Goal: Information Seeking & Learning: Find specific fact

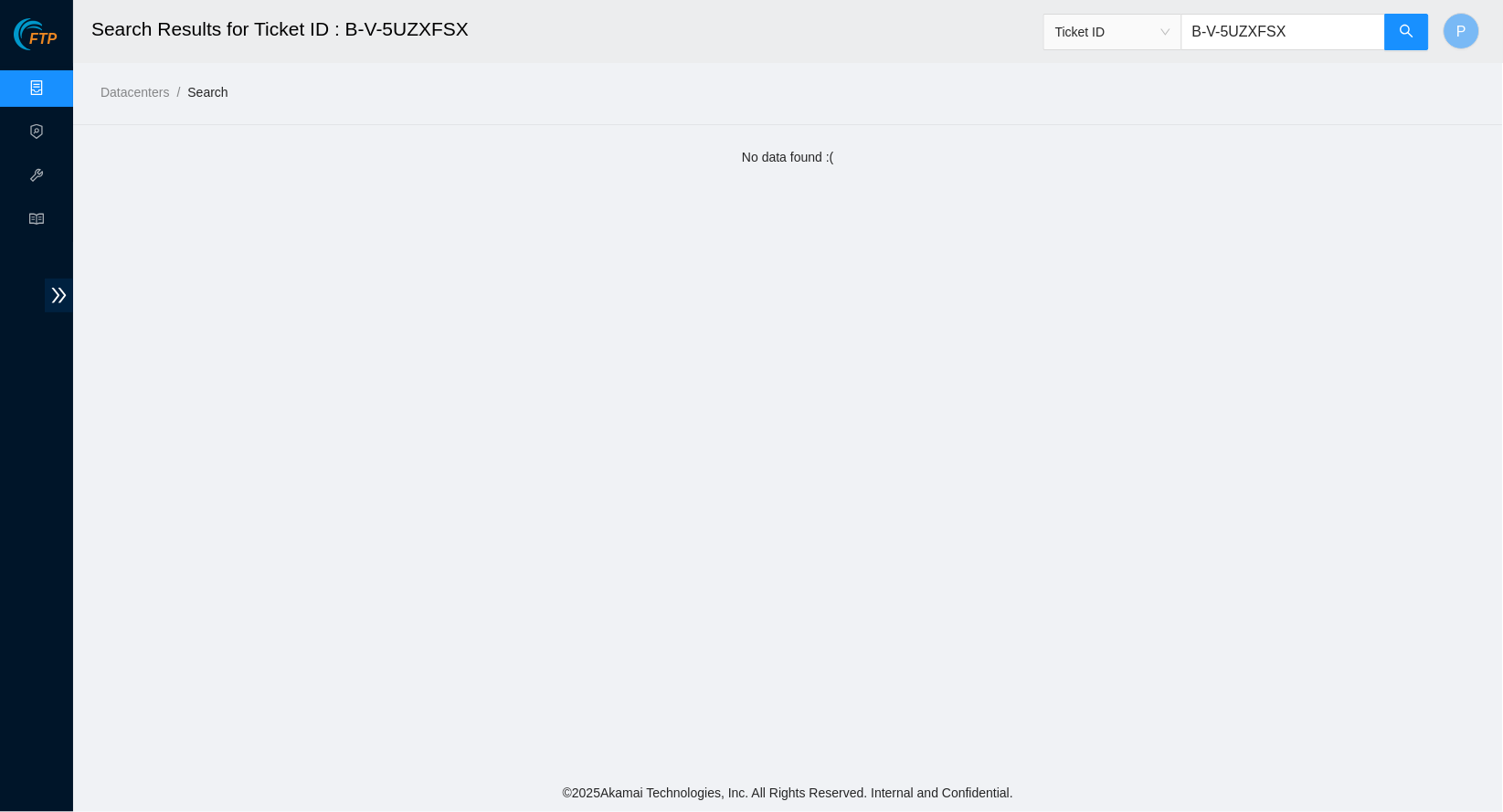
click at [53, 84] on link "Data Centers" at bounding box center [89, 88] width 74 height 15
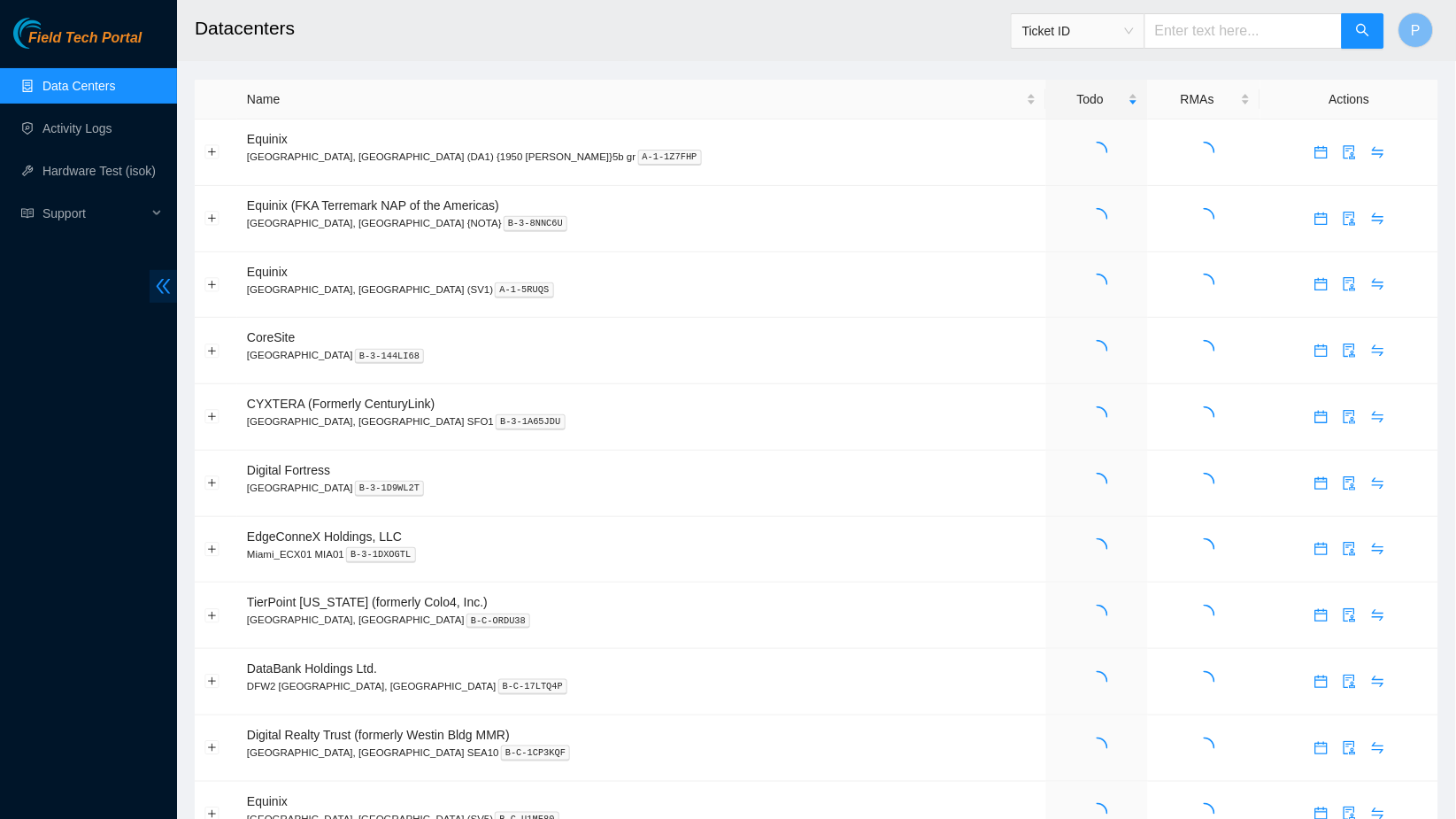
click at [154, 290] on icon "double-left" at bounding box center [163, 285] width 18 height 18
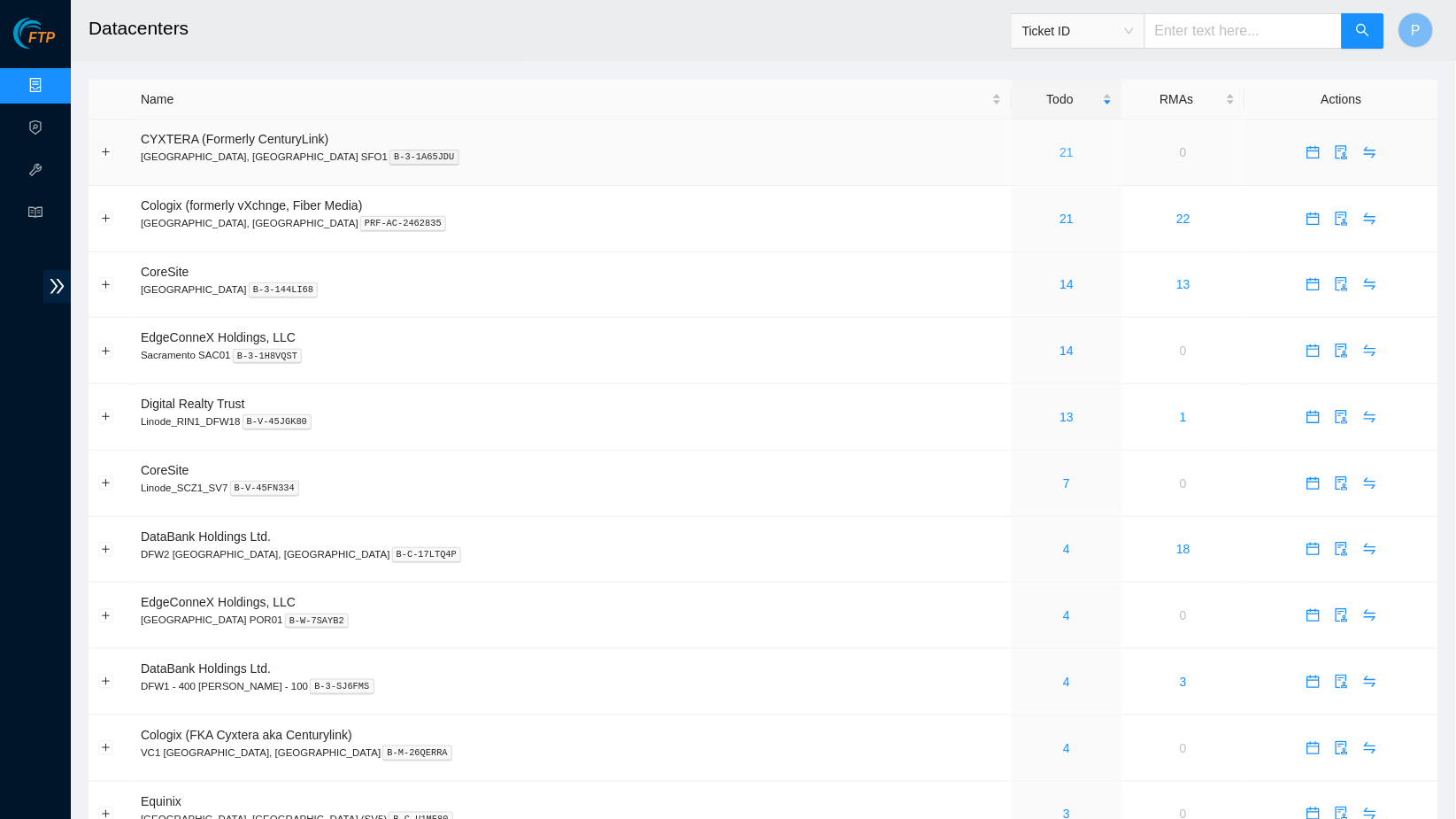
click at [1061, 149] on link "21" at bounding box center [1067, 152] width 14 height 14
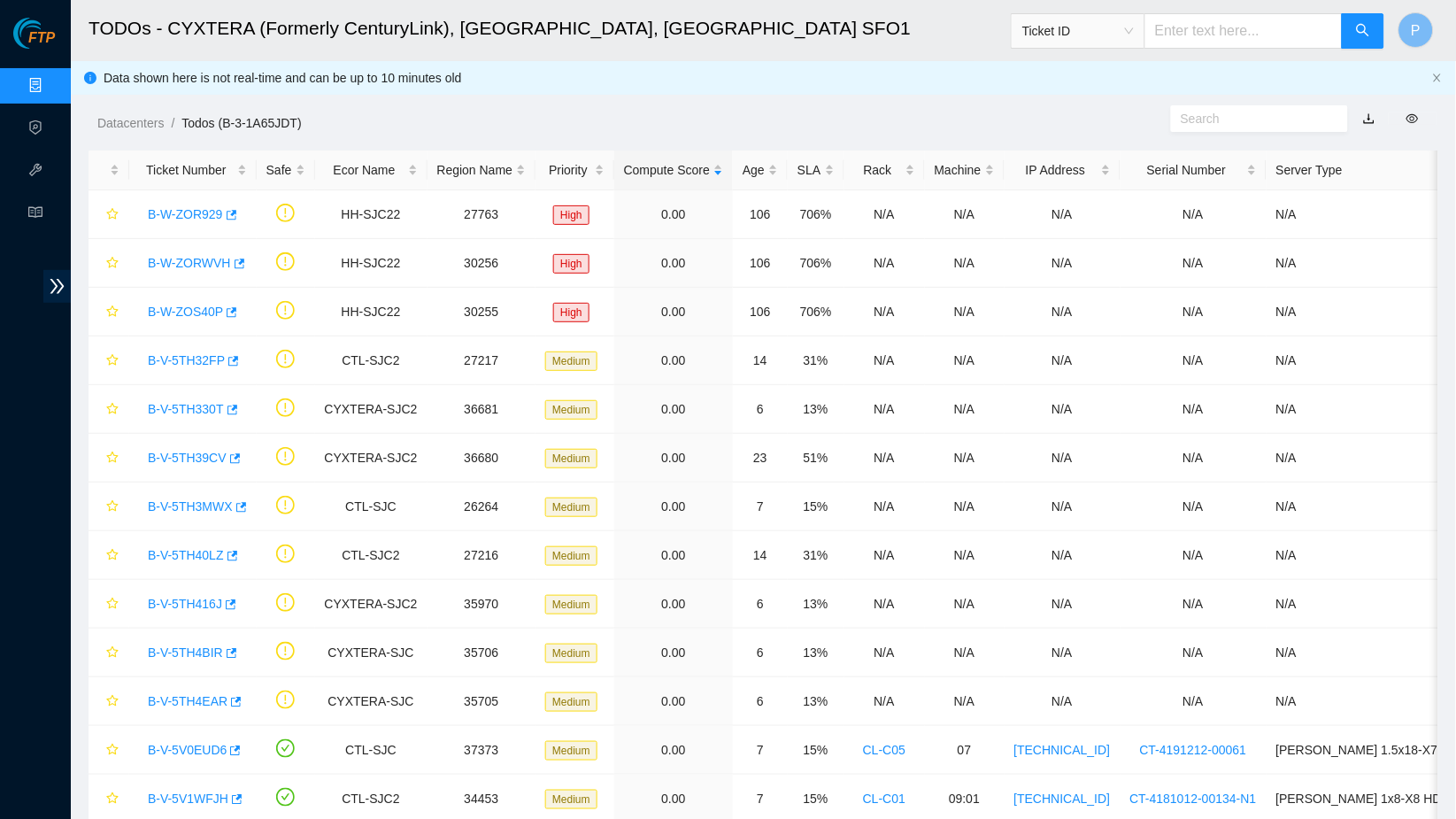
click at [1367, 116] on link "button" at bounding box center [1369, 118] width 13 height 14
click at [1430, 77] on div "Data shown here is not real-time and can be up to 10 minutes old" at bounding box center [764, 78] width 1386 height 34
click at [1437, 77] on icon "close" at bounding box center [1438, 77] width 11 height 11
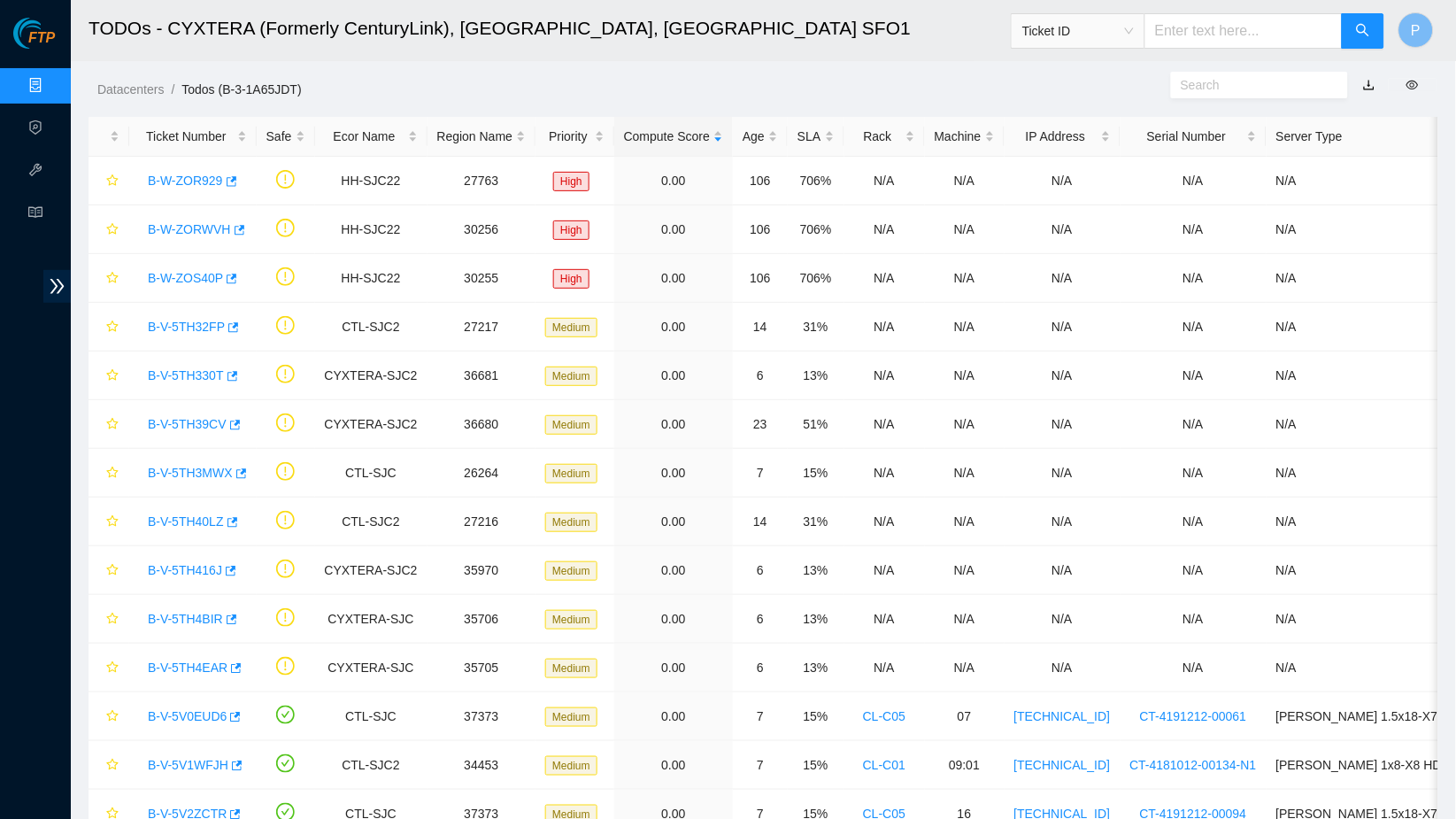
click at [51, 79] on link "Data Centers" at bounding box center [87, 86] width 72 height 14
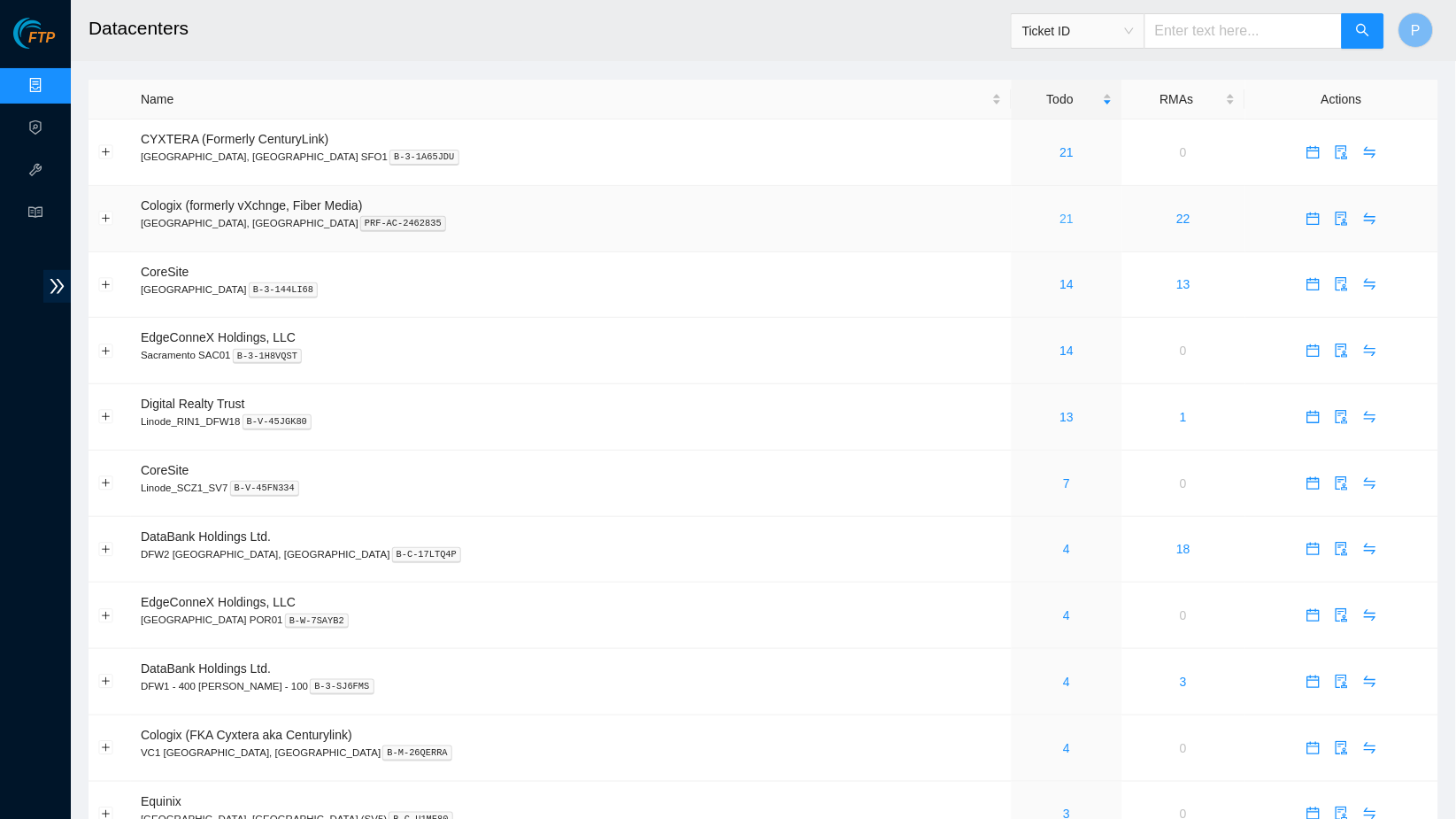
click at [1061, 211] on link "21" at bounding box center [1067, 218] width 14 height 14
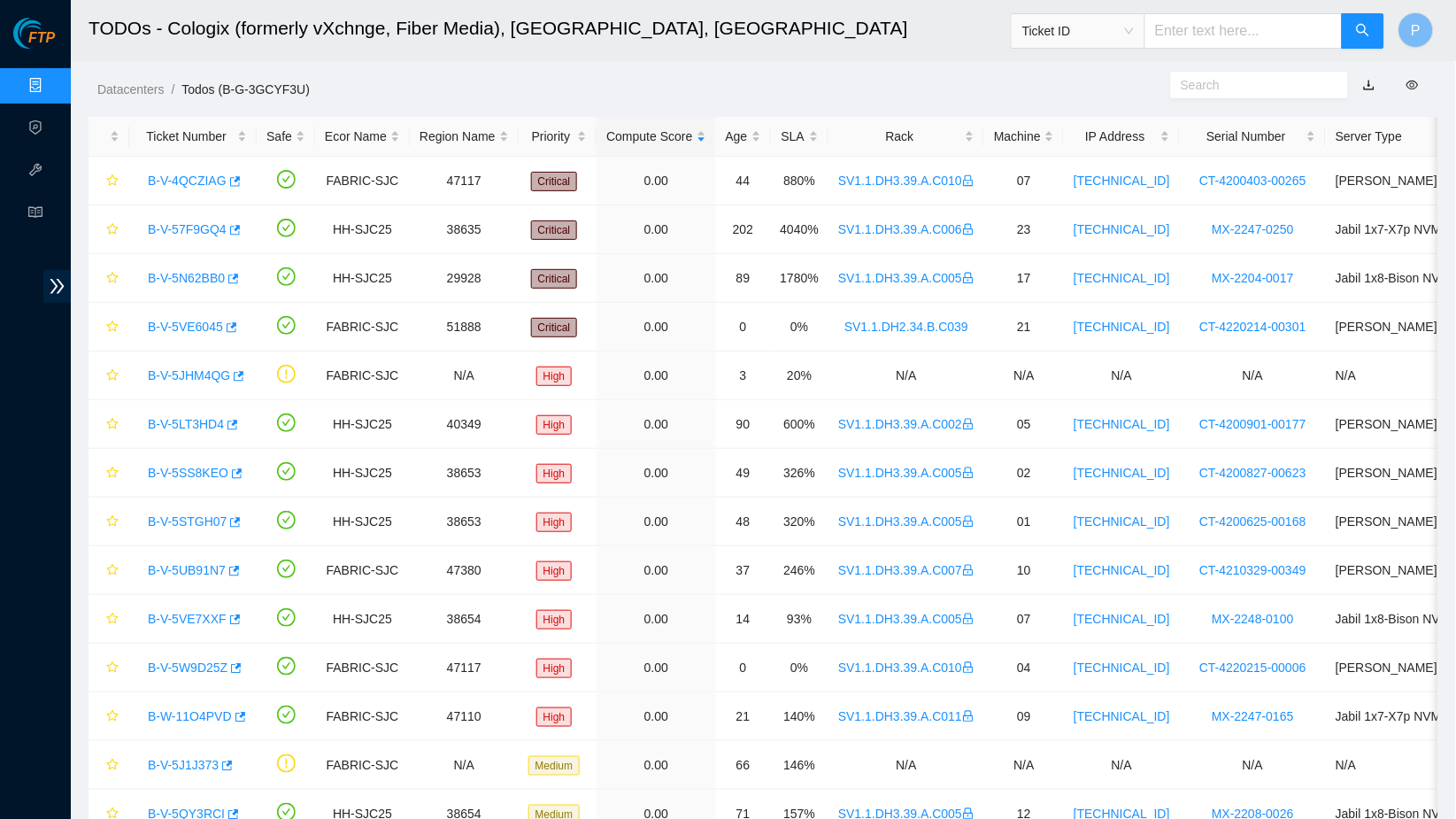
click at [1368, 81] on link "button" at bounding box center [1369, 85] width 13 height 14
click at [51, 82] on link "Data Centers" at bounding box center [87, 86] width 72 height 14
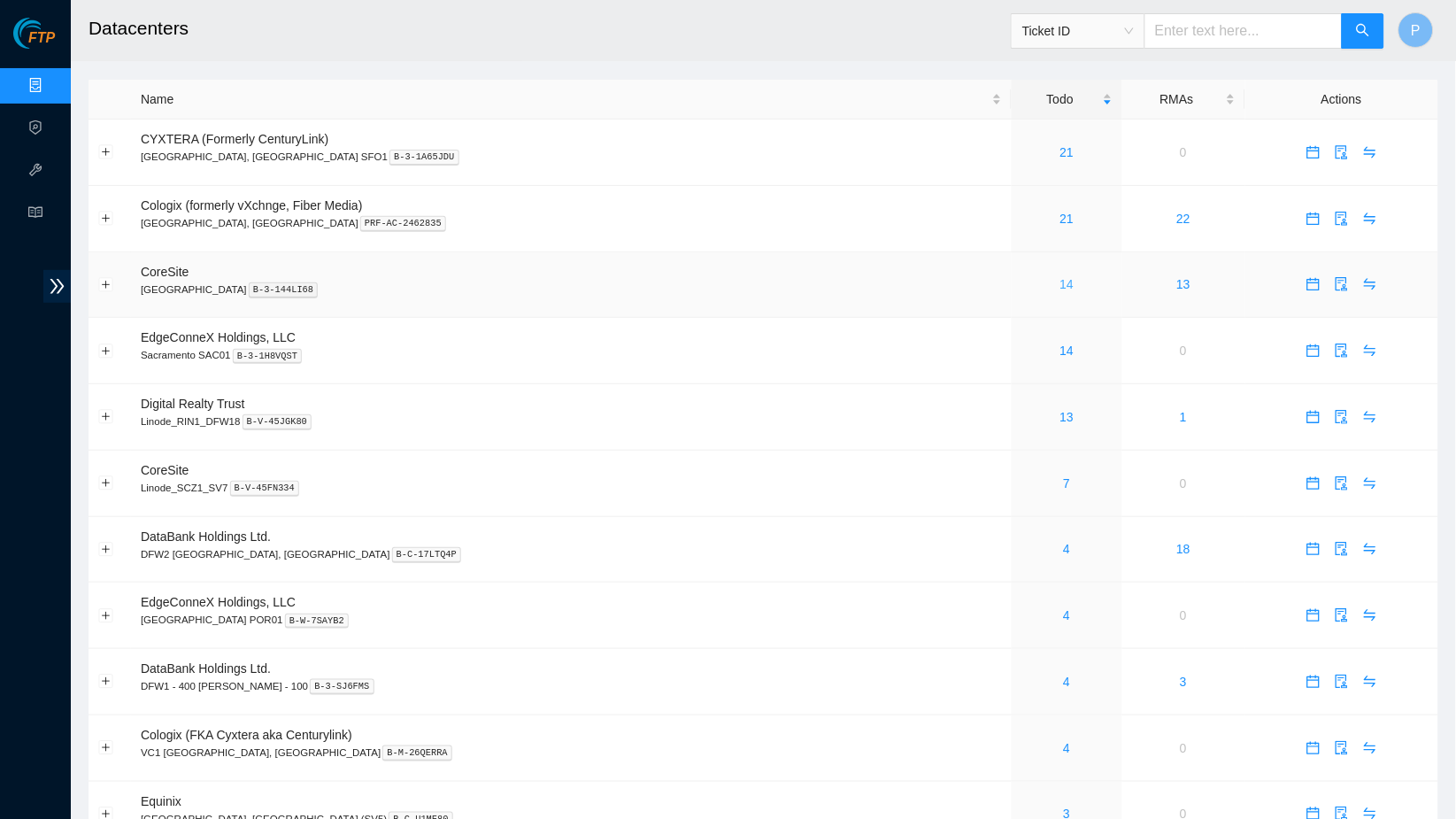
click at [1061, 278] on link "14" at bounding box center [1067, 284] width 14 height 14
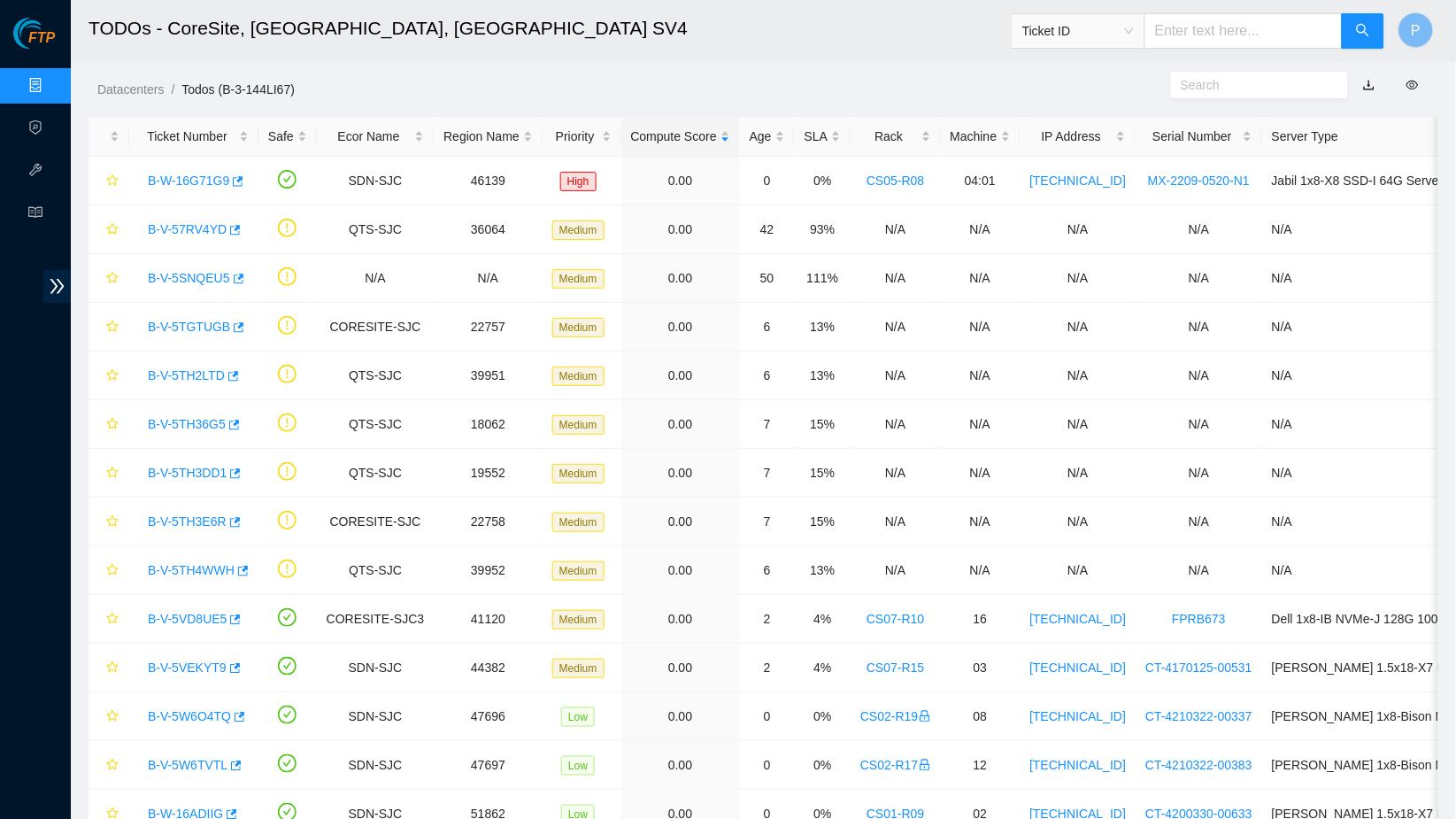
click at [1370, 86] on link "button" at bounding box center [1369, 85] width 13 height 14
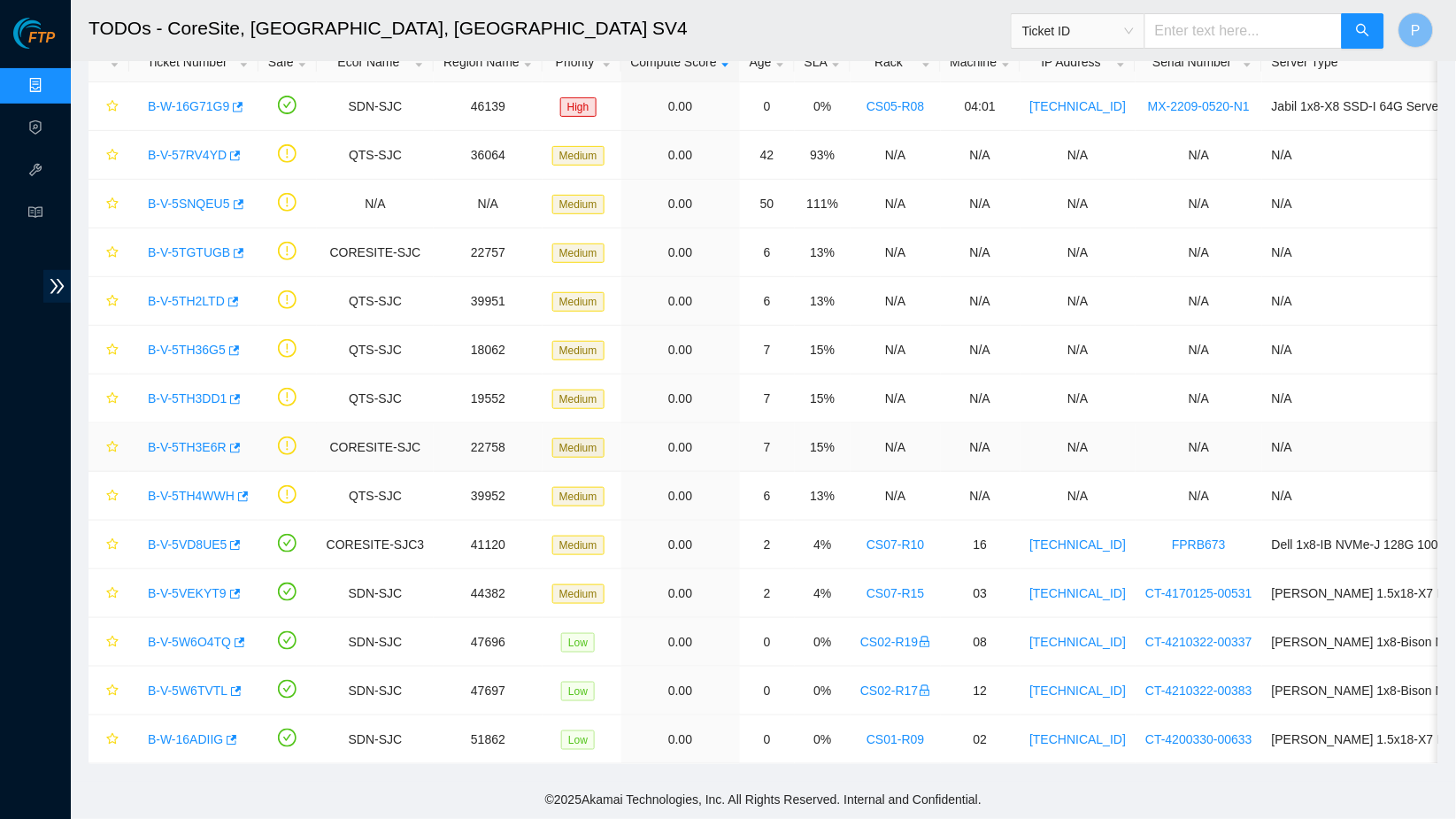
scroll to position [73, 0]
click at [794, 20] on h2 "TODOs - CoreSite, [GEOGRAPHIC_DATA], [GEOGRAPHIC_DATA] SV4" at bounding box center [586, 28] width 995 height 57
click at [51, 86] on link "Data Centers" at bounding box center [87, 86] width 72 height 14
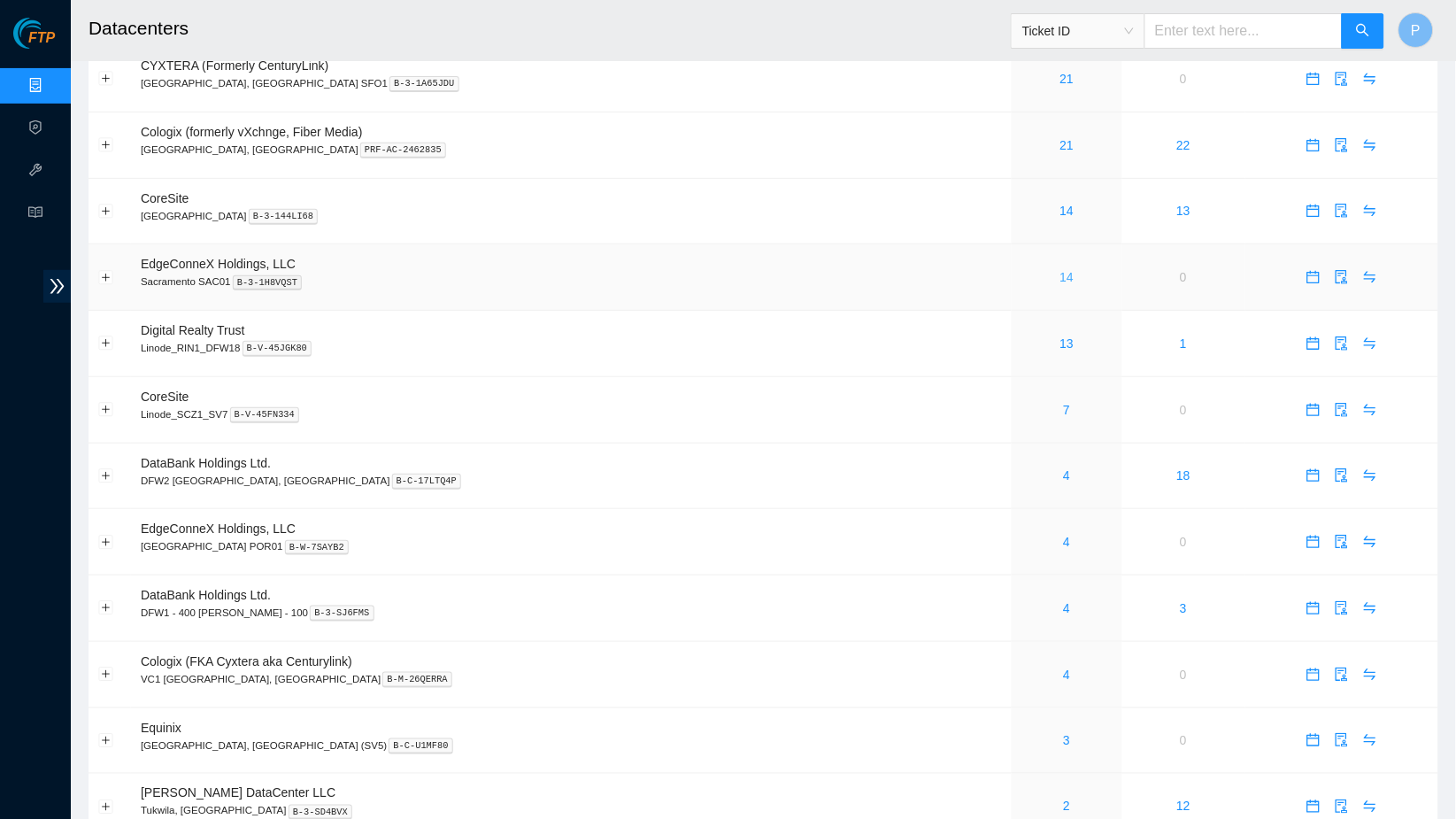
click at [1061, 272] on link "14" at bounding box center [1067, 277] width 14 height 14
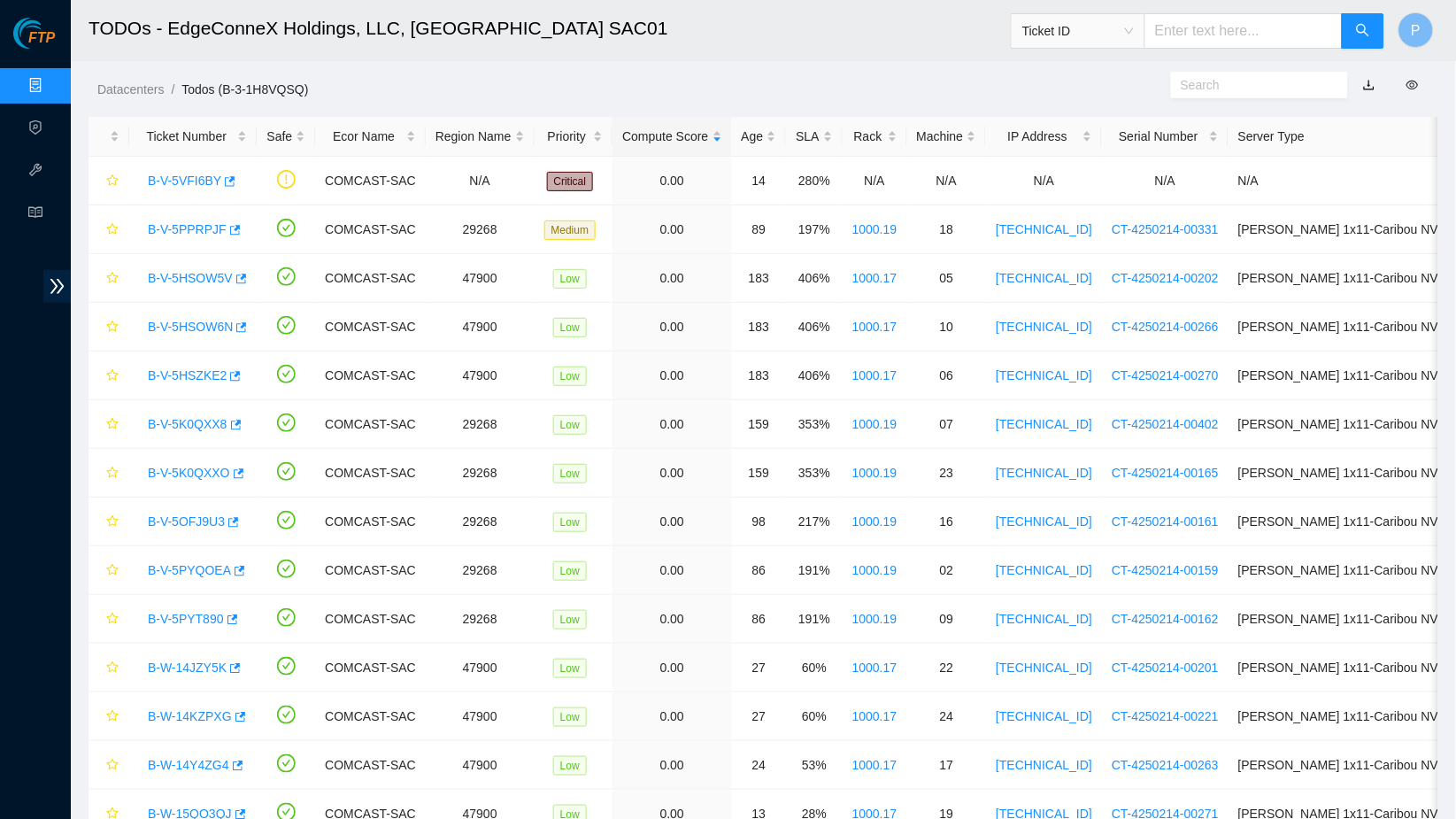
click at [1371, 87] on link "button" at bounding box center [1369, 85] width 13 height 14
click at [51, 79] on link "Data Centers" at bounding box center [87, 86] width 72 height 14
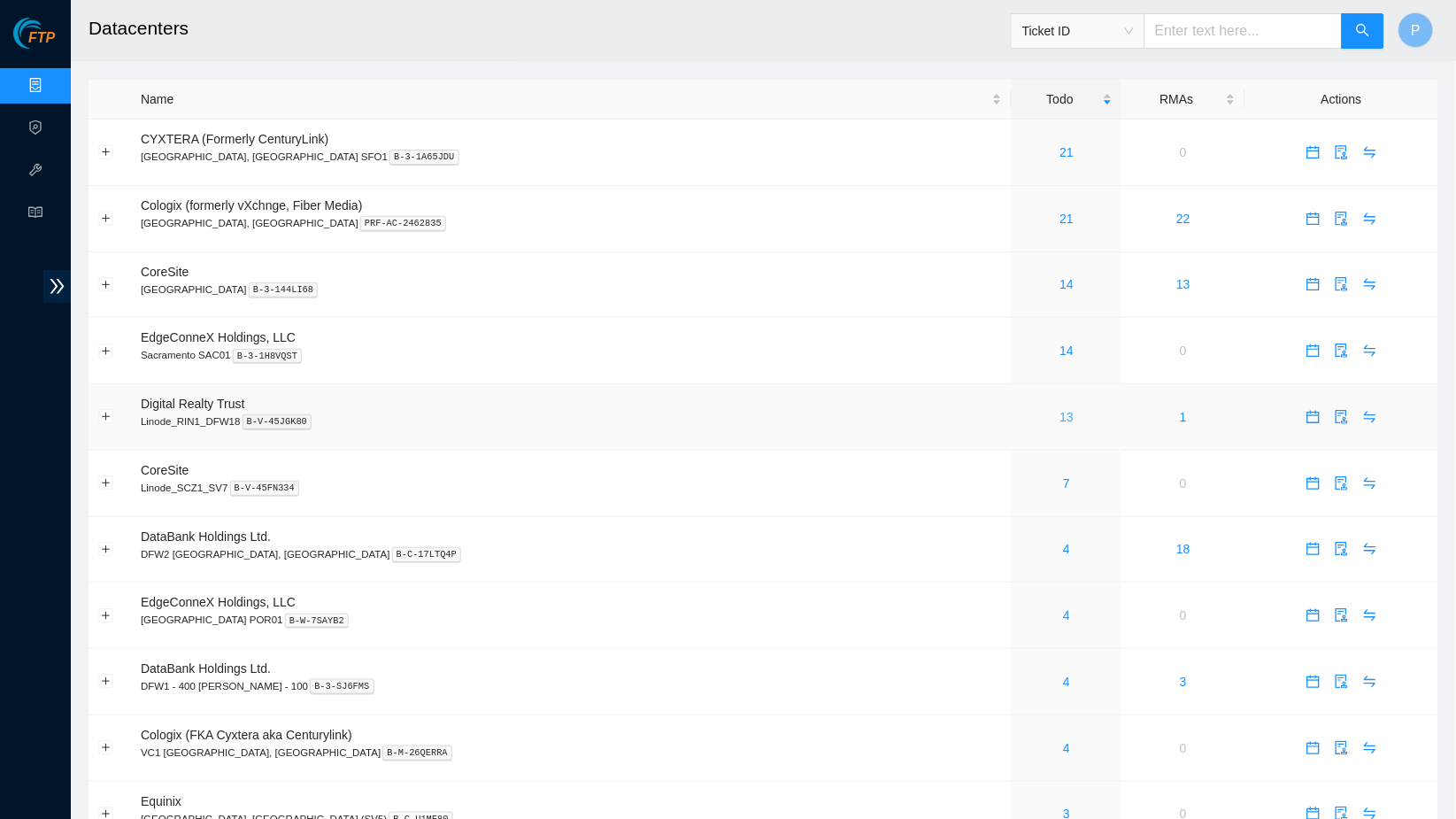
click at [1061, 410] on link "13" at bounding box center [1067, 416] width 14 height 14
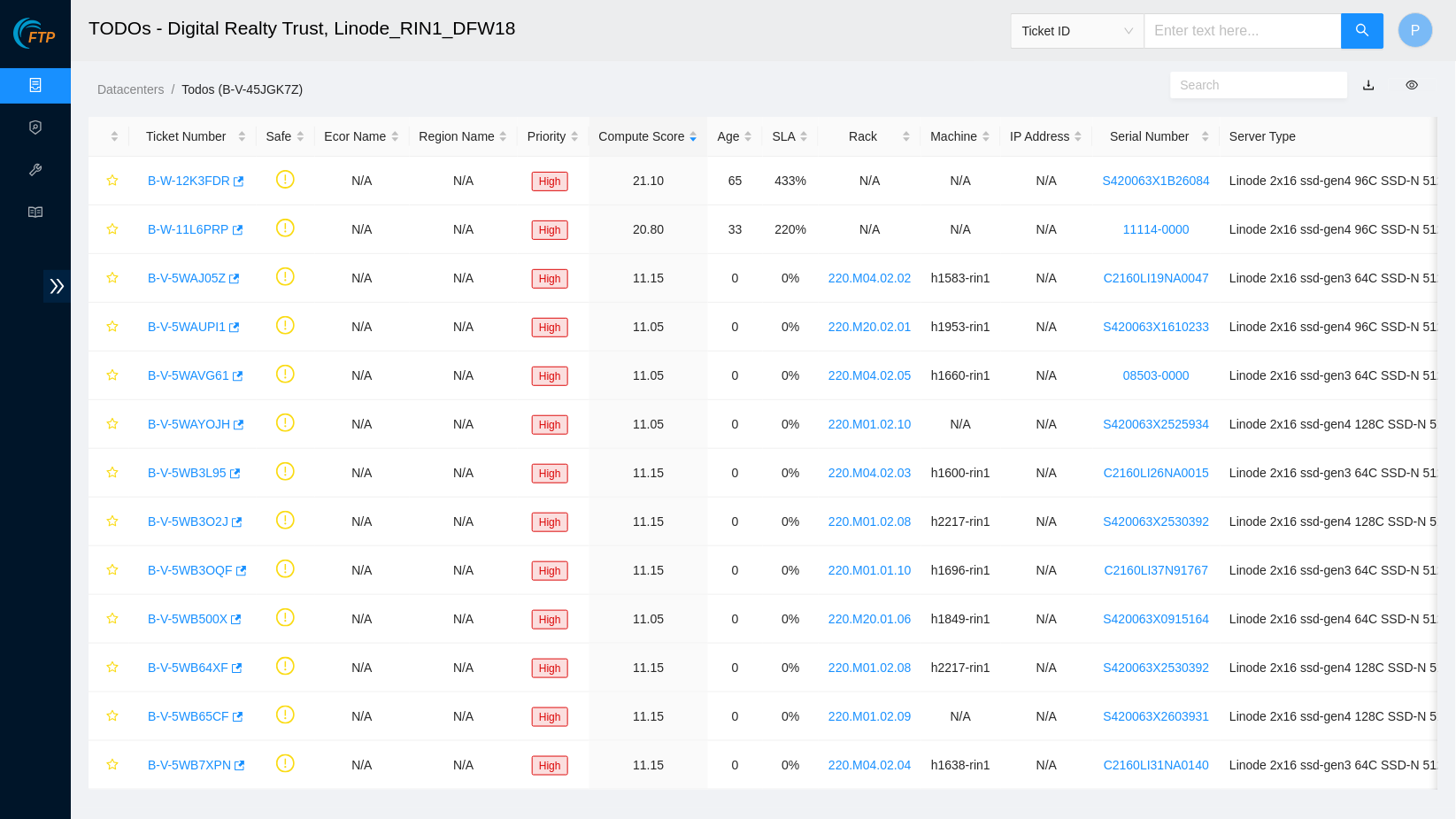
click at [1373, 86] on link "button" at bounding box center [1369, 85] width 13 height 14
click at [51, 79] on link "Data Centers" at bounding box center [87, 86] width 72 height 14
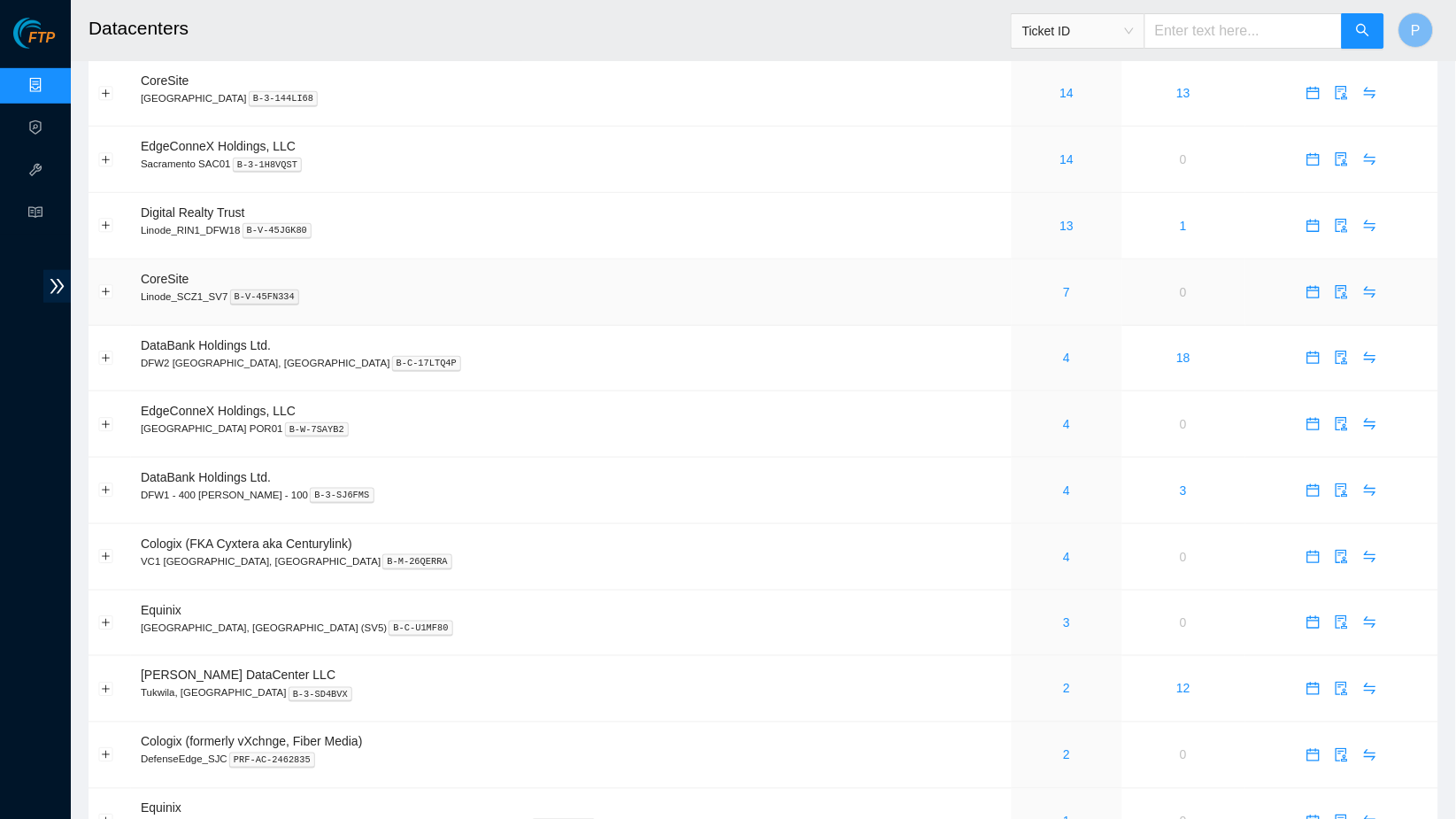
scroll to position [196, 0]
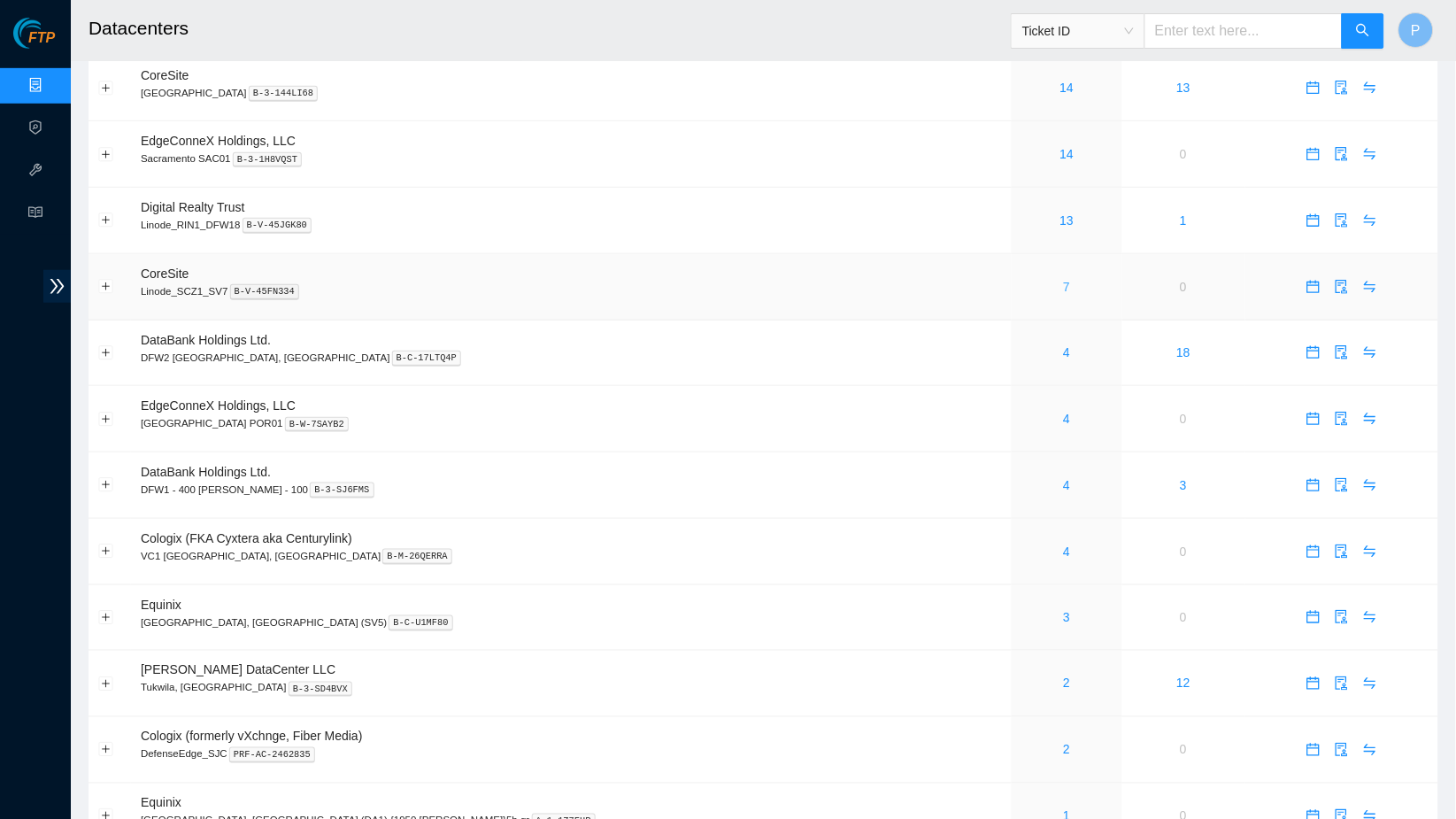
click at [1065, 280] on link "7" at bounding box center [1067, 286] width 7 height 14
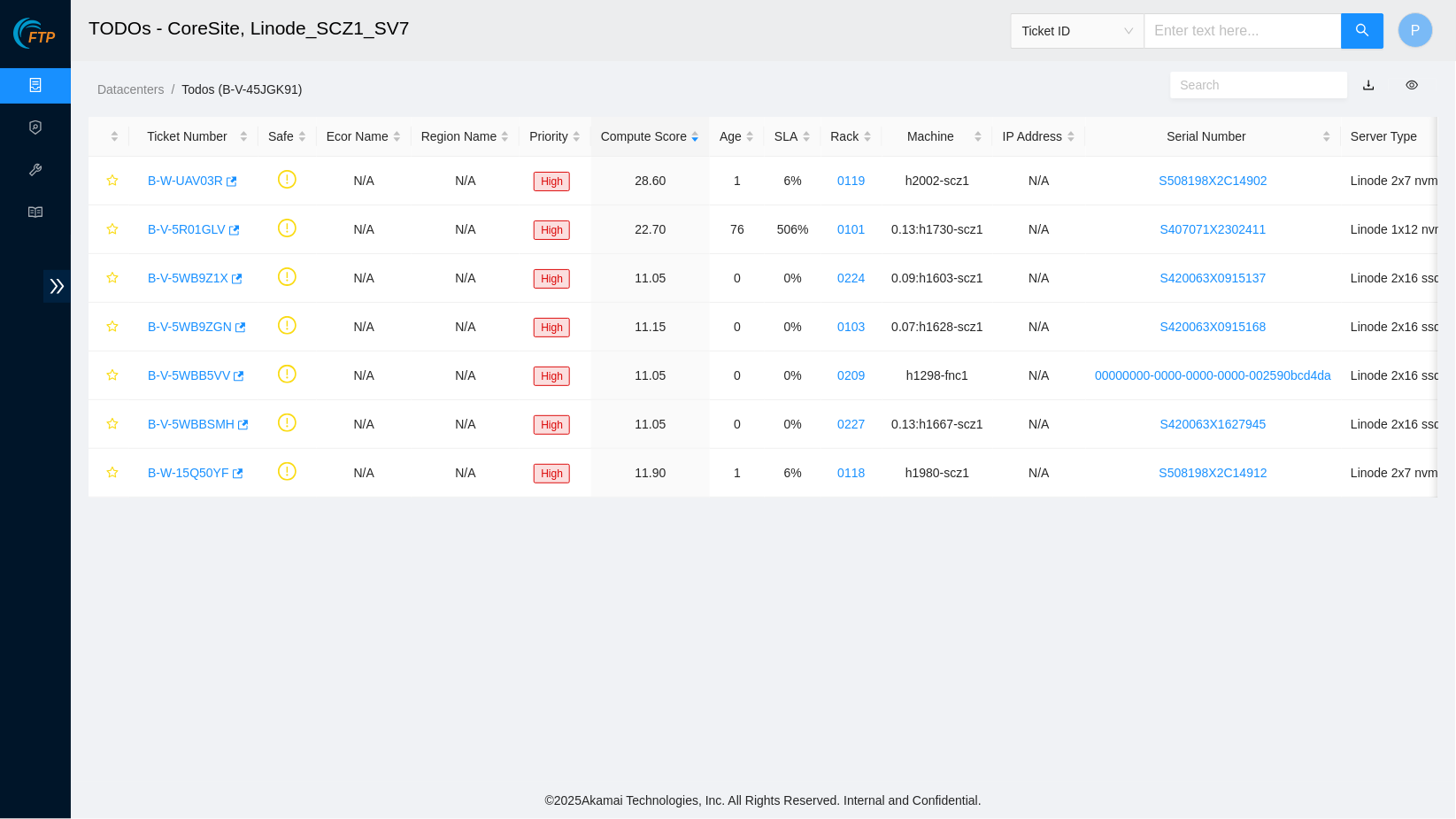
click at [1373, 84] on link "button" at bounding box center [1369, 85] width 13 height 14
click at [51, 81] on link "Data Centers" at bounding box center [87, 86] width 72 height 14
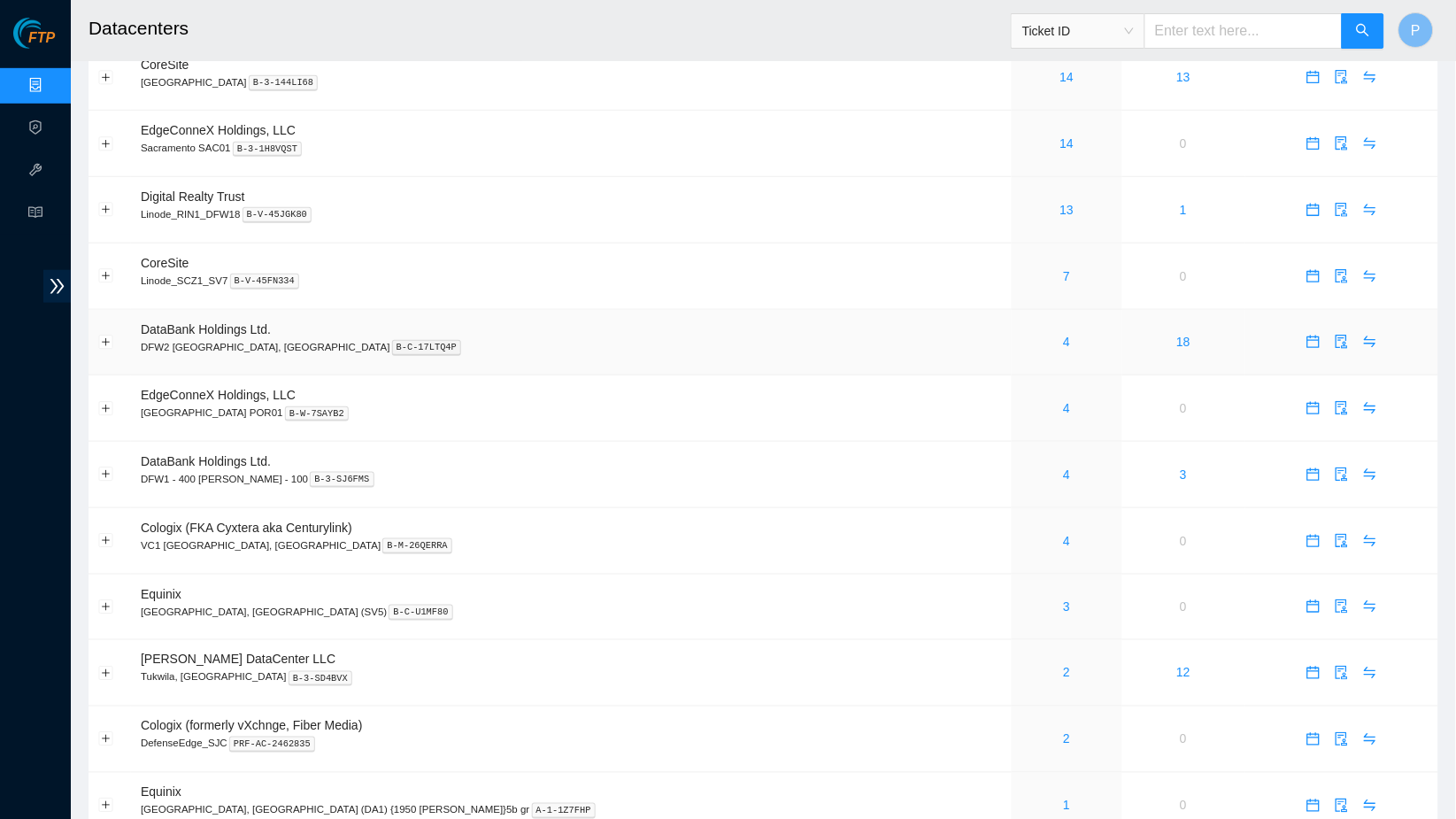
scroll to position [214, 0]
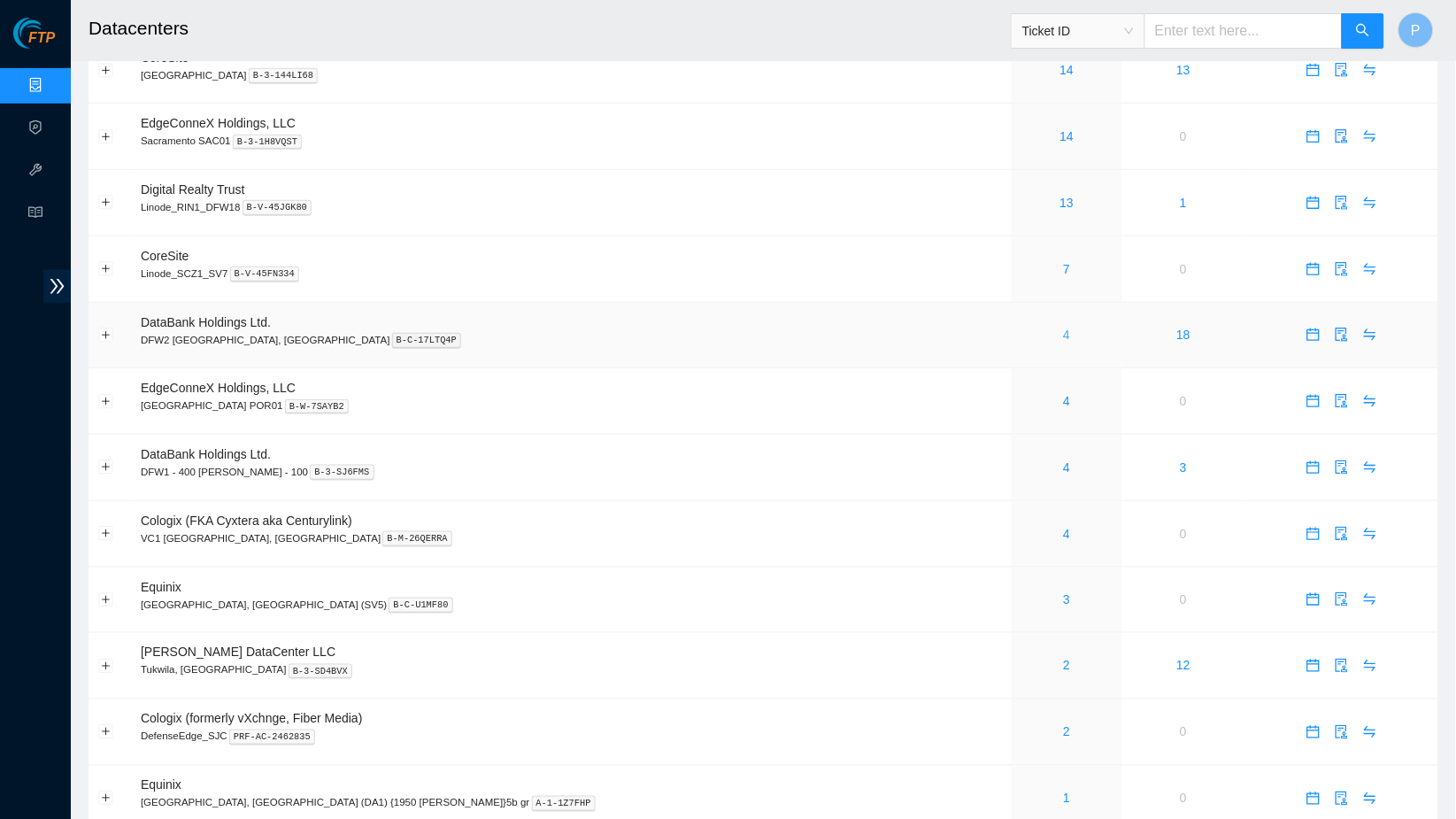
click at [1065, 328] on link "4" at bounding box center [1067, 335] width 7 height 14
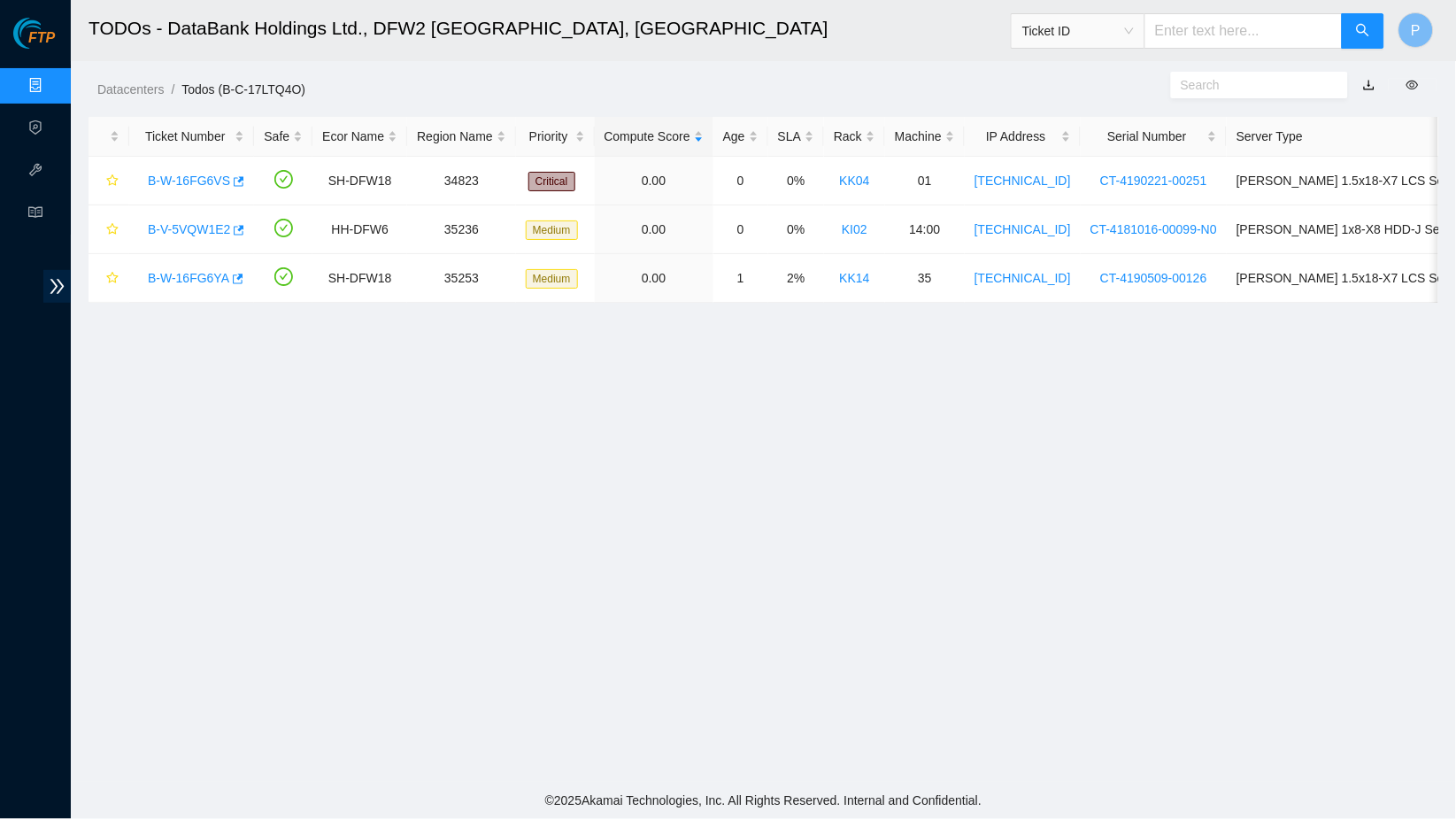
click at [1371, 84] on link "button" at bounding box center [1369, 85] width 13 height 14
click at [51, 80] on link "Data Centers" at bounding box center [87, 86] width 72 height 14
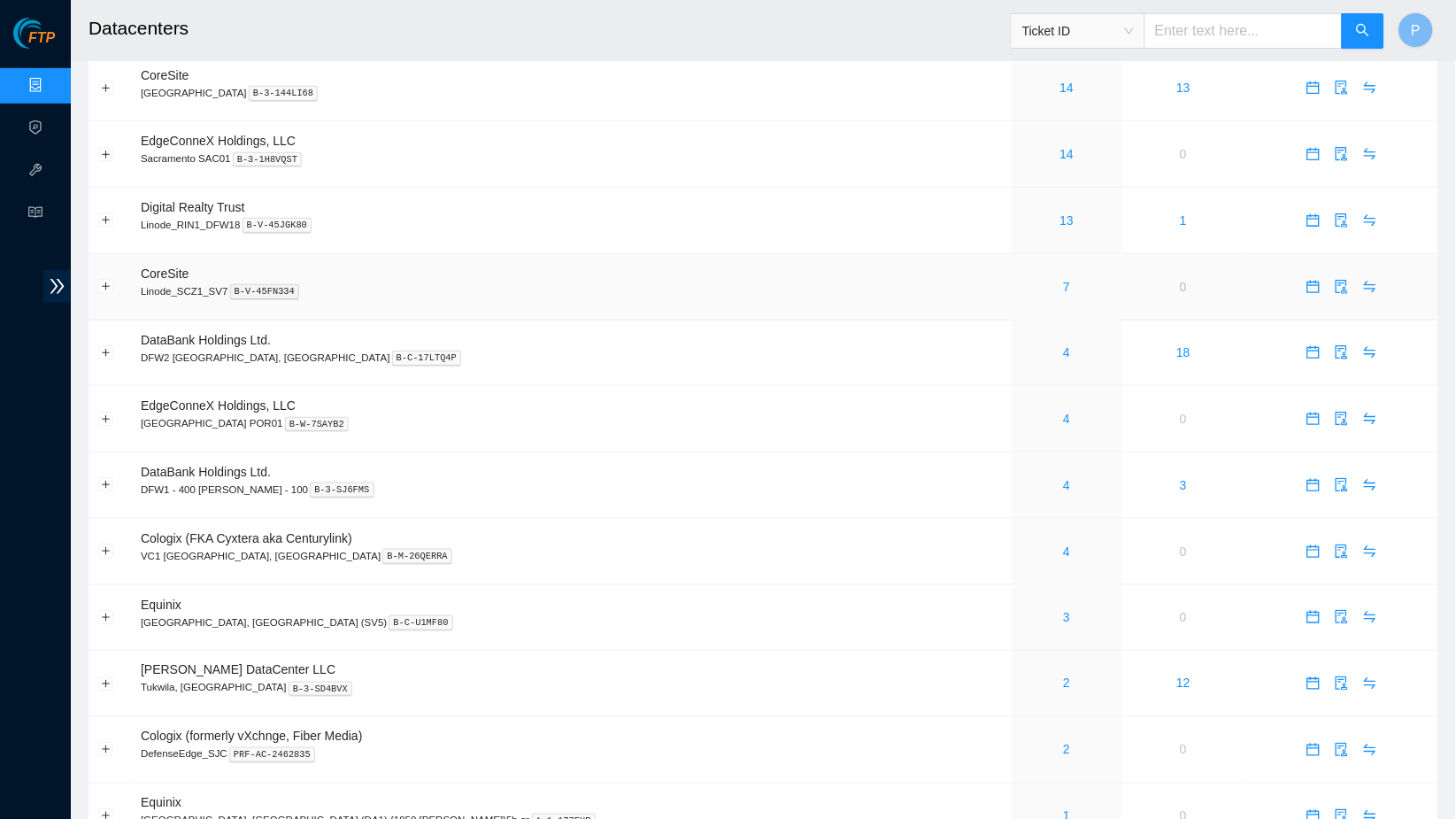
scroll to position [198, 0]
click at [1065, 410] on link "4" at bounding box center [1067, 416] width 7 height 14
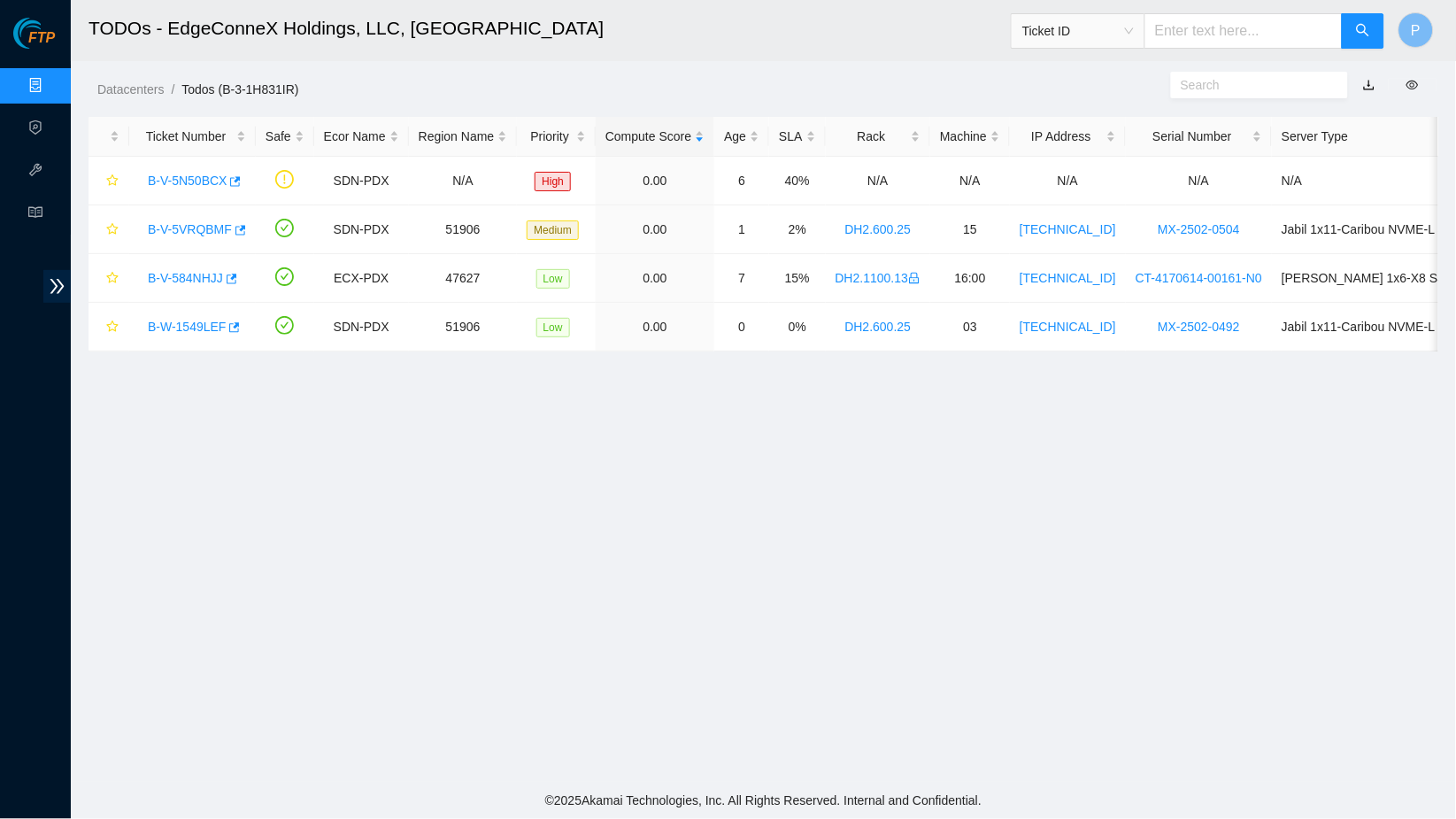
click at [1369, 89] on link "button" at bounding box center [1369, 85] width 13 height 14
click at [51, 86] on link "Data Centers" at bounding box center [87, 86] width 72 height 14
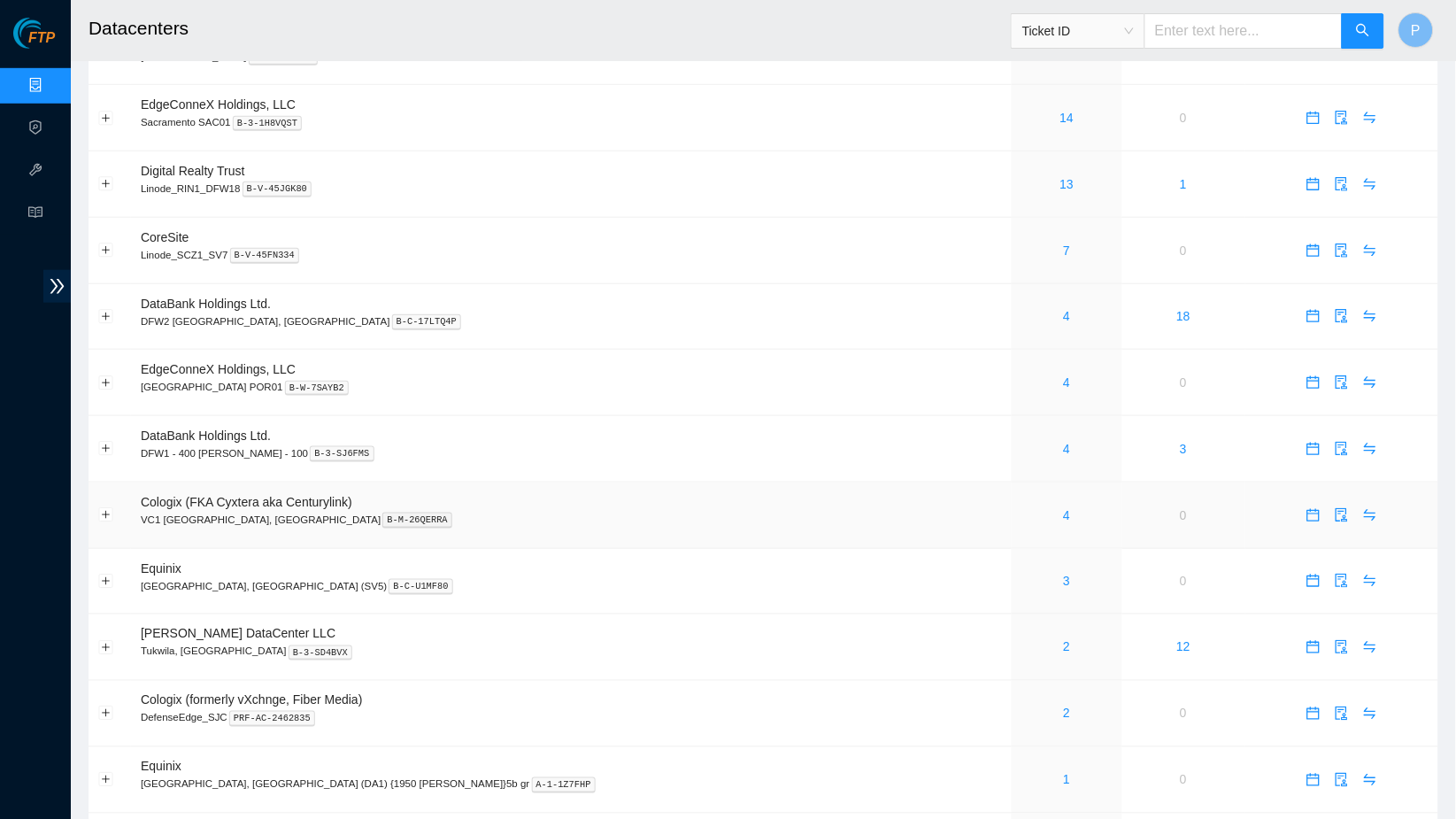
scroll to position [246, 0]
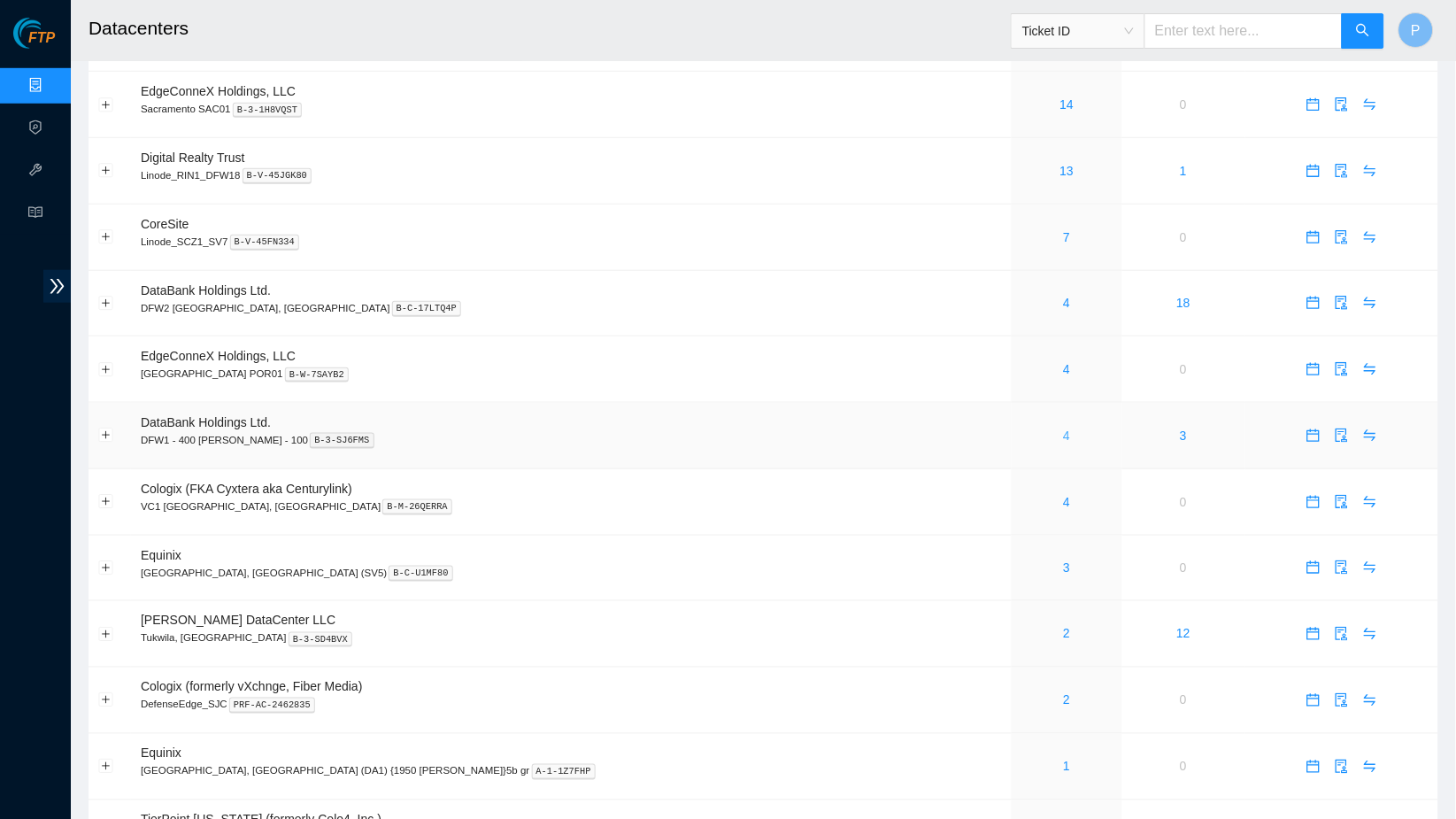
click at [1065, 429] on link "4" at bounding box center [1067, 435] width 7 height 14
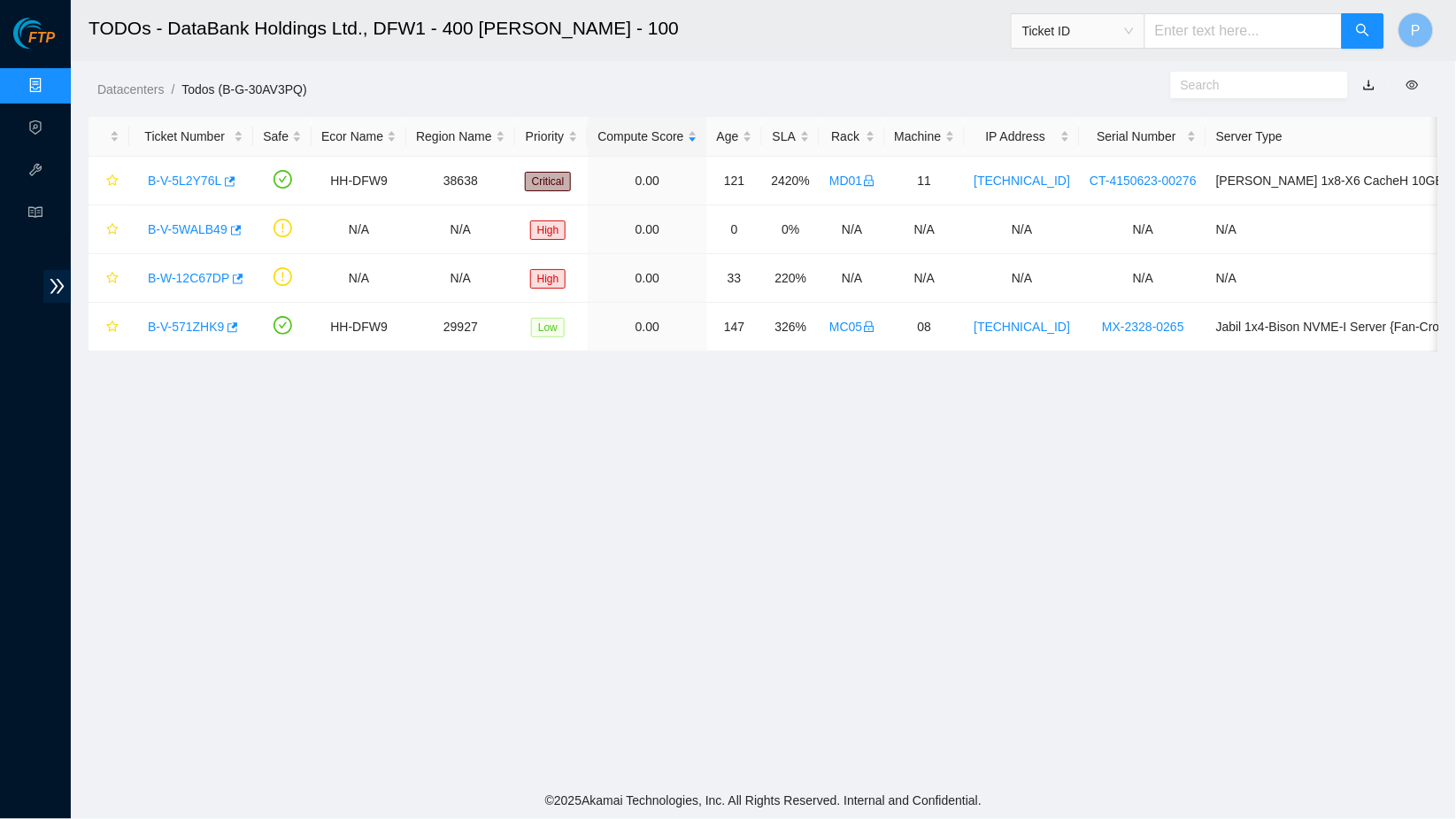
click at [1373, 84] on link "button" at bounding box center [1369, 85] width 13 height 14
click at [51, 92] on link "Data Centers" at bounding box center [87, 86] width 72 height 14
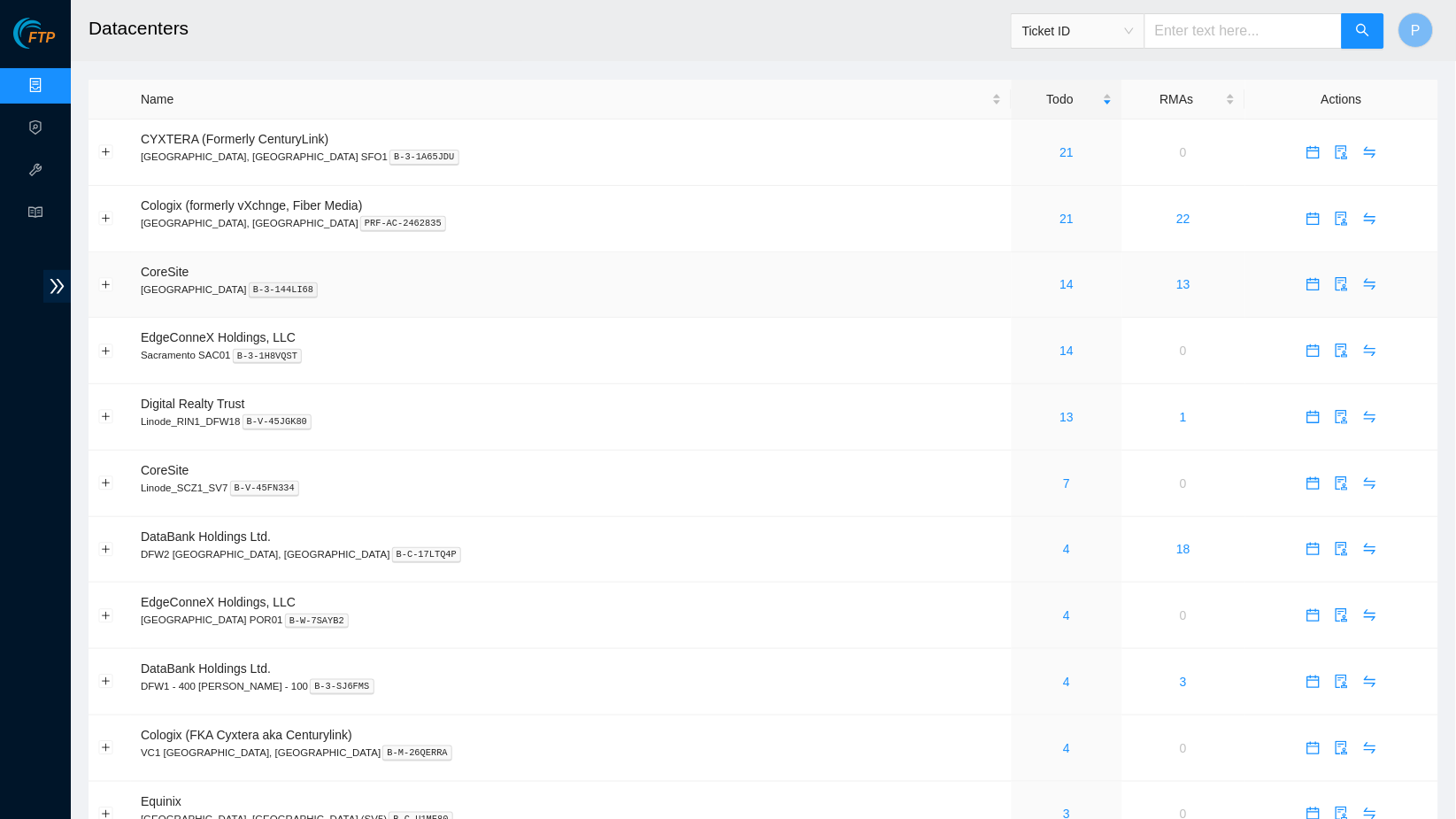
click at [627, 282] on p "Santa Clara, CA SV4 B-3-144LI68" at bounding box center [571, 289] width 862 height 16
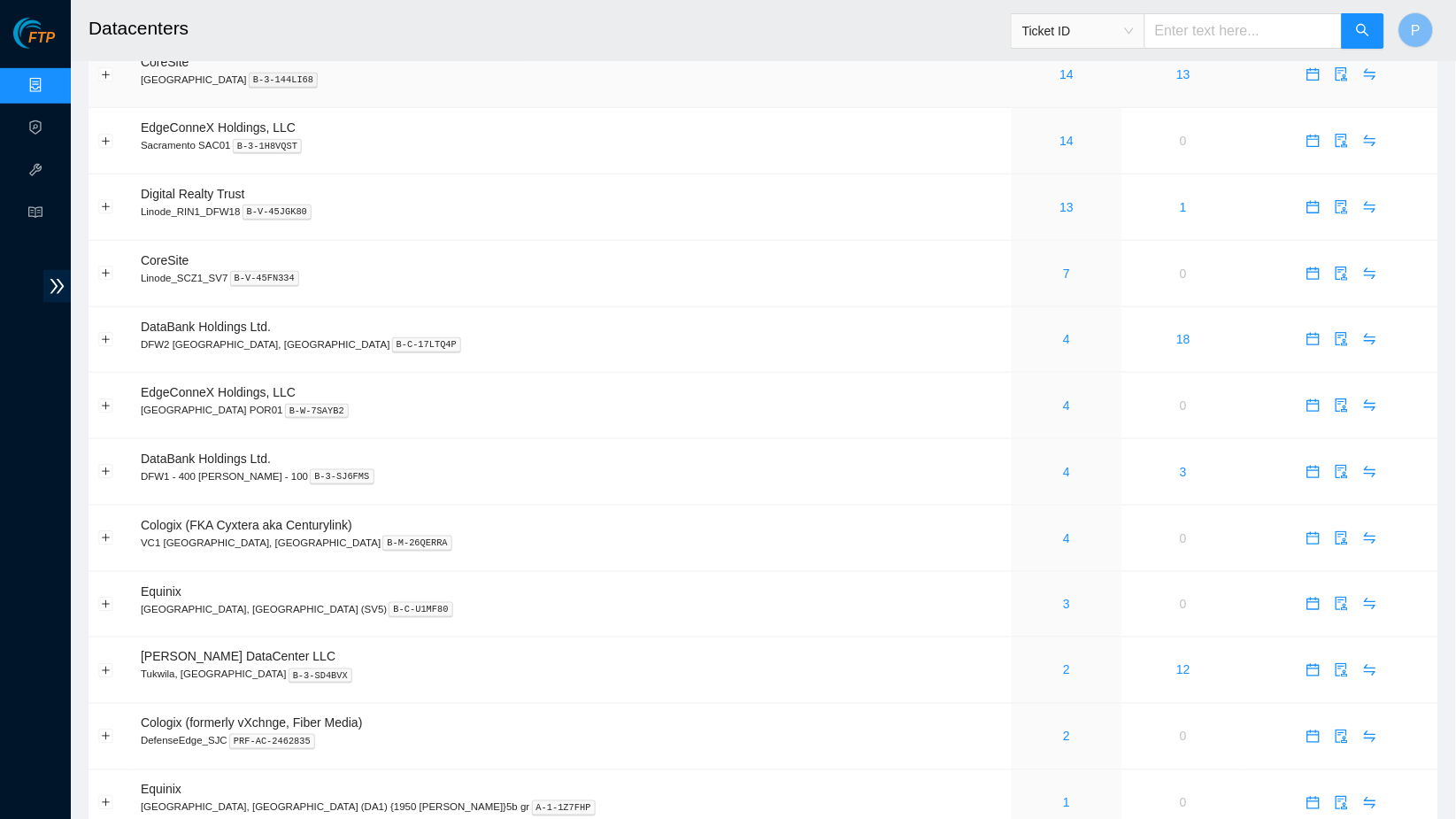
scroll to position [261, 0]
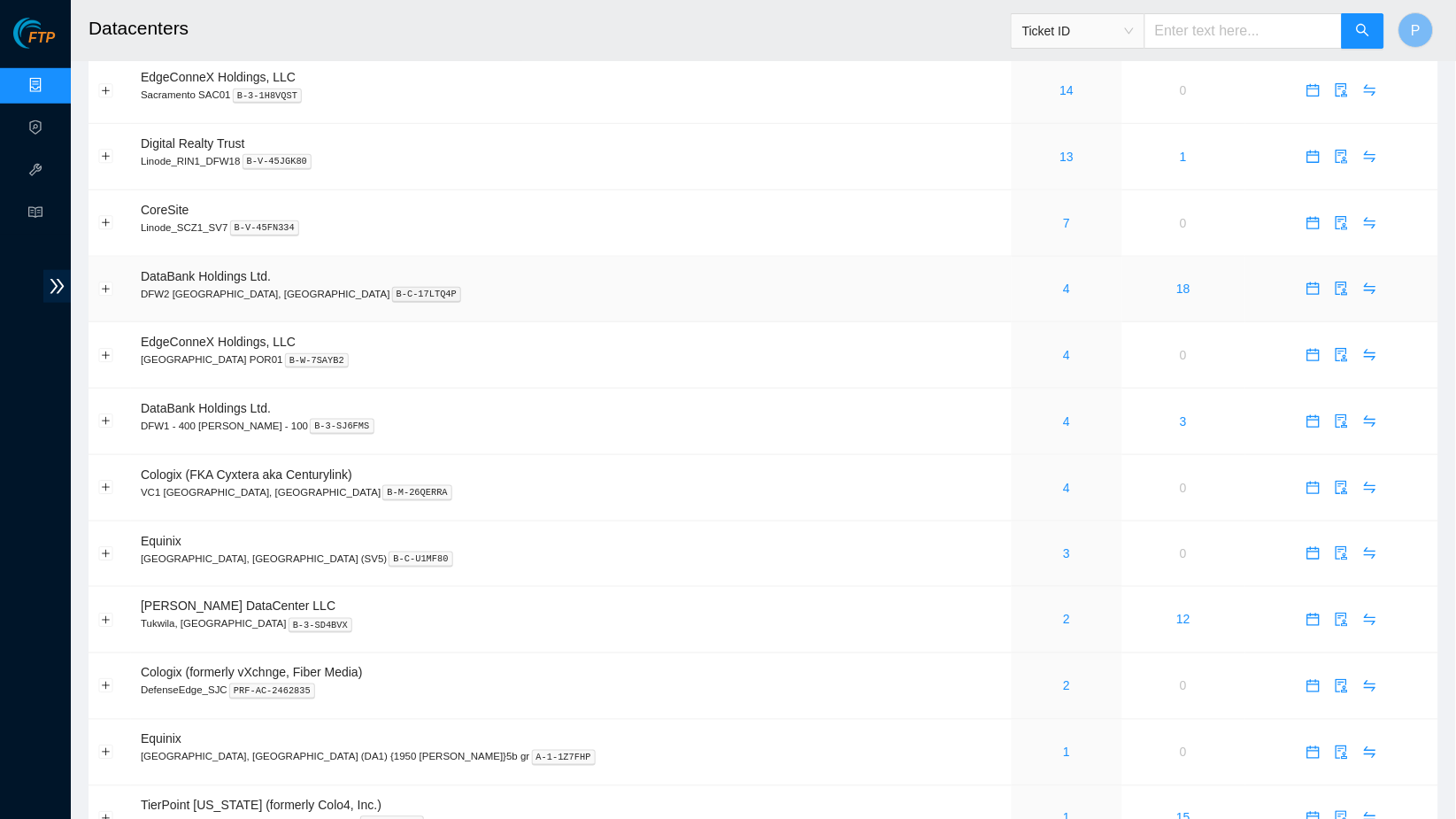
click at [541, 285] on p "DFW2 Richardson, TX B-C-17LTQ4P" at bounding box center [571, 293] width 862 height 16
click at [1065, 481] on link "4" at bounding box center [1067, 487] width 7 height 14
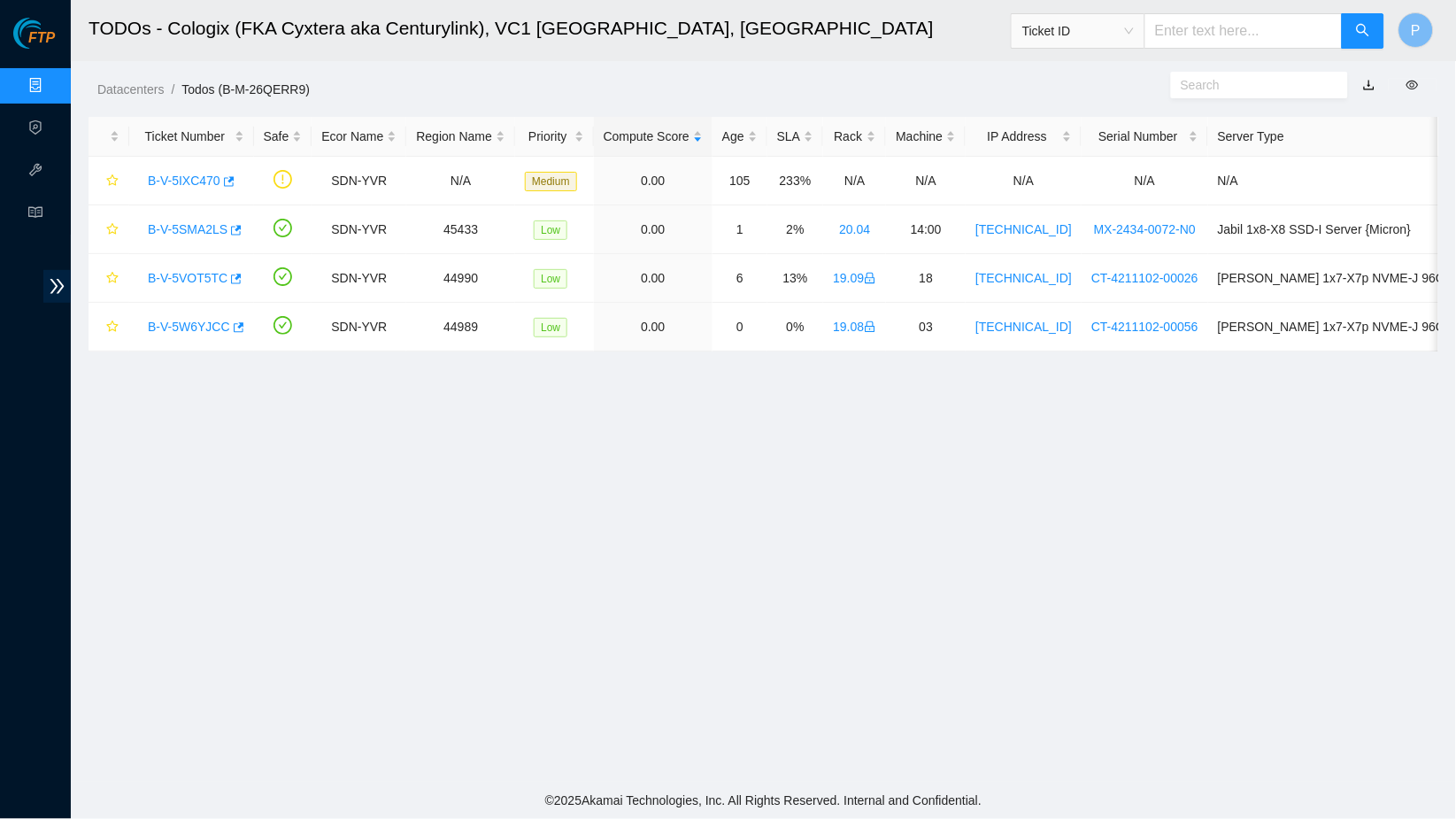
click at [1373, 84] on link "button" at bounding box center [1369, 85] width 13 height 14
click at [51, 85] on link "Data Centers" at bounding box center [87, 86] width 72 height 14
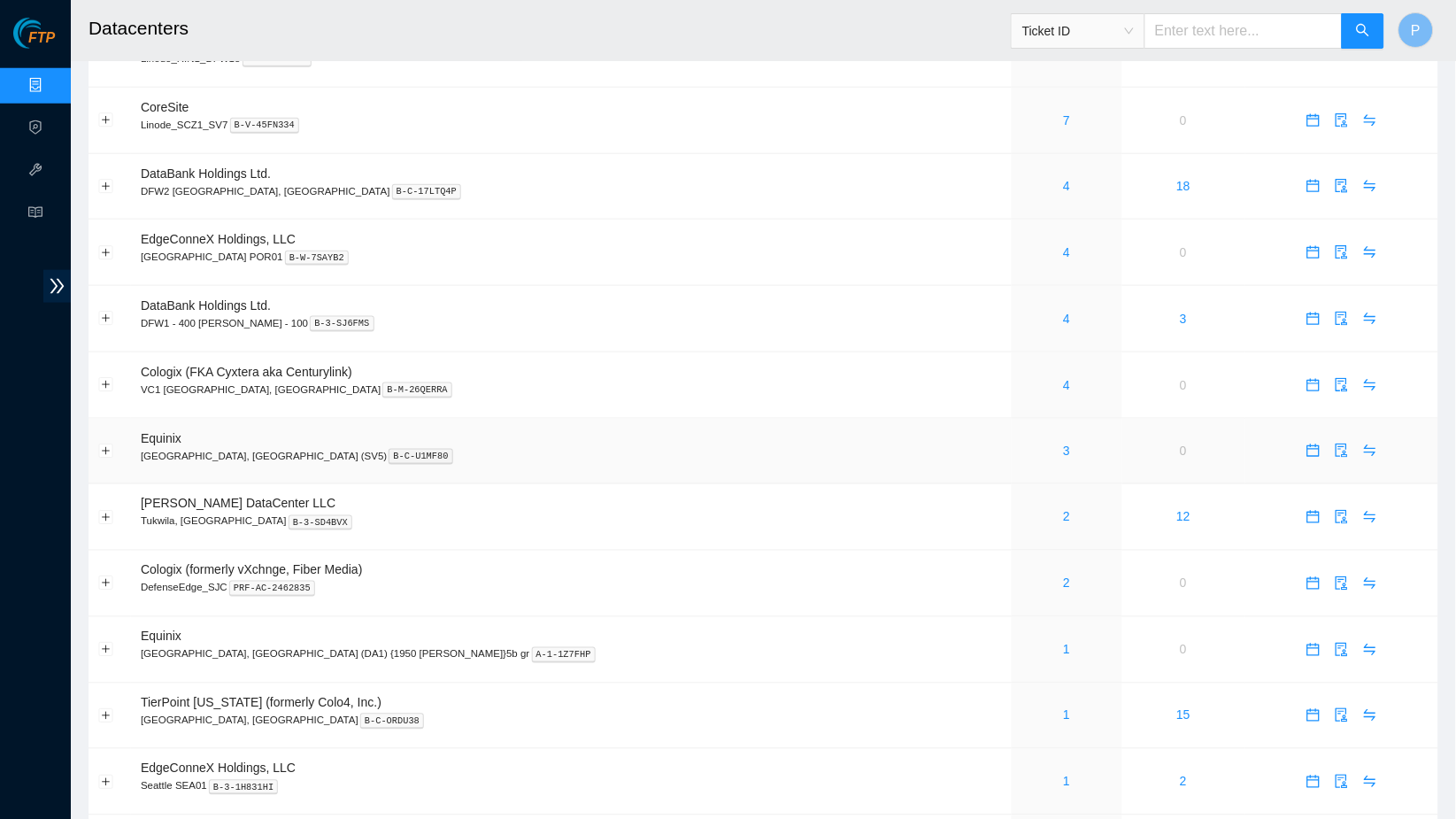
scroll to position [363, 0]
click at [681, 335] on td "DataBank Holdings Ltd. DFW1 - 400 S. Akard - 100 B-3-SJ6FMS" at bounding box center [571, 317] width 881 height 66
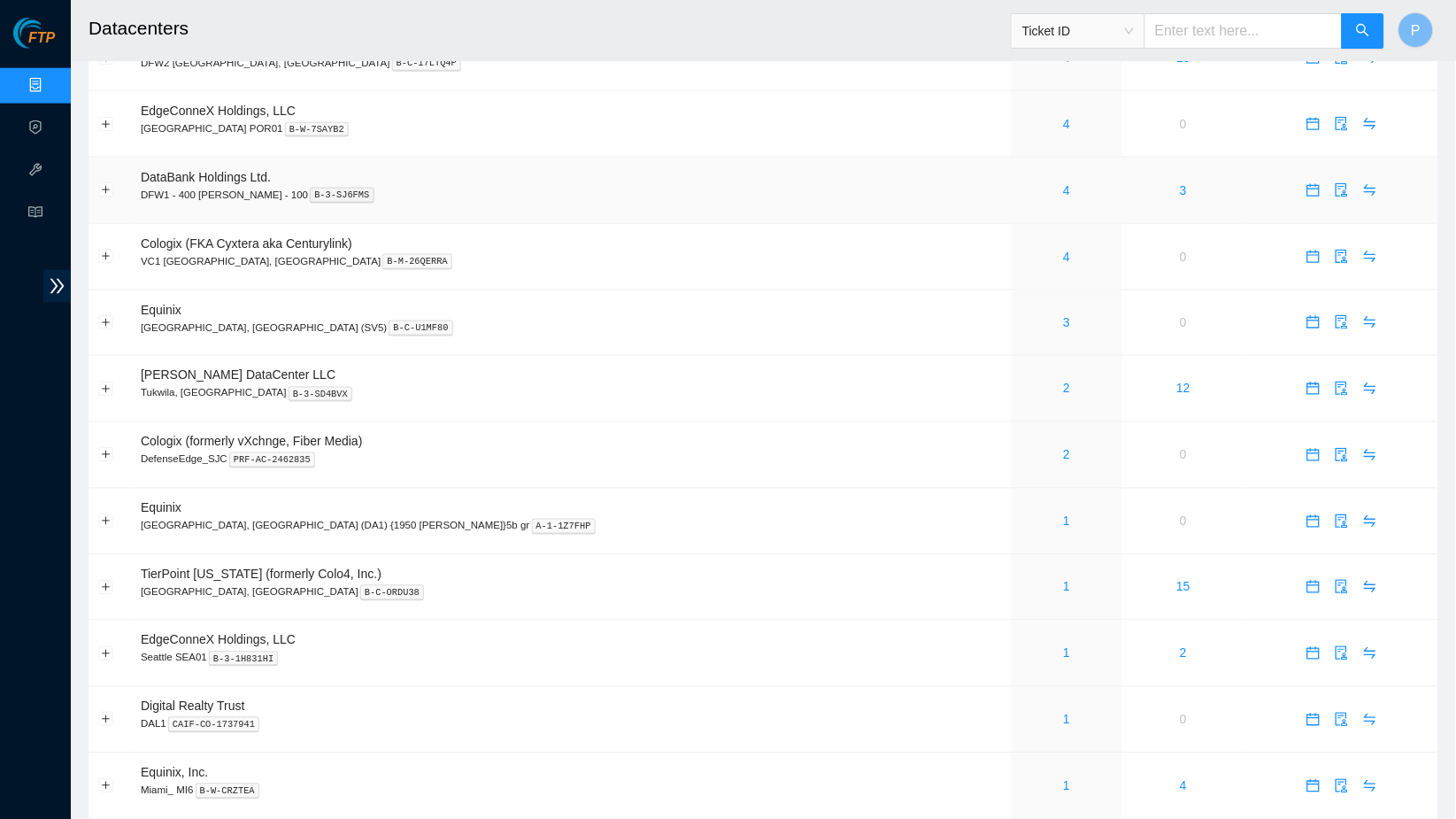
scroll to position [494, 0]
click at [1065, 312] on link "3" at bounding box center [1067, 319] width 7 height 14
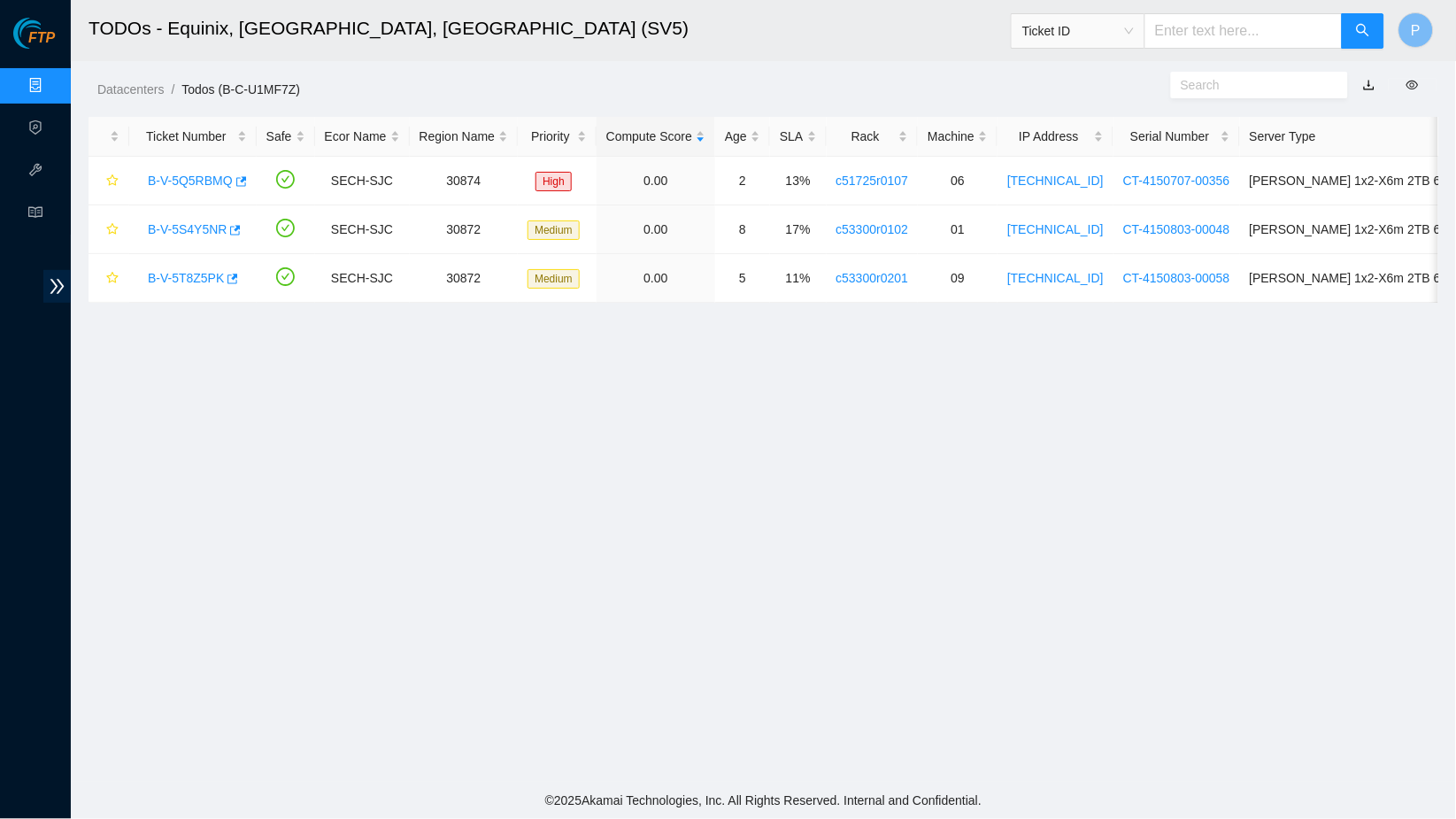
click at [748, 75] on div "Datacenters / Todos (B-C-U1MF7Z) /" at bounding box center [590, 49] width 1040 height 99
click at [1369, 81] on link "button" at bounding box center [1369, 85] width 13 height 14
click at [51, 81] on link "Data Centers" at bounding box center [87, 86] width 72 height 14
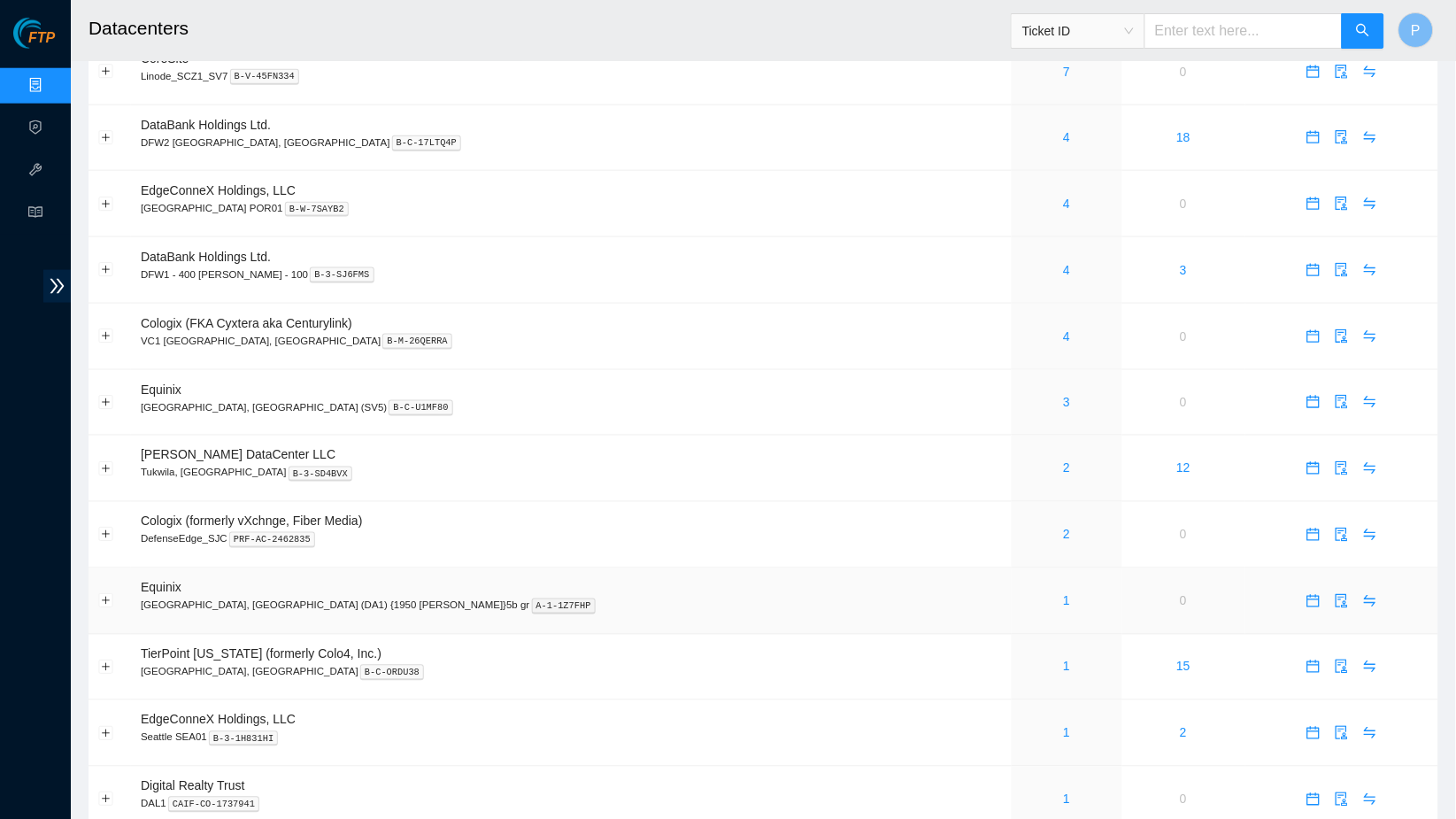
scroll to position [411, 0]
click at [564, 251] on td "DataBank Holdings Ltd. DFW1 - 400 S. Akard - 100 B-3-SJ6FMS" at bounding box center [571, 270] width 881 height 66
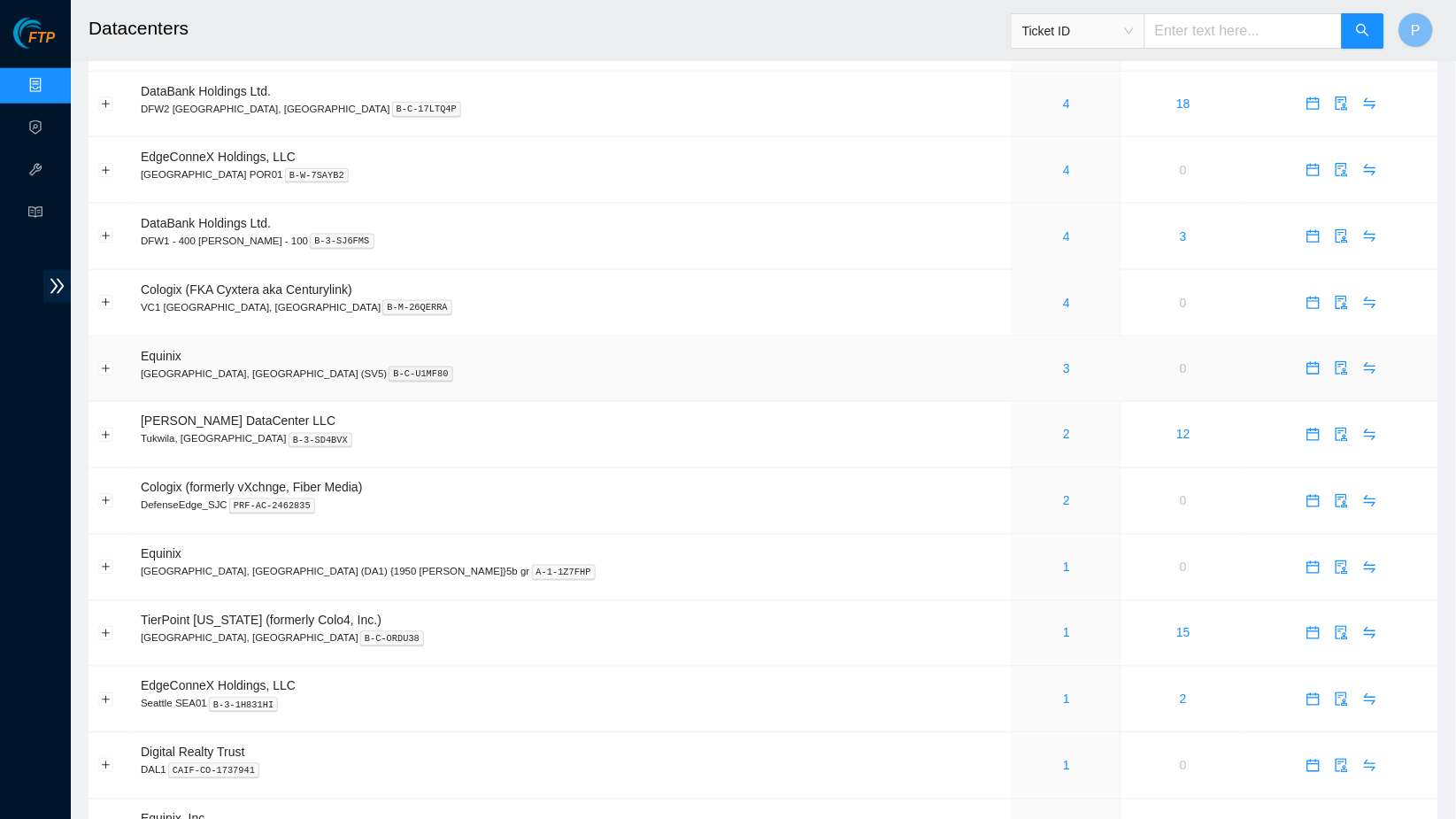
scroll to position [452, 0]
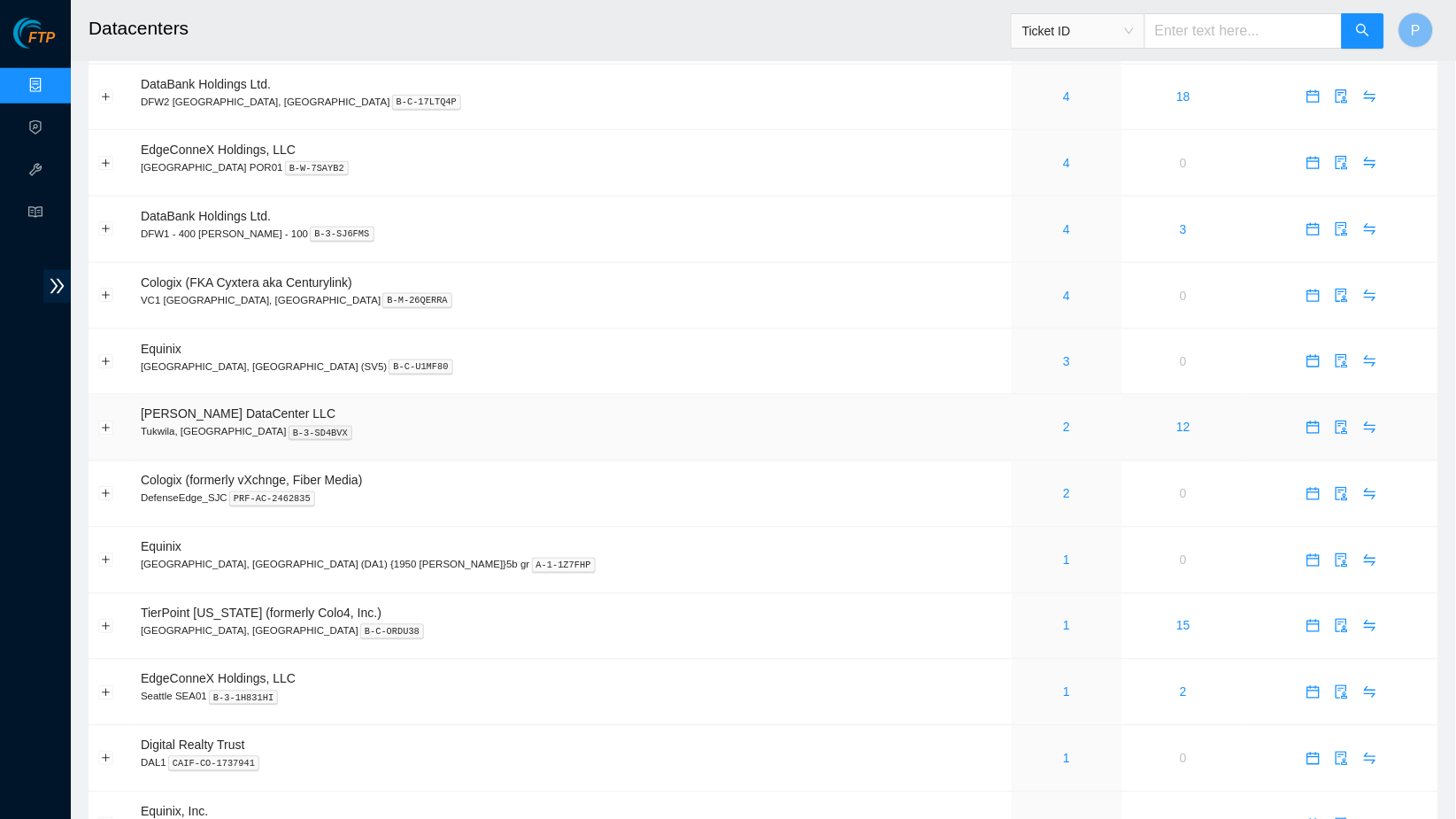
click at [1021, 418] on div "2" at bounding box center [1067, 428] width 91 height 19
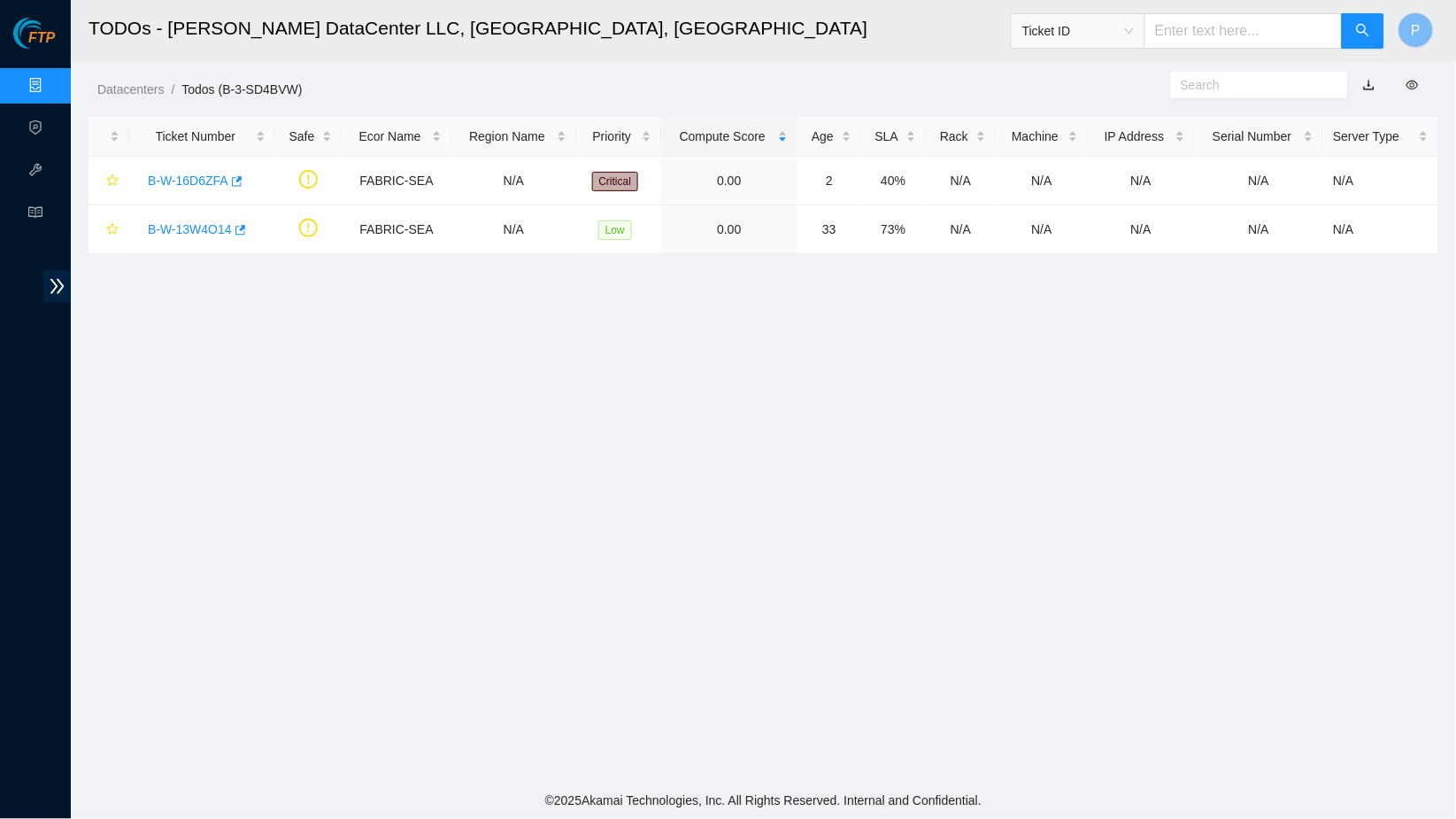
click at [1372, 87] on link "button" at bounding box center [1369, 85] width 13 height 14
click at [51, 80] on link "Data Centers" at bounding box center [87, 86] width 72 height 14
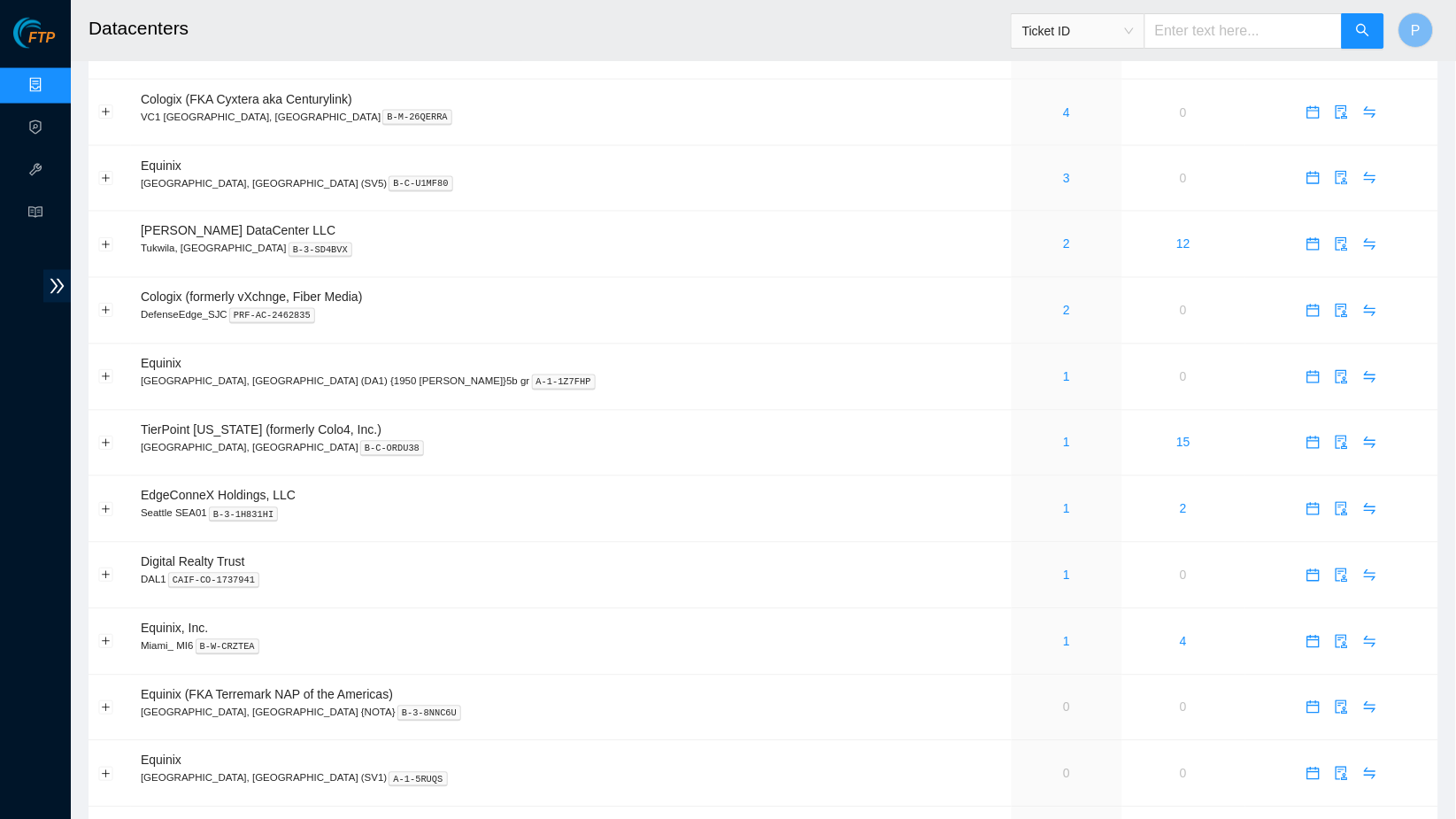
scroll to position [637, 0]
click at [1065, 302] on link "2" at bounding box center [1067, 309] width 7 height 14
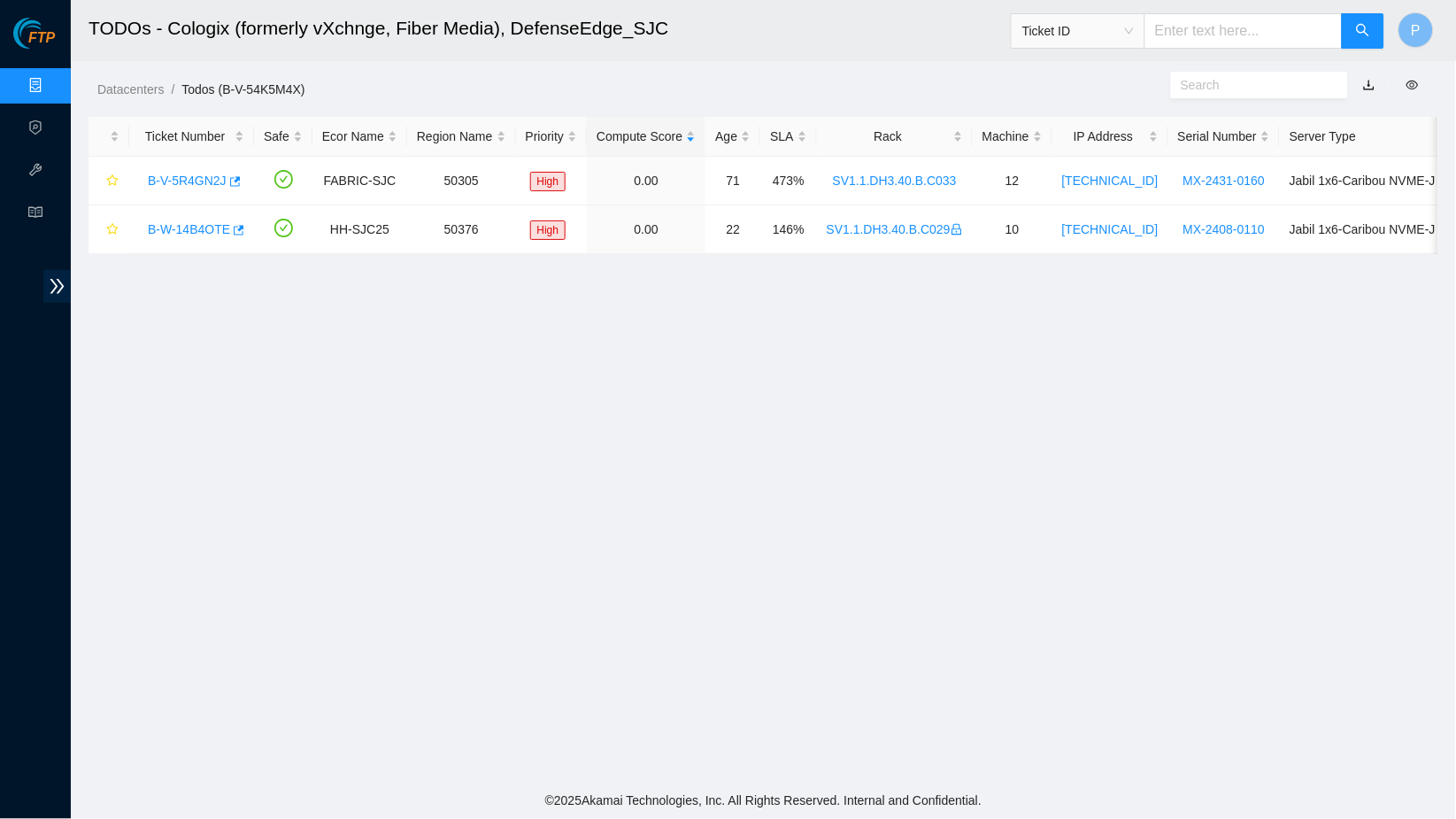
click at [1364, 89] on link "button" at bounding box center [1369, 85] width 13 height 14
click at [51, 79] on link "Data Centers" at bounding box center [87, 86] width 72 height 14
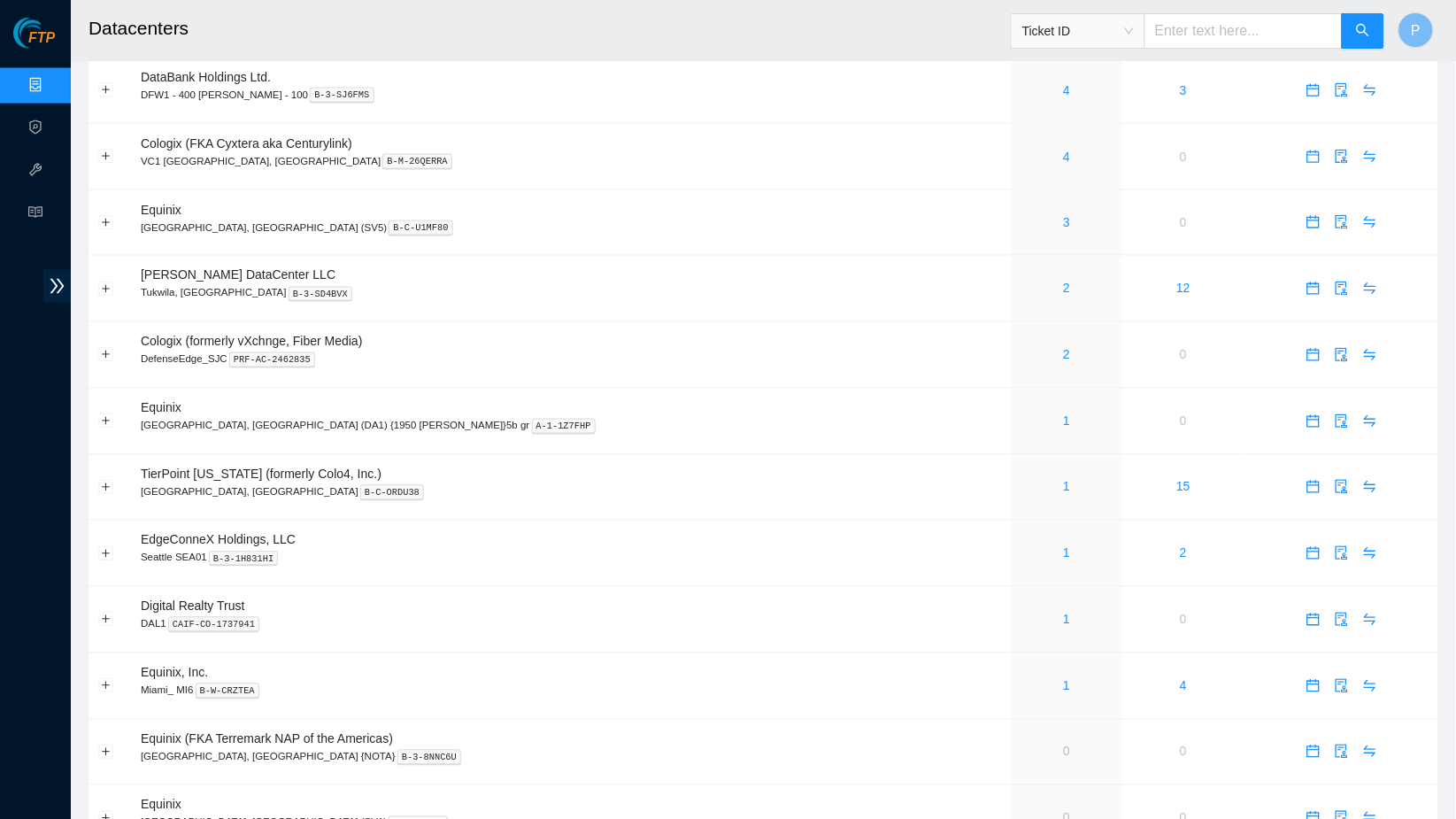
scroll to position [595, 0]
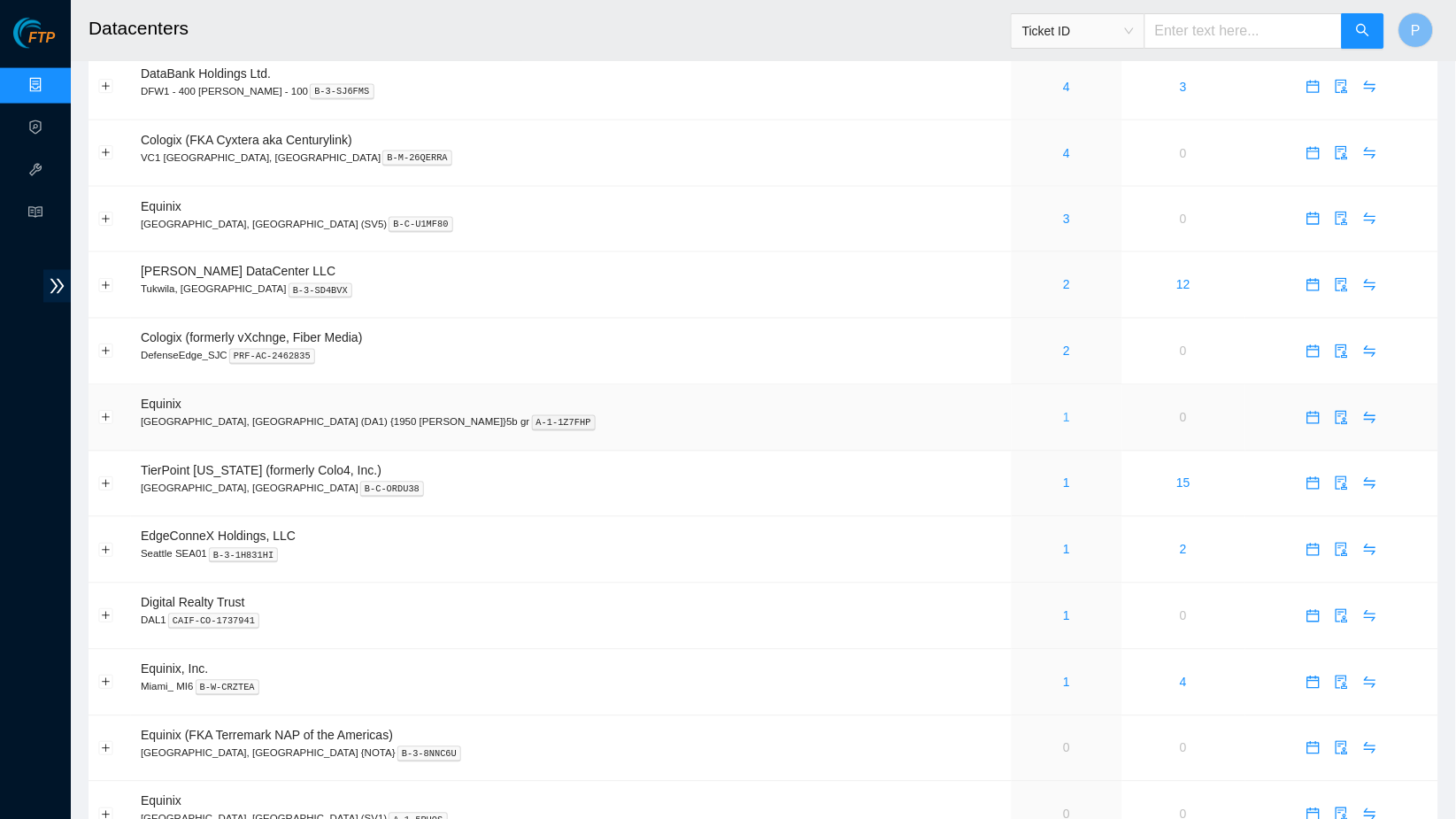
click at [1065, 410] on link "1" at bounding box center [1067, 417] width 7 height 14
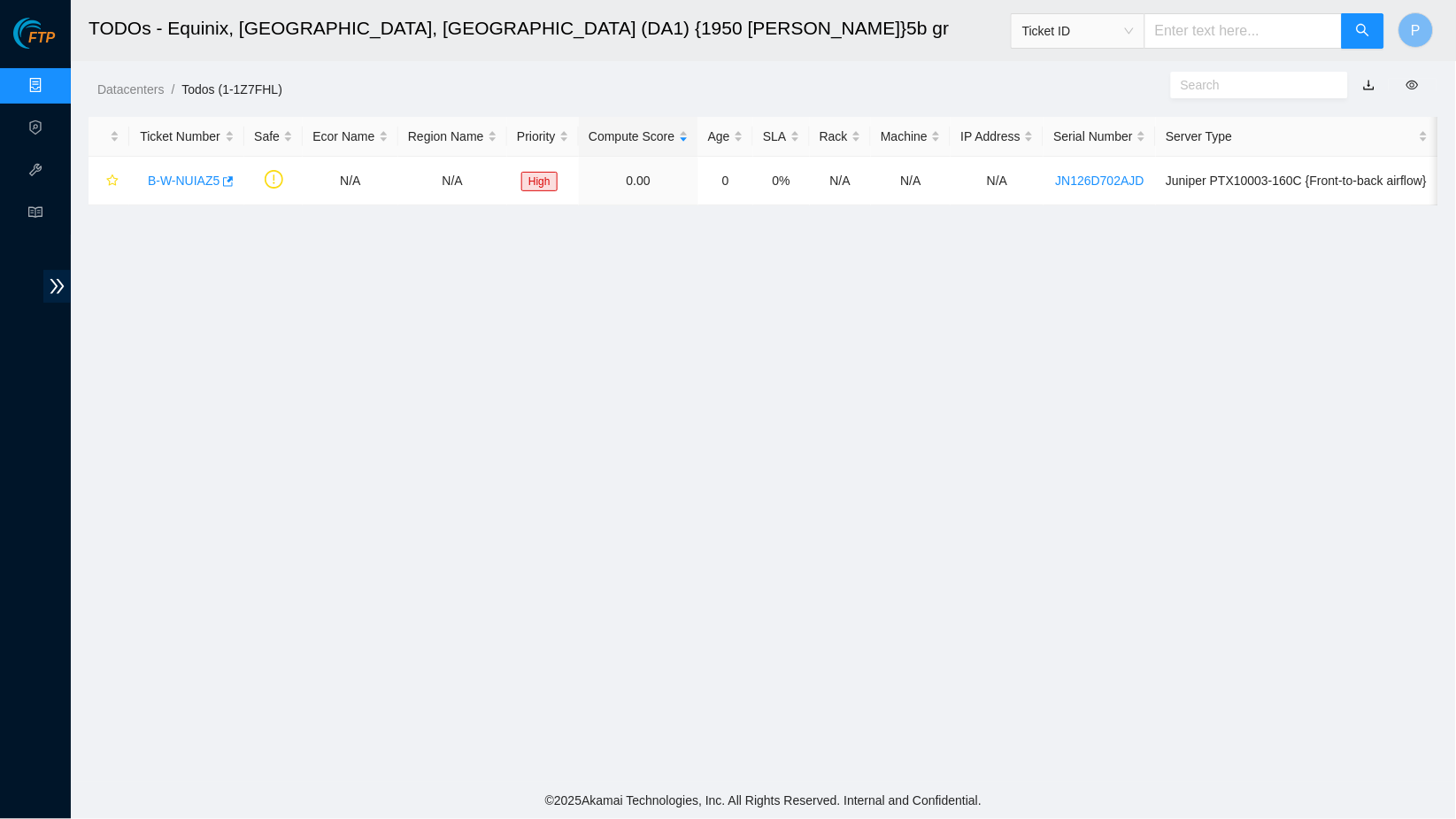
click at [1374, 84] on link "button" at bounding box center [1369, 85] width 13 height 14
click at [51, 86] on link "Data Centers" at bounding box center [87, 86] width 72 height 14
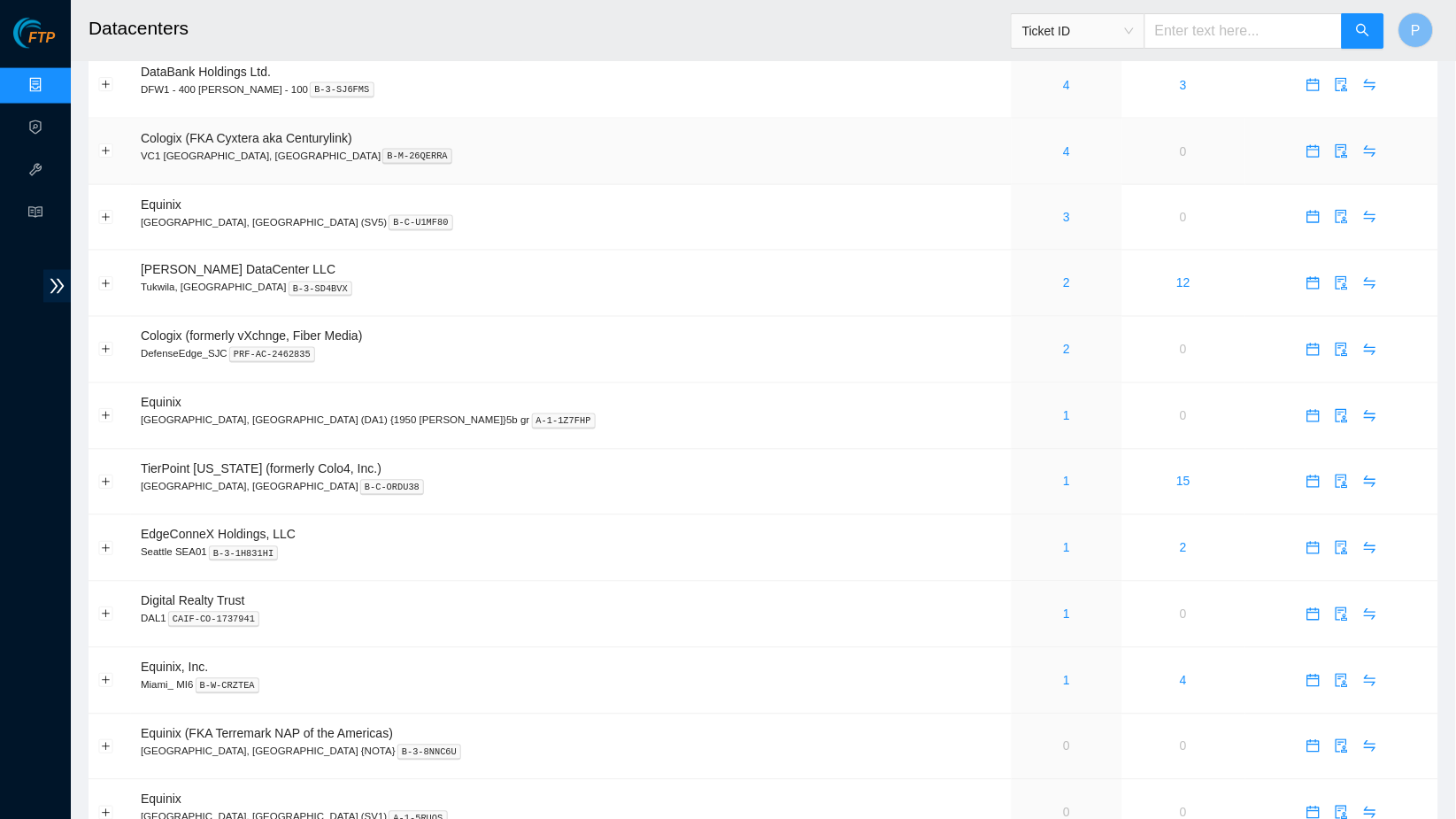
scroll to position [648, 0]
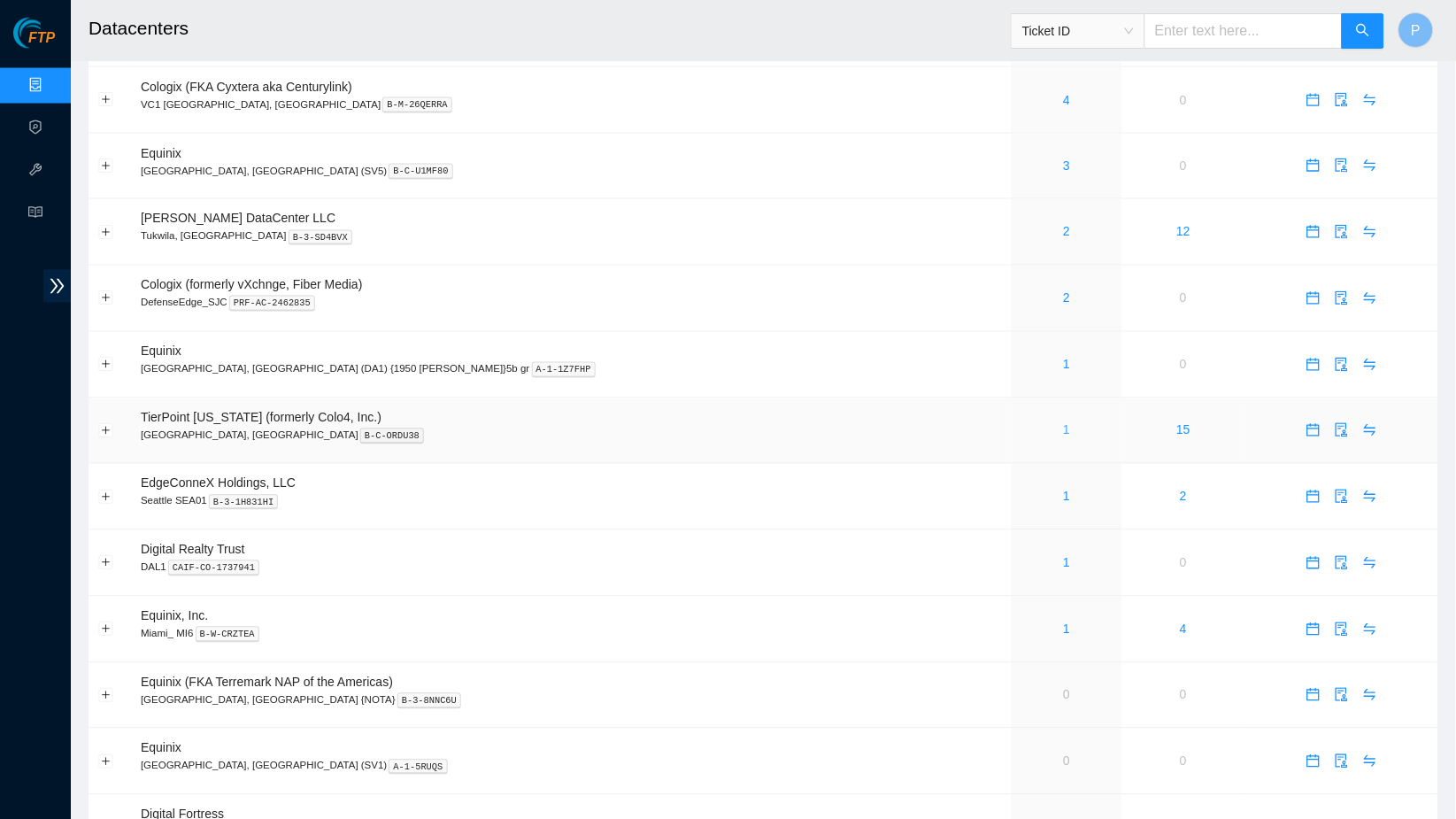
click at [1065, 423] on link "1" at bounding box center [1067, 430] width 7 height 14
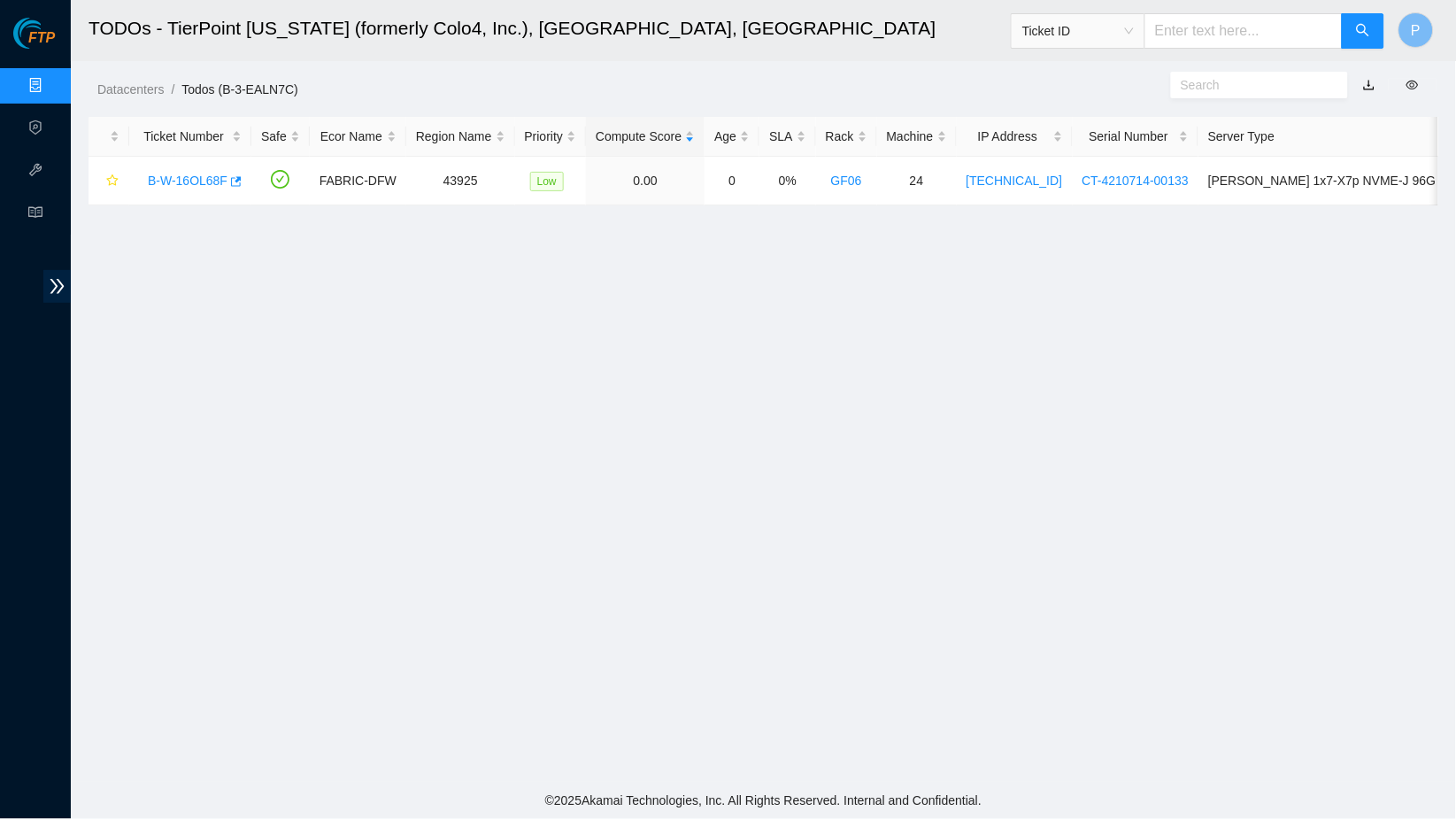
click at [1370, 84] on link "button" at bounding box center [1369, 85] width 13 height 14
click at [51, 85] on link "Data Centers" at bounding box center [87, 86] width 72 height 14
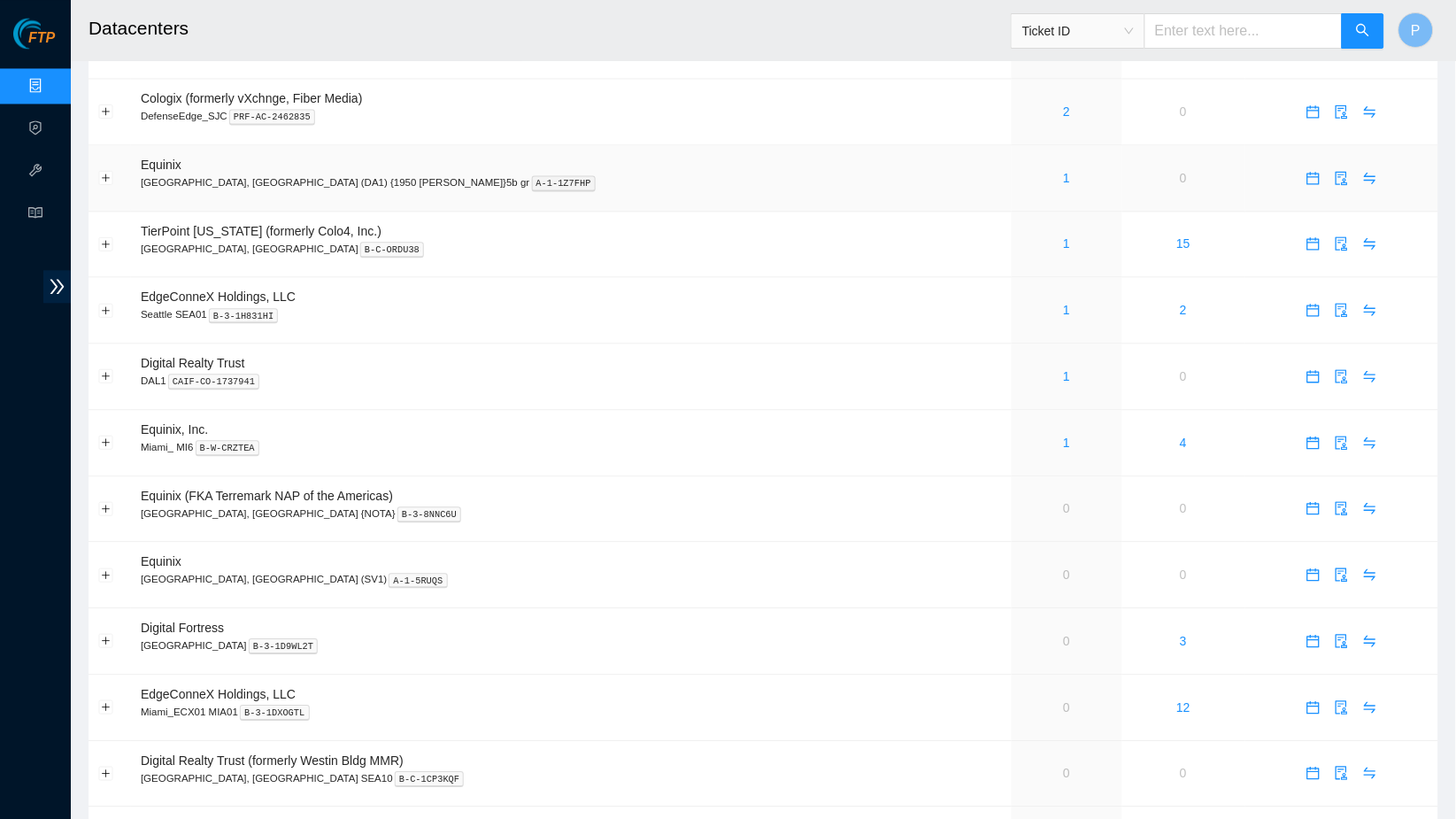
scroll to position [832, 0]
click at [1065, 305] on link "1" at bounding box center [1067, 311] width 7 height 14
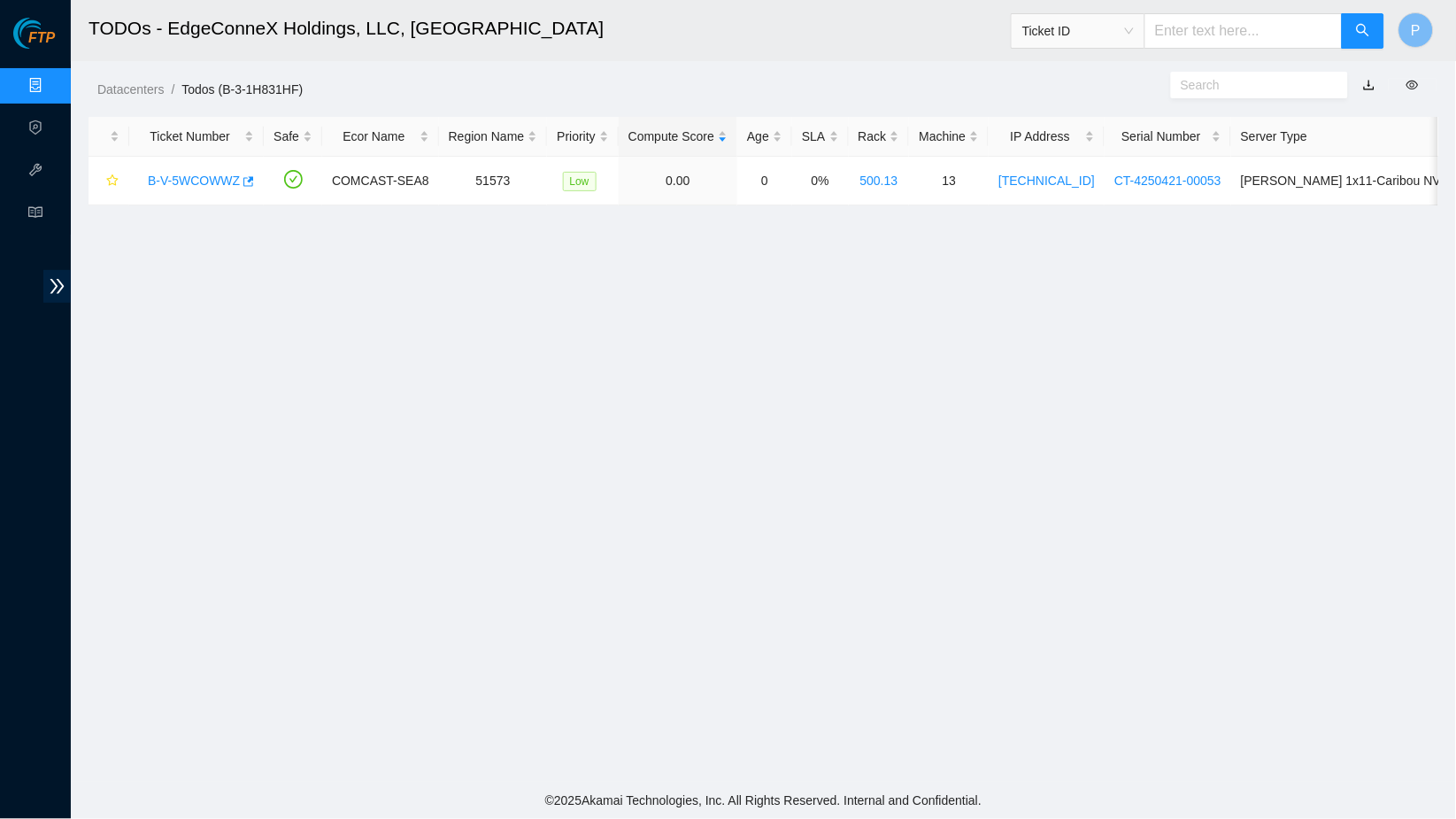
click at [1374, 84] on link "button" at bounding box center [1369, 85] width 13 height 14
click at [51, 85] on link "Data Centers" at bounding box center [87, 86] width 72 height 14
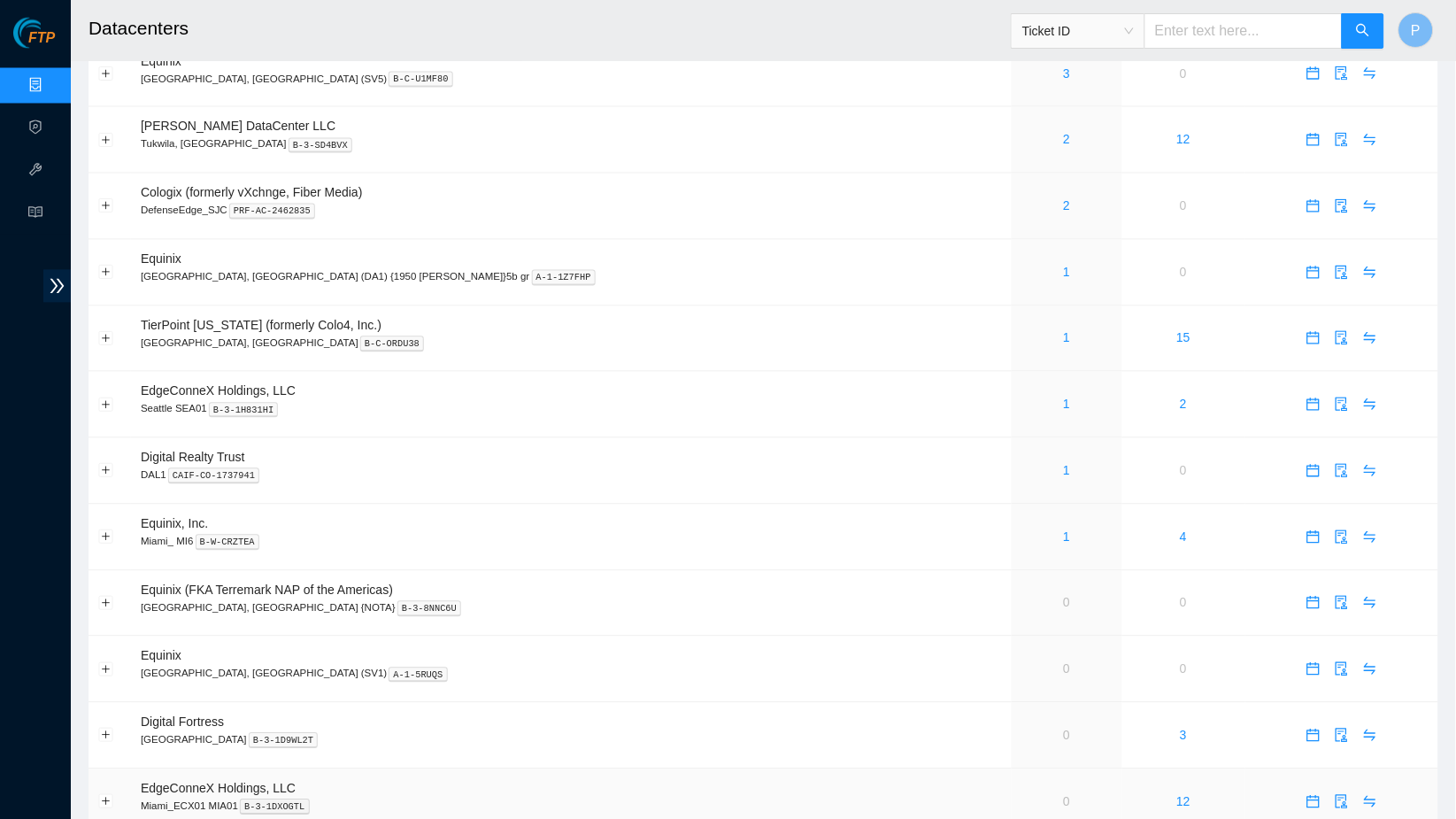
scroll to position [742, 0]
click at [1065, 329] on link "1" at bounding box center [1067, 335] width 7 height 14
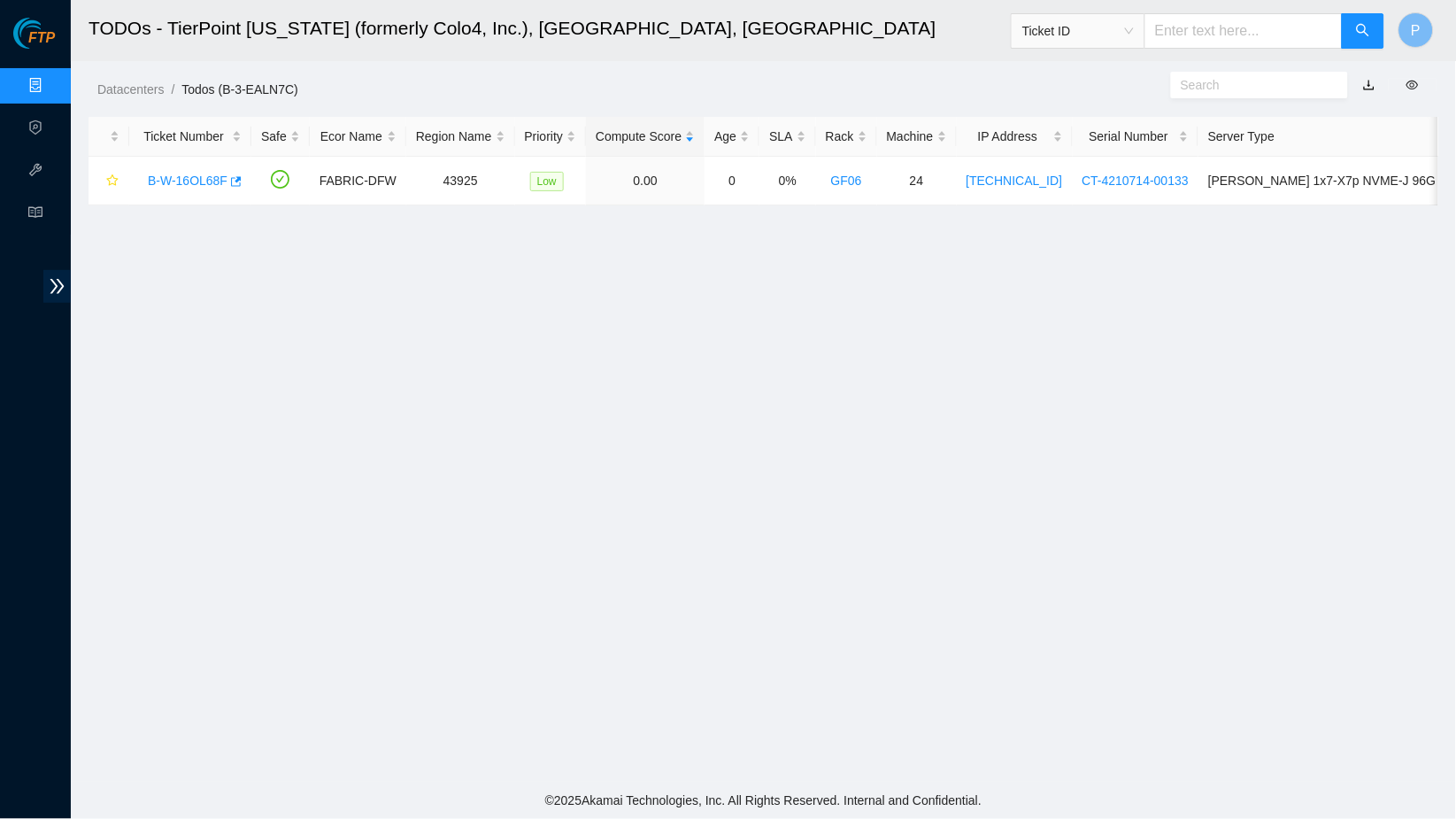
click at [1369, 84] on link "button" at bounding box center [1369, 85] width 13 height 14
click at [51, 84] on link "Data Centers" at bounding box center [87, 86] width 72 height 14
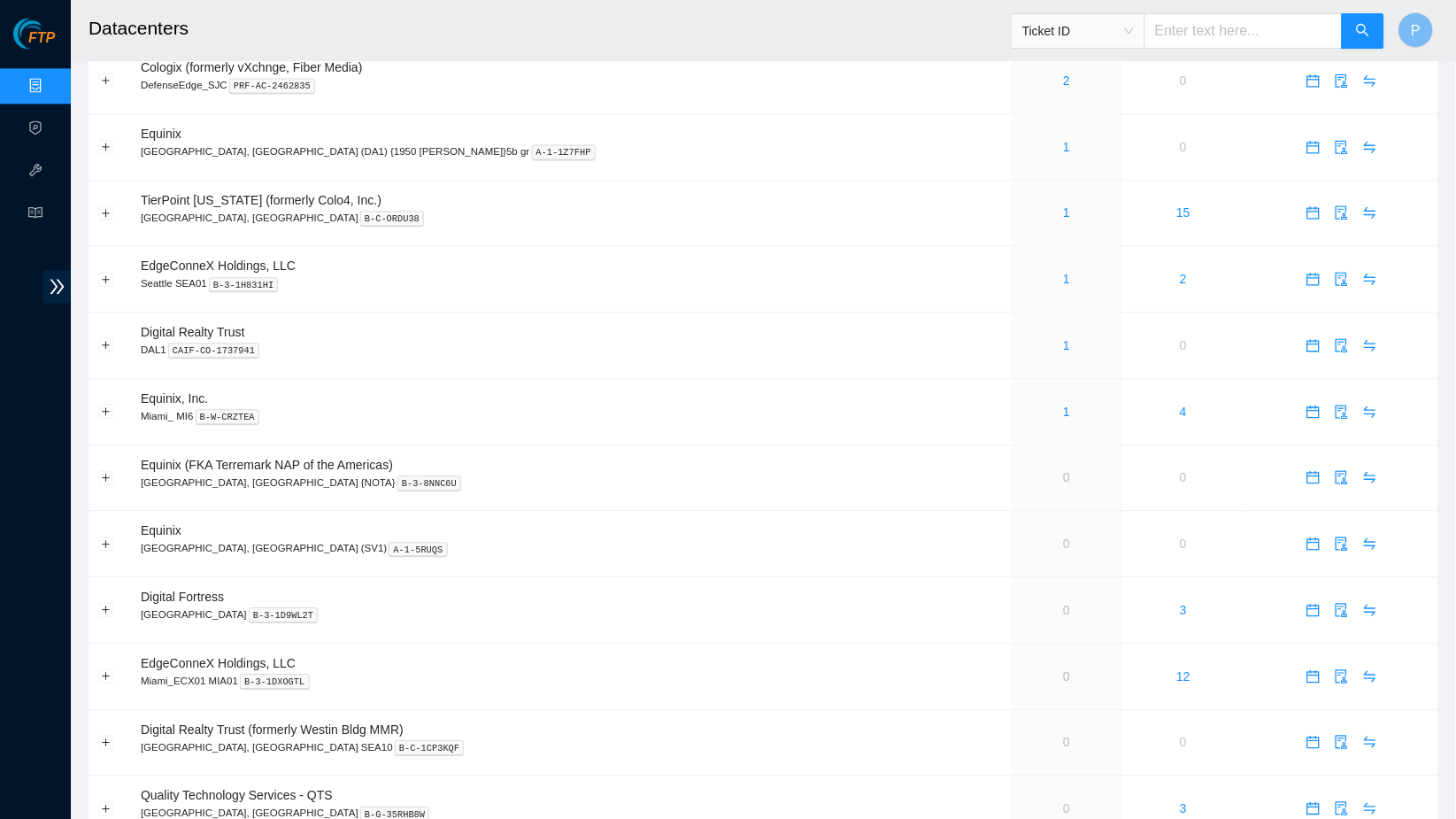
scroll to position [867, 0]
click at [1065, 270] on link "1" at bounding box center [1067, 277] width 7 height 14
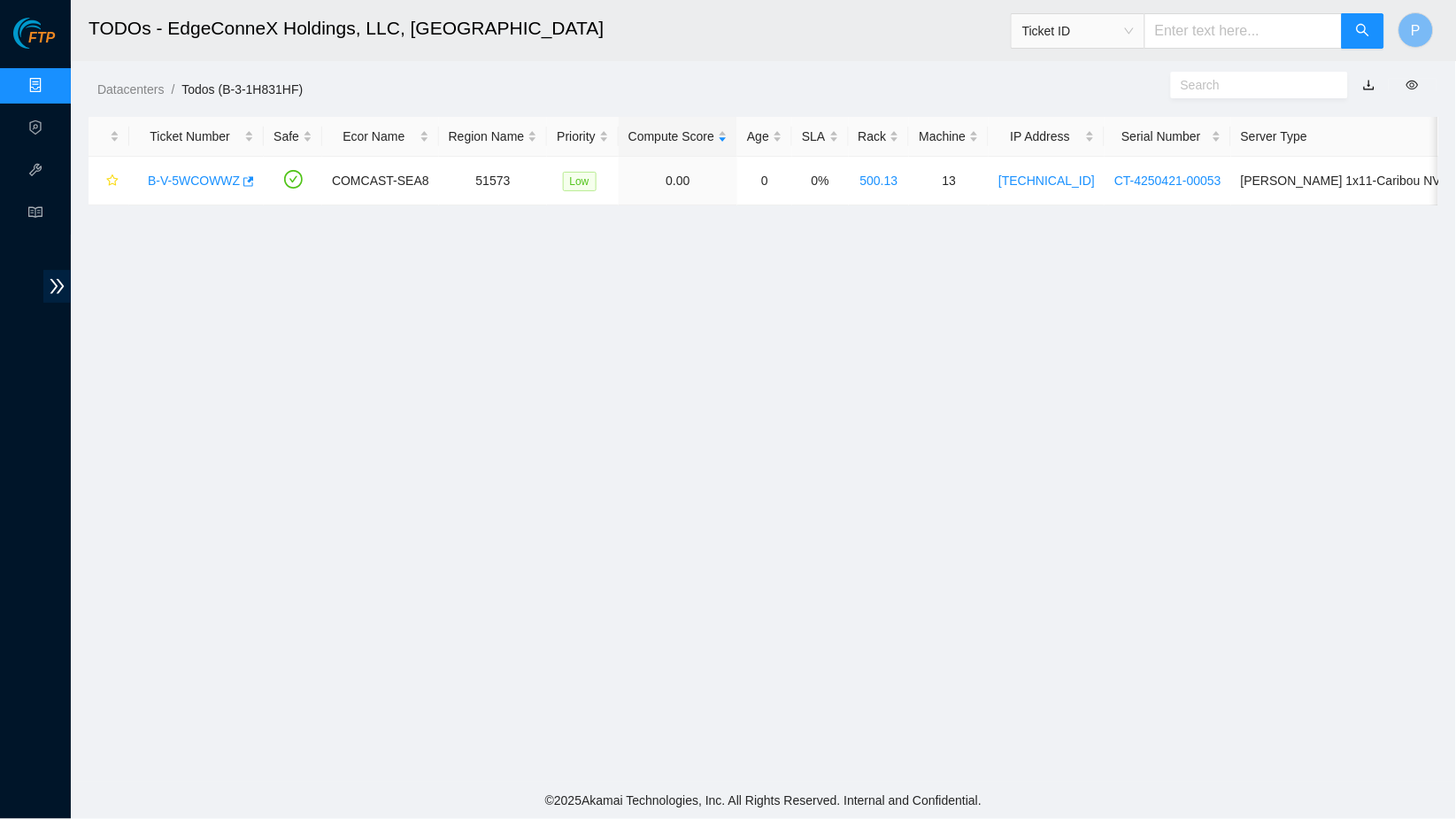
click at [1372, 84] on link "button" at bounding box center [1369, 85] width 13 height 14
click at [657, 73] on div "Datacenters / Todos (B-3-1H831HF) /" at bounding box center [590, 49] width 1040 height 99
click at [51, 87] on link "Data Centers" at bounding box center [87, 86] width 72 height 14
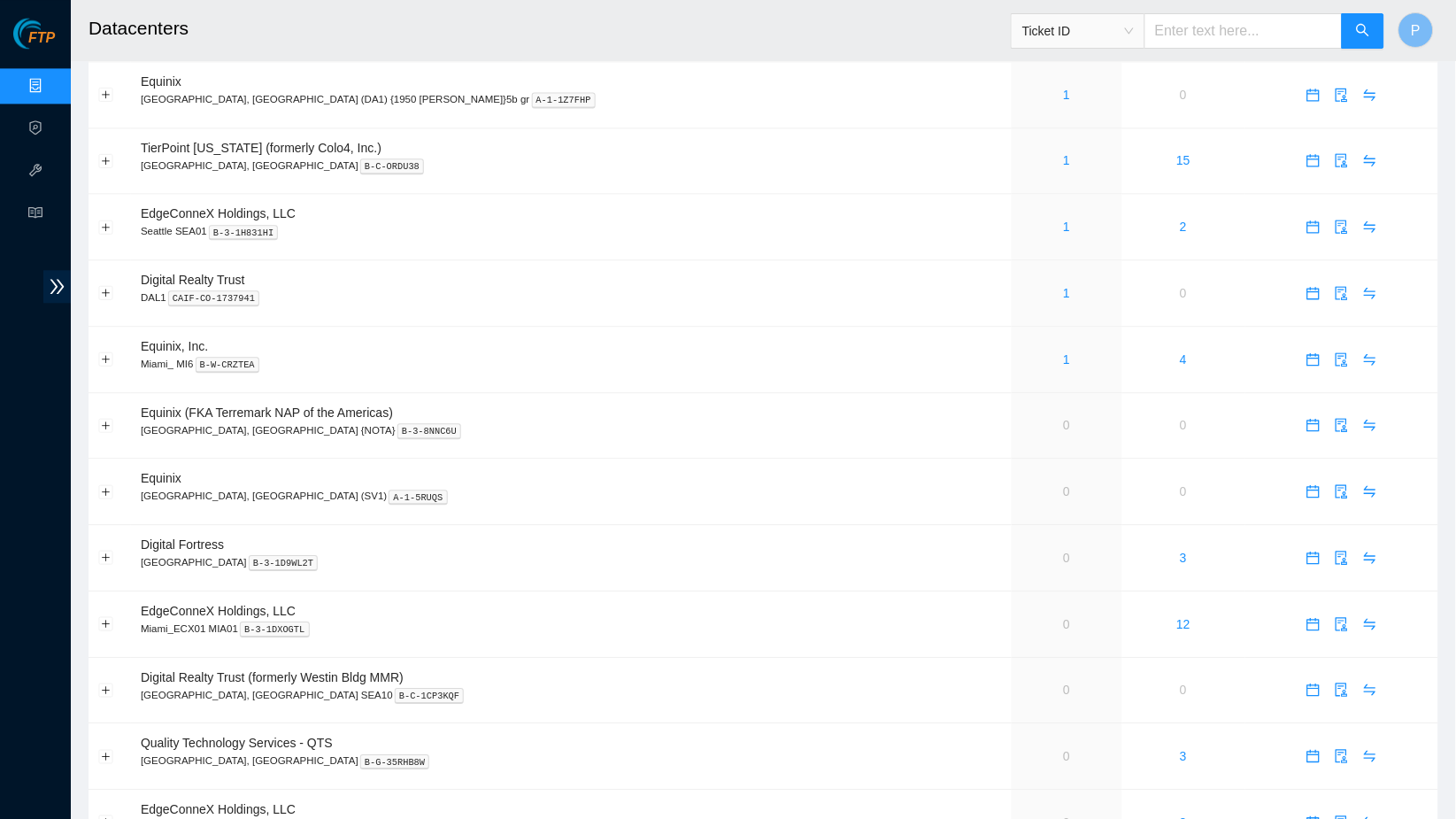
scroll to position [923, 0]
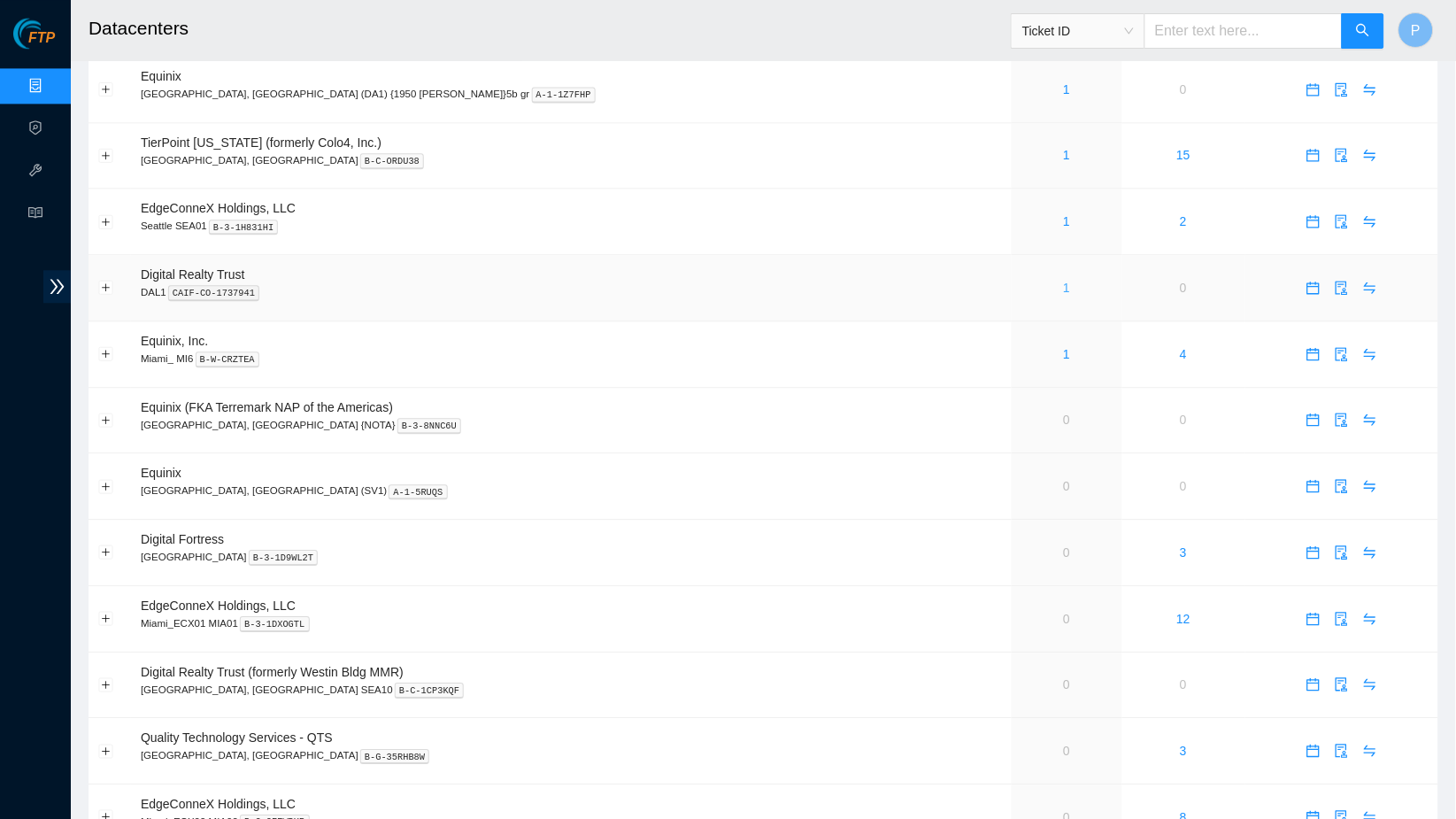
click at [1065, 281] on link "1" at bounding box center [1067, 287] width 7 height 14
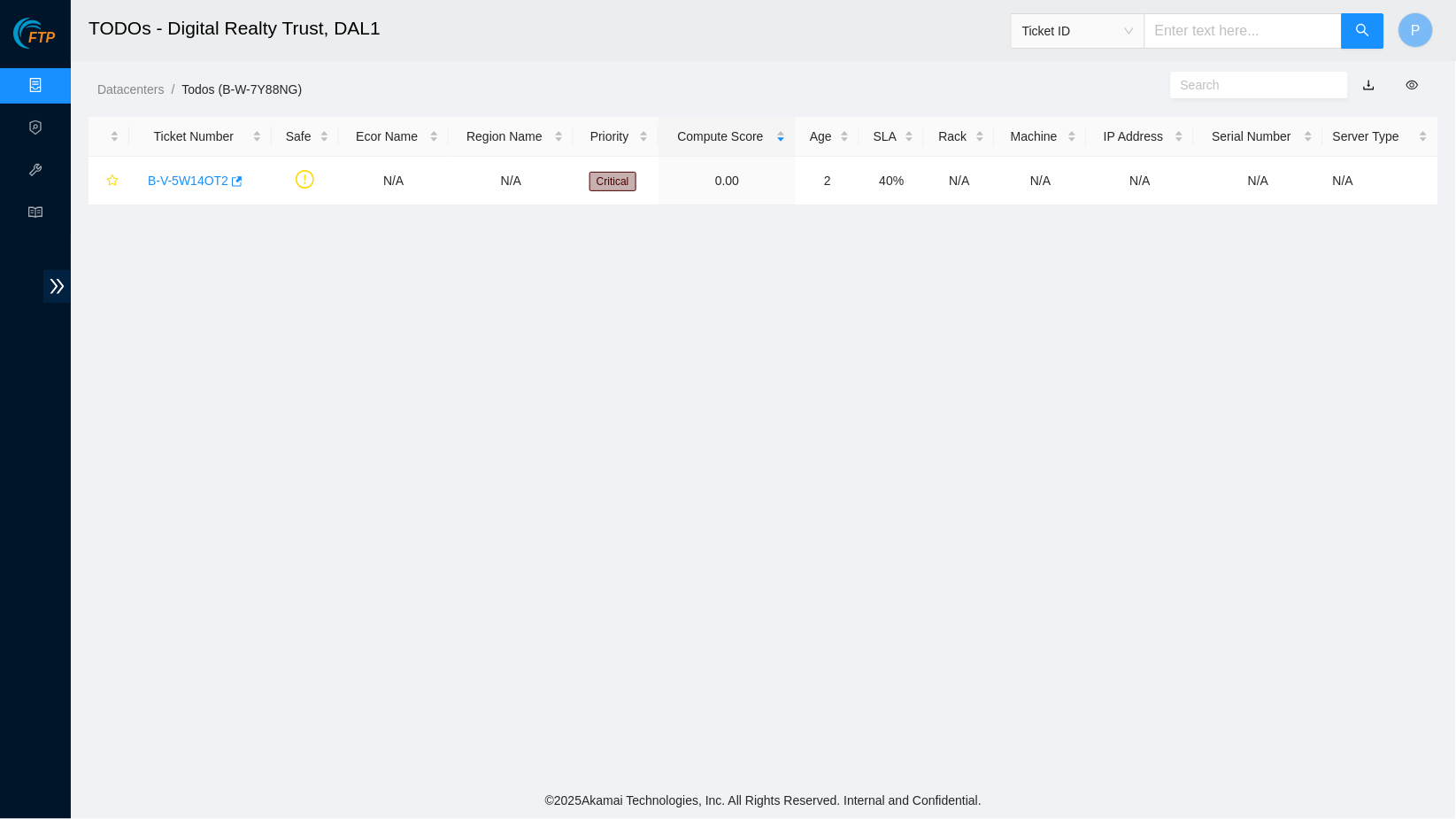
click at [1368, 82] on link "button" at bounding box center [1369, 85] width 13 height 14
click at [51, 79] on link "Data Centers" at bounding box center [87, 86] width 72 height 14
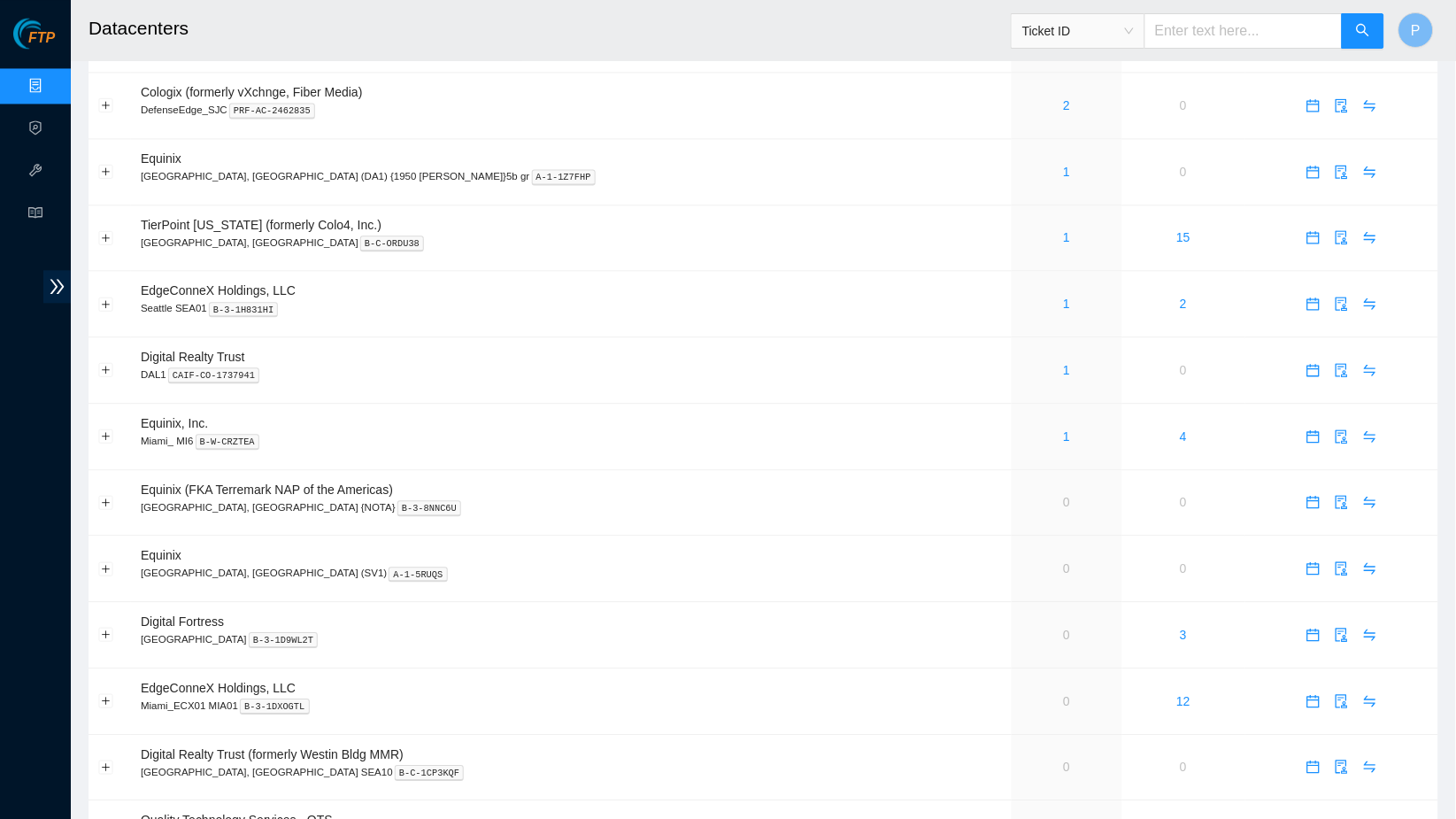
scroll to position [842, 0]
click at [1065, 429] on link "1" at bounding box center [1067, 435] width 7 height 14
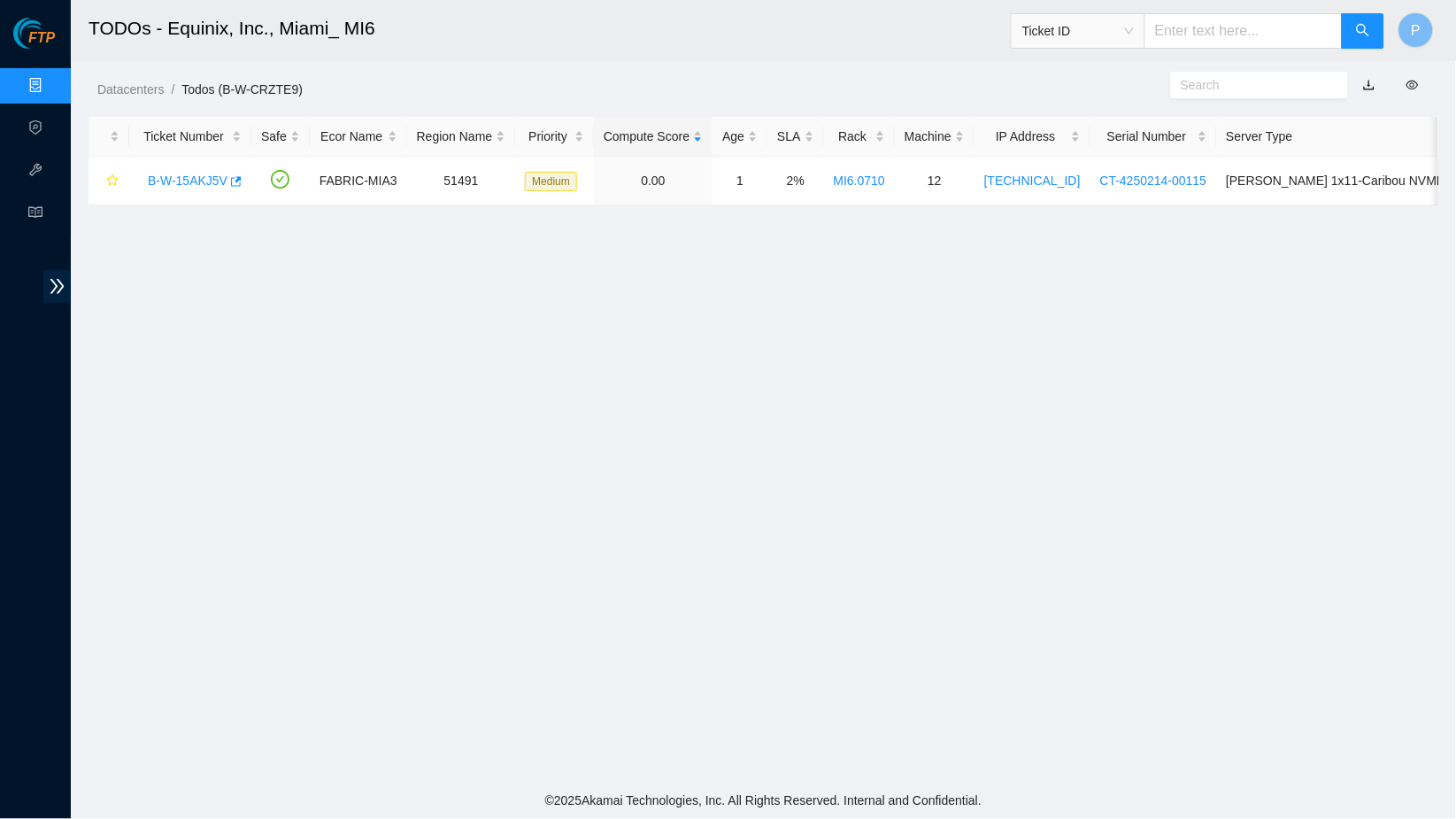
click at [1370, 81] on link "button" at bounding box center [1369, 85] width 13 height 14
click at [51, 84] on link "Data Centers" at bounding box center [87, 86] width 72 height 14
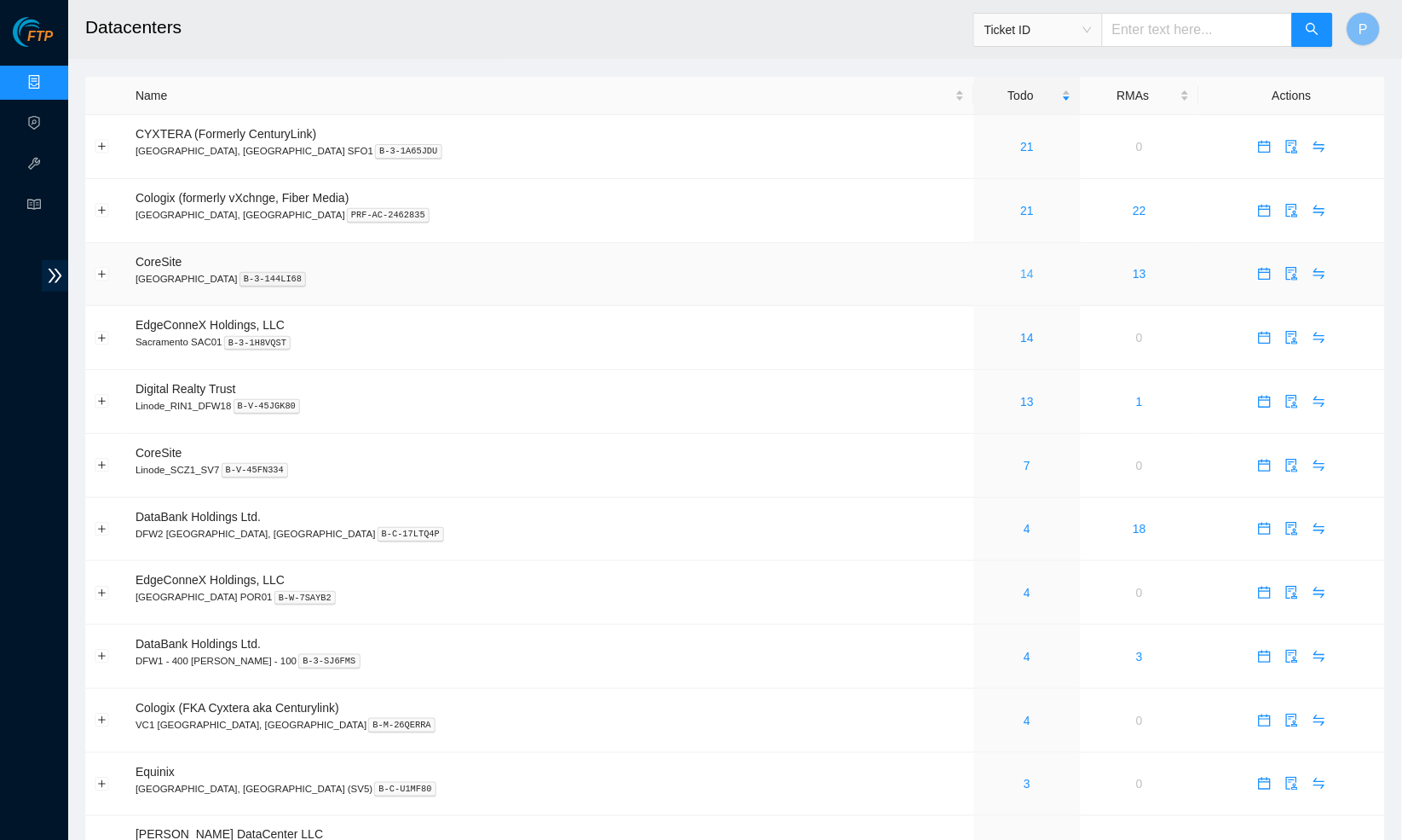
click at [1021, 268] on link "14" at bounding box center [1028, 273] width 14 height 14
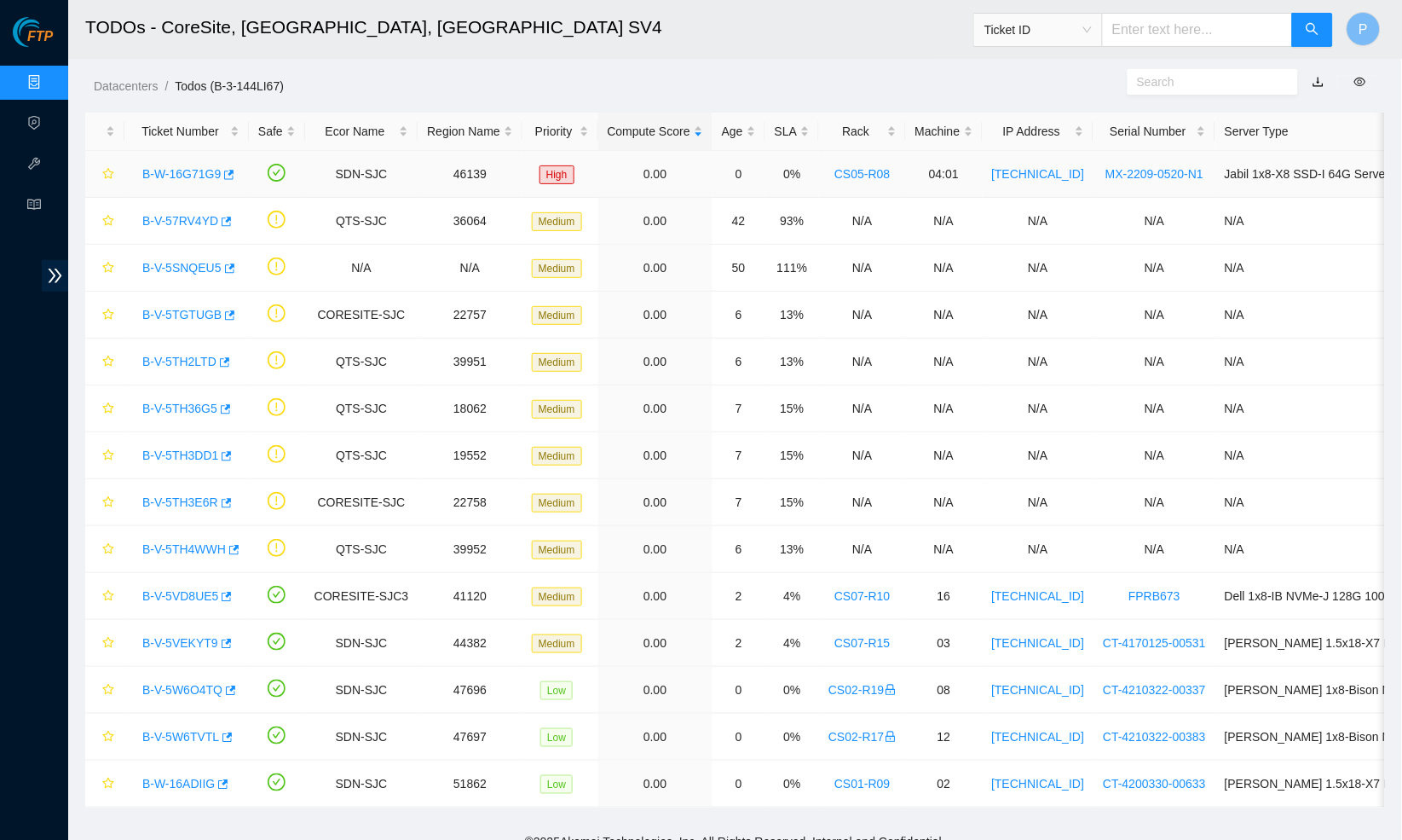
click at [190, 168] on link "B-W-16G71G9" at bounding box center [182, 173] width 79 height 14
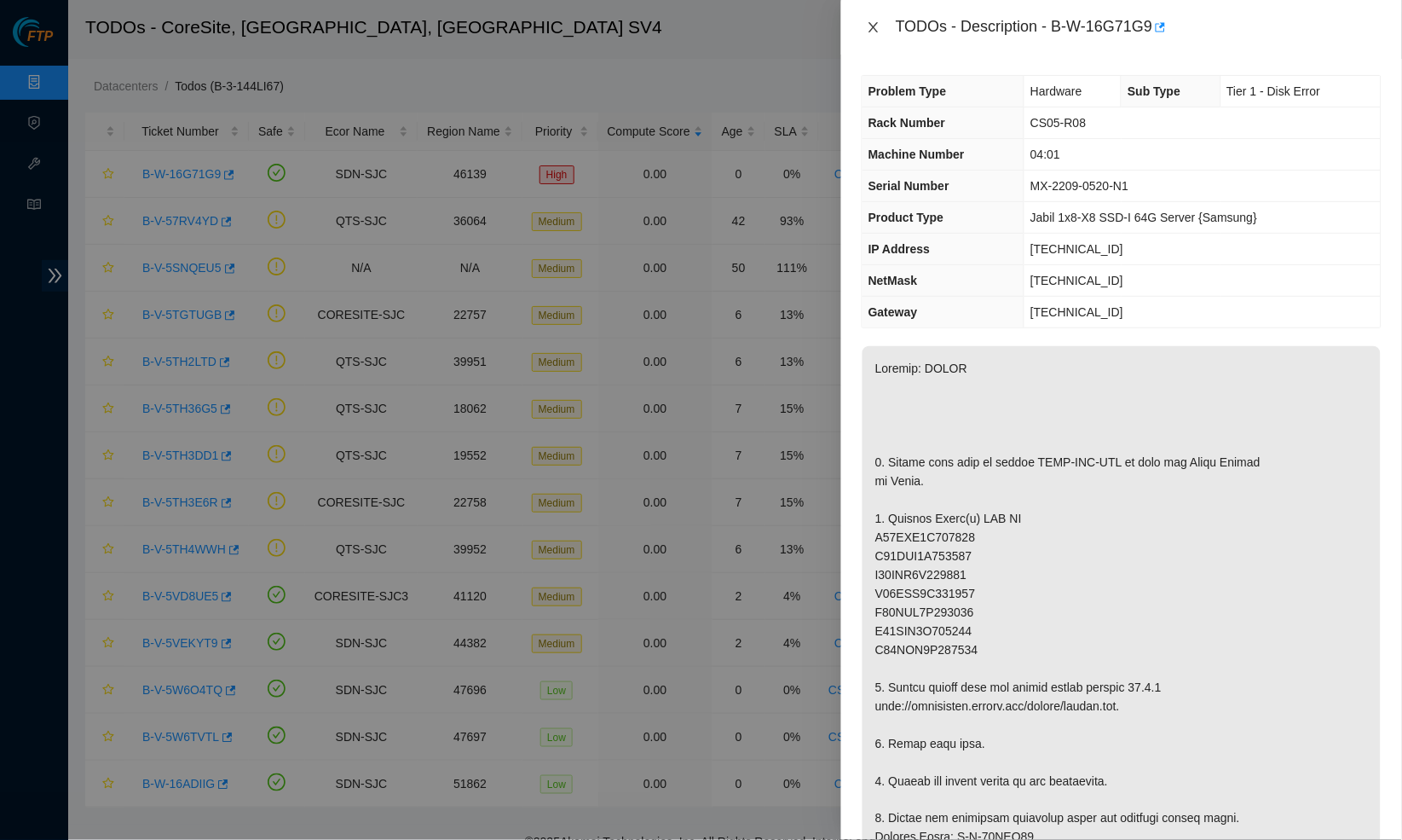
click at [867, 27] on icon "close" at bounding box center [873, 27] width 14 height 14
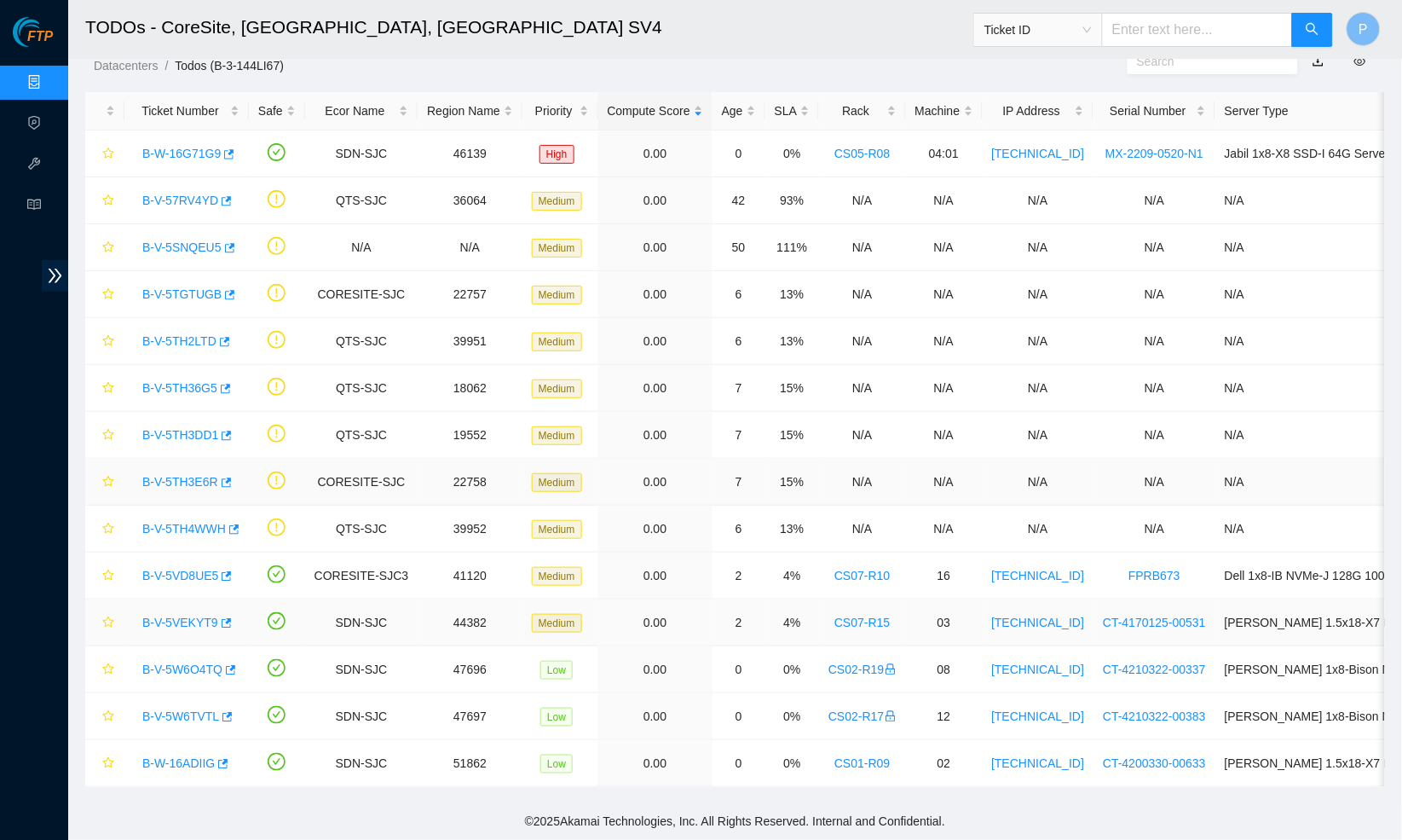
scroll to position [19, 0]
click at [186, 713] on link "B-V-5W6TVTL" at bounding box center [181, 717] width 77 height 14
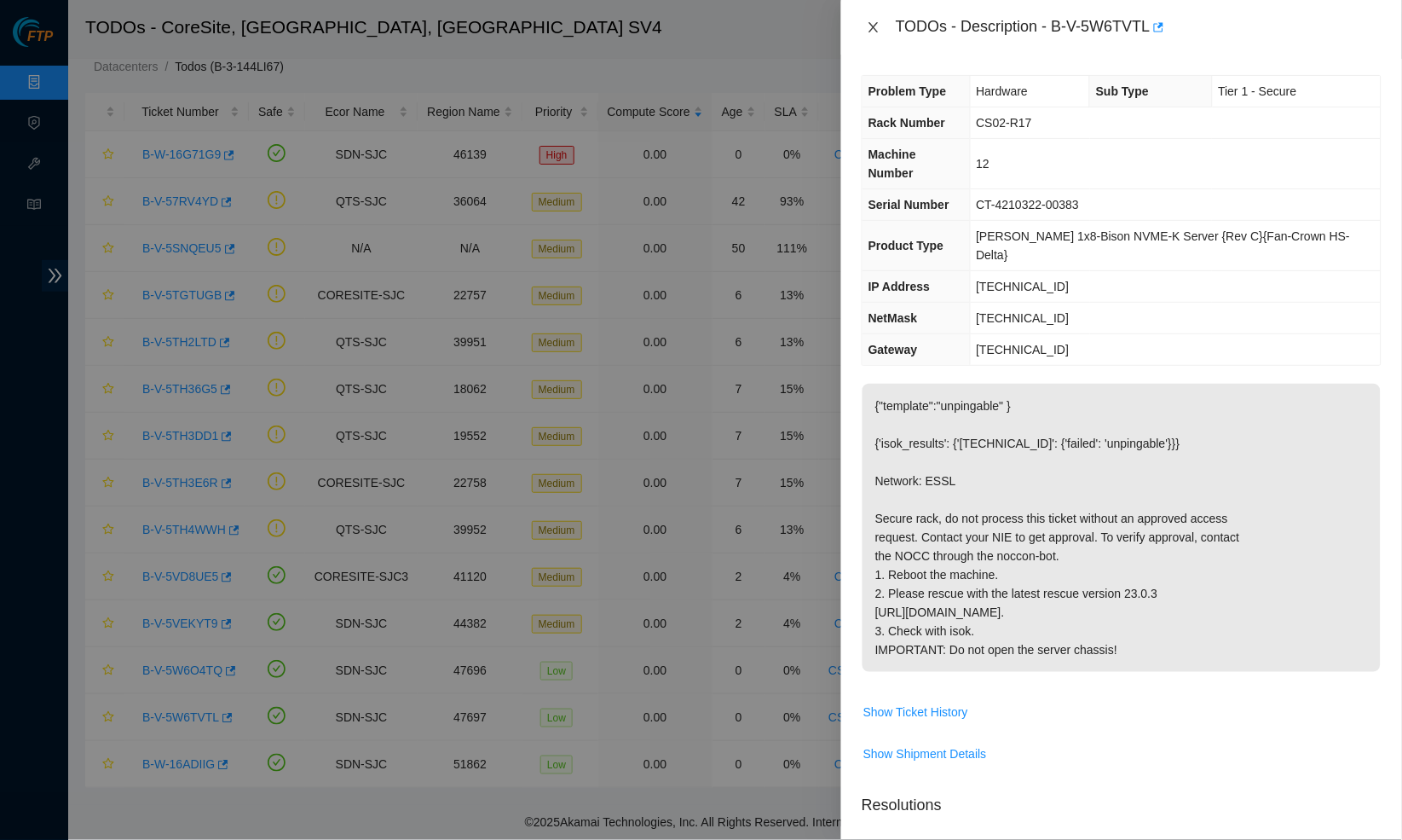
click at [868, 35] on button "Close" at bounding box center [874, 27] width 24 height 16
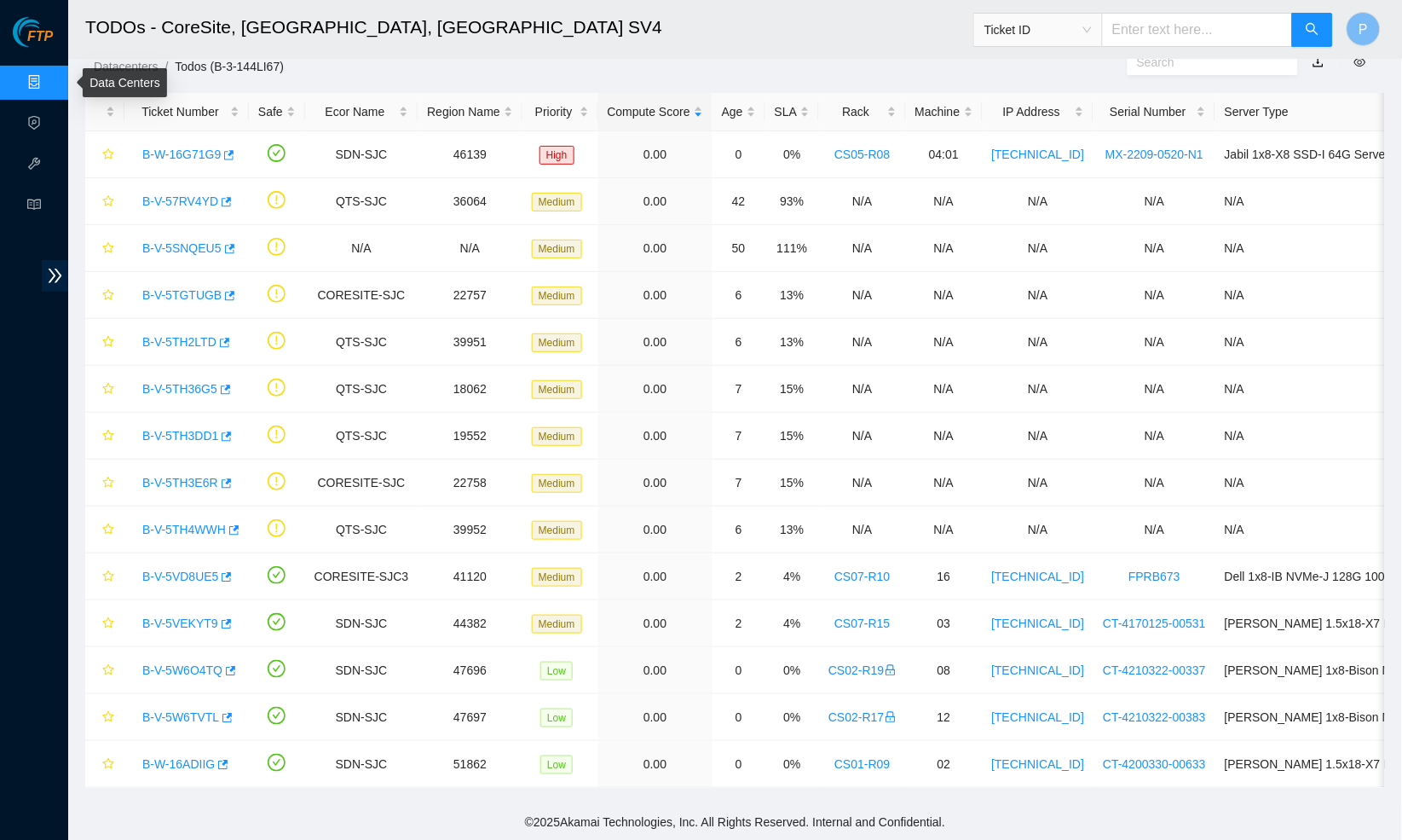
click at [49, 77] on link "Data Centers" at bounding box center [83, 82] width 69 height 14
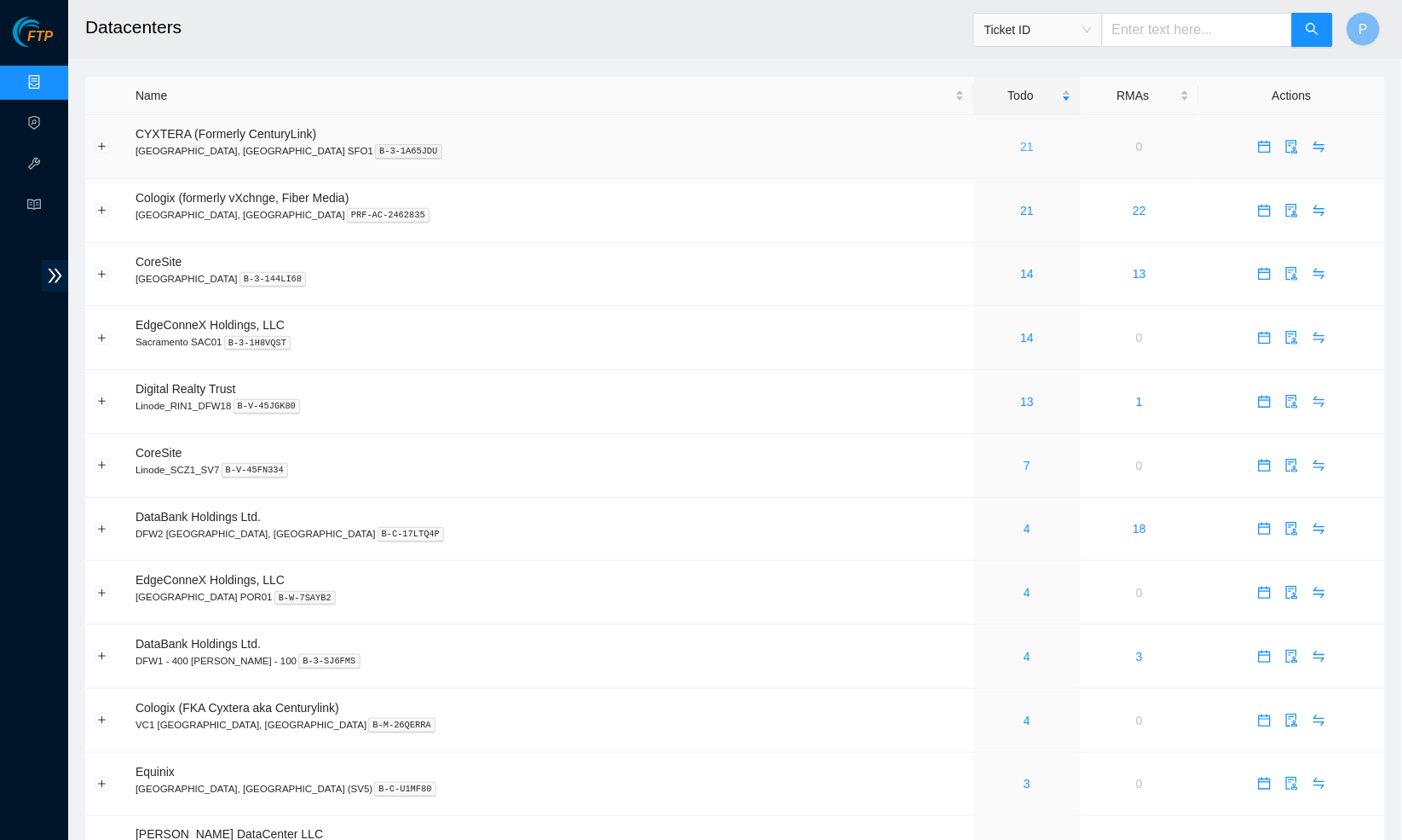
click at [1021, 149] on link "21" at bounding box center [1028, 146] width 14 height 14
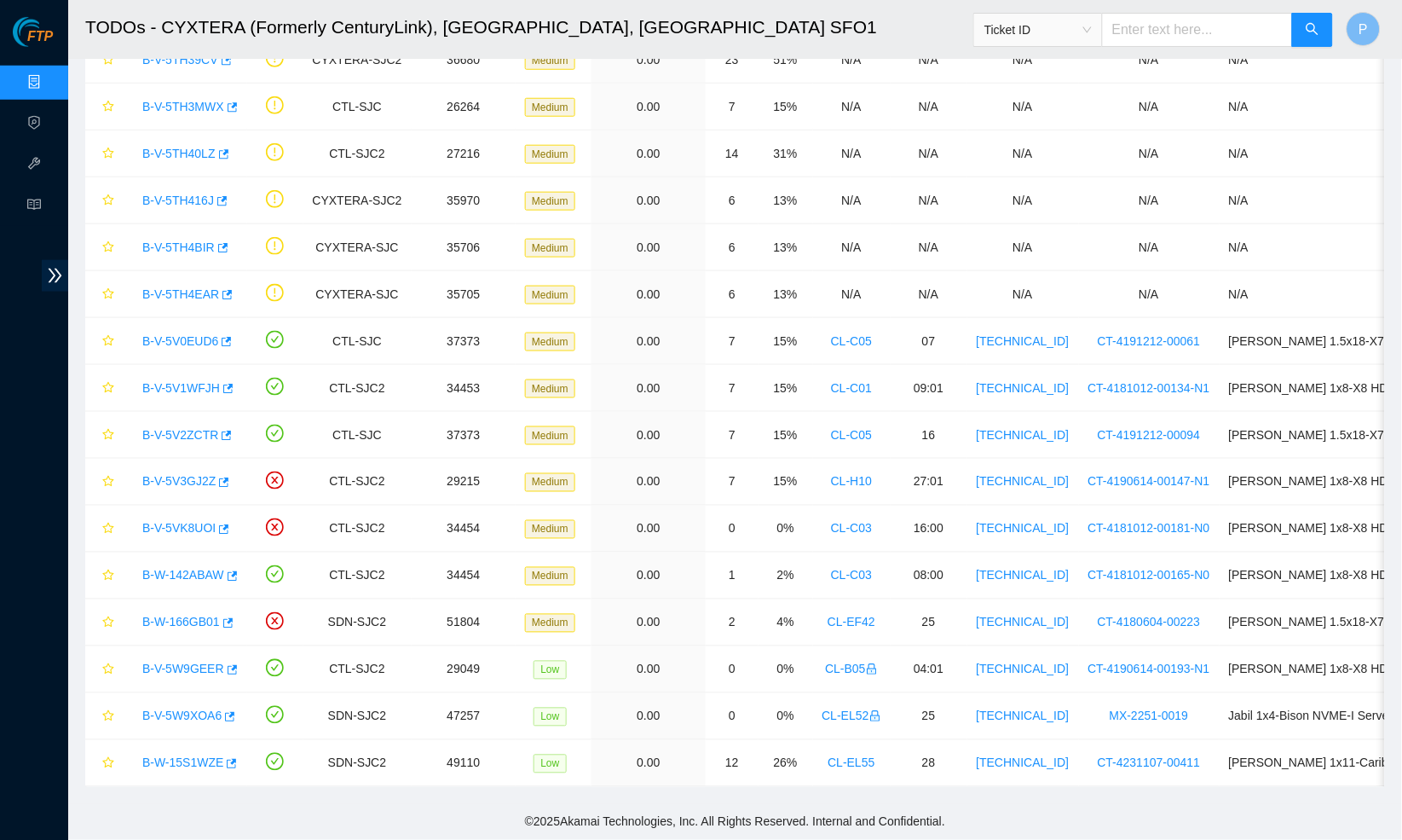
scroll to position [349, 0]
click at [167, 338] on link "B-V-5V0EUD6" at bounding box center [181, 341] width 76 height 14
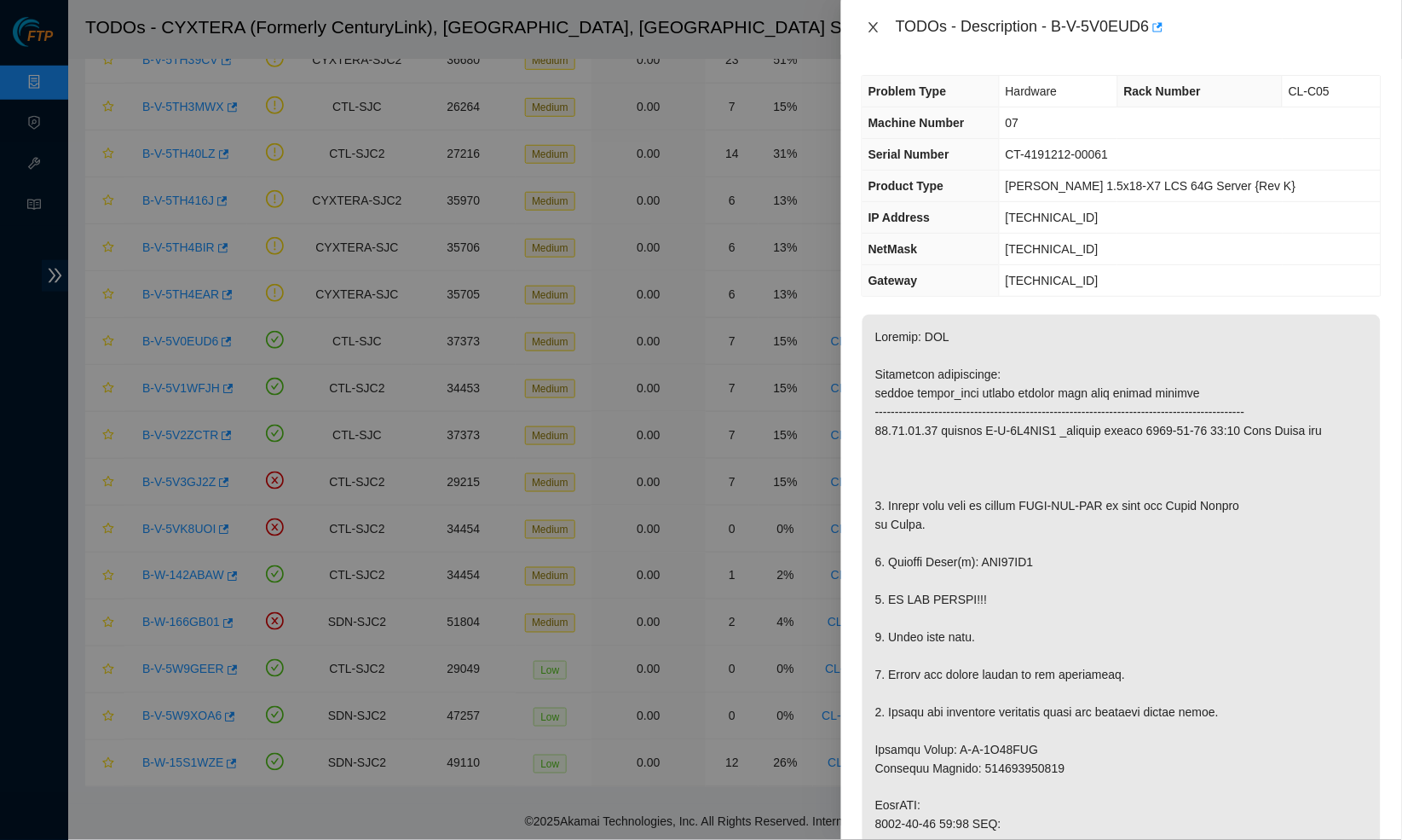
click at [873, 20] on icon "close" at bounding box center [873, 27] width 14 height 14
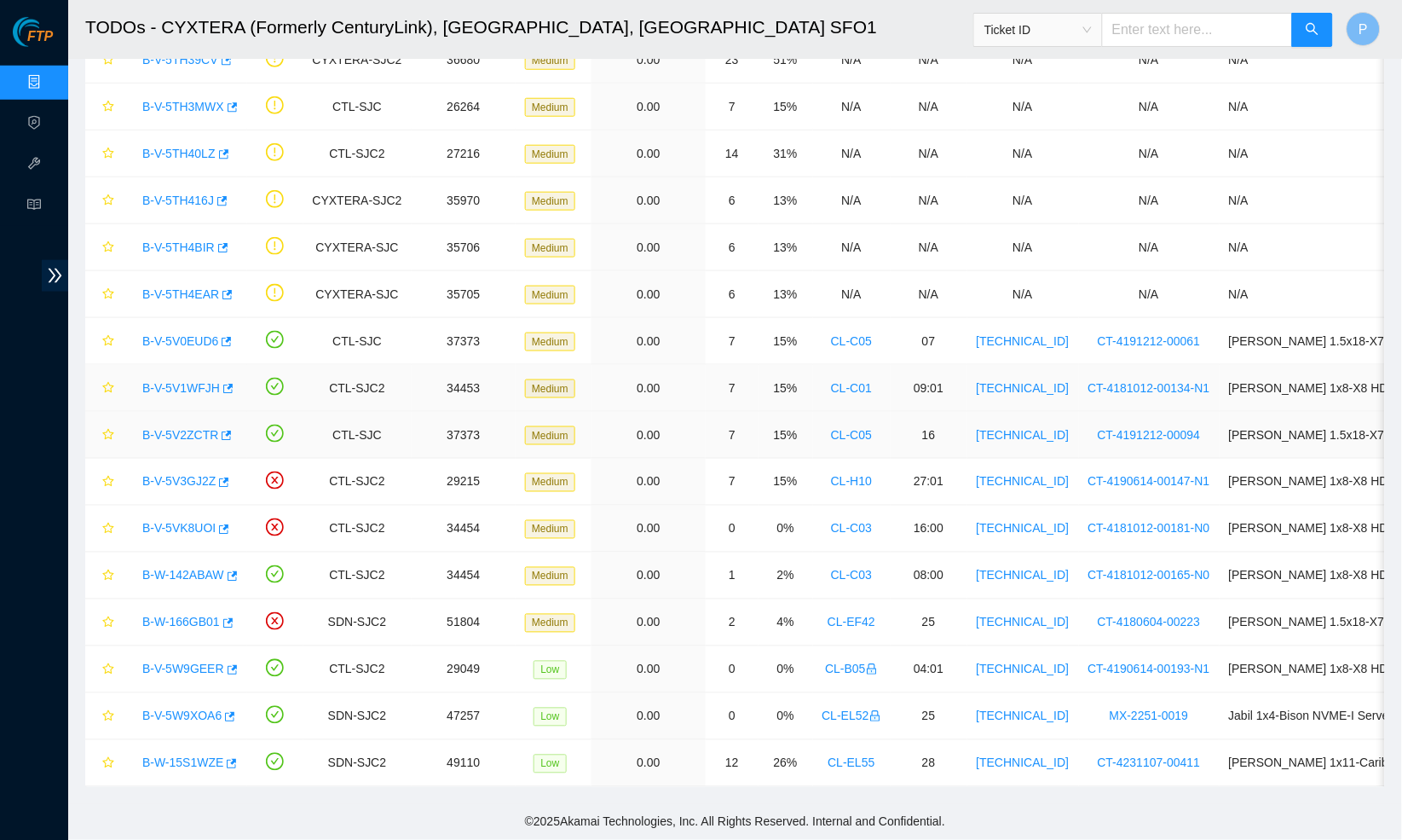
scroll to position [349, 0]
click at [194, 344] on link "B-V-5V0EUD6" at bounding box center [181, 341] width 76 height 14
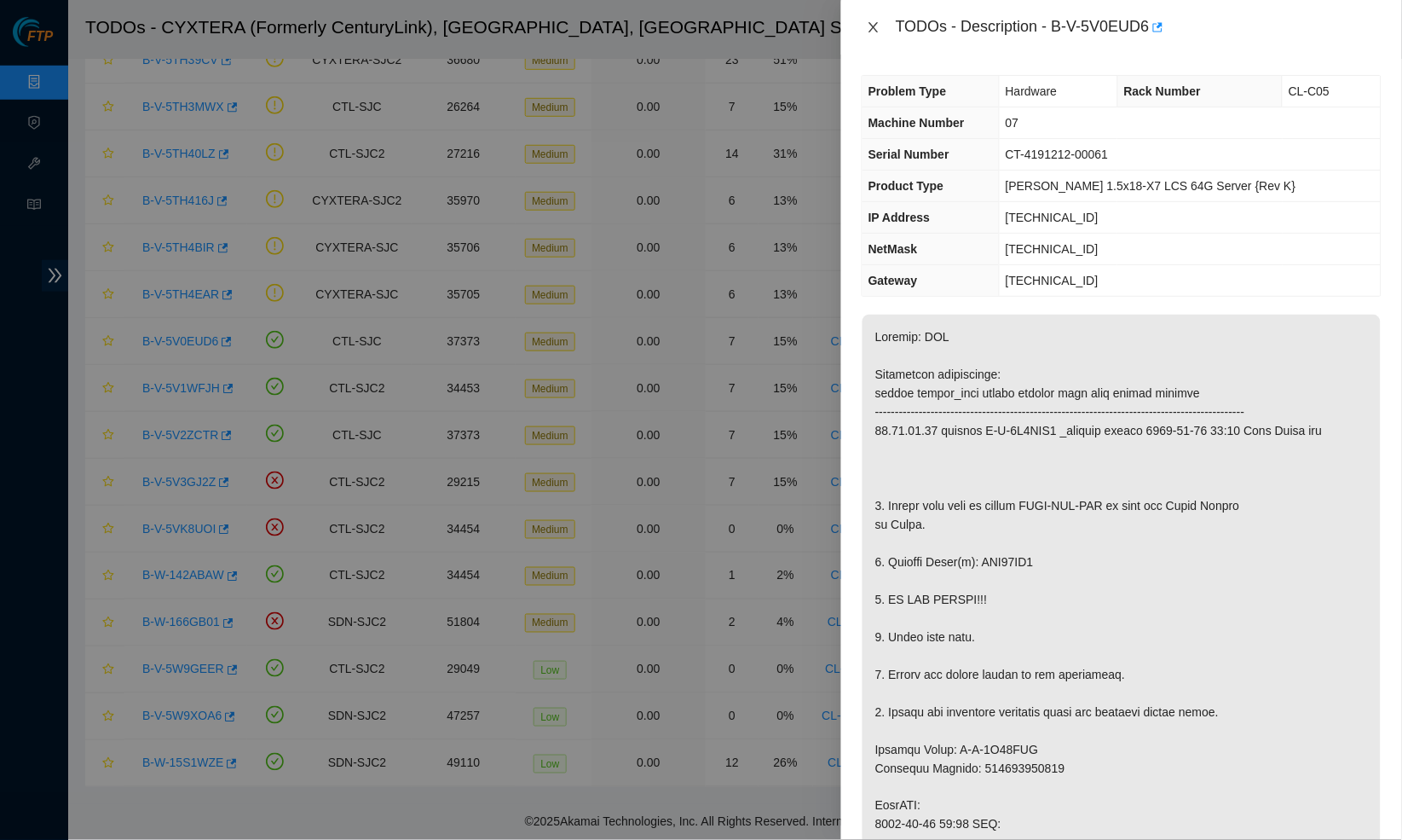
click at [884, 31] on button "Close" at bounding box center [874, 27] width 24 height 16
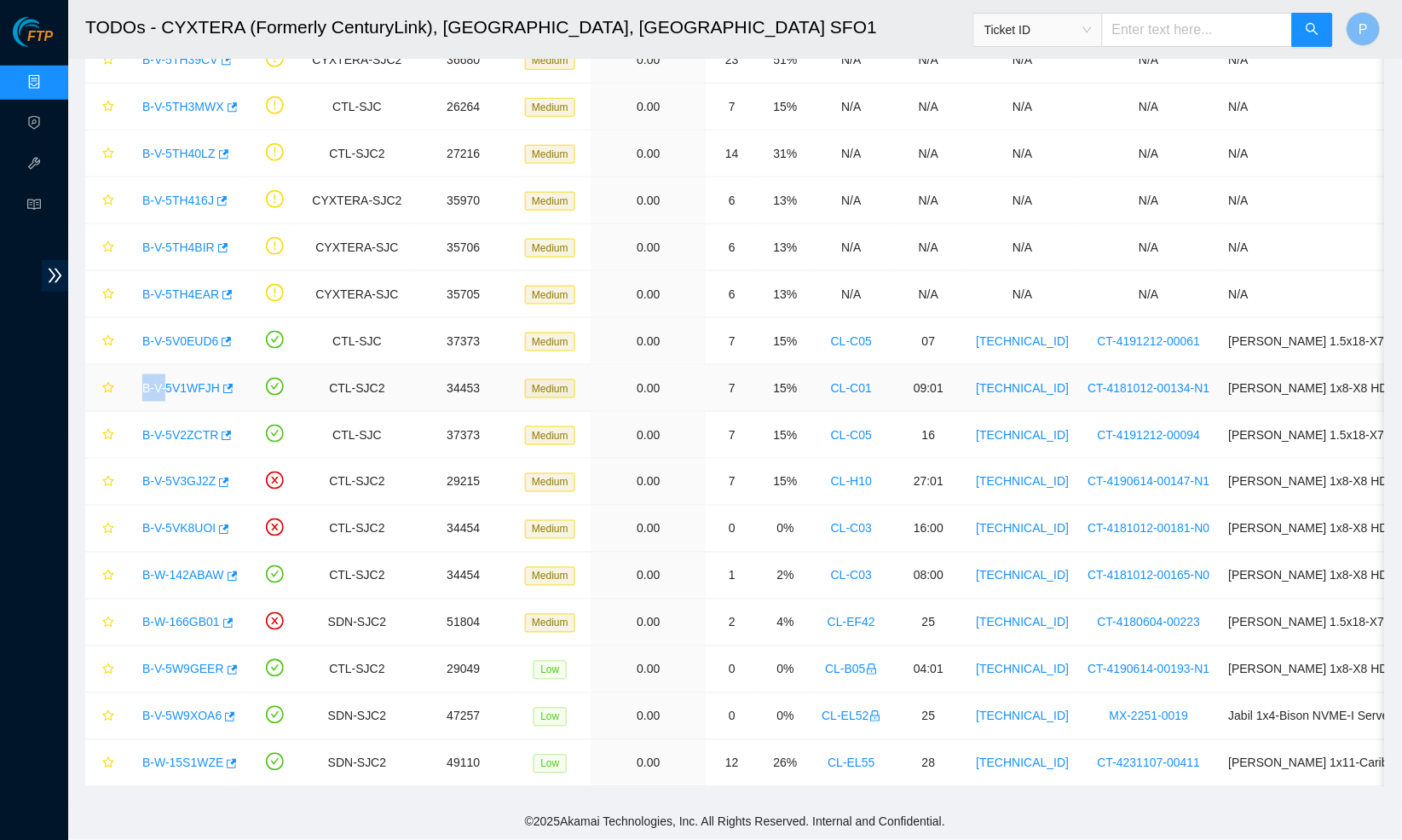
click at [171, 374] on div "B-V-5V1WFJH" at bounding box center [186, 387] width 104 height 27
click at [171, 378] on div "B-V-5V1WFJH" at bounding box center [186, 387] width 104 height 27
click at [171, 382] on link "B-V-5V1WFJH" at bounding box center [182, 388] width 78 height 14
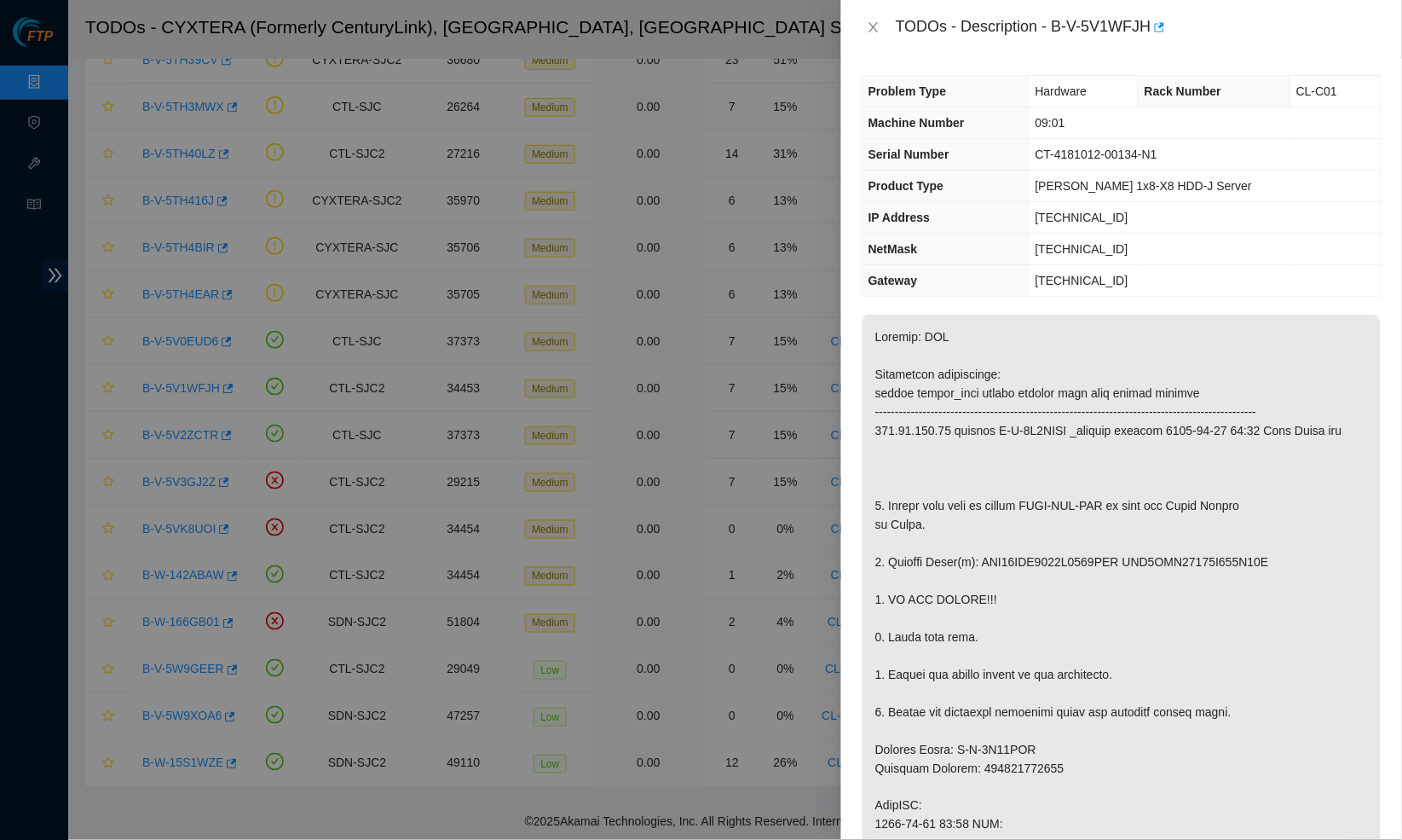
click at [871, 16] on div "TODOs - Description - B-V-5V1WFJH" at bounding box center [1122, 27] width 520 height 27
click at [873, 48] on div "TODOs - Description - B-V-5V1WFJH" at bounding box center [1122, 27] width 561 height 55
click at [873, 31] on icon "close" at bounding box center [873, 27] width 14 height 14
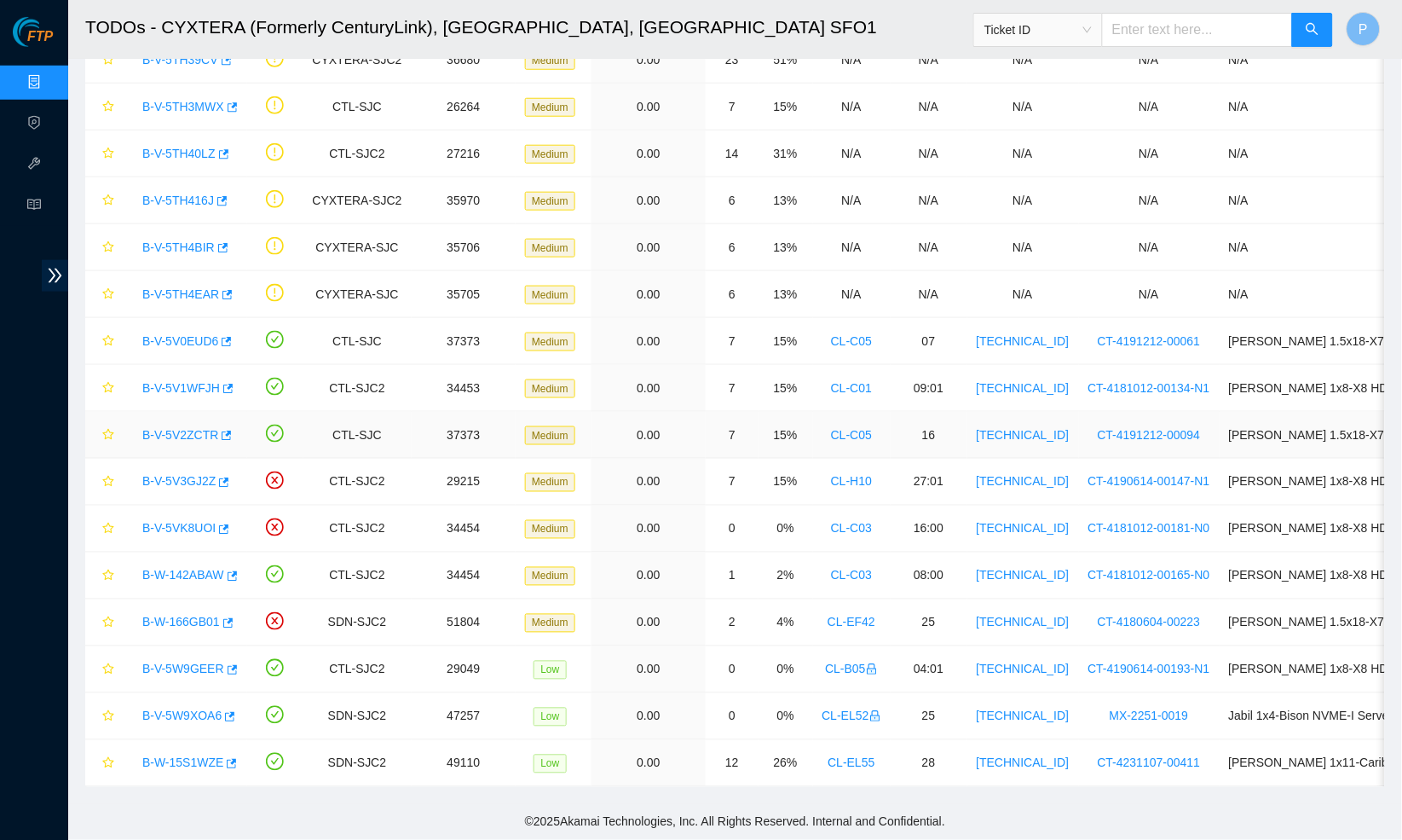
click at [181, 442] on div "B-V-5V2ZCTR" at bounding box center [186, 434] width 104 height 27
click at [181, 435] on link "B-V-5V2ZCTR" at bounding box center [181, 434] width 76 height 14
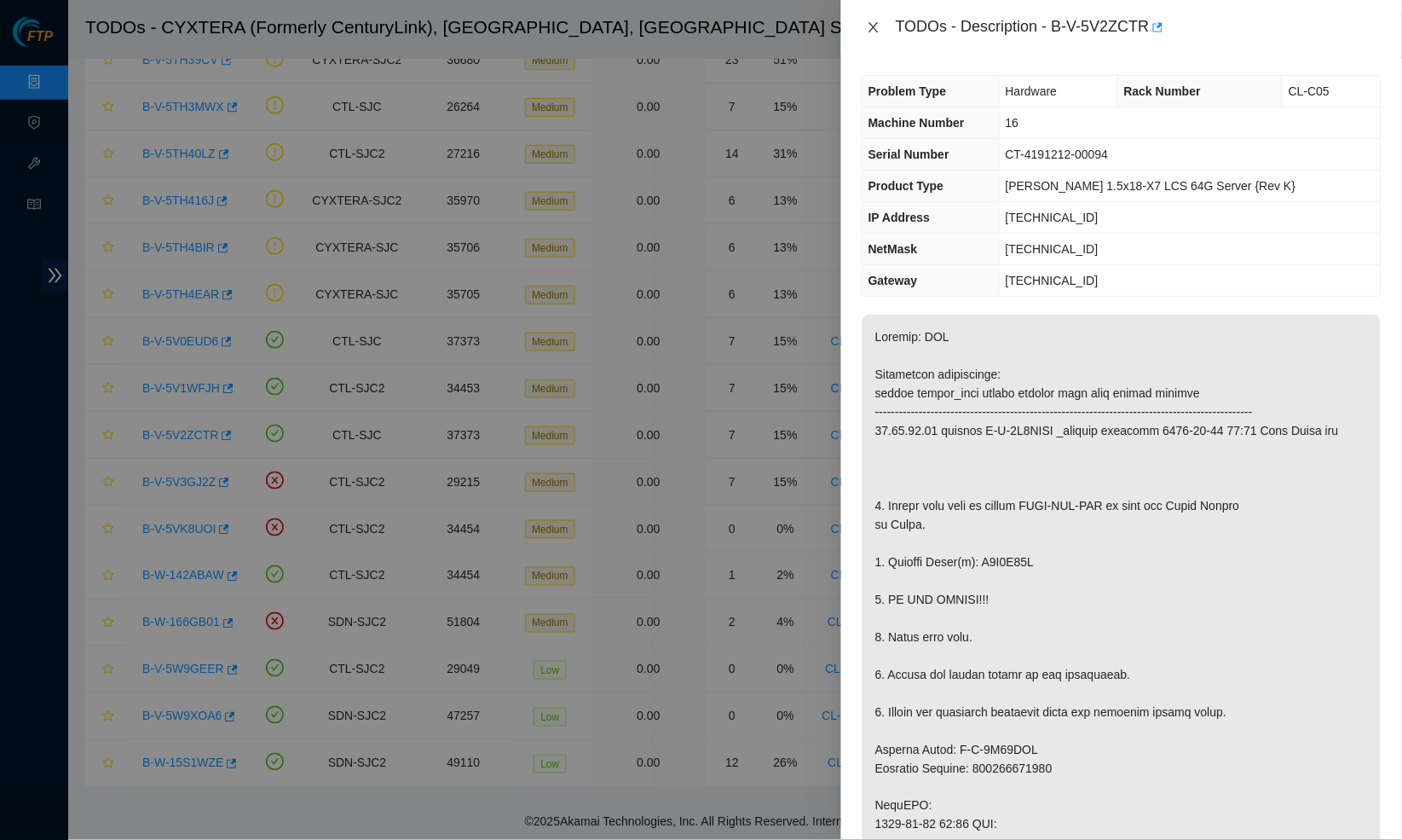
click at [874, 31] on icon "close" at bounding box center [873, 27] width 14 height 14
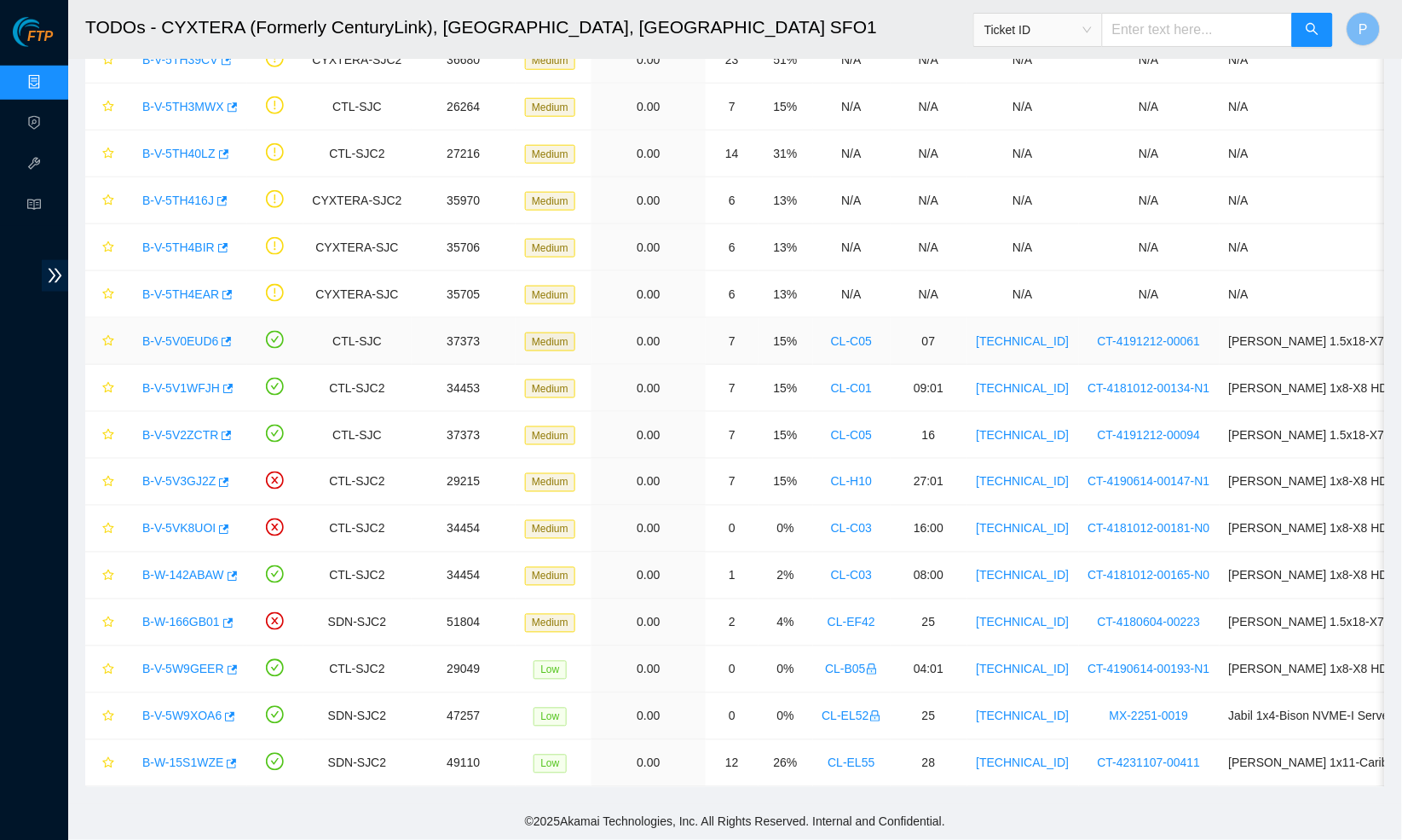
click at [163, 334] on link "B-V-5V0EUD6" at bounding box center [181, 341] width 76 height 14
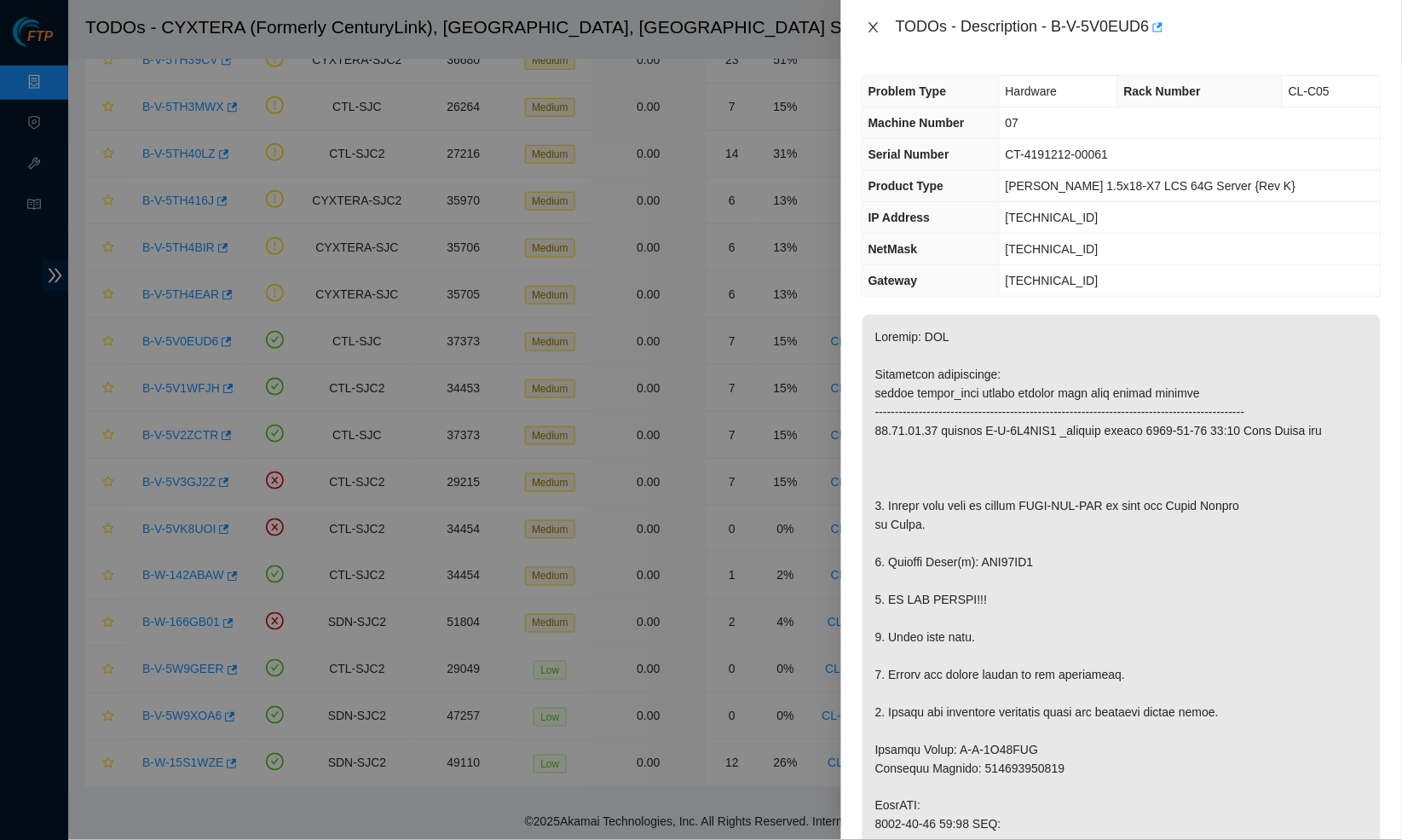
click at [871, 35] on button "Close" at bounding box center [874, 27] width 24 height 16
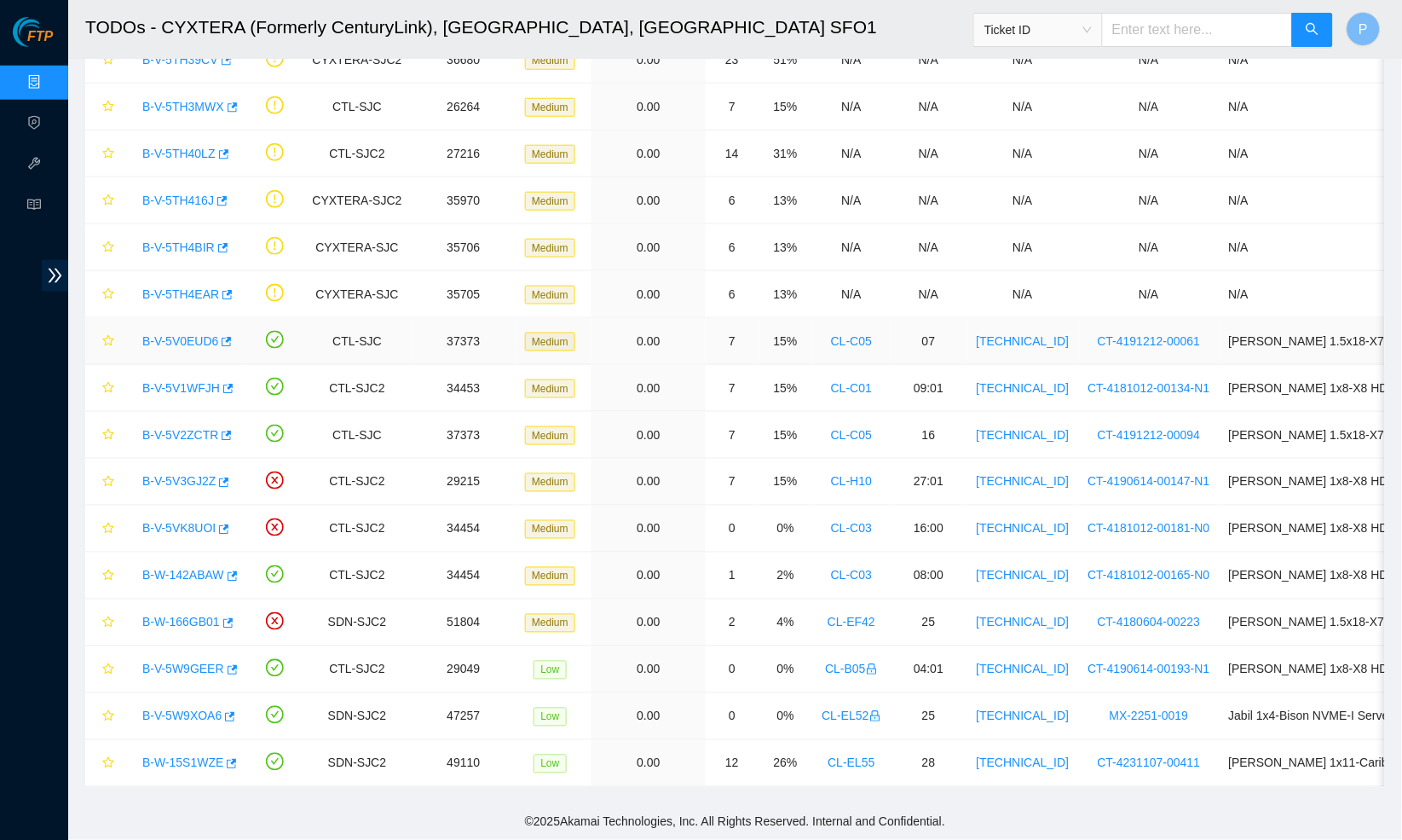
click at [198, 337] on link "B-V-5V0EUD6" at bounding box center [181, 341] width 76 height 14
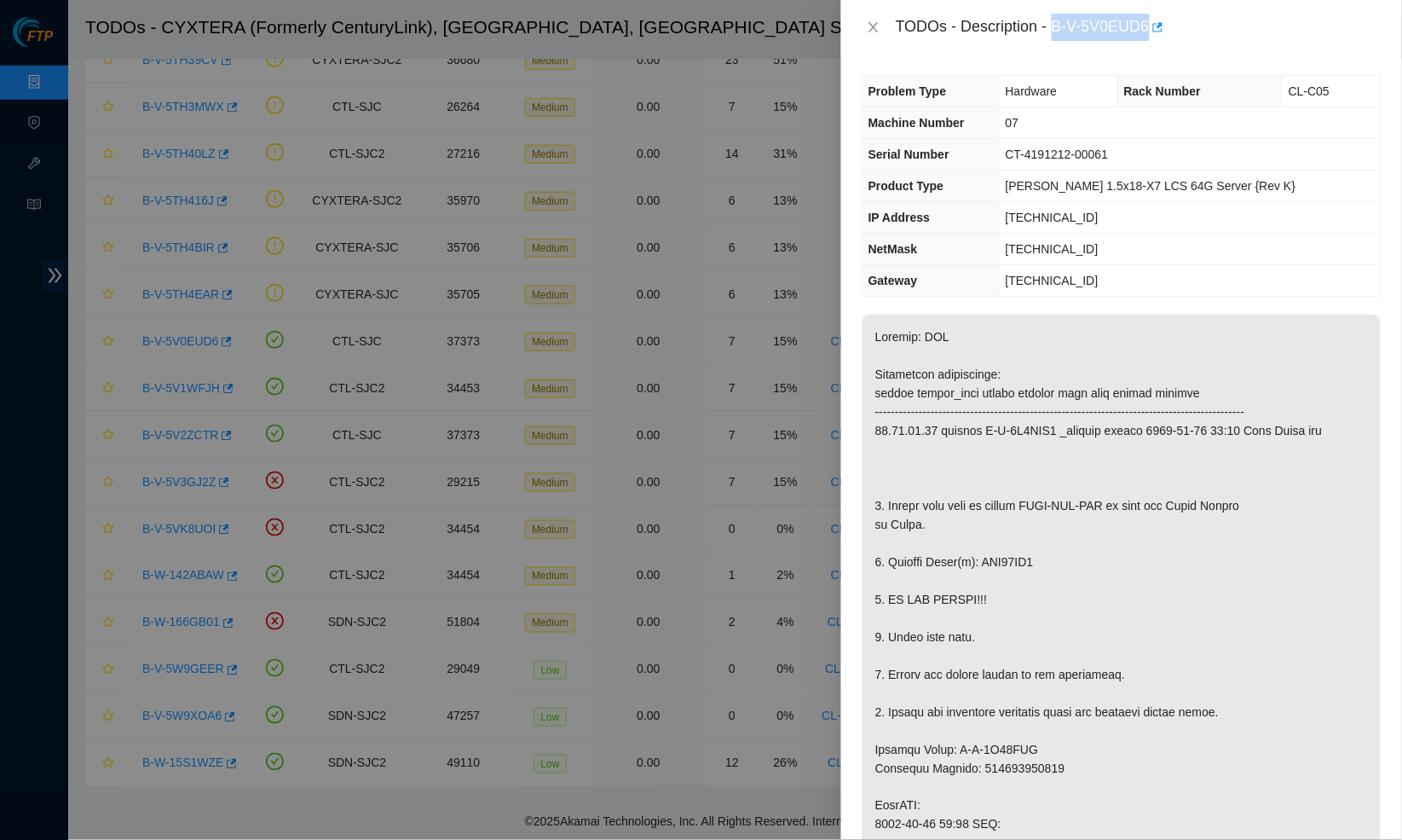
drag, startPoint x: 1059, startPoint y: 25, endPoint x: 1162, endPoint y: 24, distance: 103.0
click at [1162, 24] on div "TODOs - Description - B-V-5V0EUD6" at bounding box center [1139, 27] width 486 height 27
copy div "B-V-5V0EUD6"
click at [857, 21] on div "TODOs - Description - B-V-5V0EUD6" at bounding box center [1122, 27] width 561 height 55
click at [870, 27] on icon "close" at bounding box center [873, 27] width 14 height 14
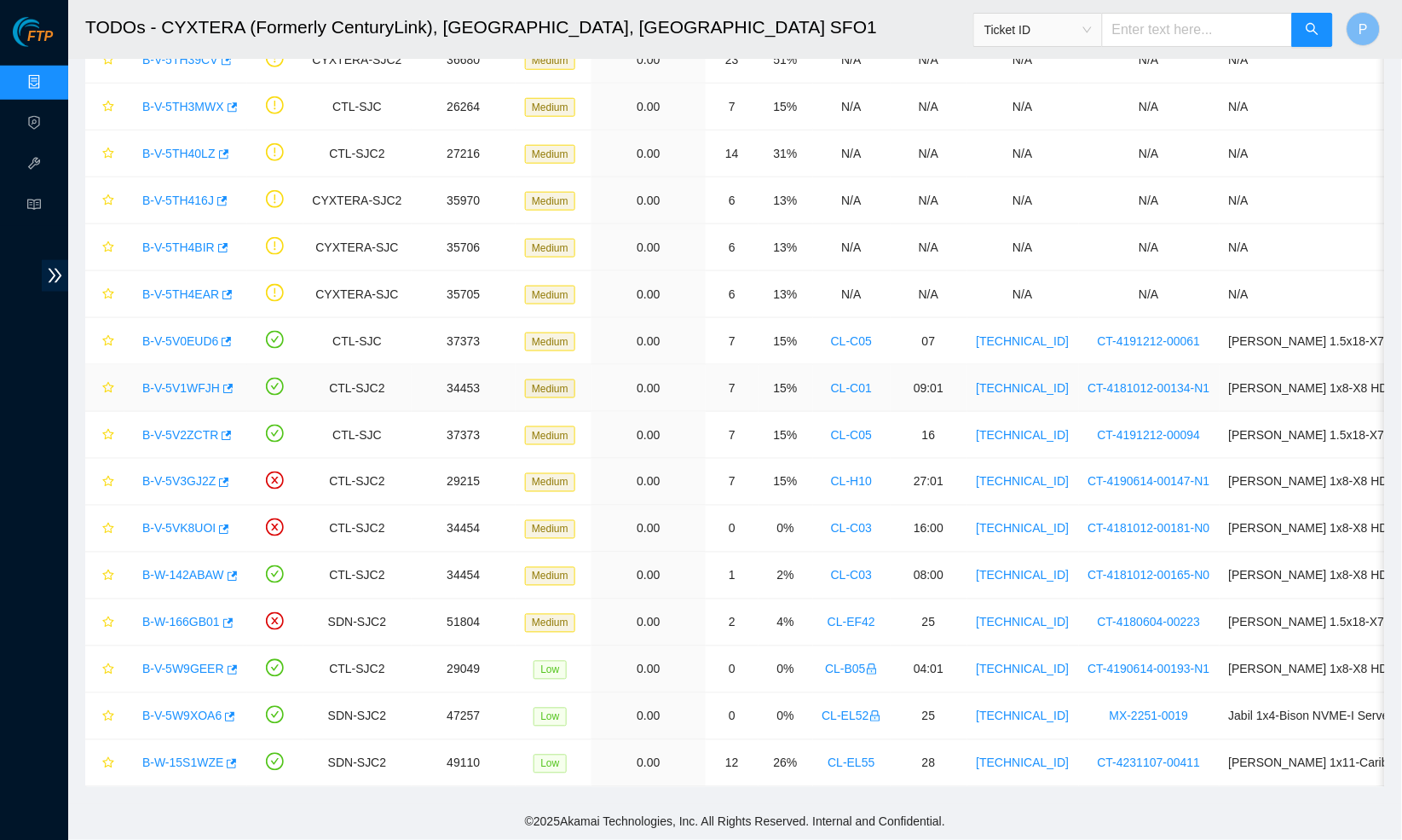
click at [197, 384] on link "B-V-5V1WFJH" at bounding box center [182, 388] width 78 height 14
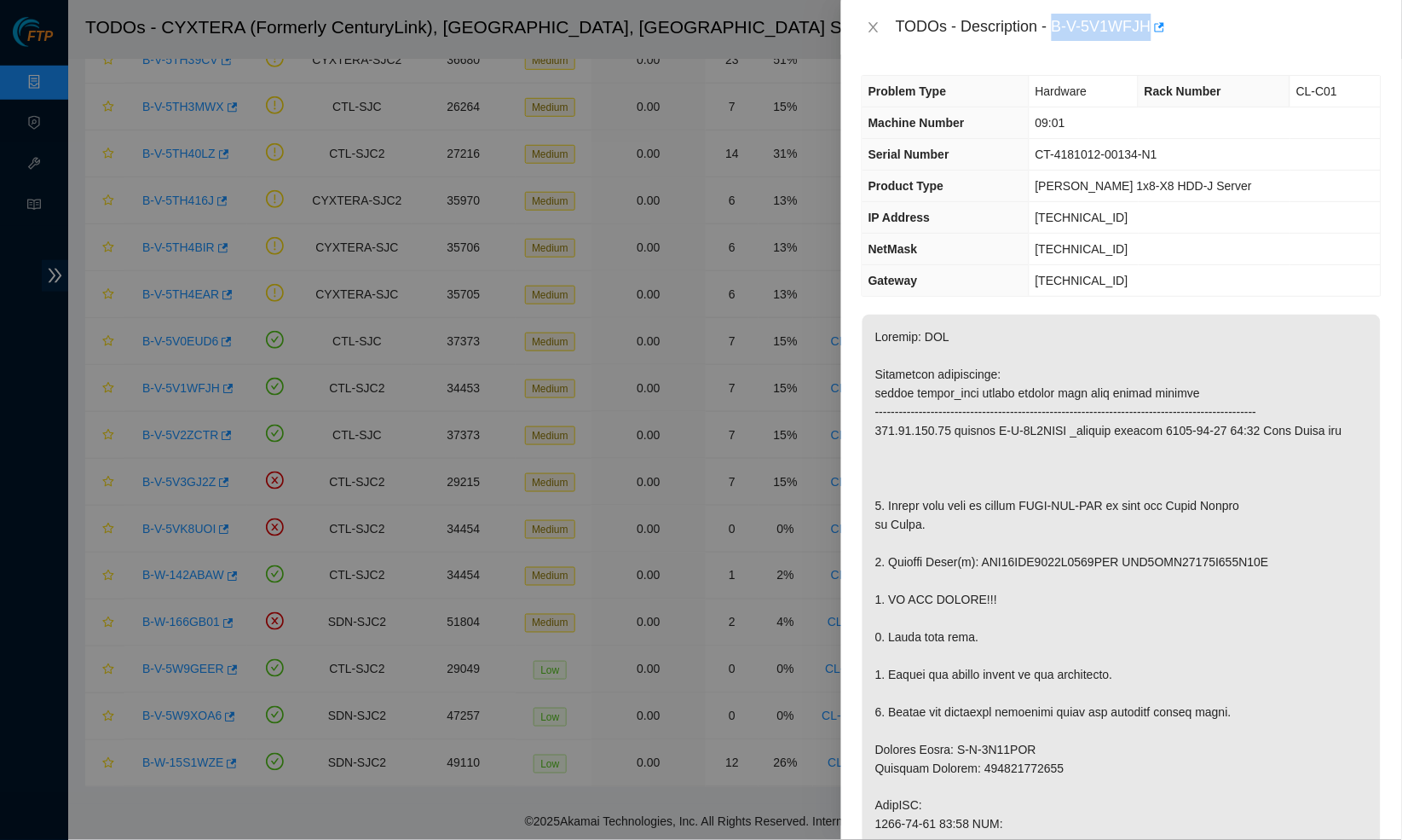
drag, startPoint x: 1058, startPoint y: 23, endPoint x: 1164, endPoint y: 23, distance: 106.0
click at [1164, 23] on div "TODOs - Description - B-V-5V1WFJH" at bounding box center [1139, 27] width 486 height 27
copy div "B-V-5V1WFJH"
click at [876, 29] on icon "close" at bounding box center [873, 27] width 9 height 10
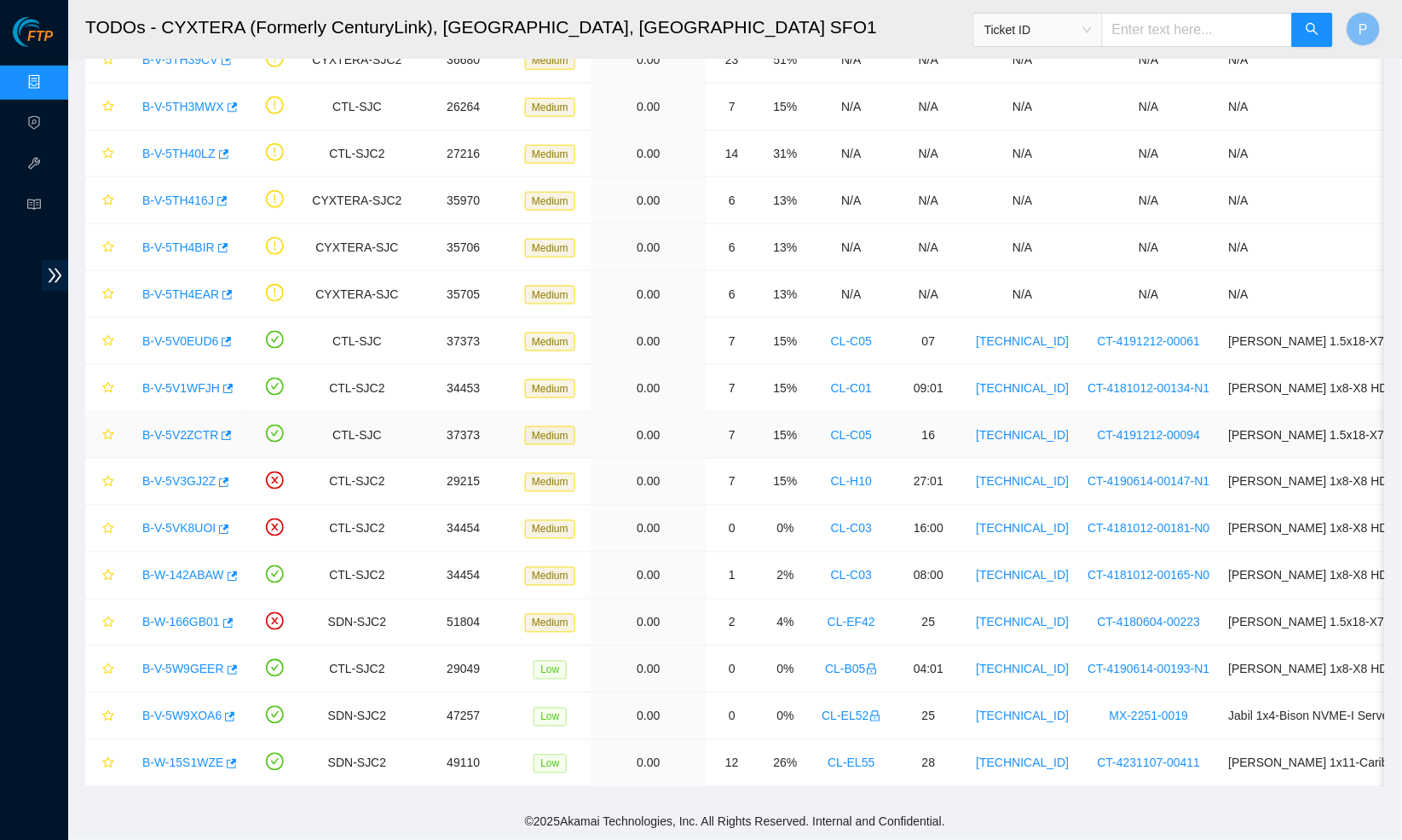
click at [172, 431] on link "B-V-5V2ZCTR" at bounding box center [181, 434] width 76 height 14
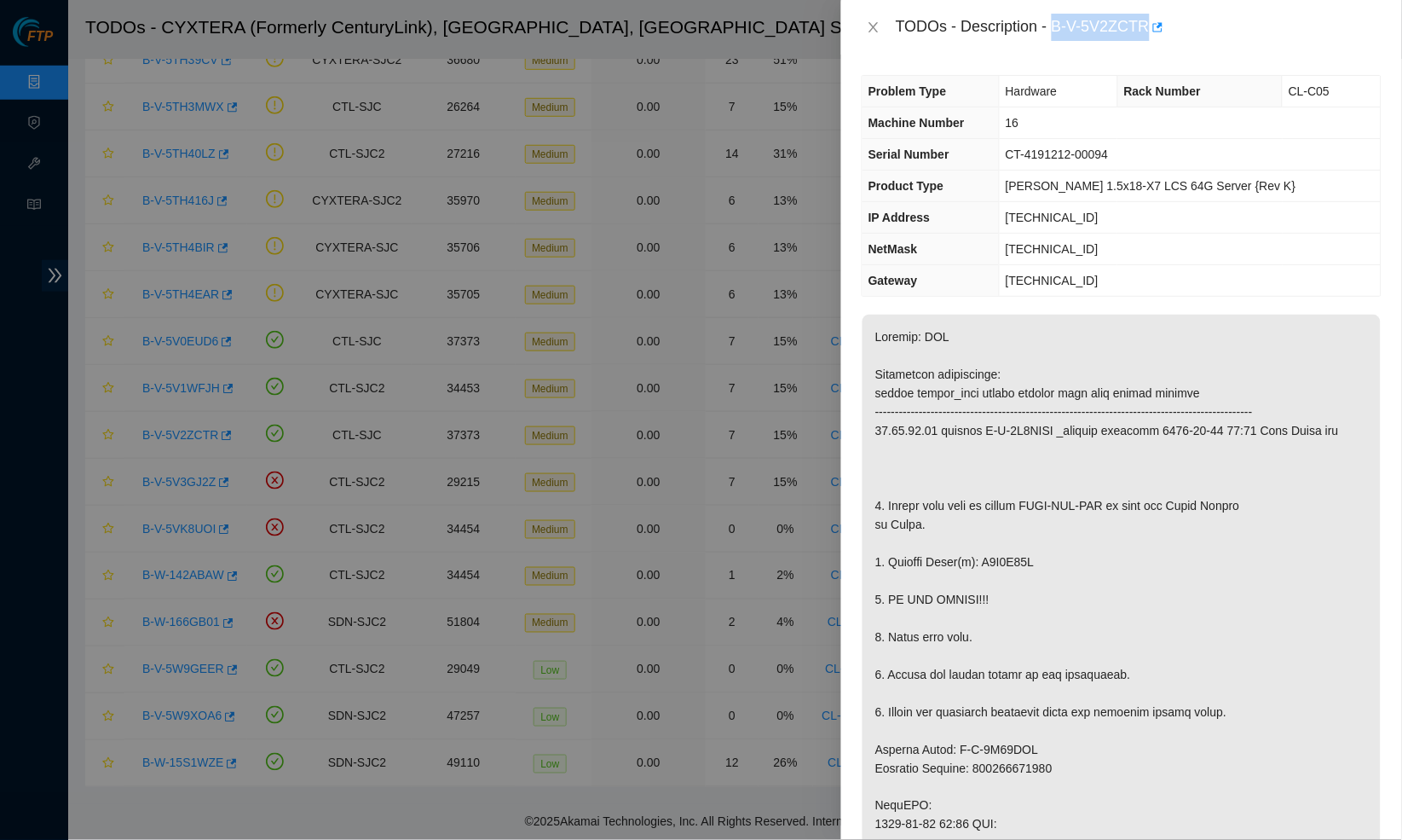
drag, startPoint x: 1061, startPoint y: 20, endPoint x: 1158, endPoint y: 20, distance: 97.0
click at [1158, 20] on div "TODOs - Description - B-V-5V2ZCTR" at bounding box center [1139, 27] width 486 height 27
copy div "B-V-5V2ZCTR"
click at [872, 27] on icon "close" at bounding box center [873, 27] width 14 height 14
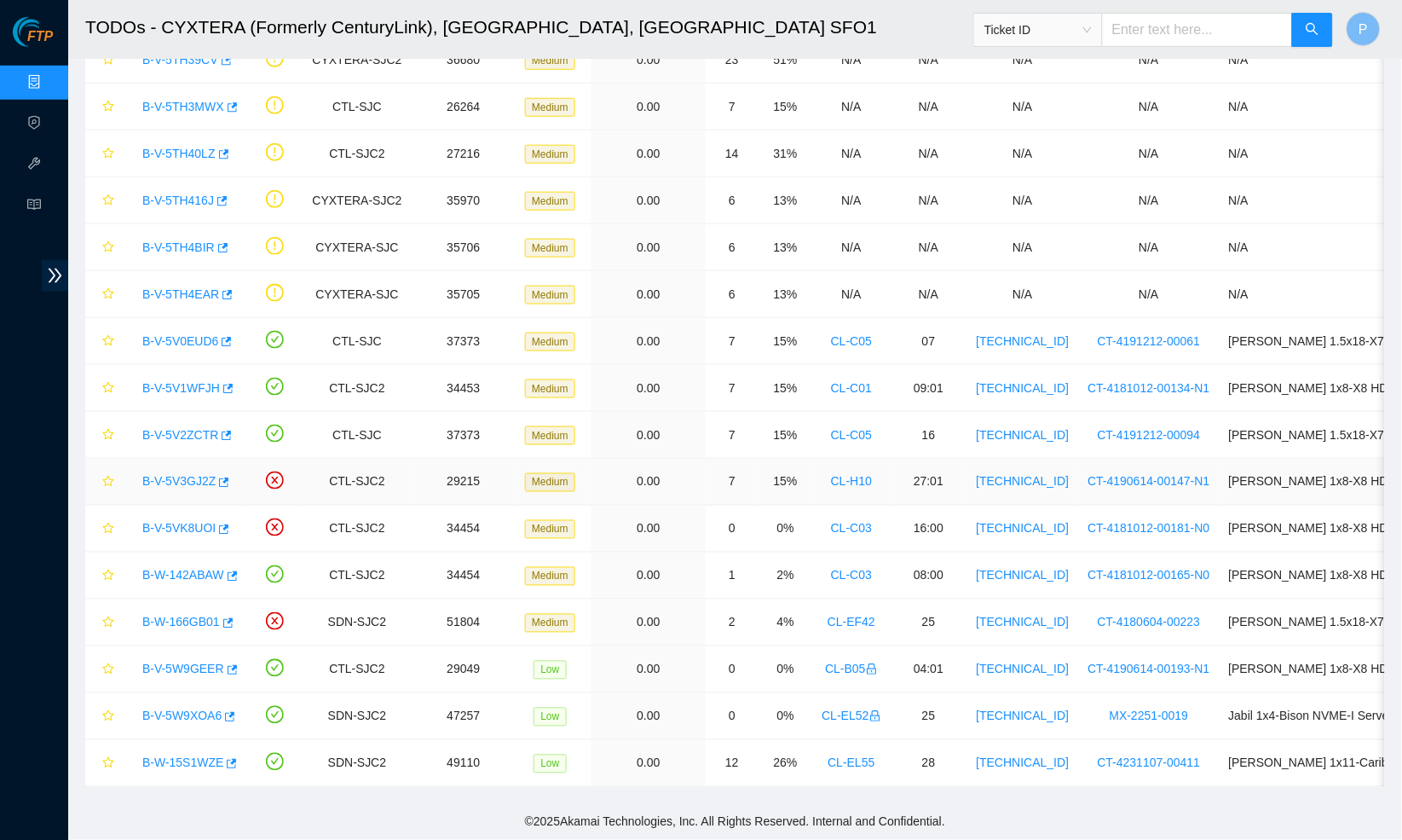
click at [177, 483] on link "B-V-5V3GJ2Z" at bounding box center [179, 482] width 73 height 14
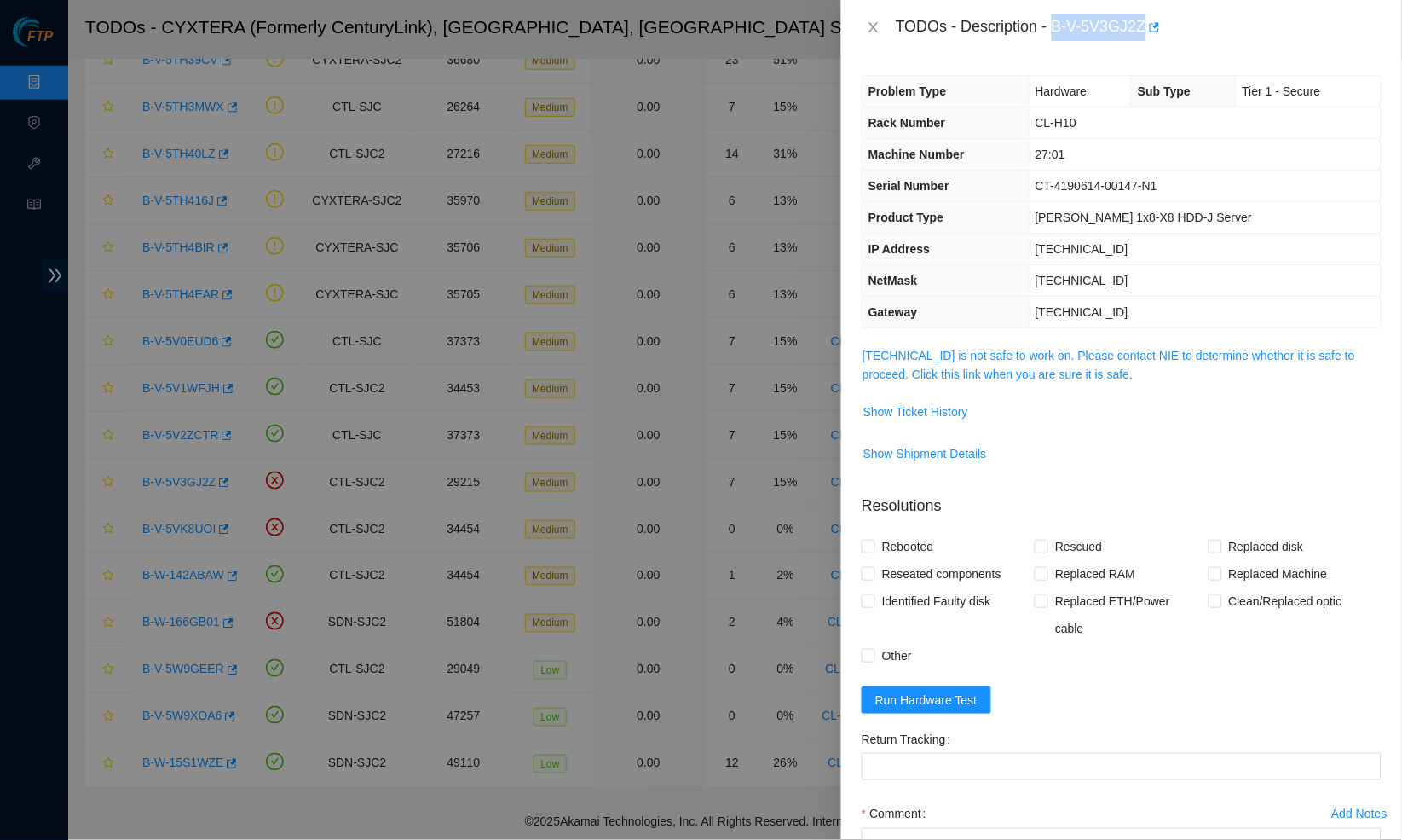
drag, startPoint x: 1059, startPoint y: 19, endPoint x: 1158, endPoint y: 23, distance: 99.1
click at [1158, 23] on div "TODOs - Description - B-V-5V3GJ2Z" at bounding box center [1139, 27] width 486 height 27
copy div "B-V-5V3GJ2Z"
click at [908, 49] on div "TODOs - Description - B-V-5V3GJ2Z" at bounding box center [1122, 27] width 561 height 55
click at [869, 27] on icon "close" at bounding box center [873, 27] width 14 height 14
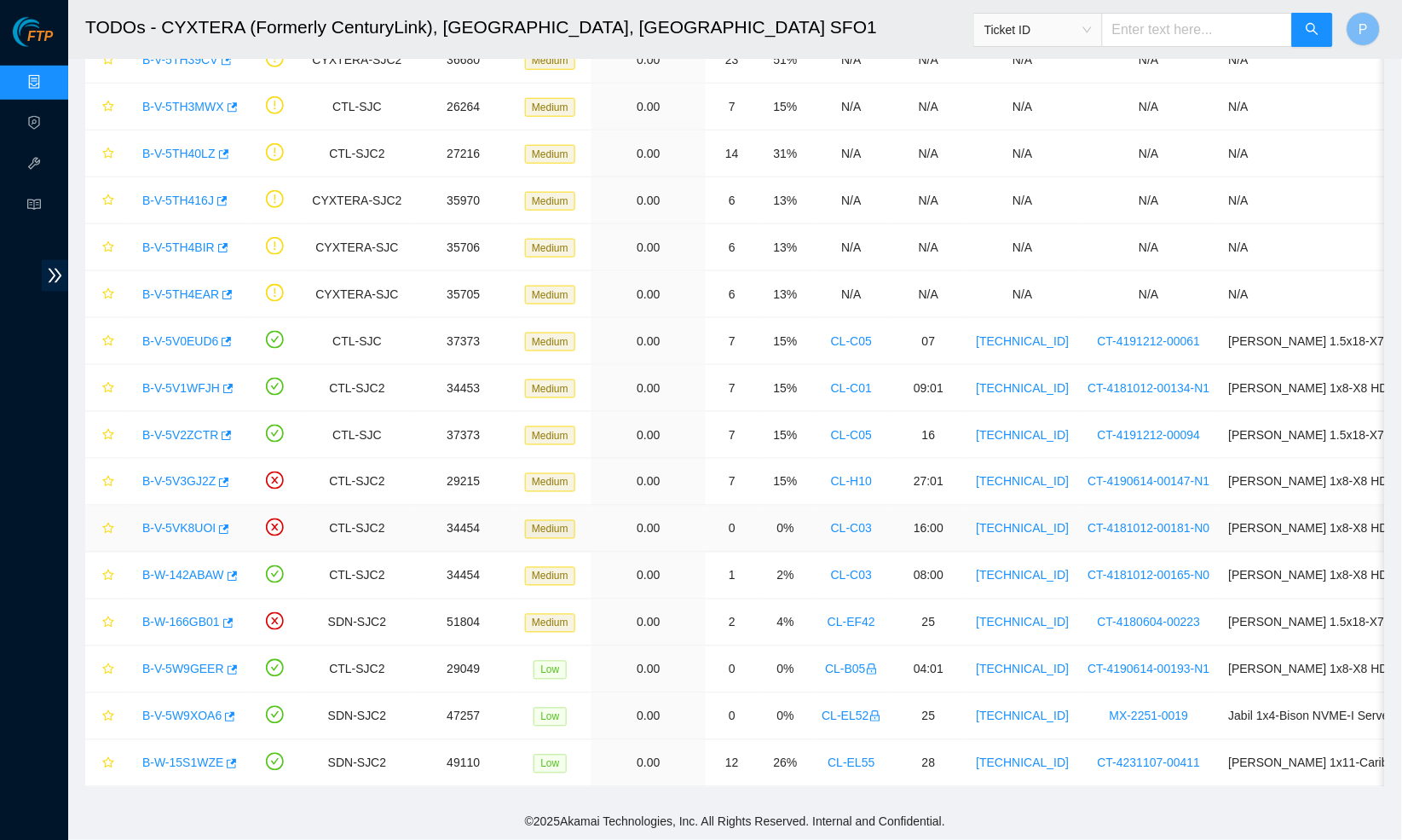
click at [190, 526] on link "B-V-5VK8UOI" at bounding box center [179, 528] width 73 height 14
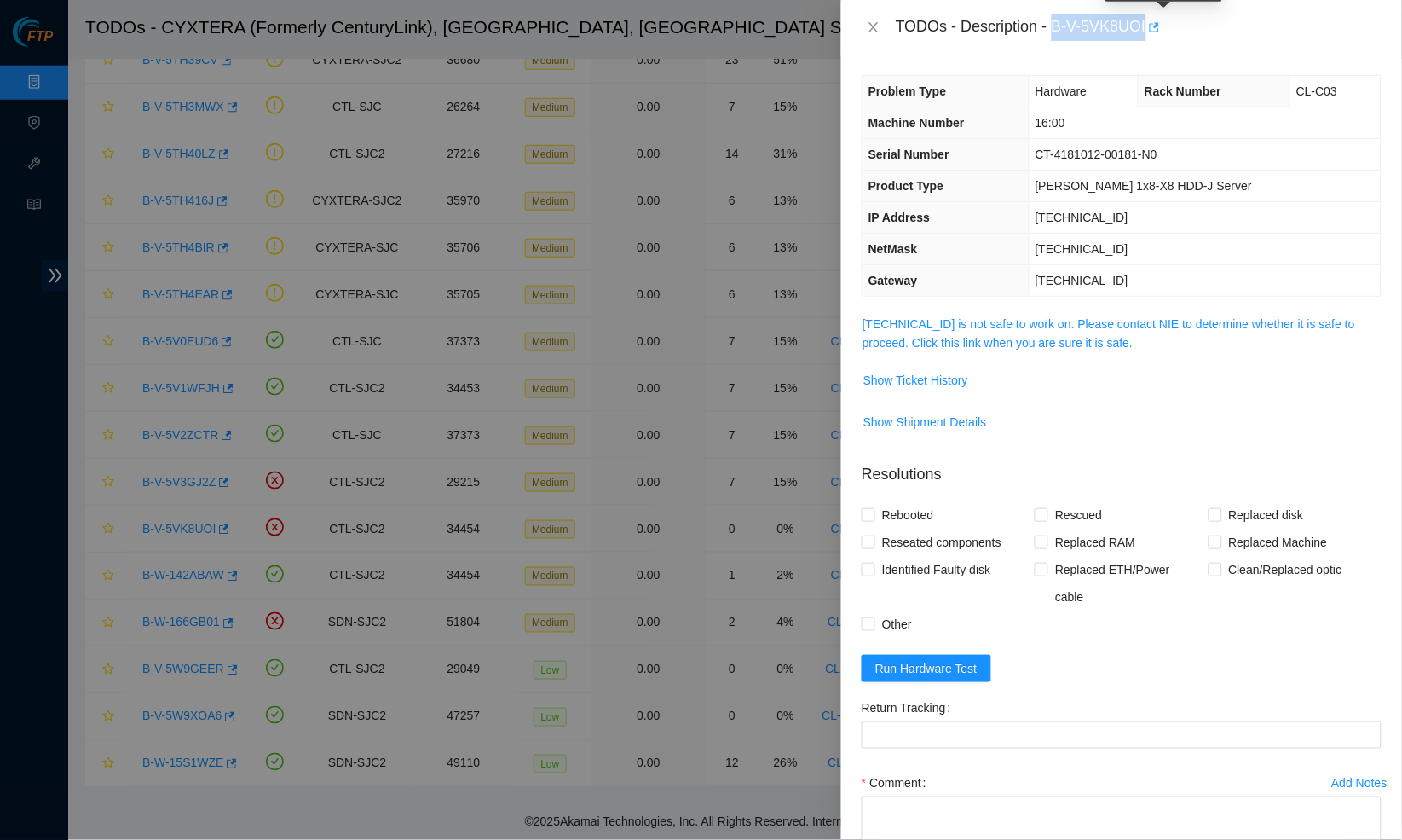
drag, startPoint x: 1061, startPoint y: 26, endPoint x: 1158, endPoint y: 20, distance: 97.2
click at [1158, 20] on div "TODOs - Description - B-V-5VK8UOI" at bounding box center [1139, 27] width 486 height 27
click at [1104, 24] on div "TODOs - Description - B-V-5VK8UOI" at bounding box center [1139, 27] width 486 height 27
drag, startPoint x: 1059, startPoint y: 26, endPoint x: 1158, endPoint y: 19, distance: 99.2
click at [1158, 19] on div "TODOs - Description - B-V-5VK8UOI" at bounding box center [1139, 27] width 486 height 27
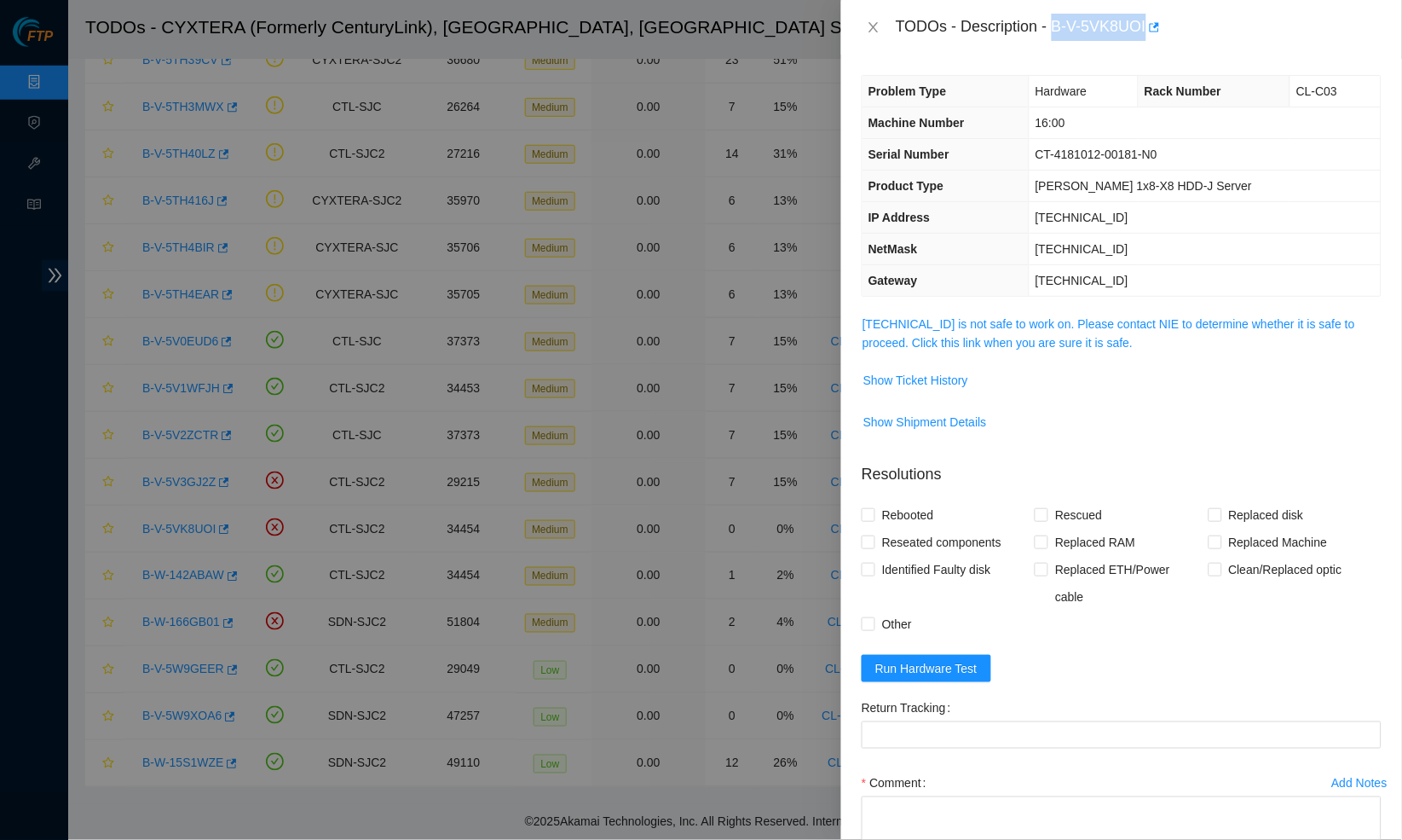
copy div "B-V-5VK8UOI"
click at [1046, 339] on link "184.28.225.94 is not safe to work on. Please contact NIE to determine whether i…" at bounding box center [1109, 332] width 493 height 32
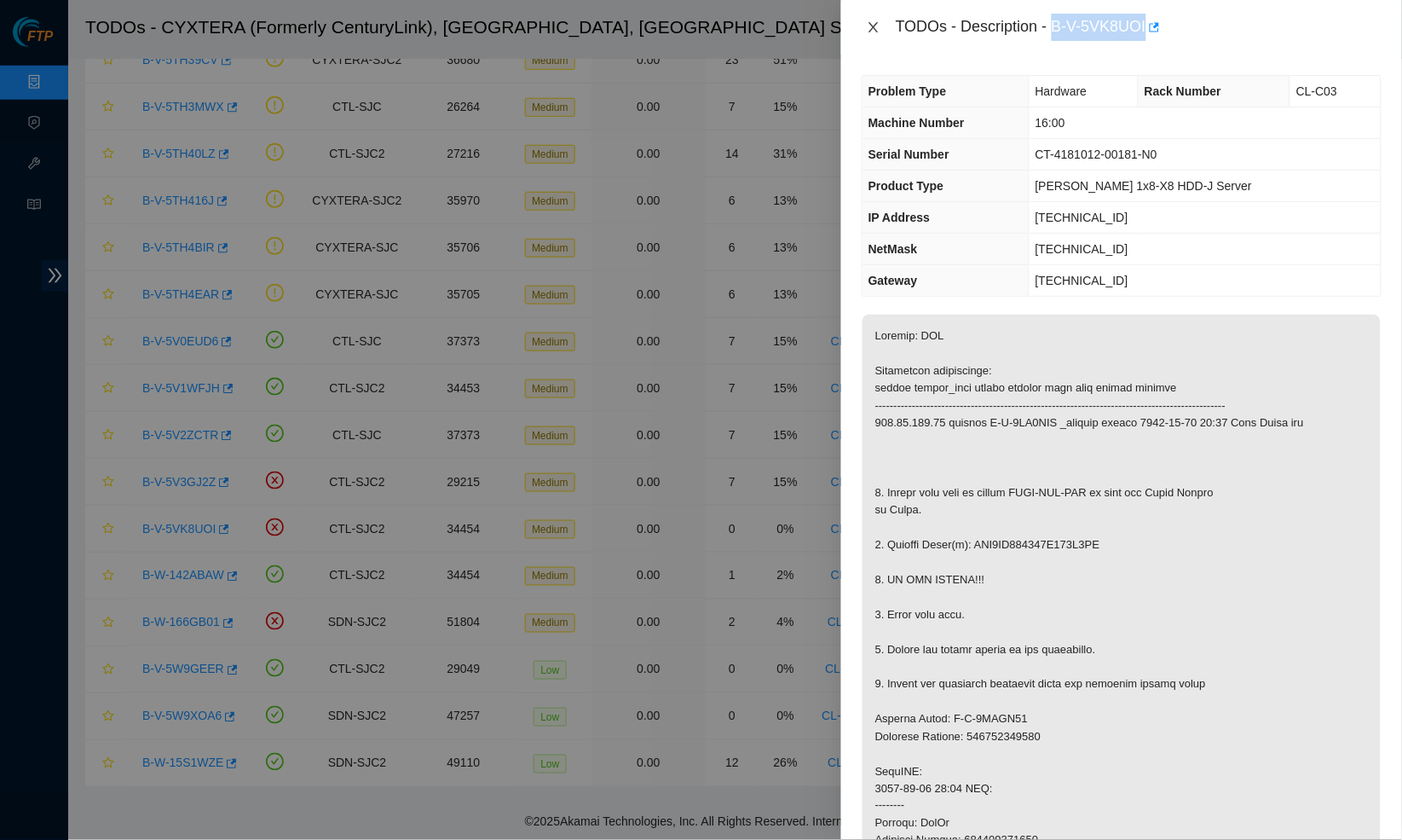
click at [876, 26] on icon "close" at bounding box center [873, 27] width 14 height 14
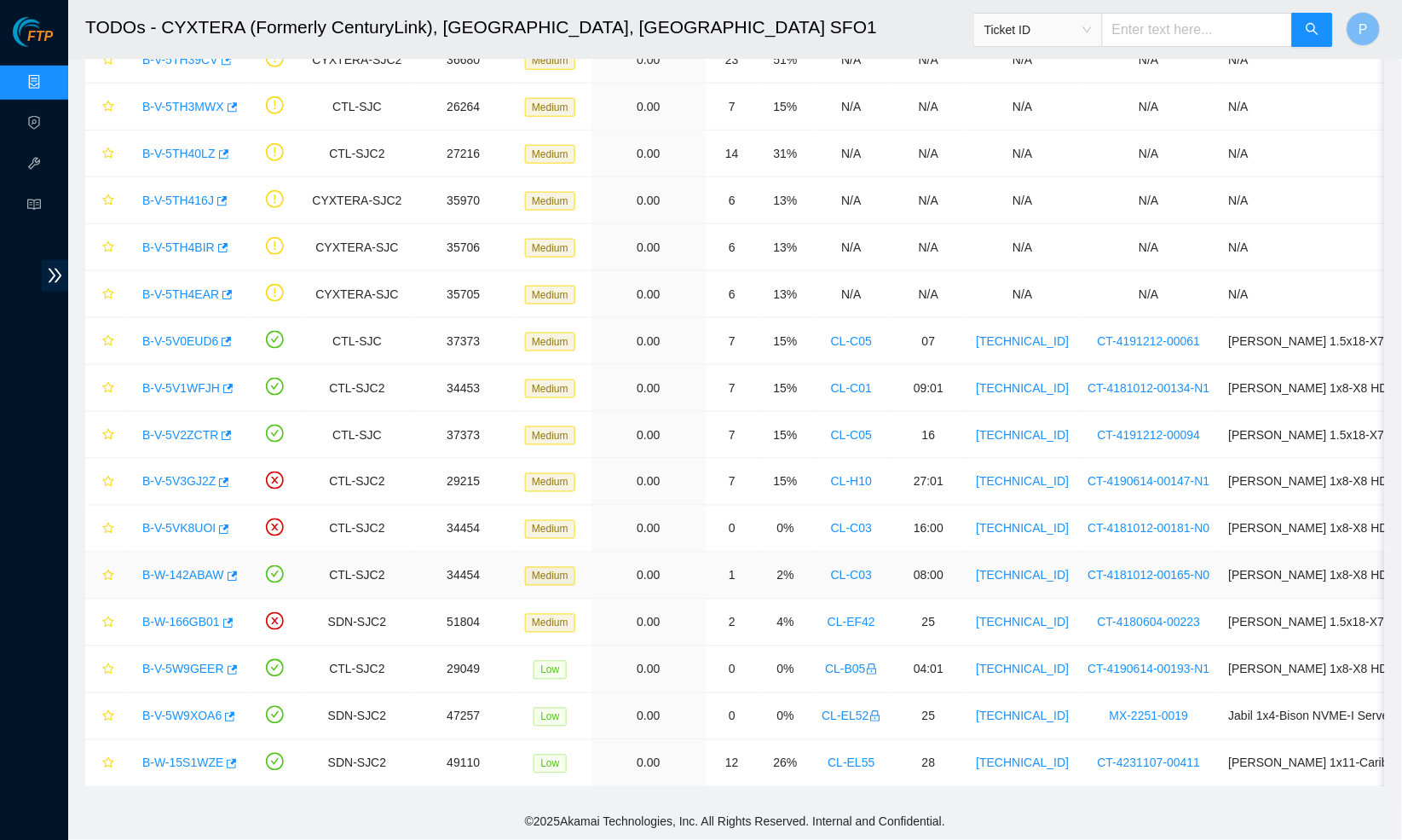
click at [180, 570] on link "B-W-142ABAW" at bounding box center [183, 575] width 81 height 14
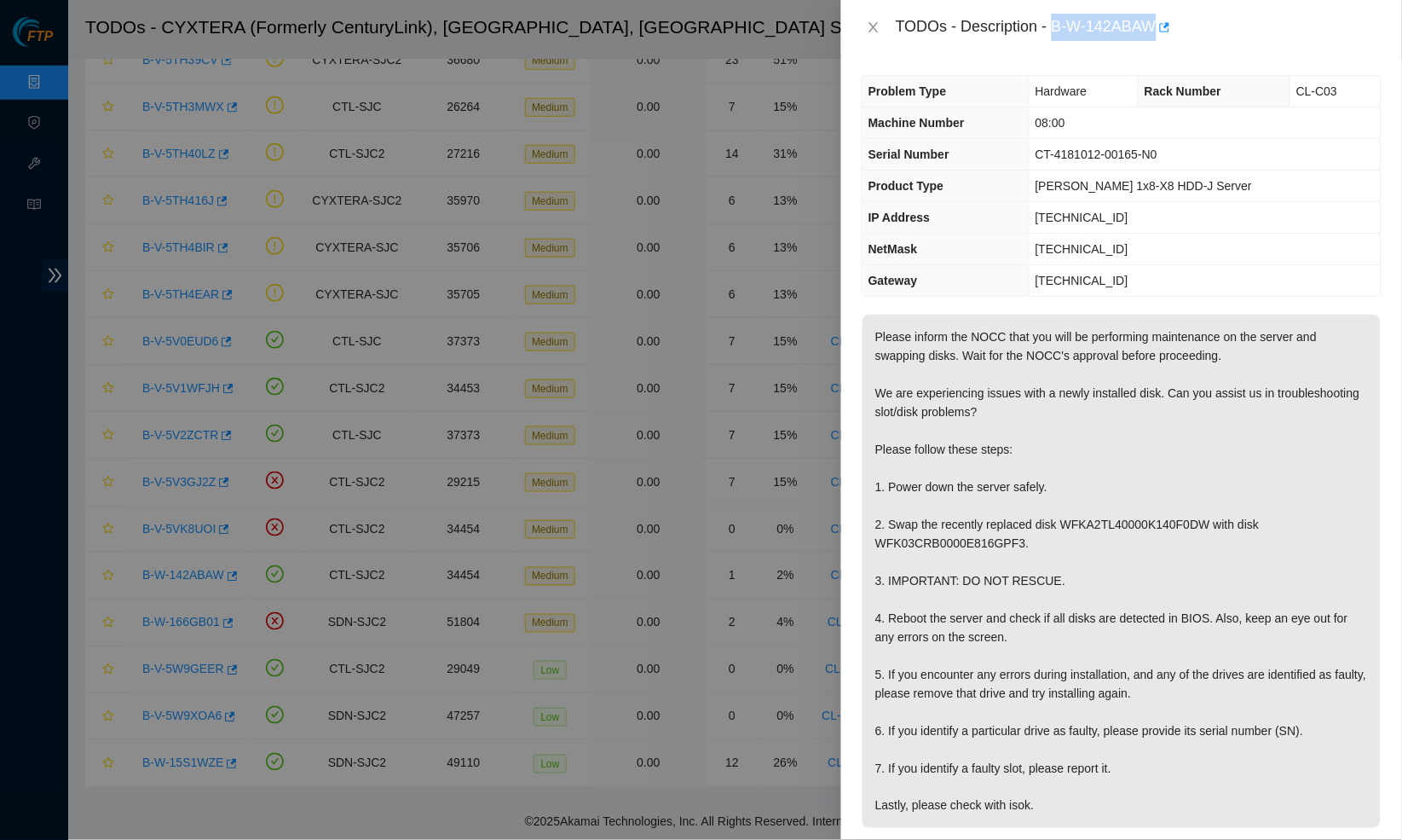
drag, startPoint x: 1063, startPoint y: 25, endPoint x: 1168, endPoint y: 19, distance: 105.2
click at [1168, 19] on div "TODOs - Description - B-W-142ABAW" at bounding box center [1139, 27] width 486 height 27
copy div "B-W-142ABAW"
click at [877, 30] on icon "close" at bounding box center [873, 27] width 9 height 10
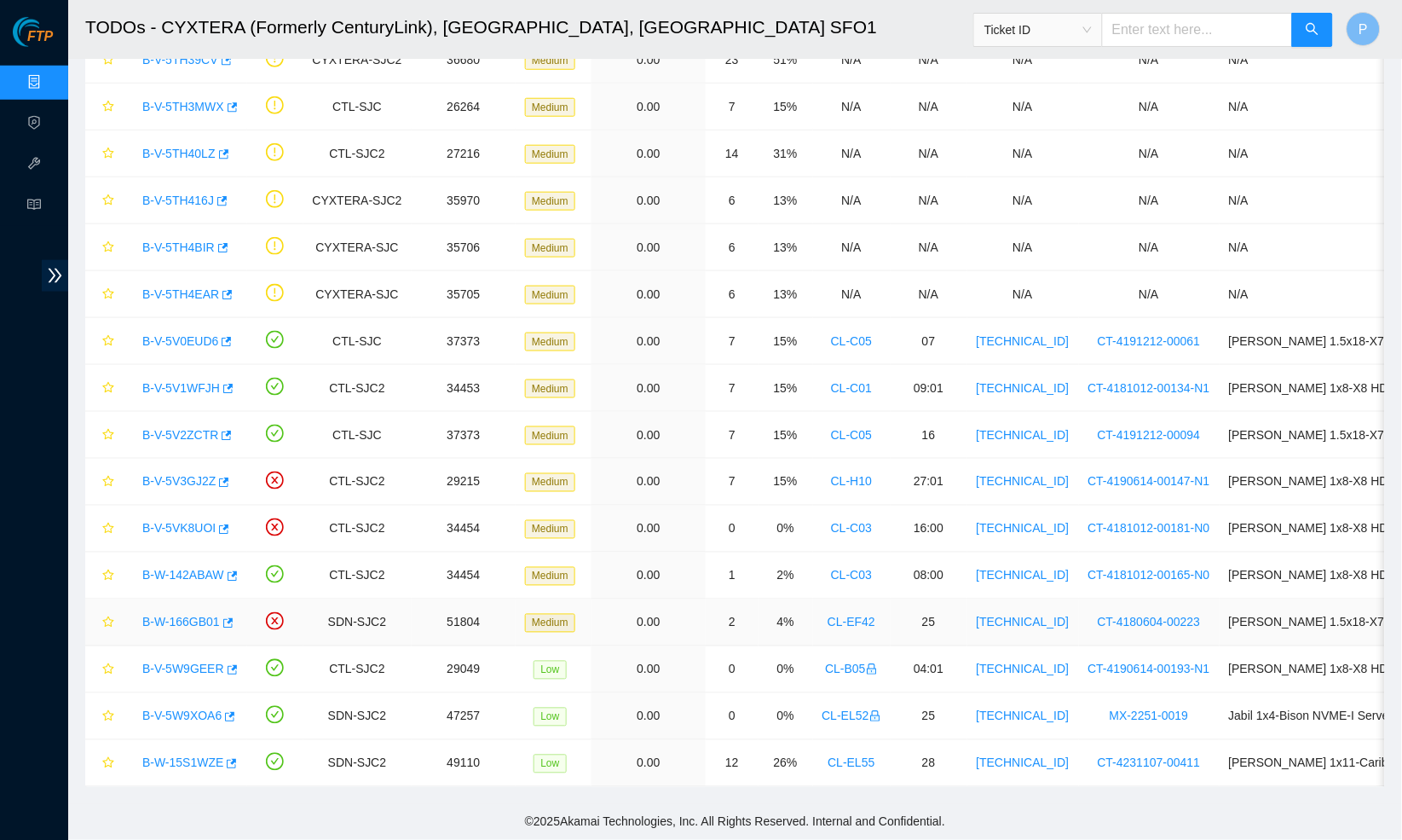
click at [194, 627] on link "B-W-166GB01" at bounding box center [182, 622] width 78 height 14
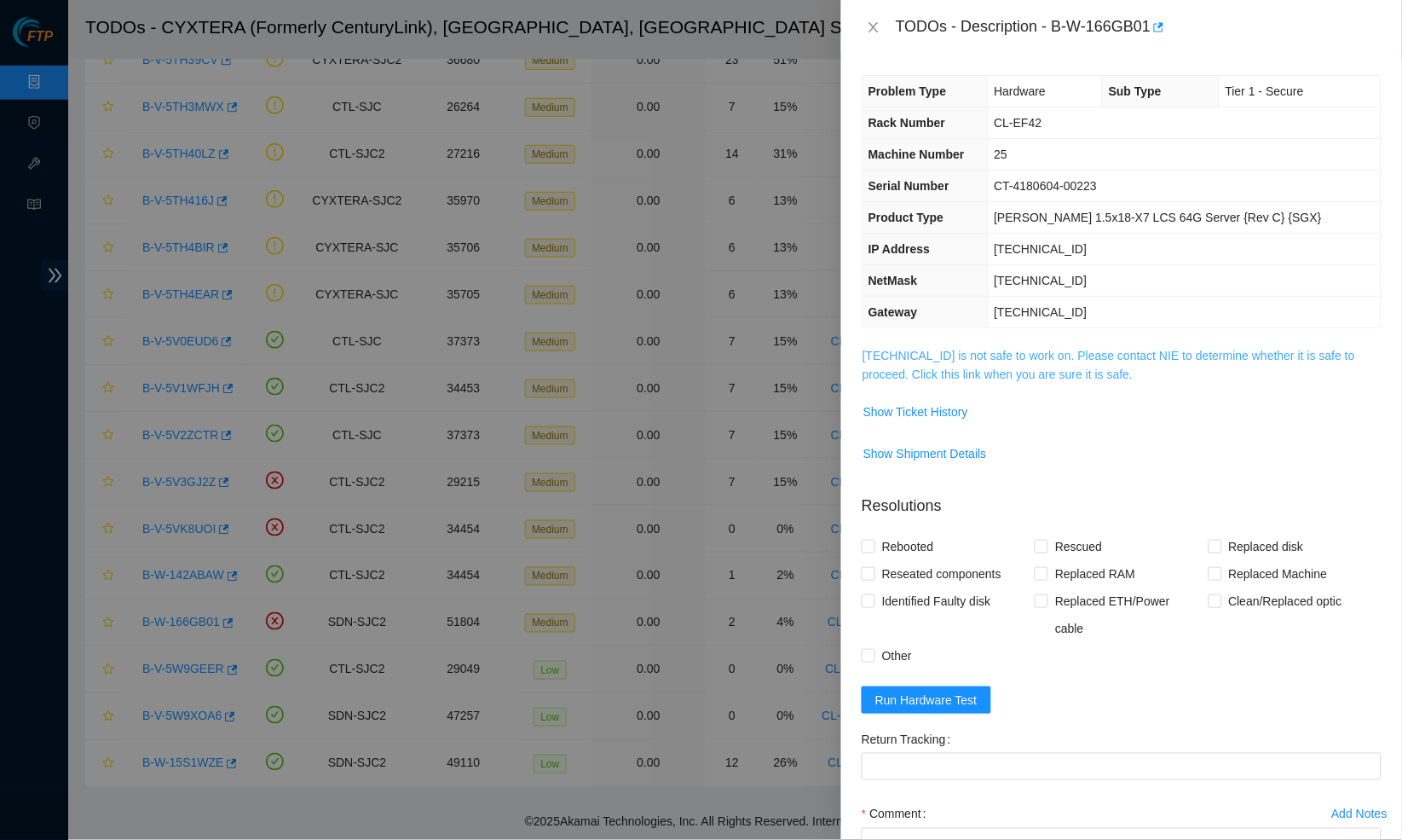
click at [993, 365] on link "23.47.148.28 is not safe to work on. Please contact NIE to determine whether it…" at bounding box center [1109, 365] width 493 height 32
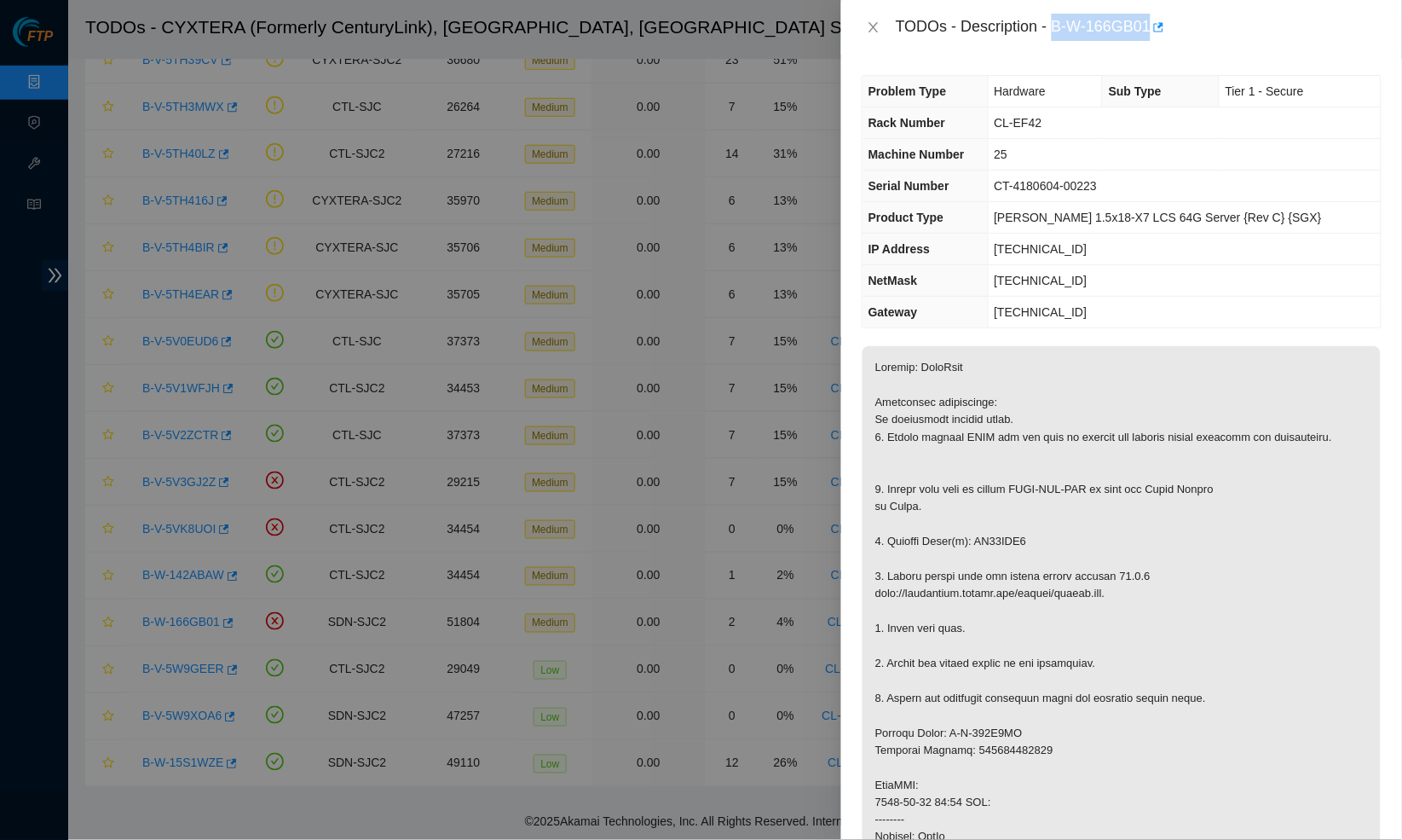
drag, startPoint x: 1060, startPoint y: 27, endPoint x: 1163, endPoint y: 25, distance: 103.0
click at [1163, 25] on div "TODOs - Description - B-W-166GB01" at bounding box center [1139, 27] width 486 height 27
copy div "B-W-166GB01"
click at [988, 188] on th "Serial Number" at bounding box center [925, 186] width 125 height 31
click at [1166, 27] on icon "button" at bounding box center [1159, 27] width 10 height 9
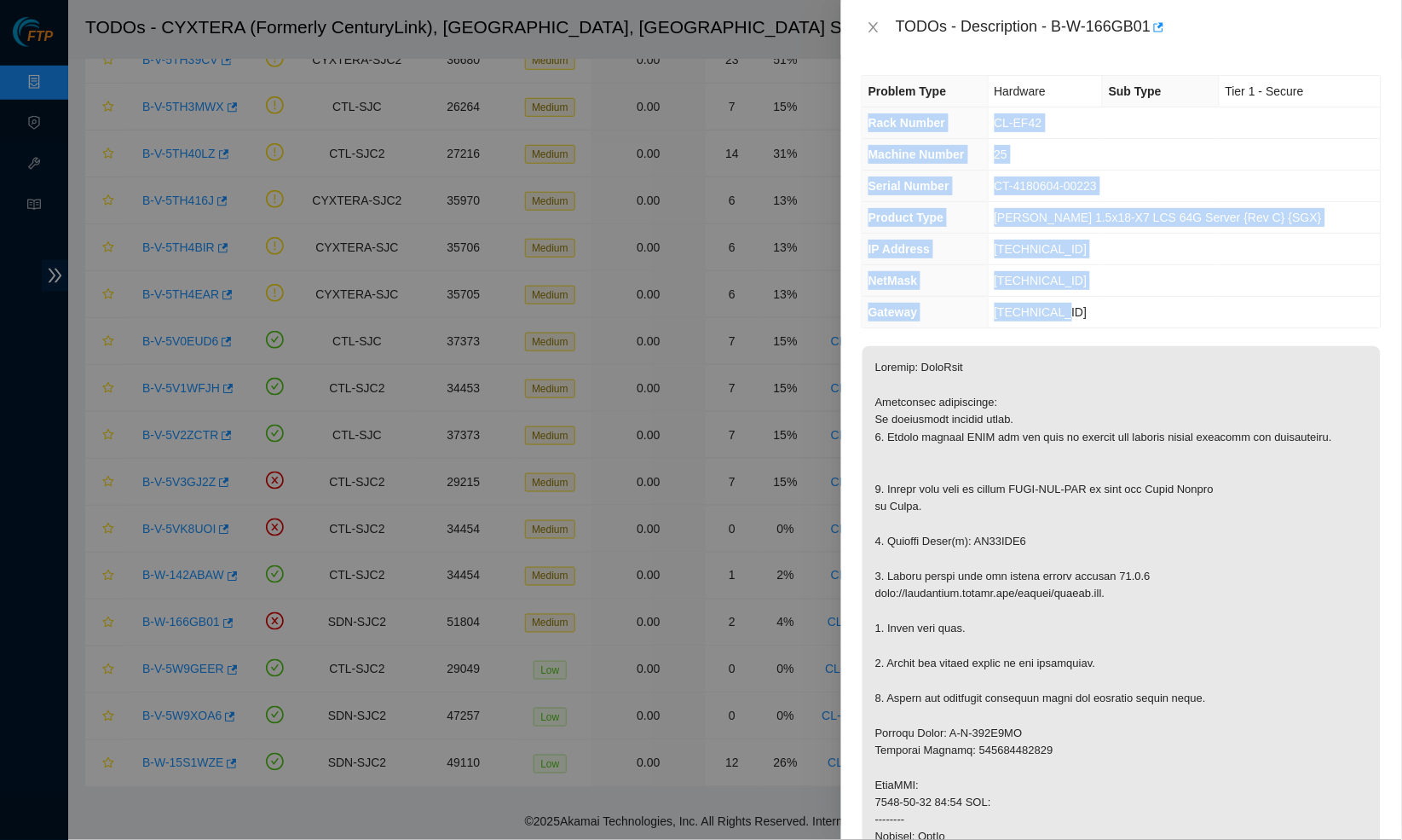
drag, startPoint x: 1099, startPoint y: 311, endPoint x: 863, endPoint y: 121, distance: 303.0
click at [863, 121] on tbody "Problem Type Hardware Sub Type Tier 1 - Secure Rack Number CL-EF42 Machine Numb…" at bounding box center [1122, 202] width 519 height 252
copy tbody "Rack Number CL-EF42 Machine Number 25 Serial Number CT-4180604-00223 Product Ty…"
click at [872, 24] on icon "close" at bounding box center [873, 27] width 9 height 10
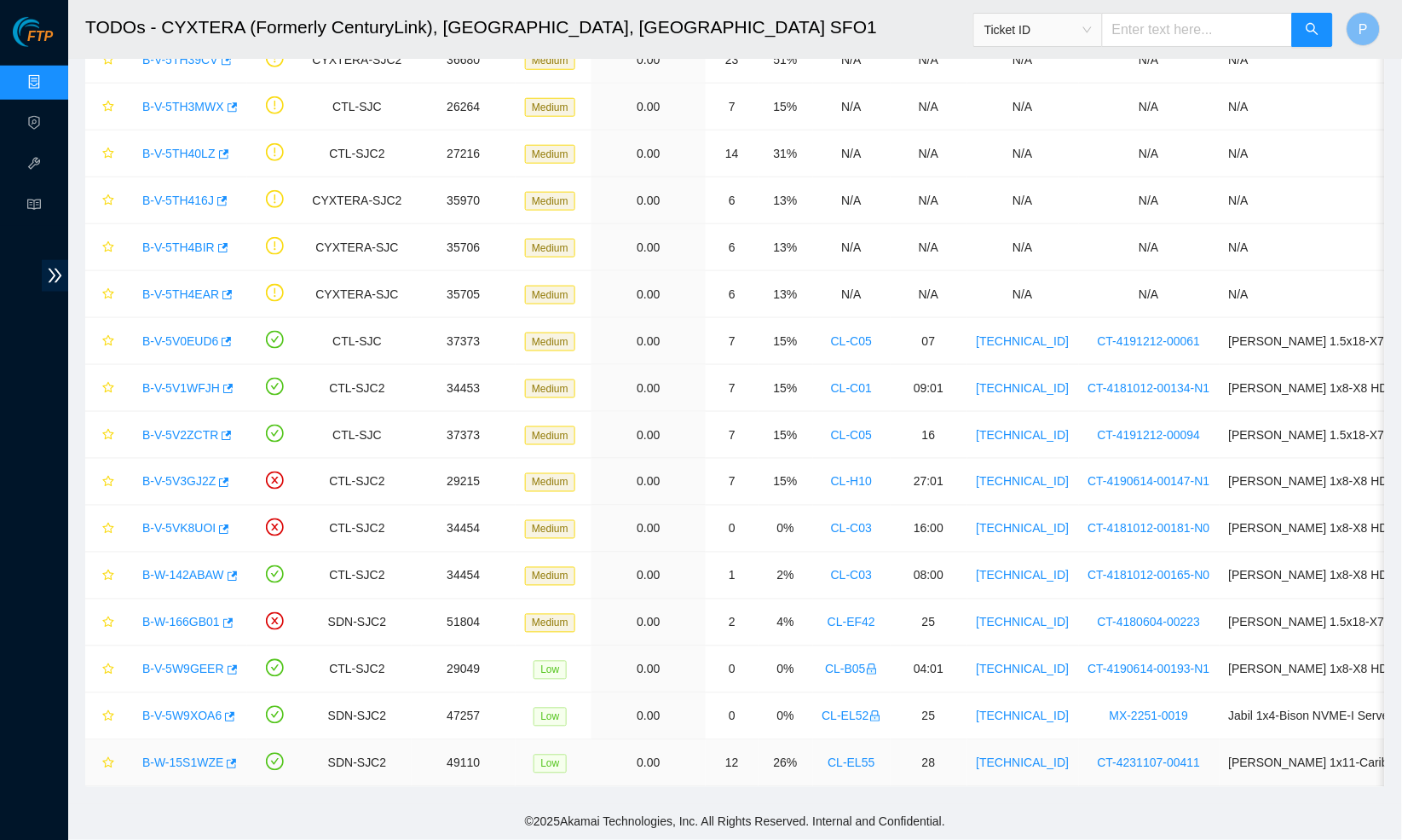
click at [200, 758] on link "B-W-15S1WZE" at bounding box center [182, 763] width 81 height 14
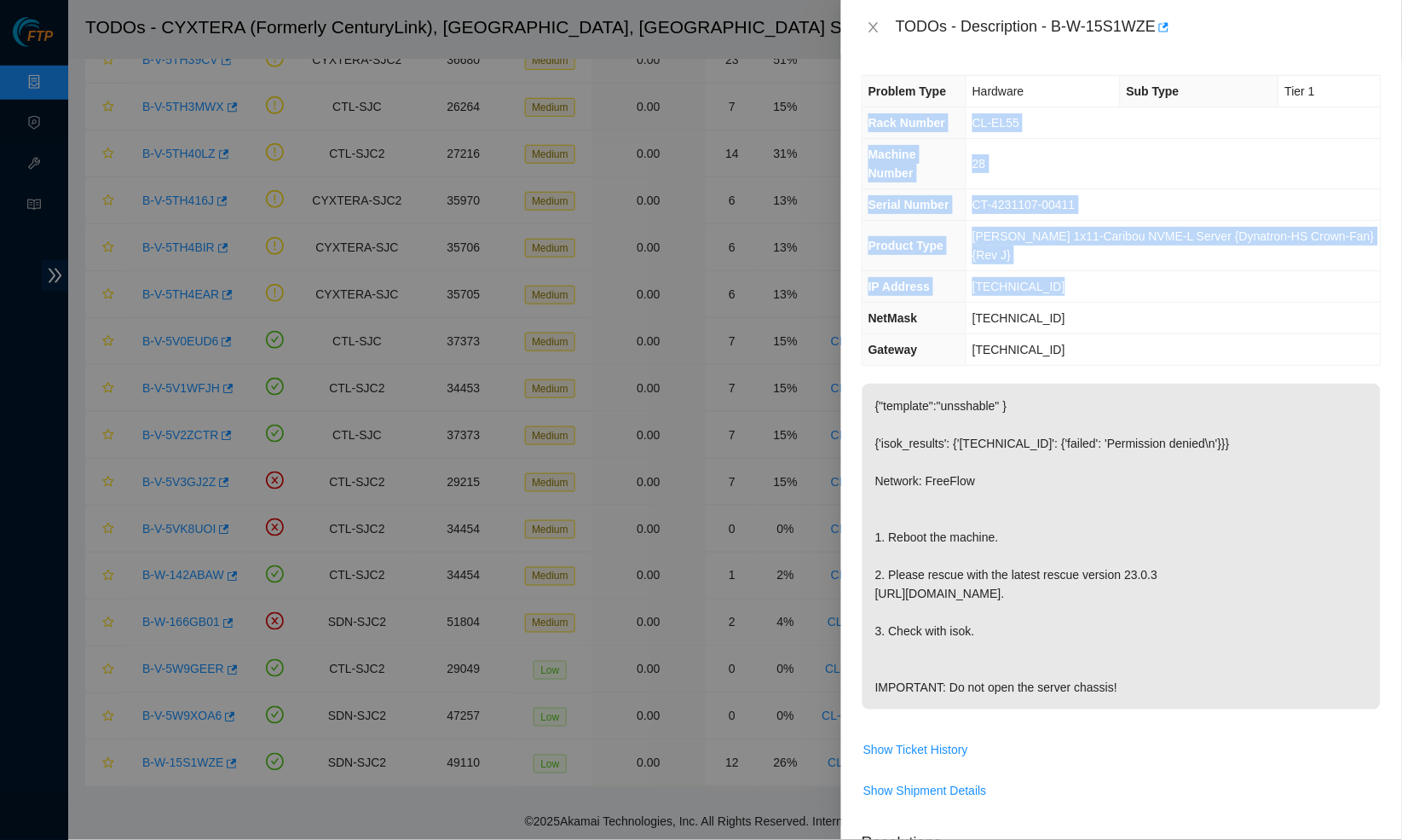
click at [1126, 257] on td "Ciara 1x11-Caribou NVME-L Server {Dynatron-HS Crown-Fan}{Rev J}" at bounding box center [1173, 245] width 414 height 50
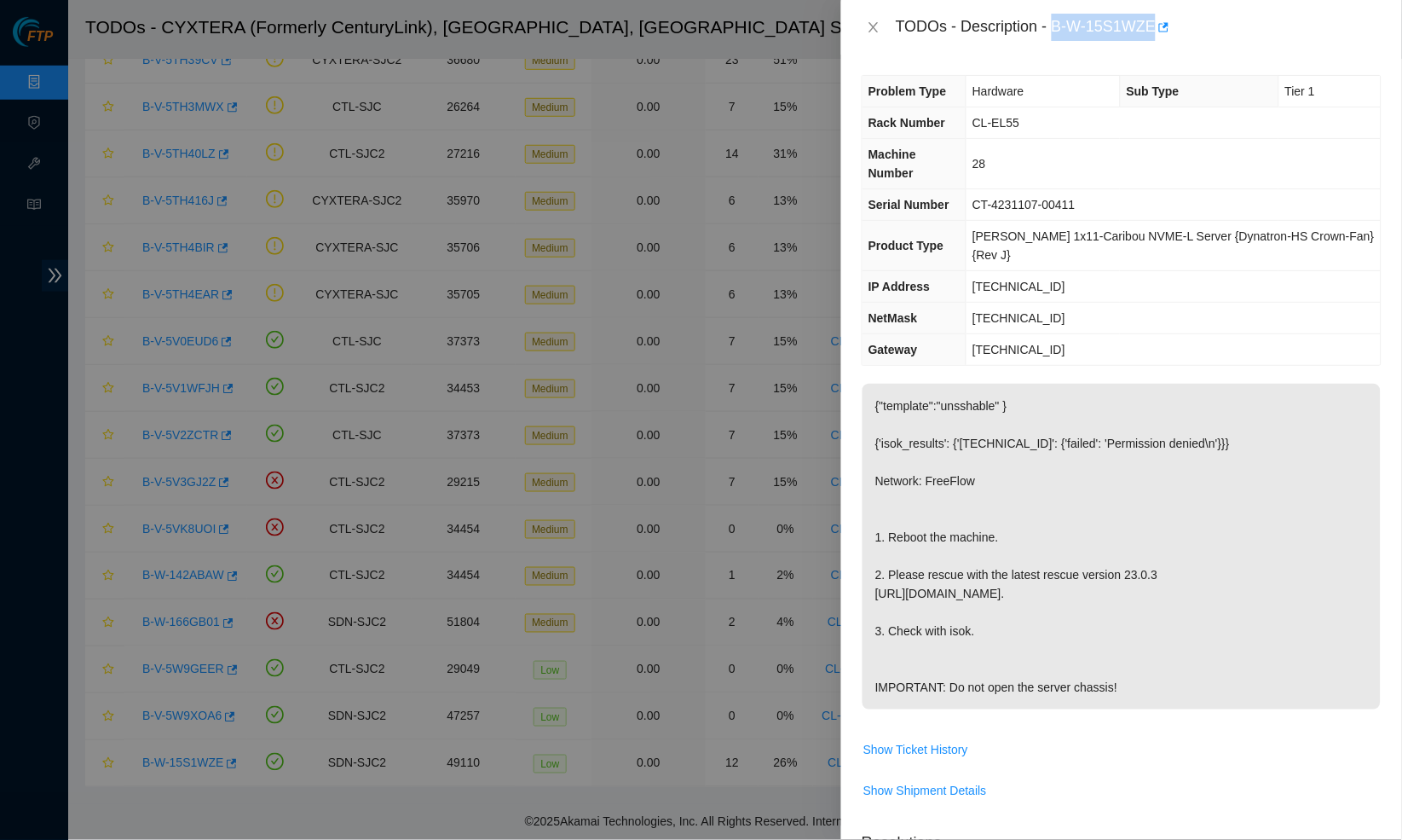
drag, startPoint x: 1064, startPoint y: 25, endPoint x: 1166, endPoint y: 25, distance: 102.0
click at [1166, 25] on div "TODOs - Description - B-W-15S1WZE" at bounding box center [1139, 27] width 486 height 27
copy div "B-W-15S1WZE"
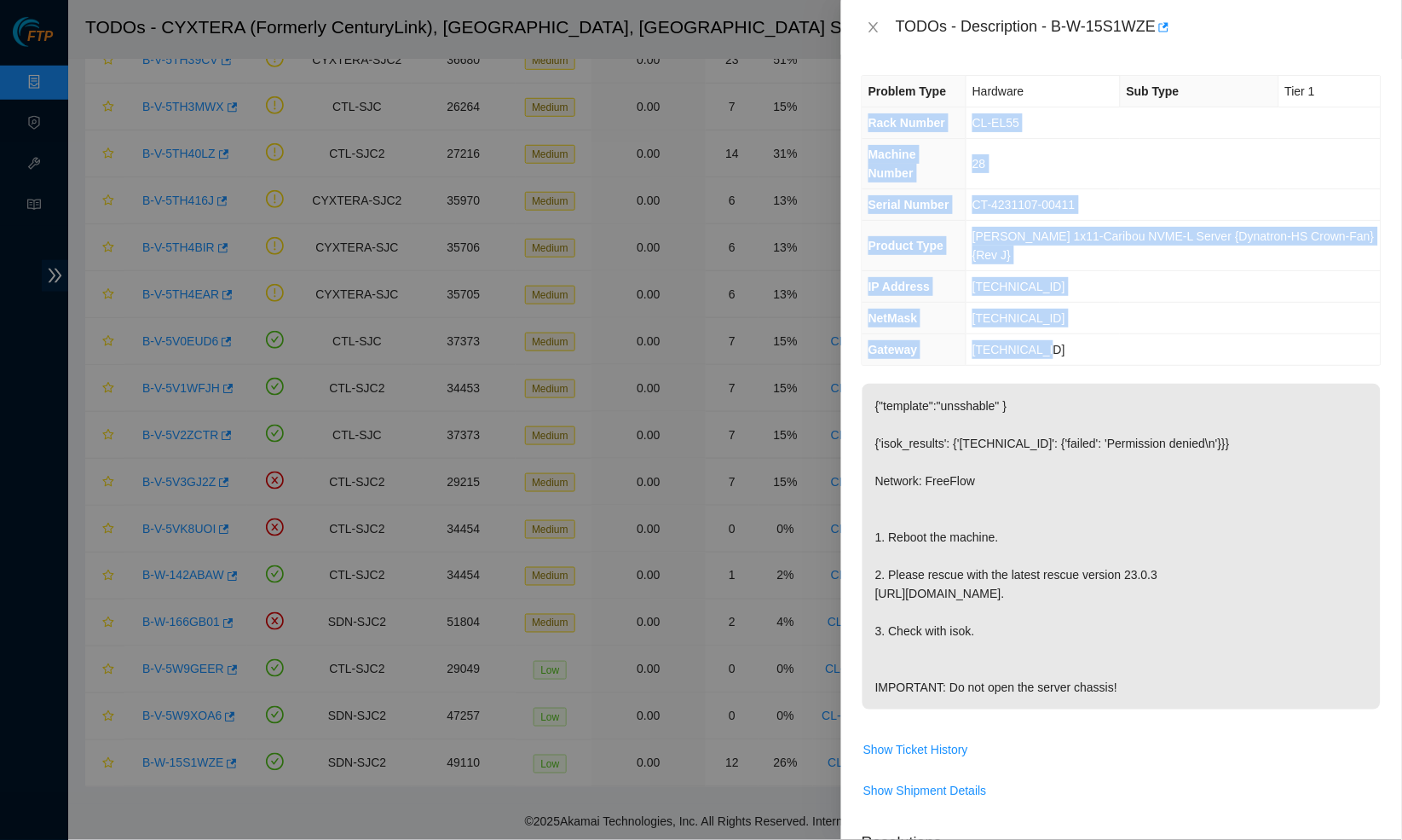
drag, startPoint x: 1063, startPoint y: 348, endPoint x: 865, endPoint y: 119, distance: 302.7
click at [865, 119] on tbody "Problem Type Hardware Sub Type Tier 1 Rack Number CL-EL55 Machine Number 28 Ser…" at bounding box center [1122, 220] width 519 height 289
copy tbody "Rack Number CL-EL55 Machine Number 28 Serial Number CT-4231107-00411 Product Ty…"
click at [1170, 27] on icon "button" at bounding box center [1165, 27] width 10 height 9
click at [1013, 198] on span "CT-4231107-00411" at bounding box center [1023, 205] width 103 height 14
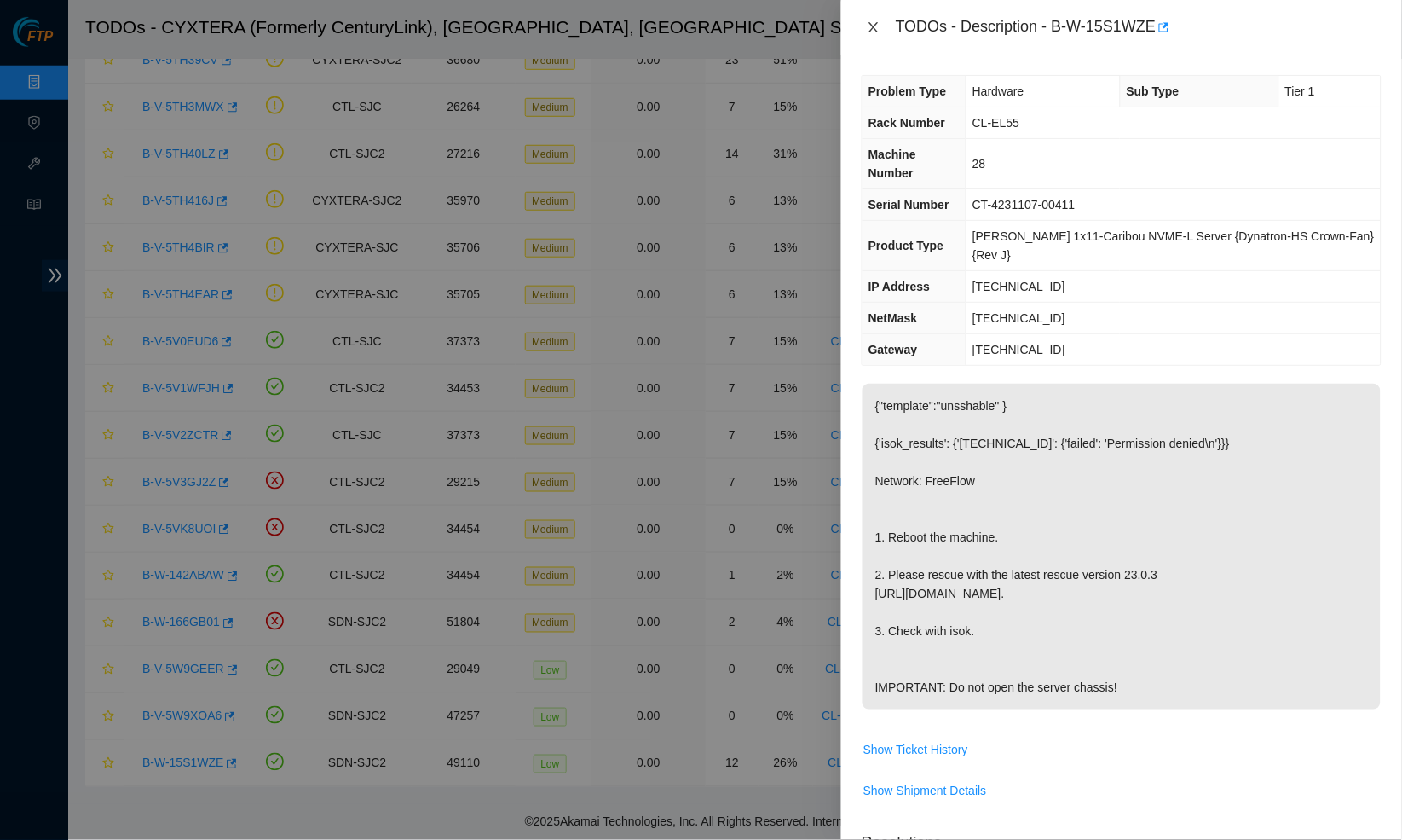
click at [878, 21] on icon "close" at bounding box center [873, 27] width 14 height 14
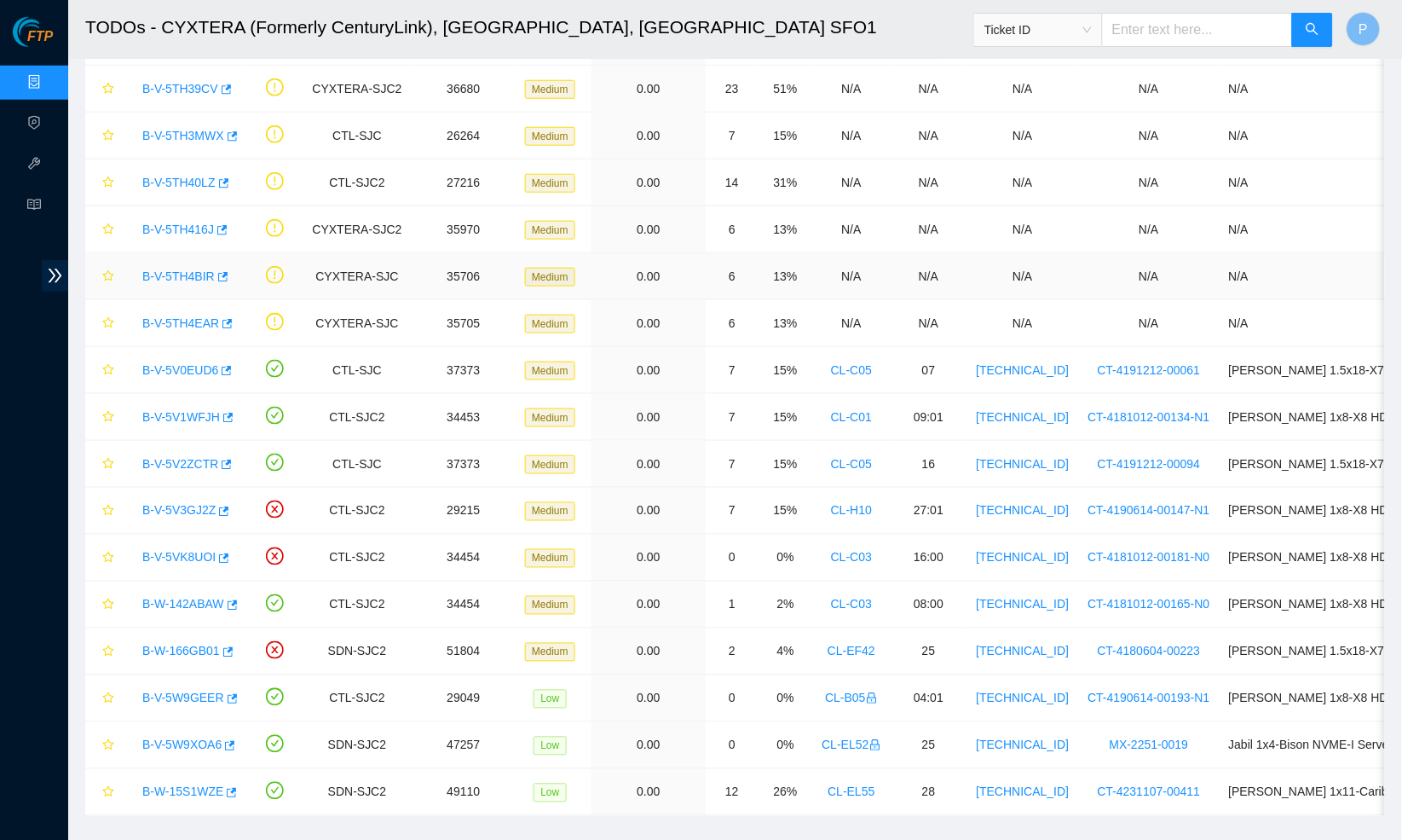
scroll to position [321, 0]
click at [187, 456] on link "B-V-5V2ZCTR" at bounding box center [181, 462] width 76 height 14
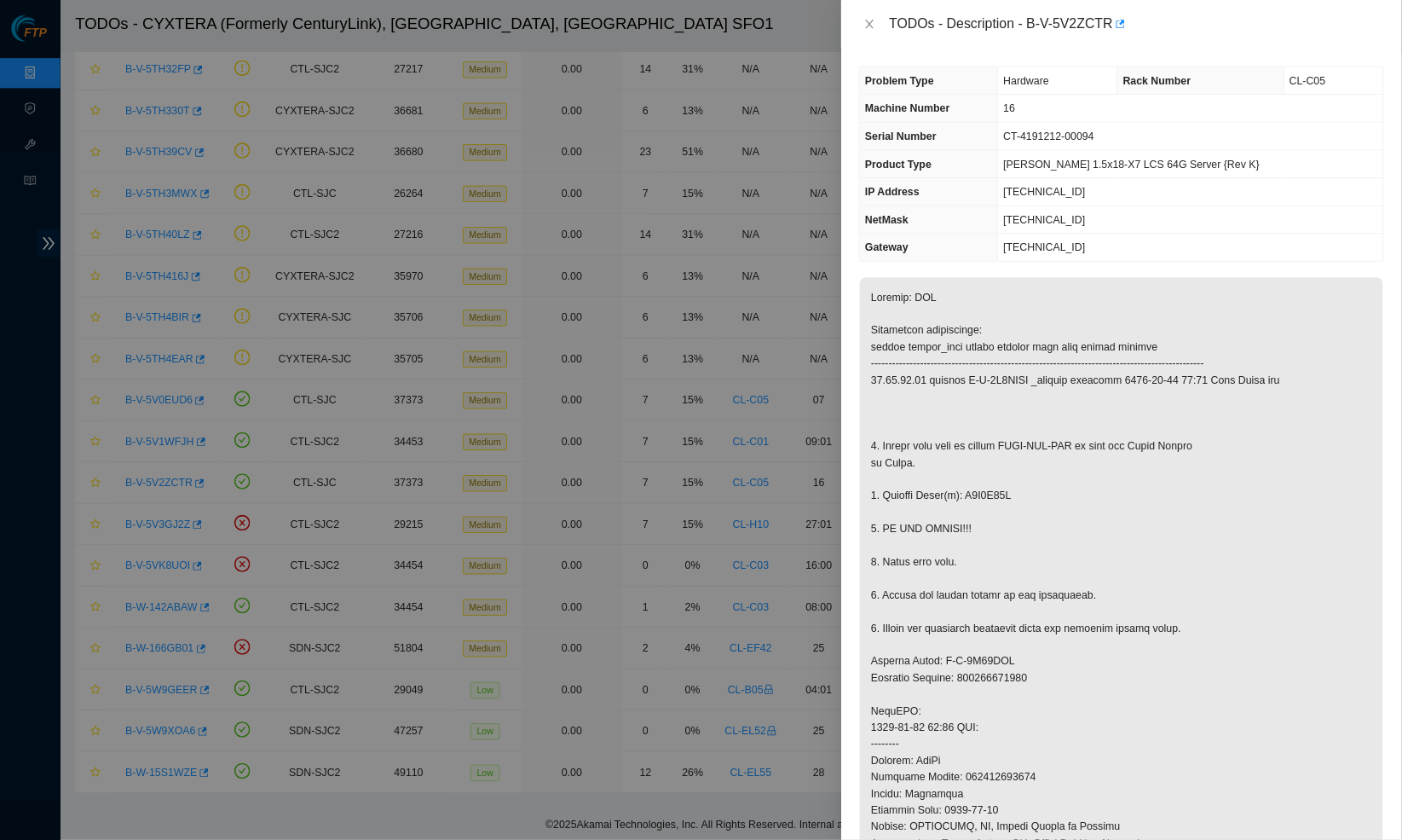
scroll to position [0, 0]
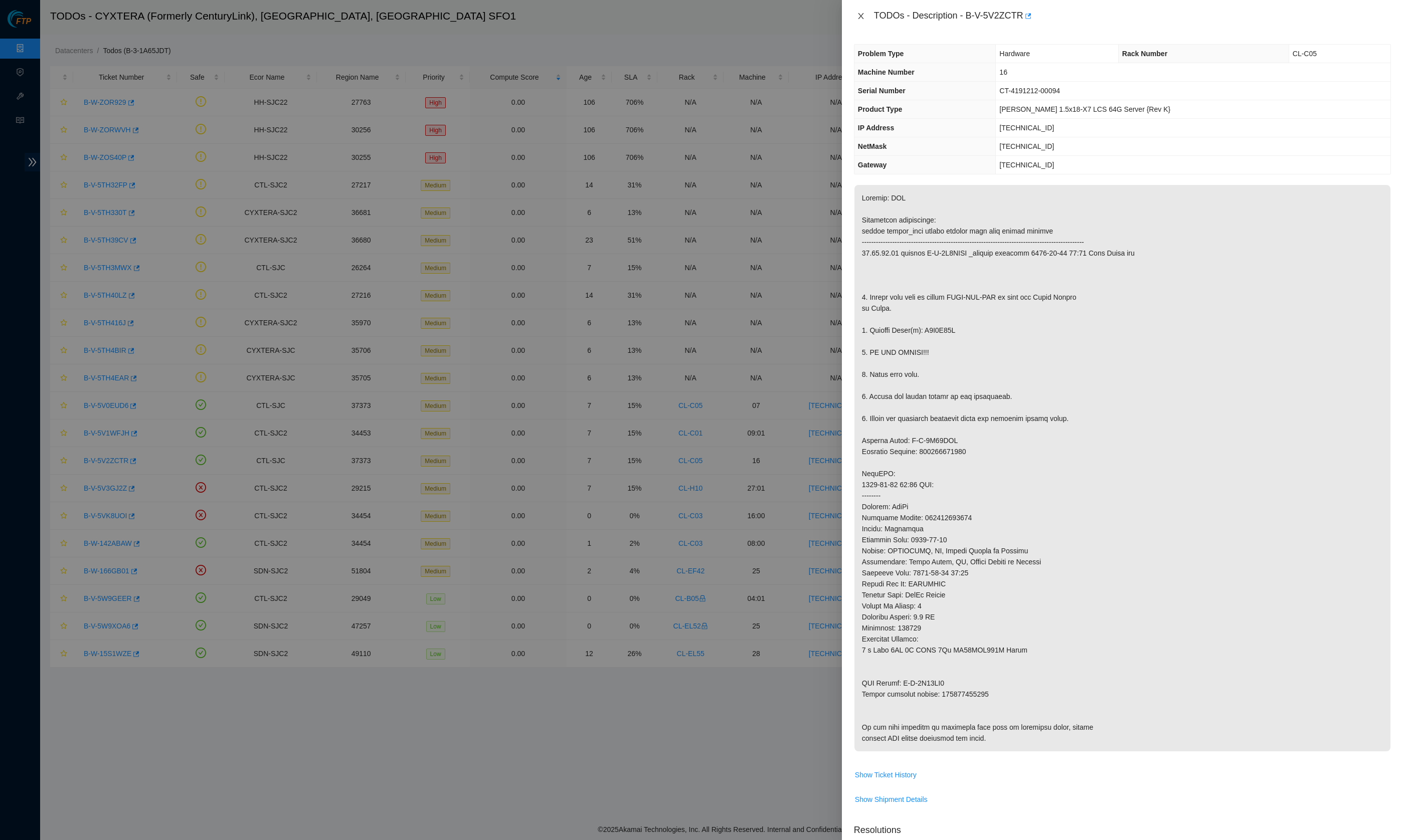
click at [825, 13] on icon "close" at bounding box center [861, 16] width 8 height 8
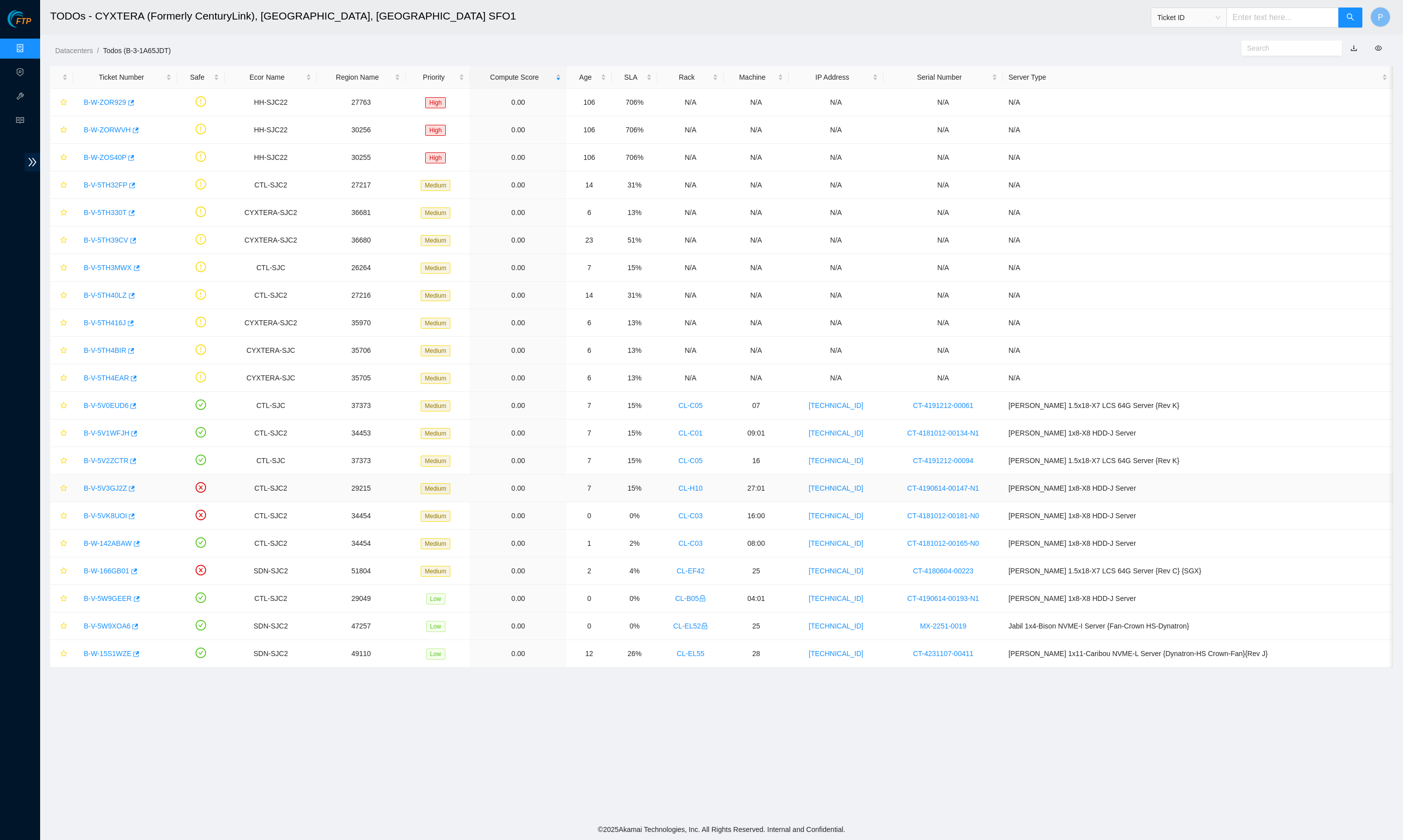
click at [117, 463] on link "B-V-5V3GJ2Z" at bounding box center [105, 488] width 43 height 8
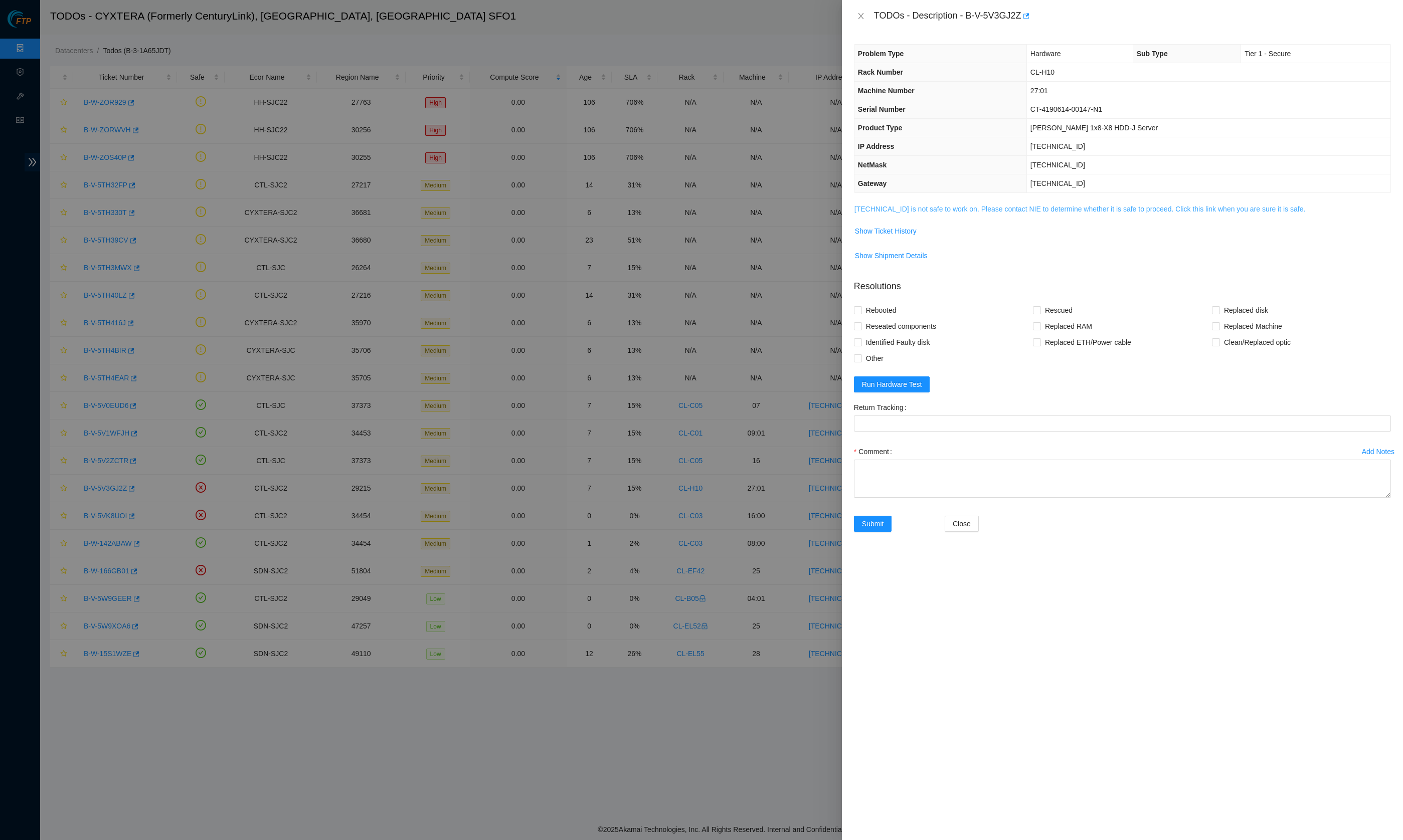
click at [825, 213] on link "23.50.49.21 is not safe to work on. Please contact NIE to determine whether it …" at bounding box center [1080, 209] width 452 height 8
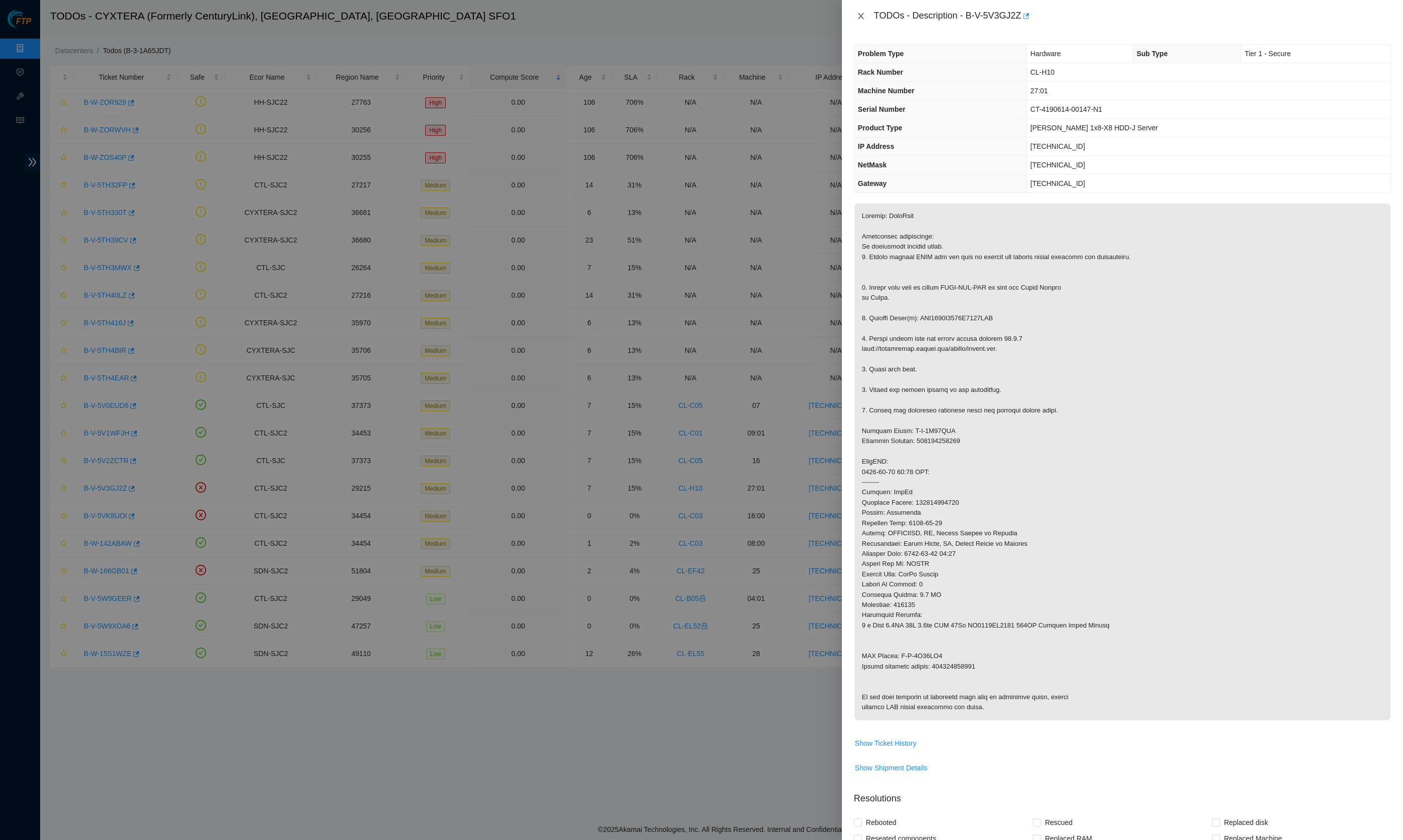
click at [825, 13] on icon "close" at bounding box center [861, 16] width 8 height 8
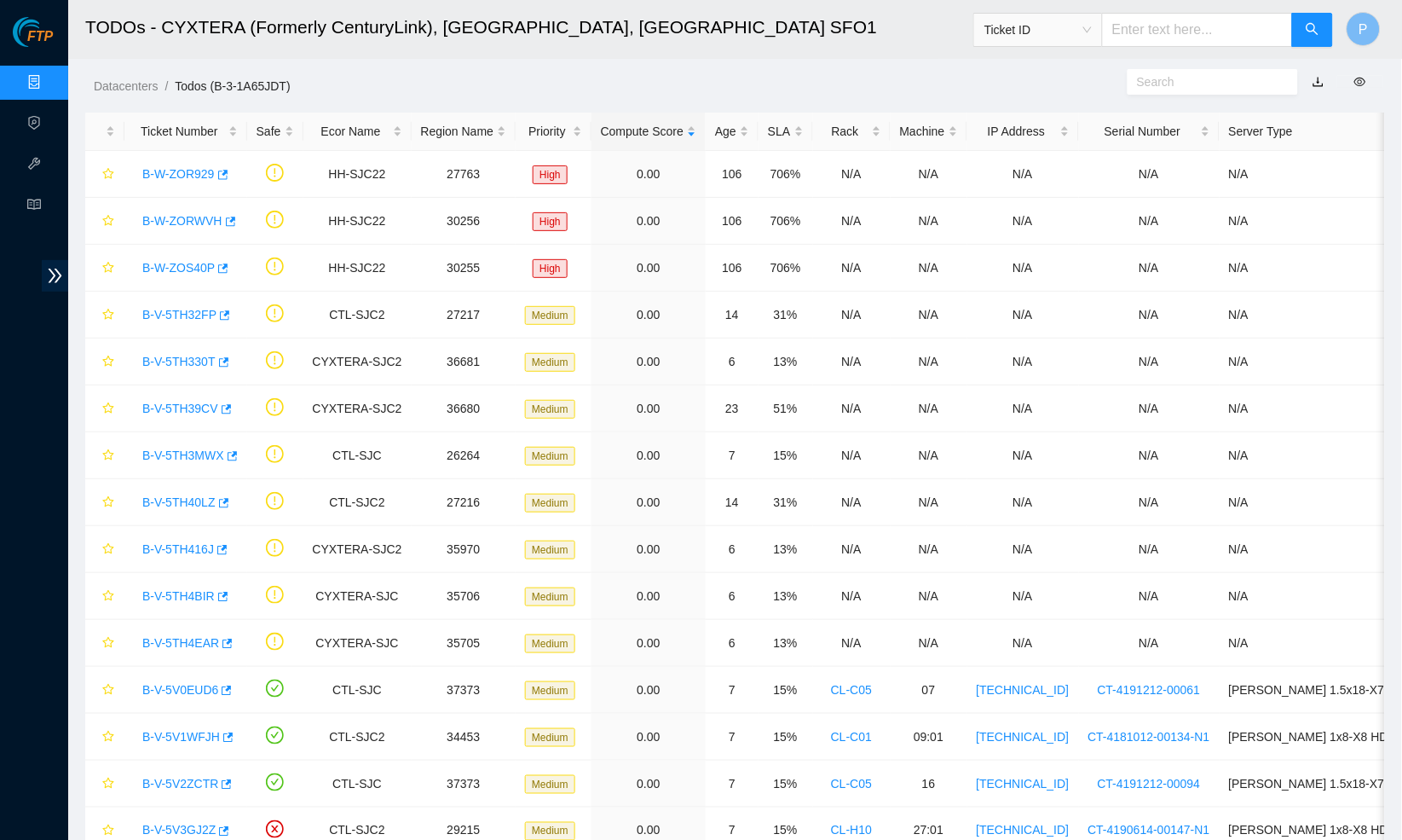
click at [49, 81] on link "Data Centers" at bounding box center [83, 82] width 69 height 14
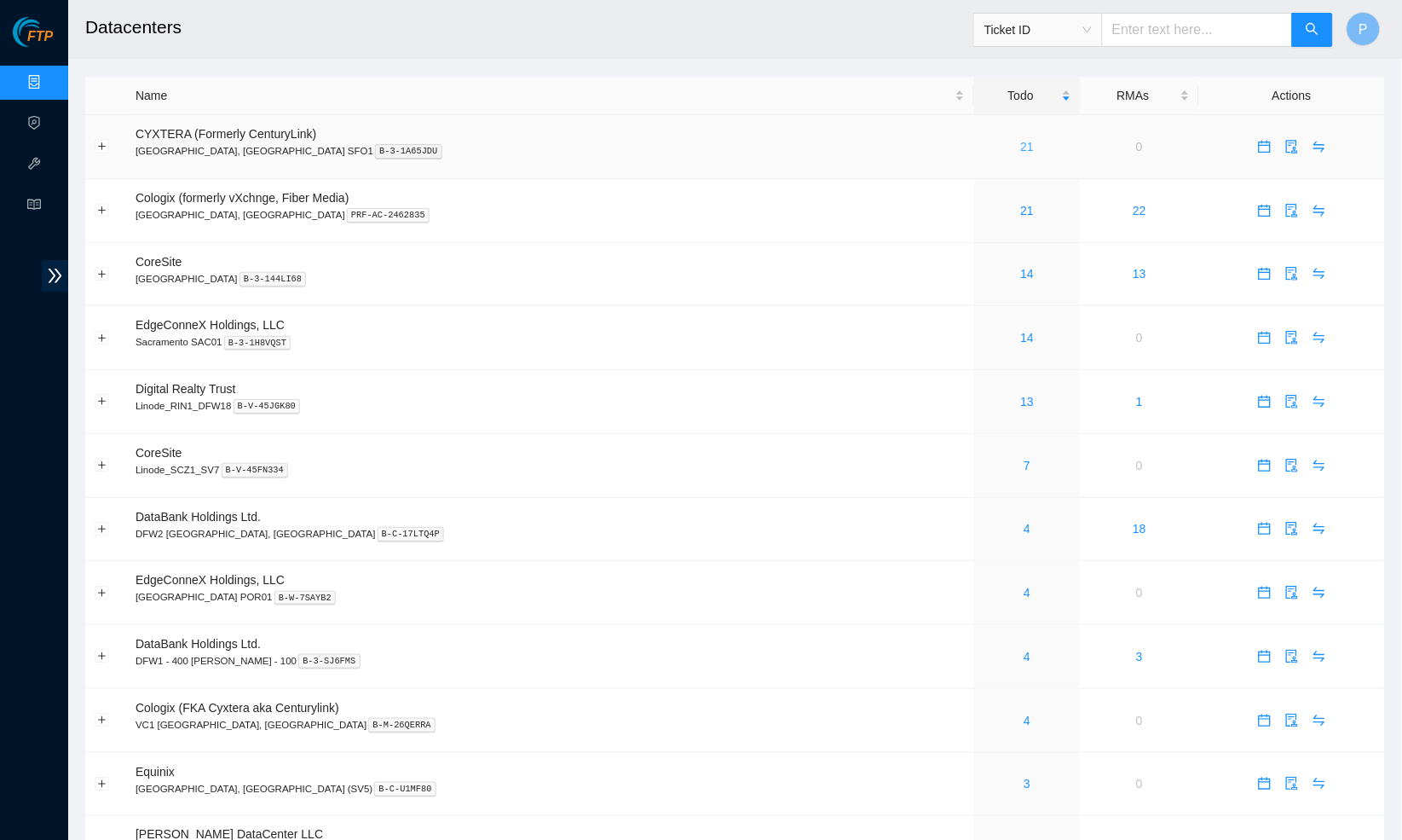
click at [1021, 141] on link "21" at bounding box center [1028, 146] width 14 height 14
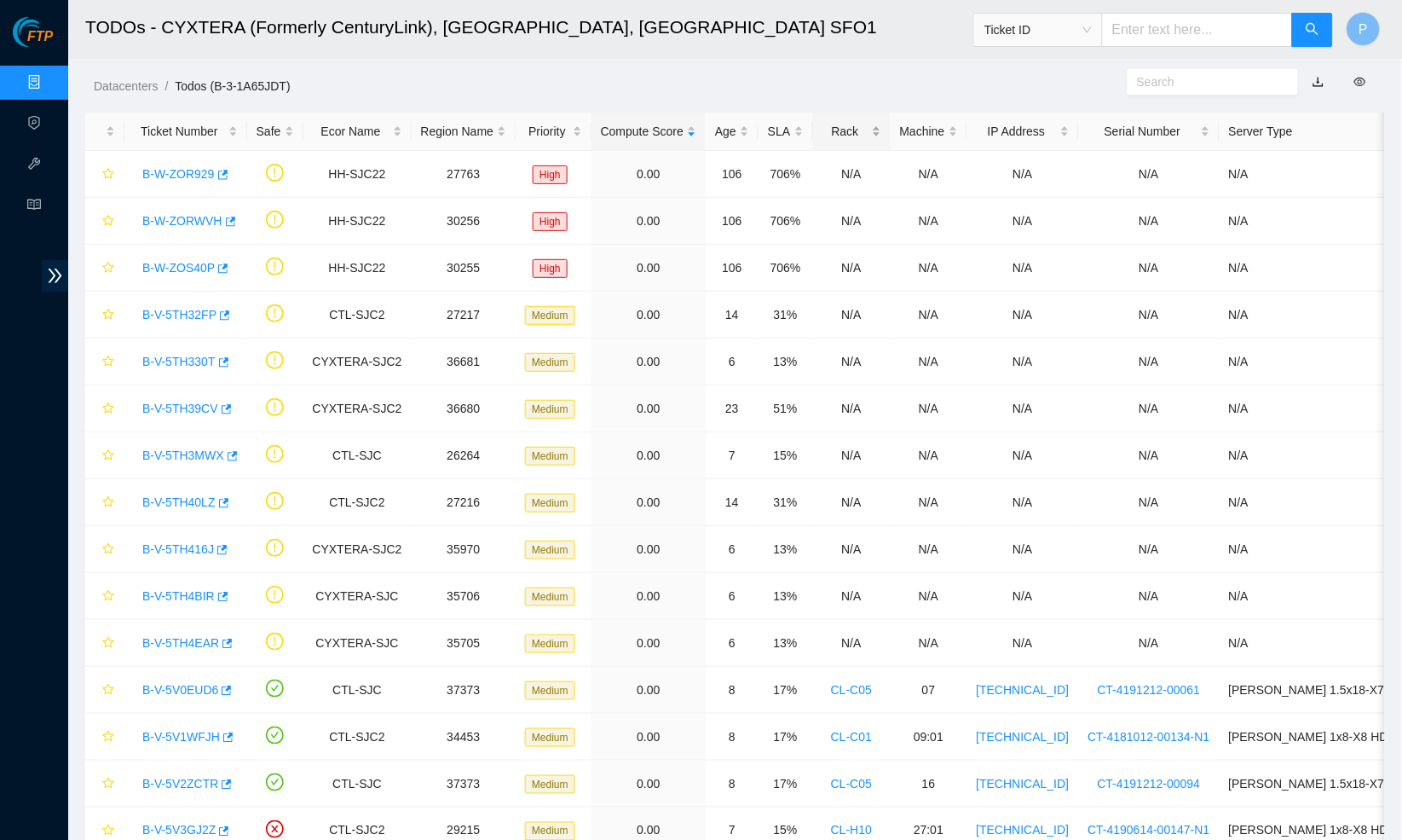
click at [882, 135] on div "Rack" at bounding box center [852, 132] width 59 height 19
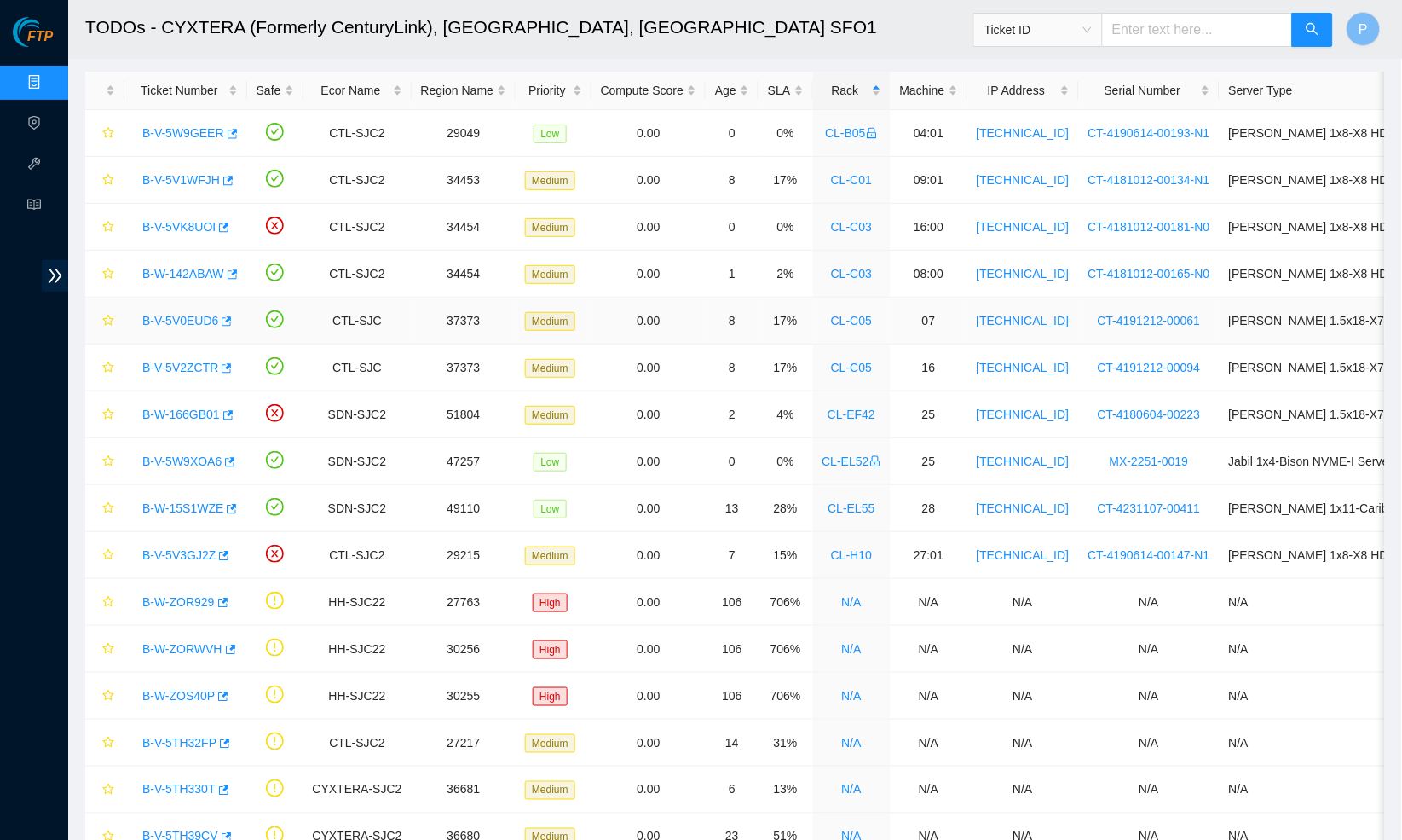
scroll to position [44, 0]
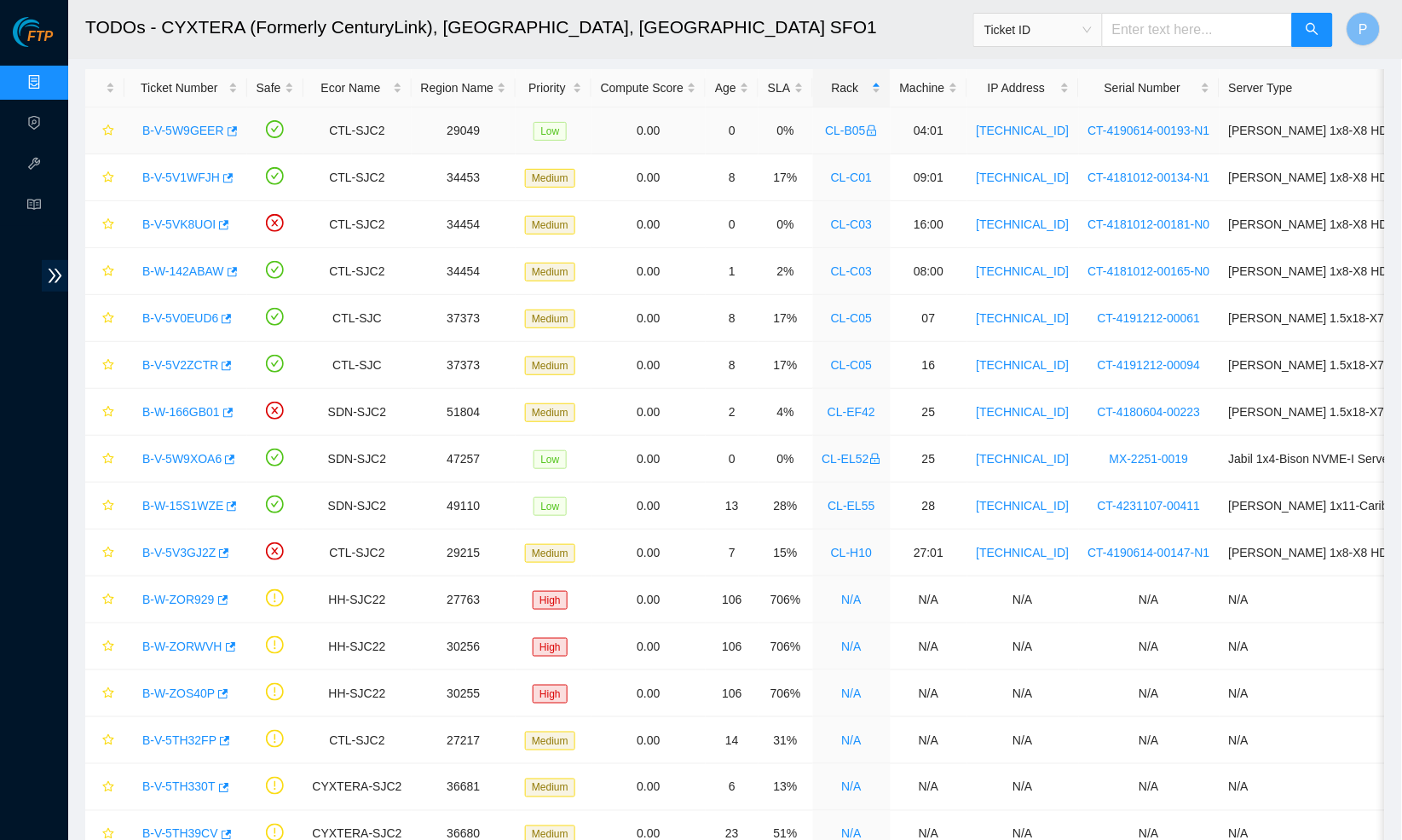
click at [863, 107] on td "CL-B05" at bounding box center [852, 131] width 78 height 47
click at [863, 92] on div "Rack" at bounding box center [852, 88] width 59 height 19
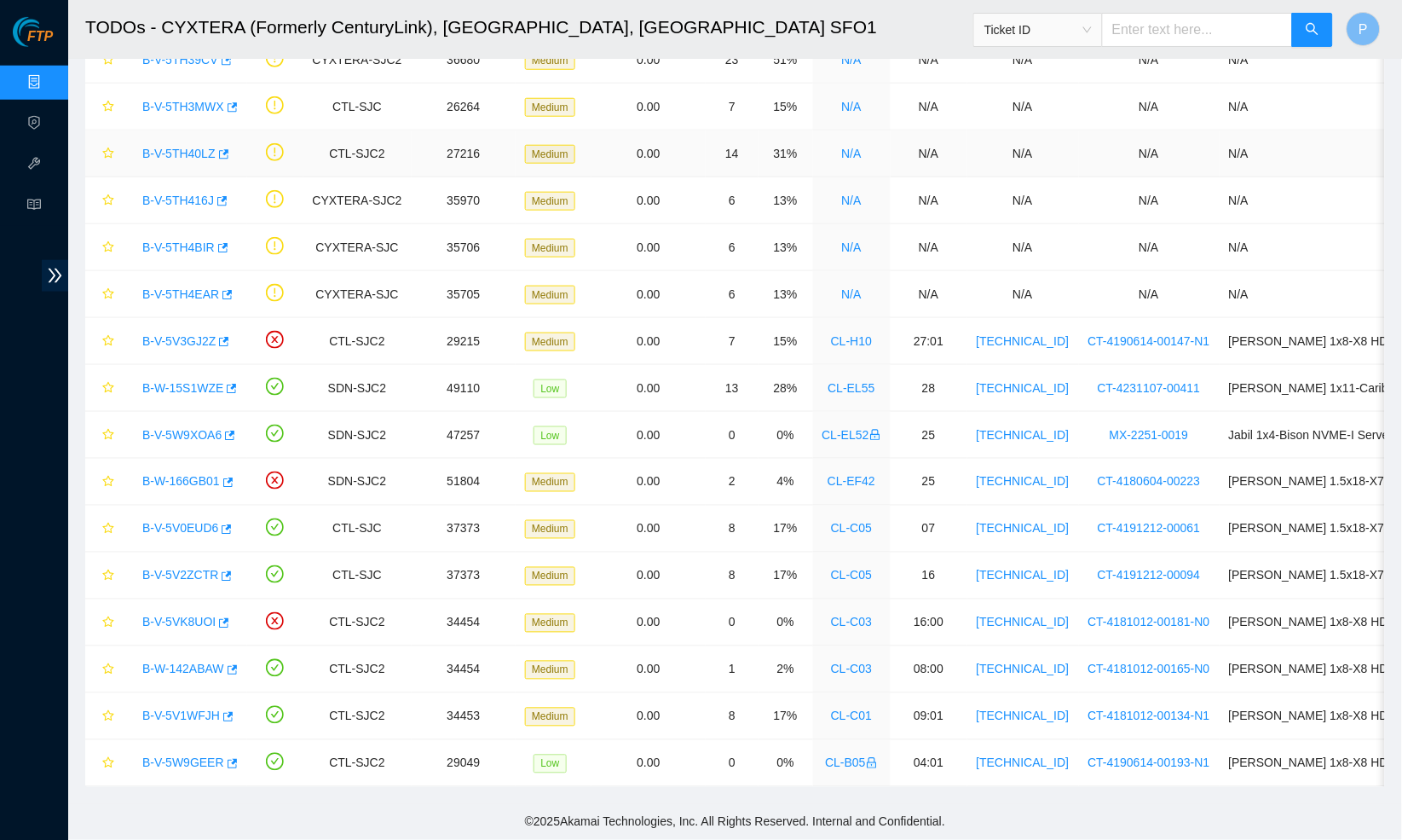
scroll to position [349, 0]
click at [174, 338] on link "B-V-5V3GJ2Z" at bounding box center [179, 341] width 73 height 14
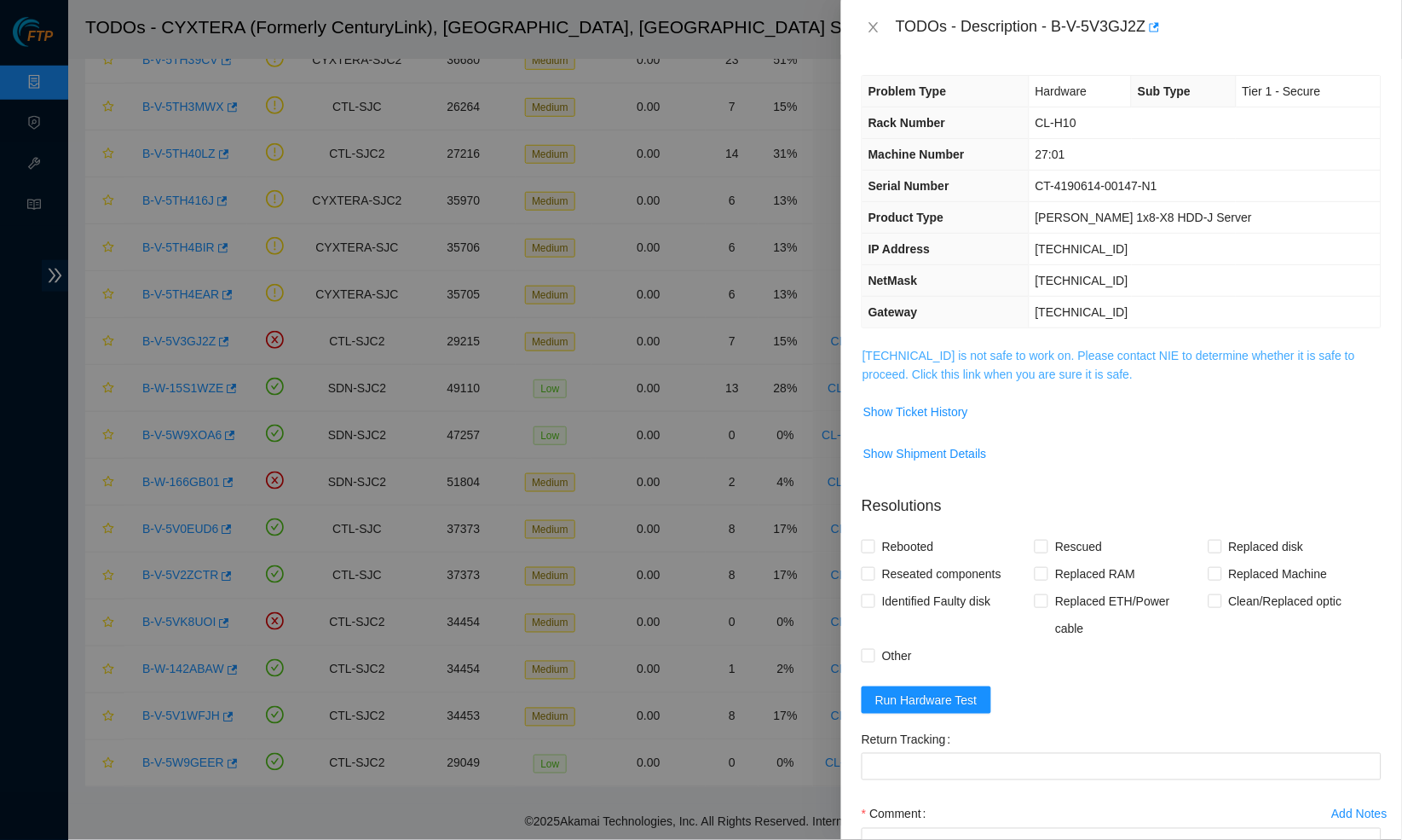
click at [927, 370] on link "23.50.49.21 is not safe to work on. Please contact NIE to determine whether it …" at bounding box center [1109, 365] width 493 height 32
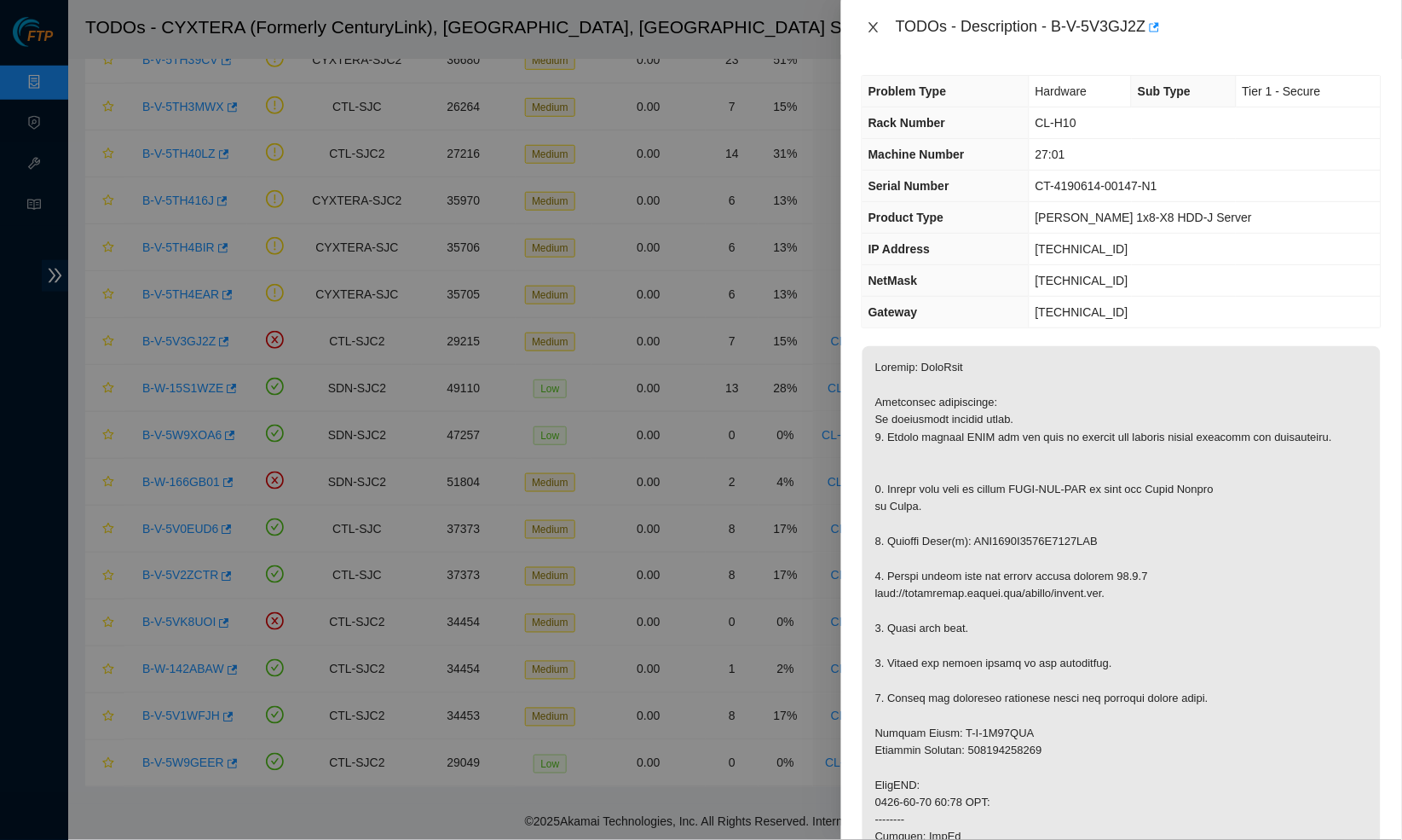
click at [871, 24] on icon "close" at bounding box center [873, 27] width 9 height 10
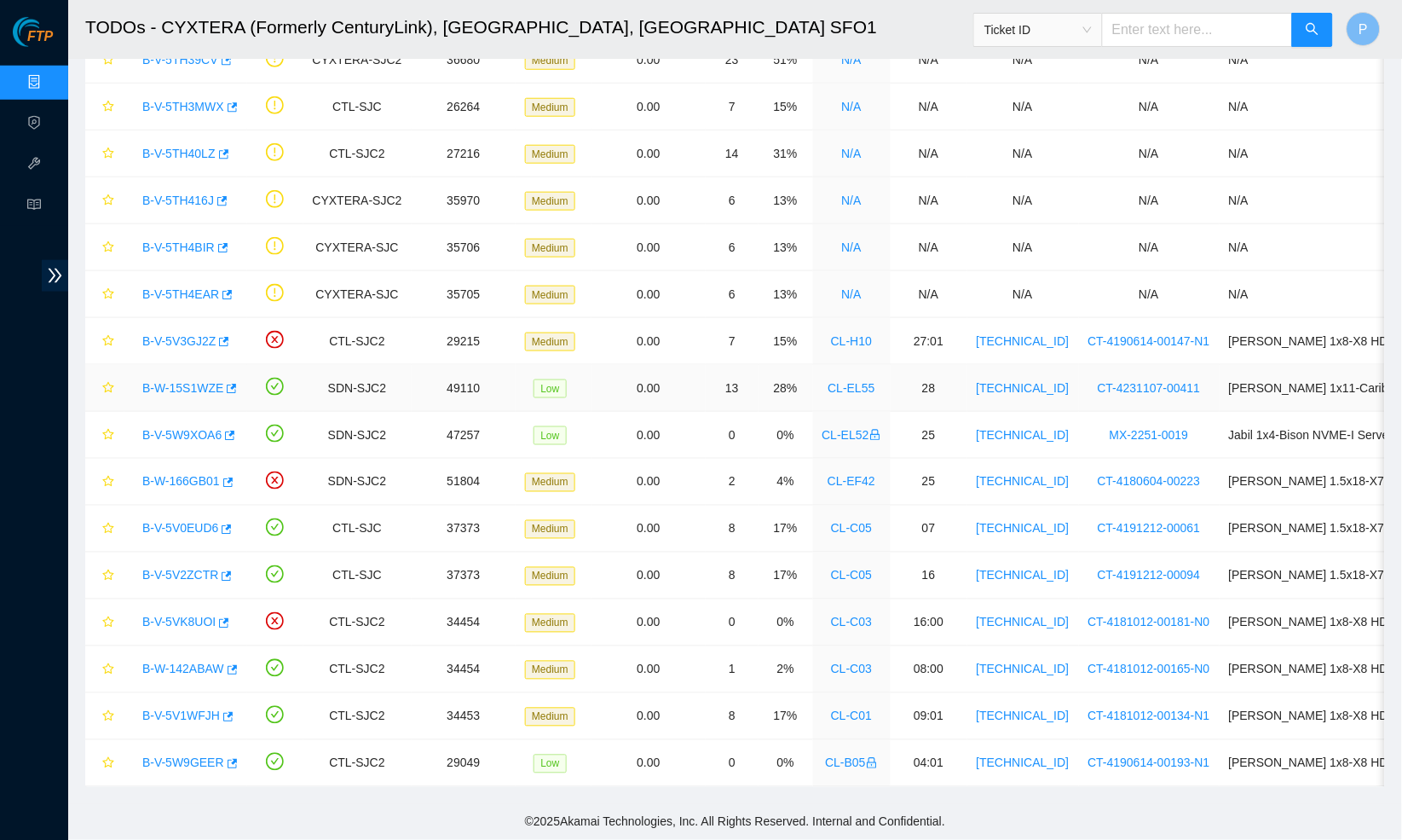
click at [190, 383] on link "B-W-15S1WZE" at bounding box center [182, 388] width 81 height 14
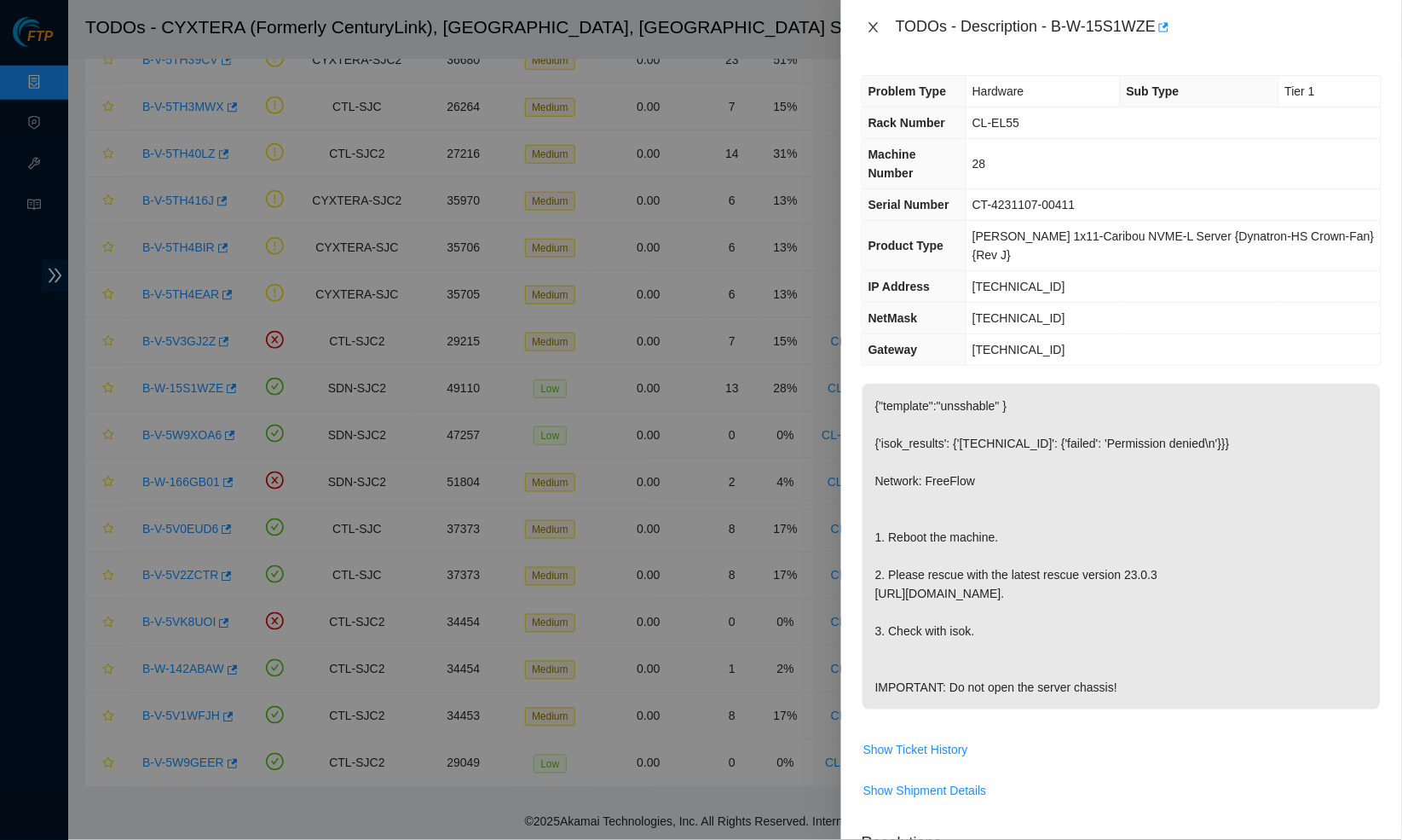
click at [863, 30] on button "Close" at bounding box center [874, 27] width 24 height 16
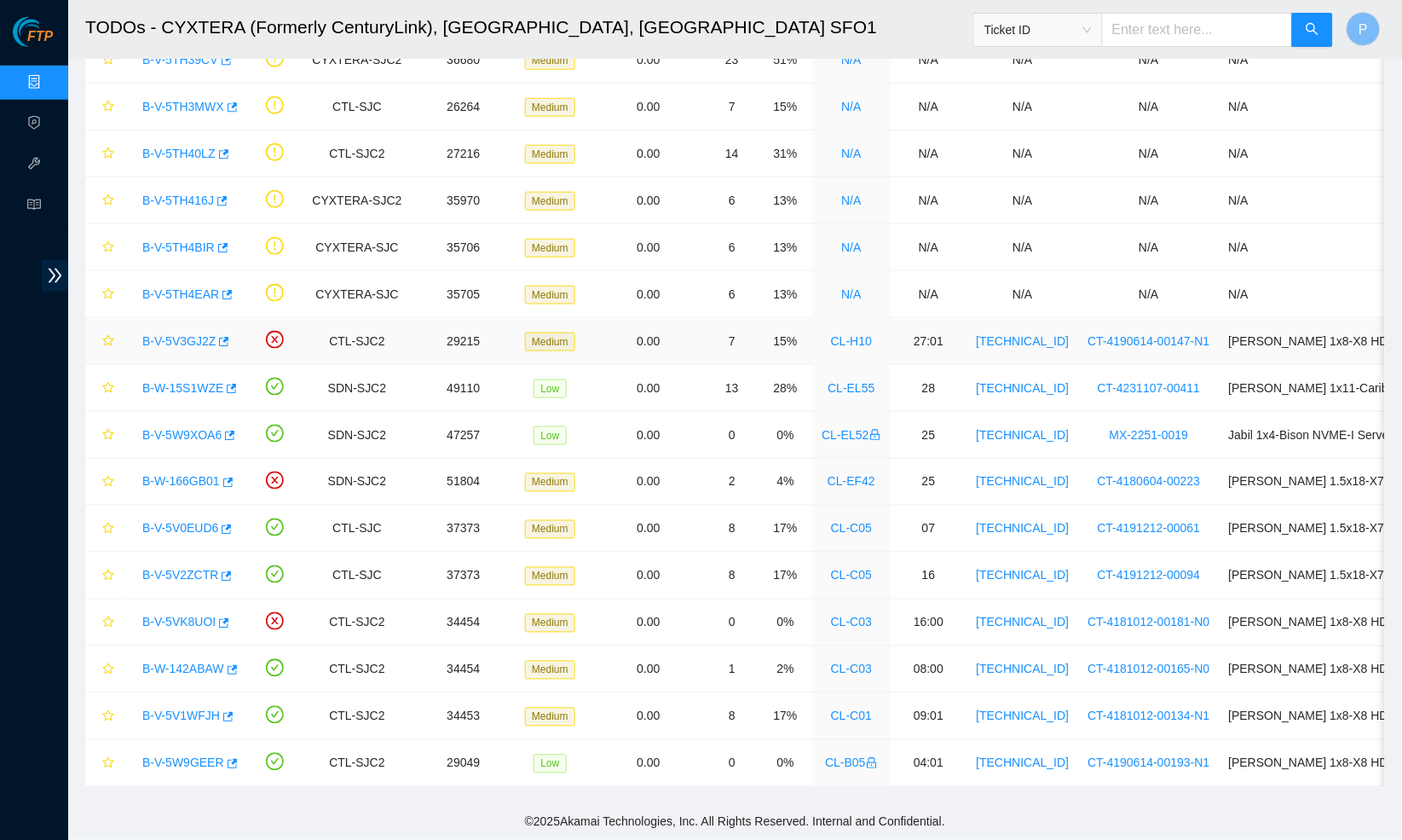
click at [872, 344] on link "CL-H10" at bounding box center [852, 341] width 41 height 14
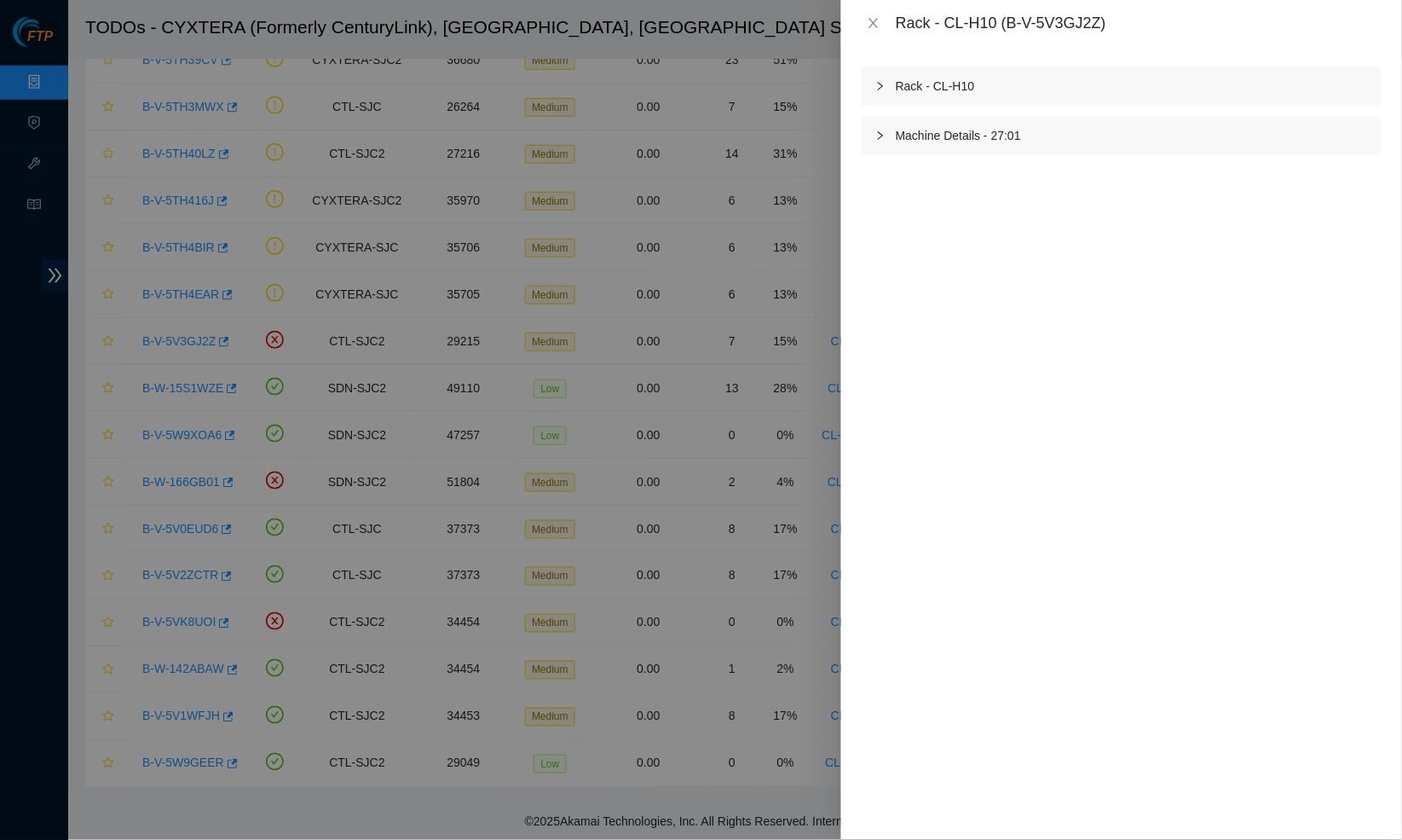
click at [980, 81] on div "Rack - CL-H10" at bounding box center [1122, 86] width 520 height 39
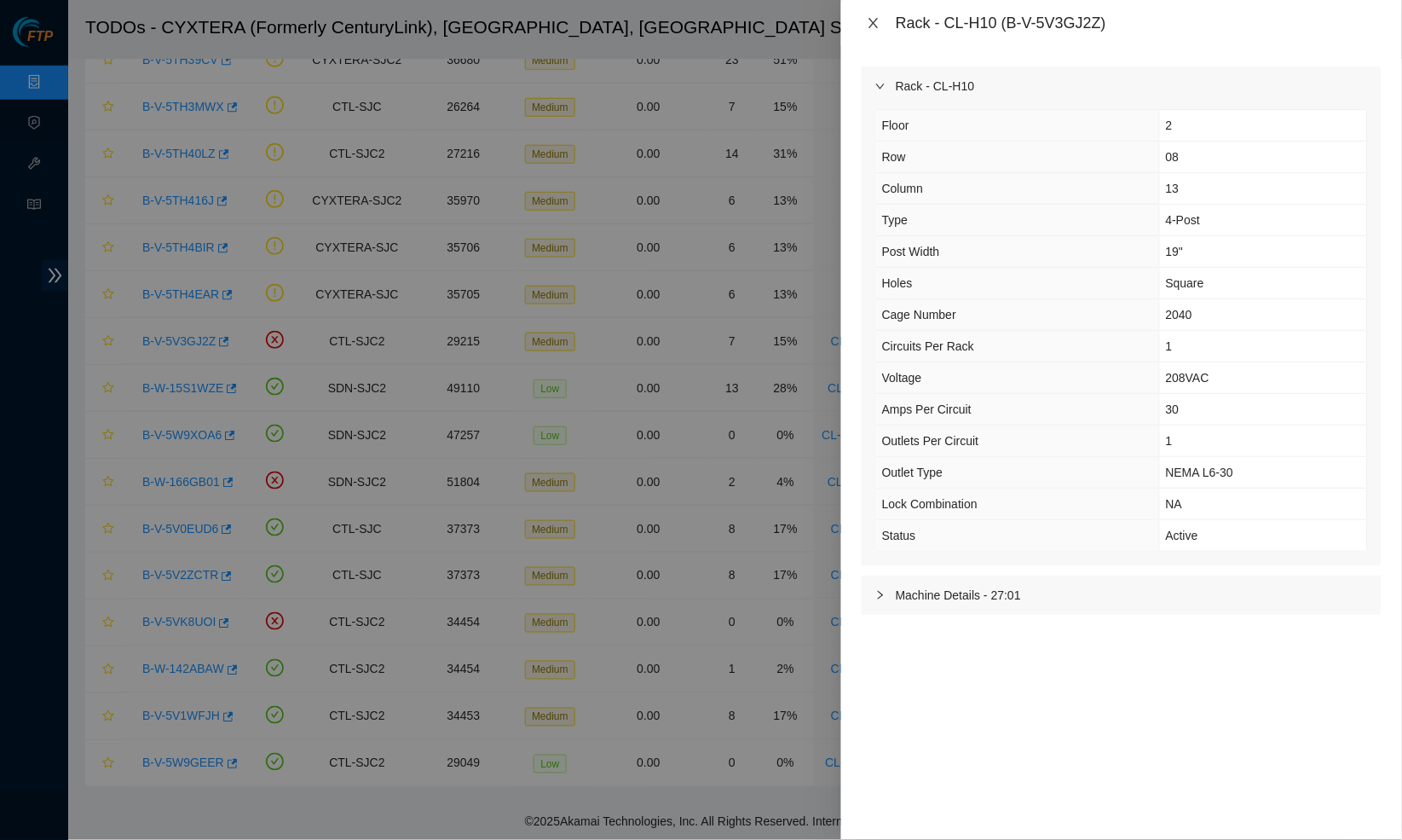
click at [862, 26] on button "Close" at bounding box center [874, 23] width 24 height 16
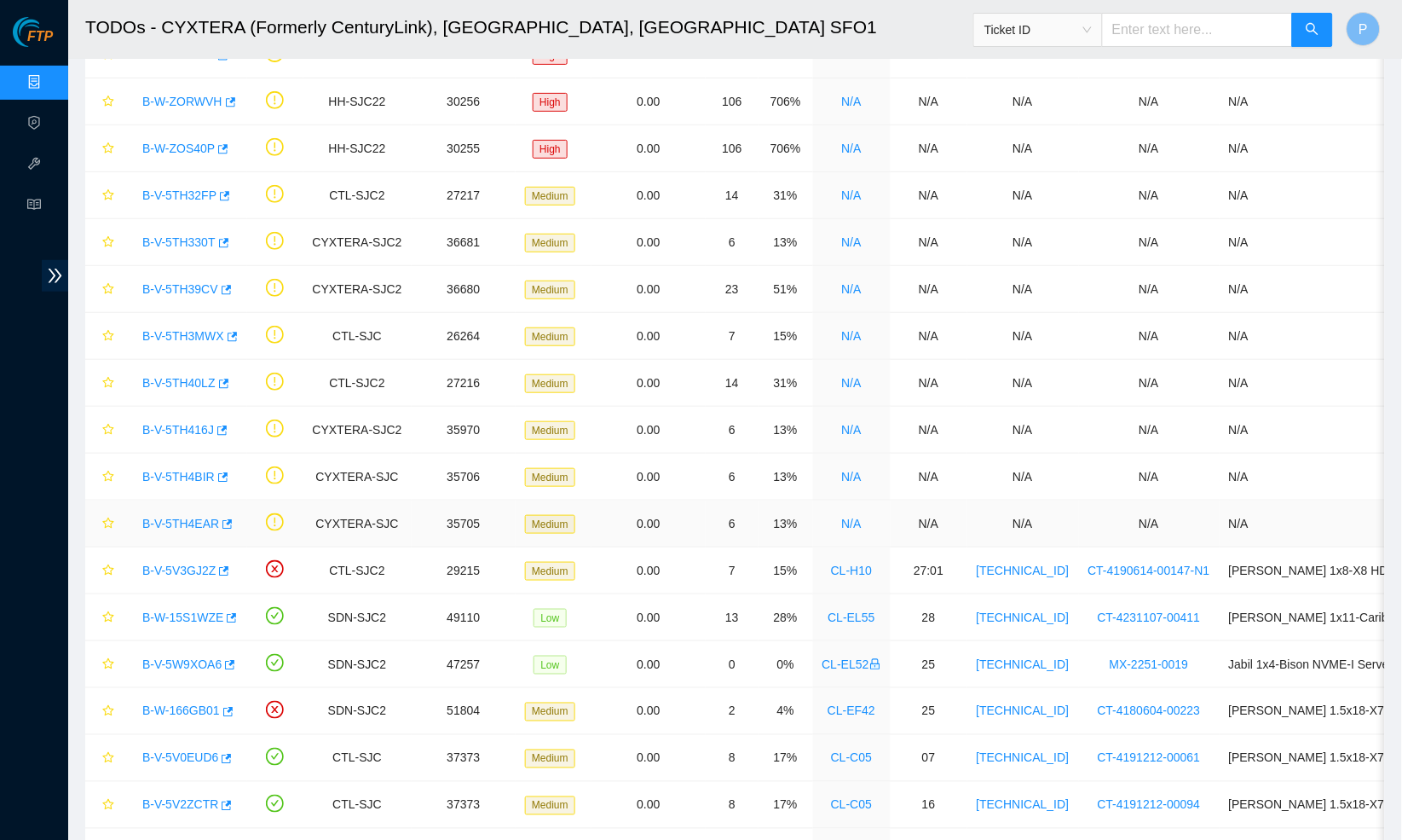
scroll to position [5, 0]
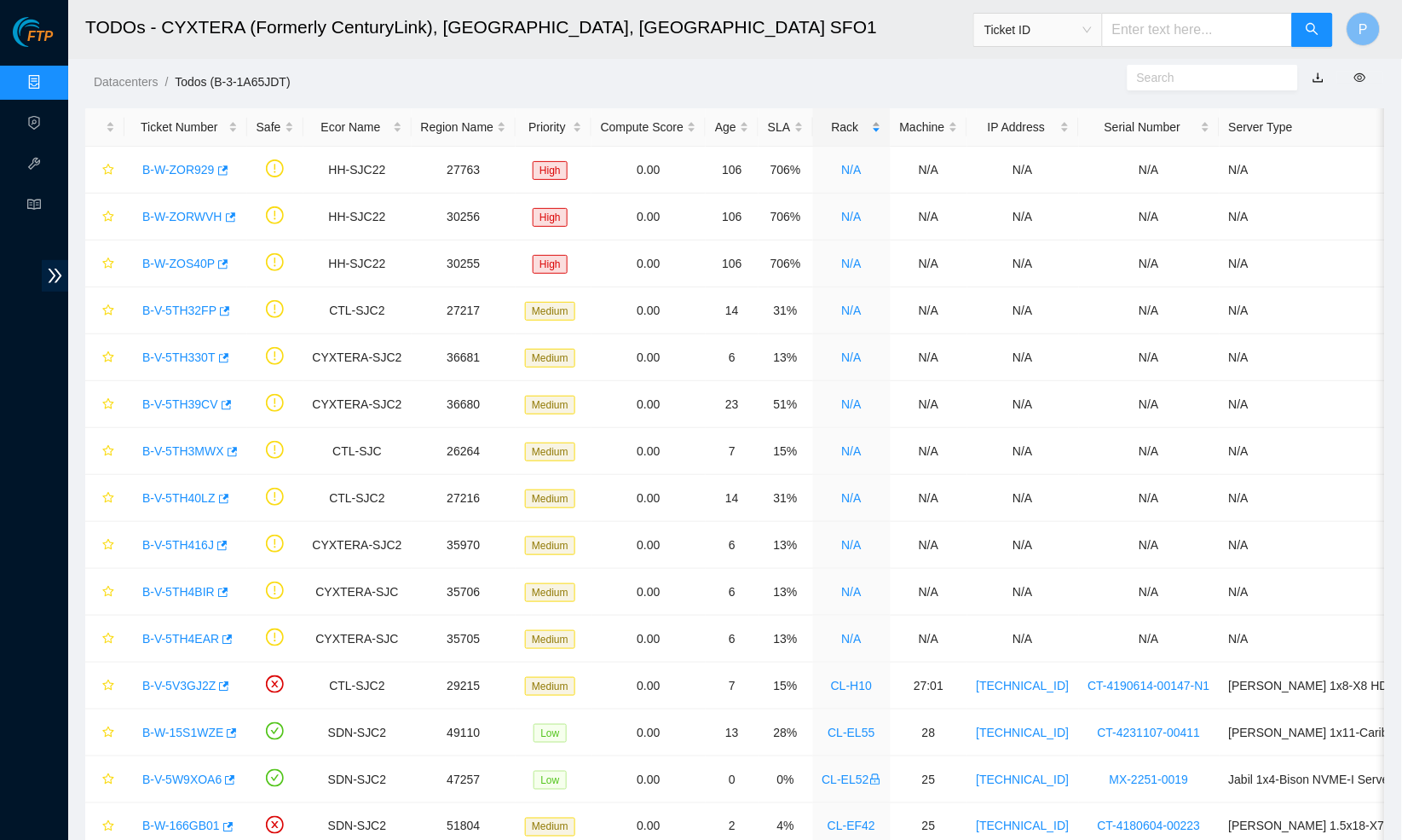
click at [861, 126] on div "Rack" at bounding box center [852, 127] width 59 height 19
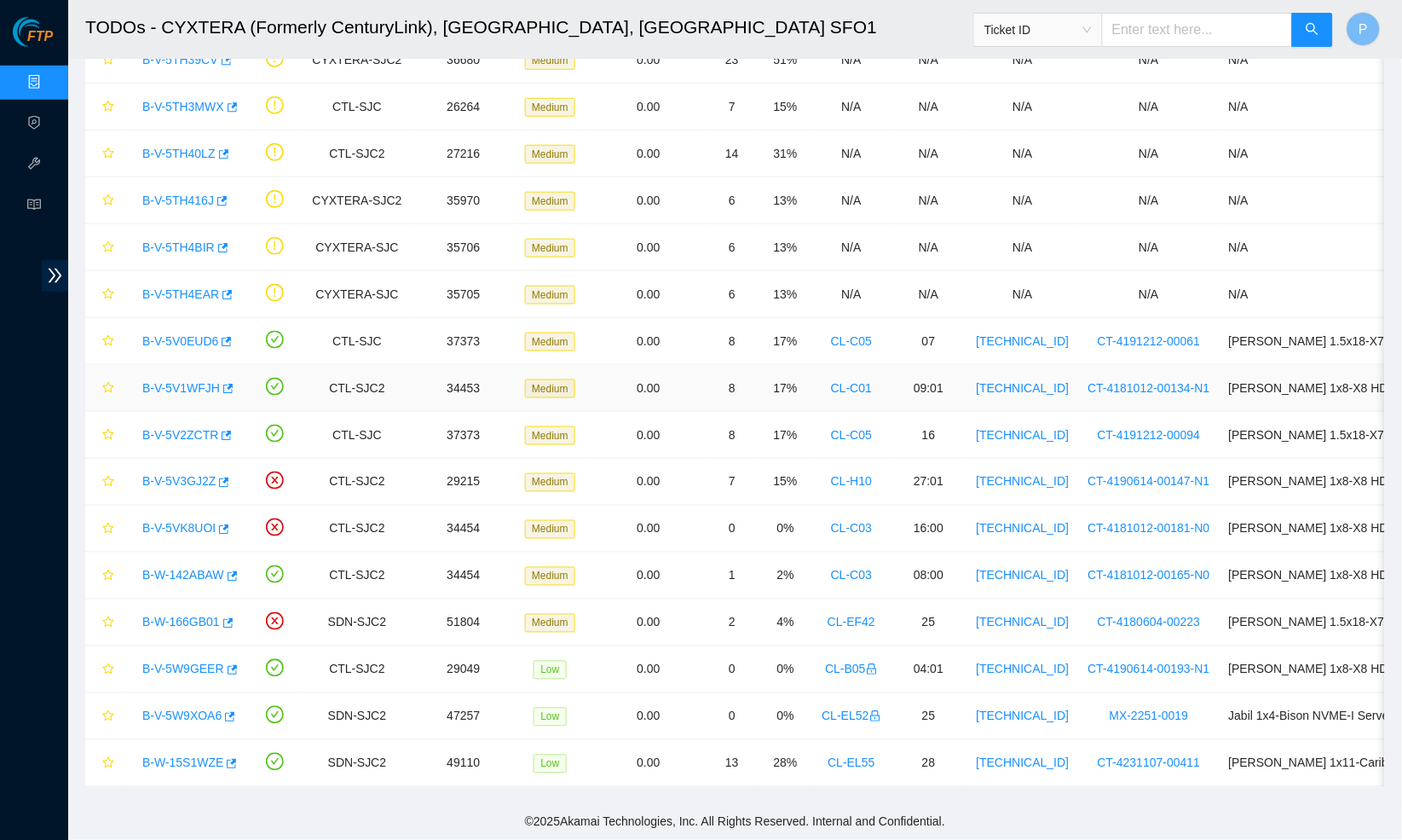
scroll to position [349, 0]
click at [178, 433] on link "B-V-5V2ZCTR" at bounding box center [181, 434] width 76 height 14
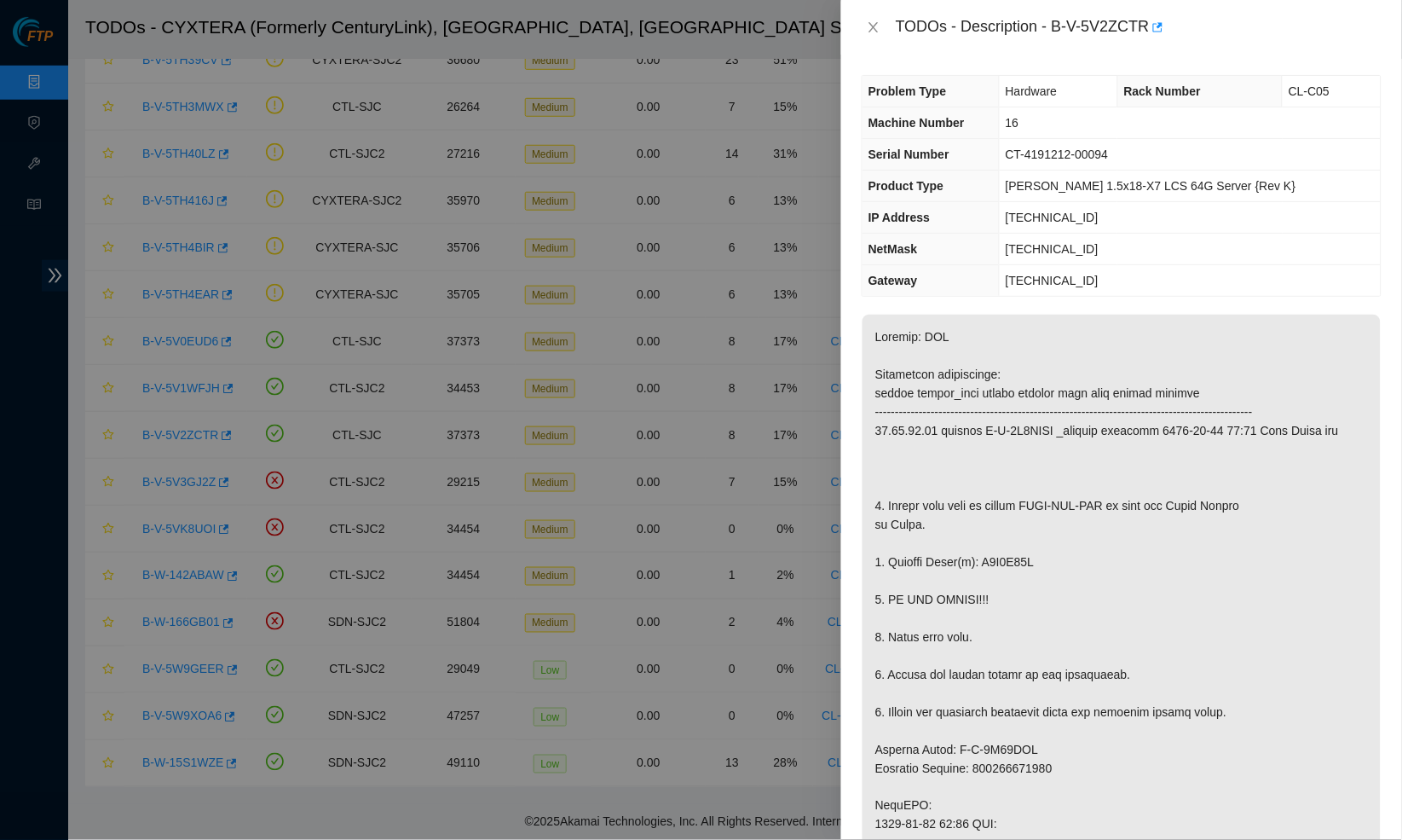
scroll to position [0, 0]
click at [865, 27] on button "Close" at bounding box center [874, 27] width 24 height 16
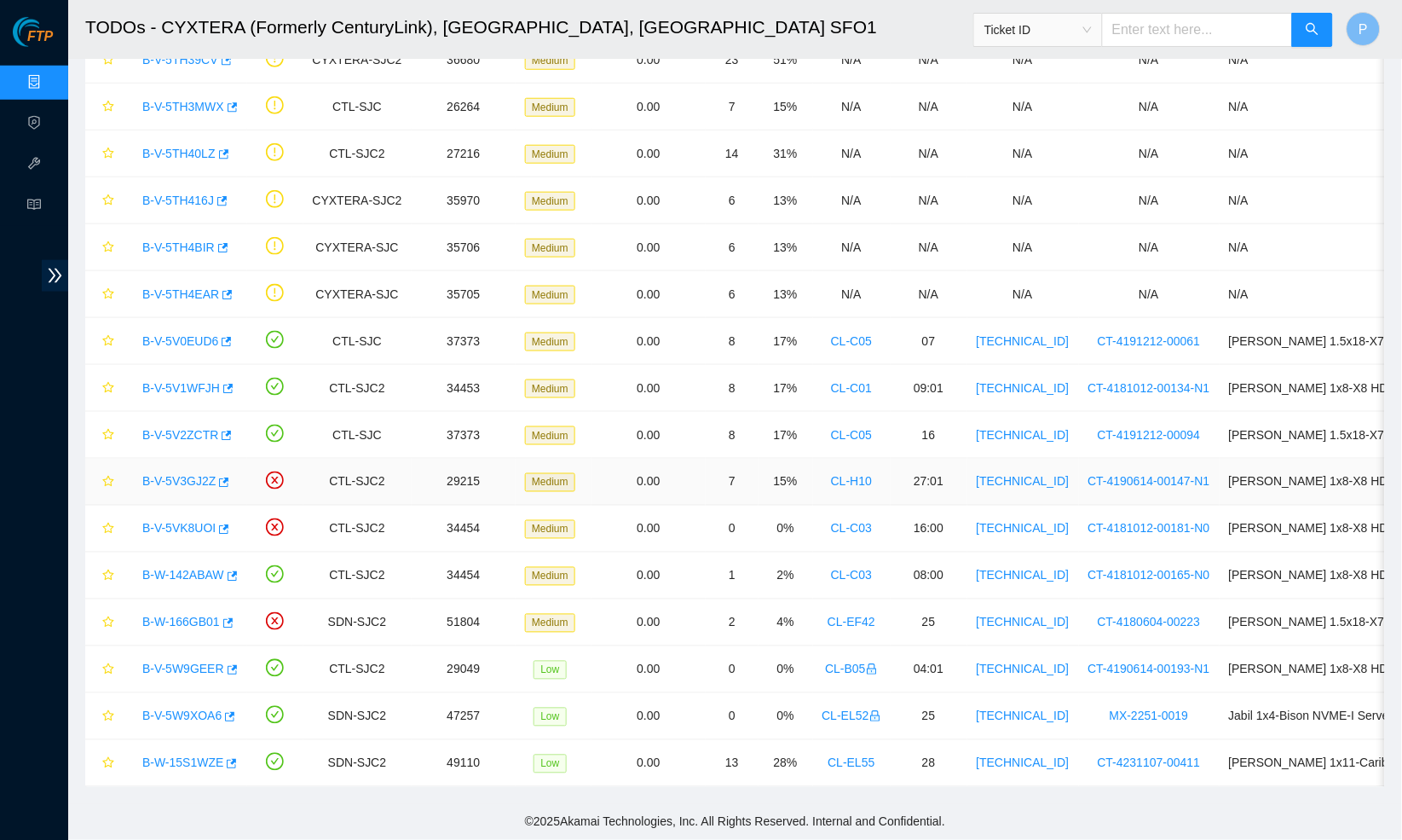
click at [183, 484] on link "B-V-5V3GJ2Z" at bounding box center [179, 482] width 73 height 14
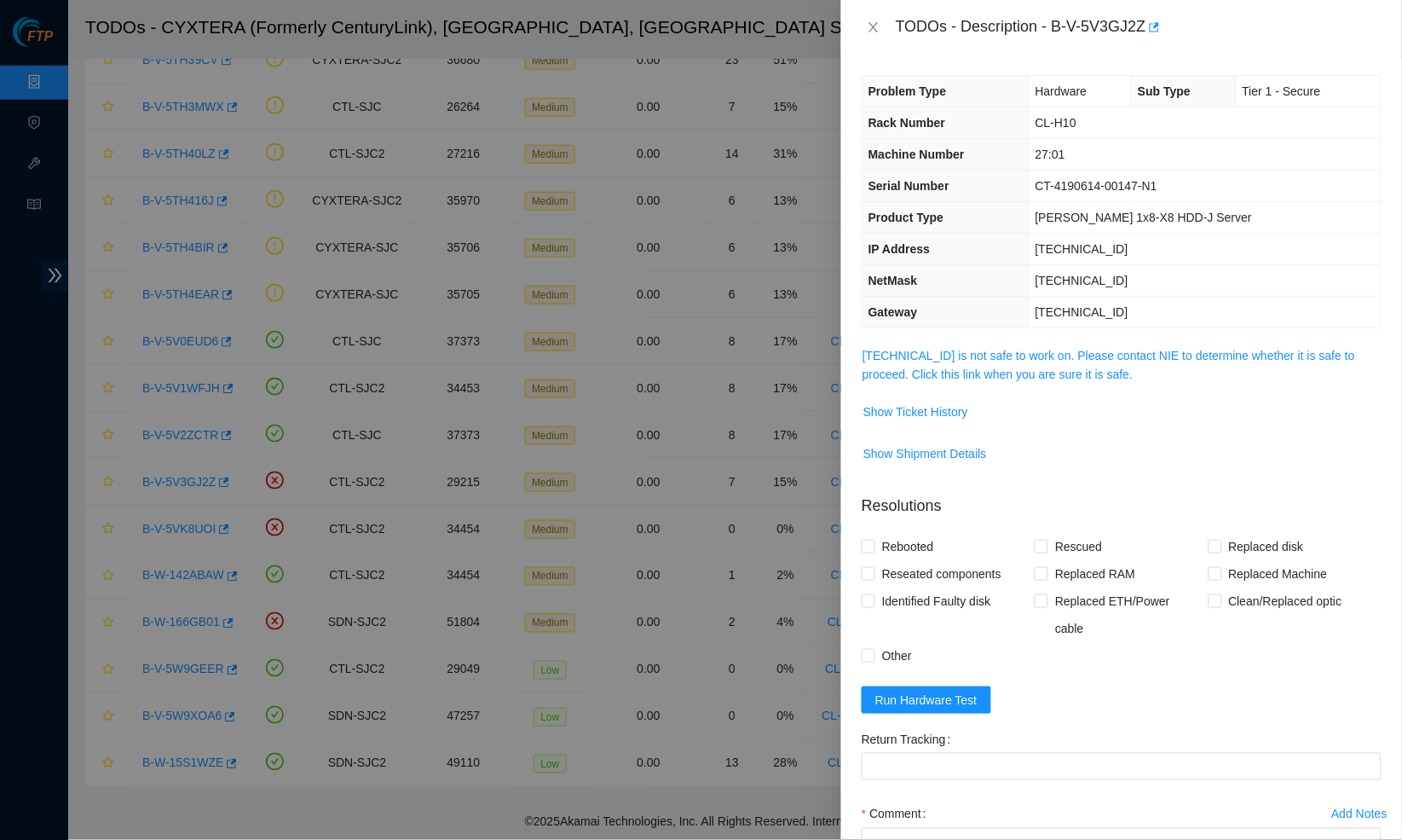
click at [979, 359] on span "23.50.49.21 is not safe to work on. Please contact NIE to determine whether it …" at bounding box center [1122, 365] width 519 height 38
click at [979, 370] on link "23.50.49.21 is not safe to work on. Please contact NIE to determine whether it …" at bounding box center [1109, 365] width 493 height 32
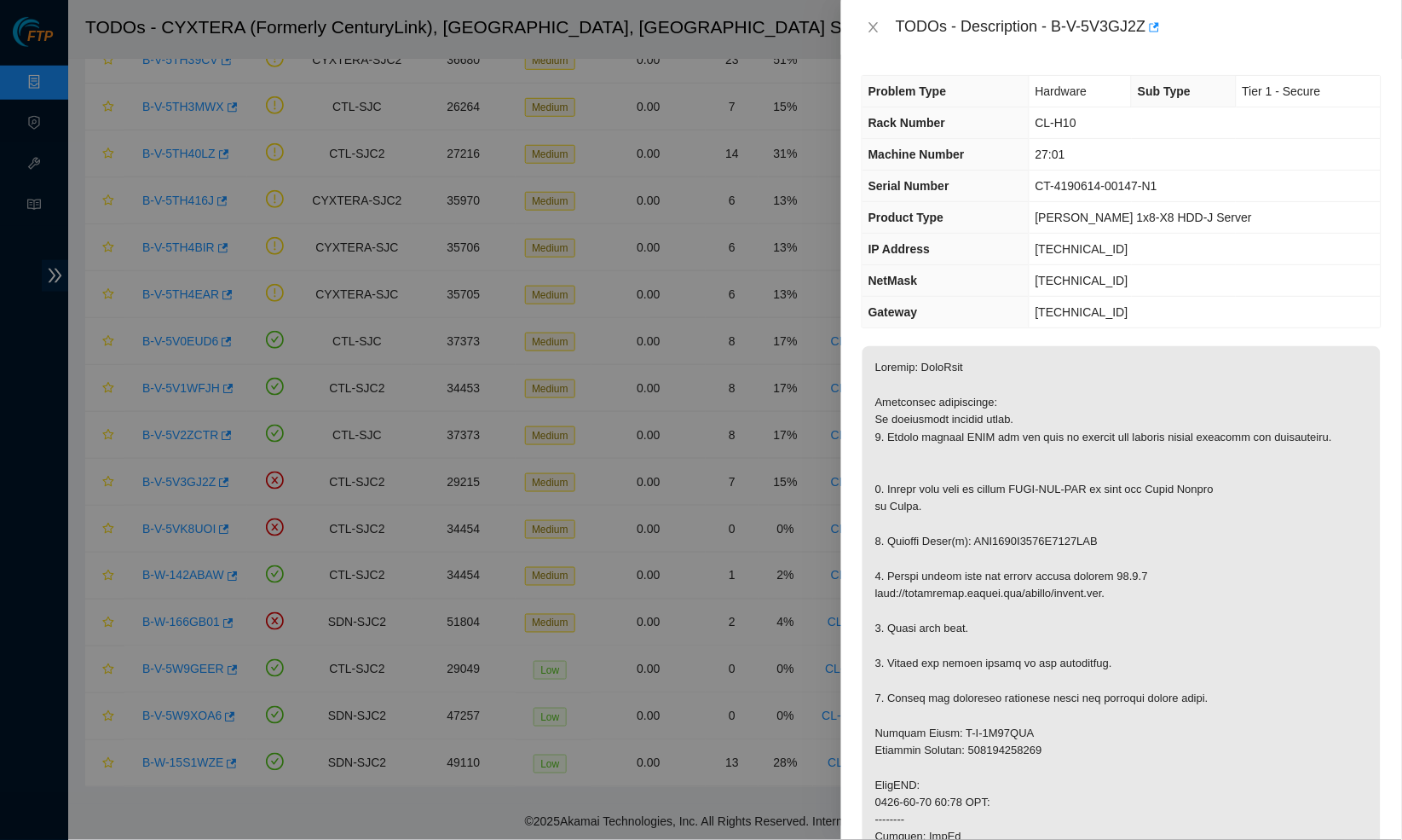
click at [867, 38] on div "TODOs - Description - B-V-5V3GJ2Z" at bounding box center [1122, 27] width 520 height 27
click at [872, 20] on icon "close" at bounding box center [873, 27] width 14 height 14
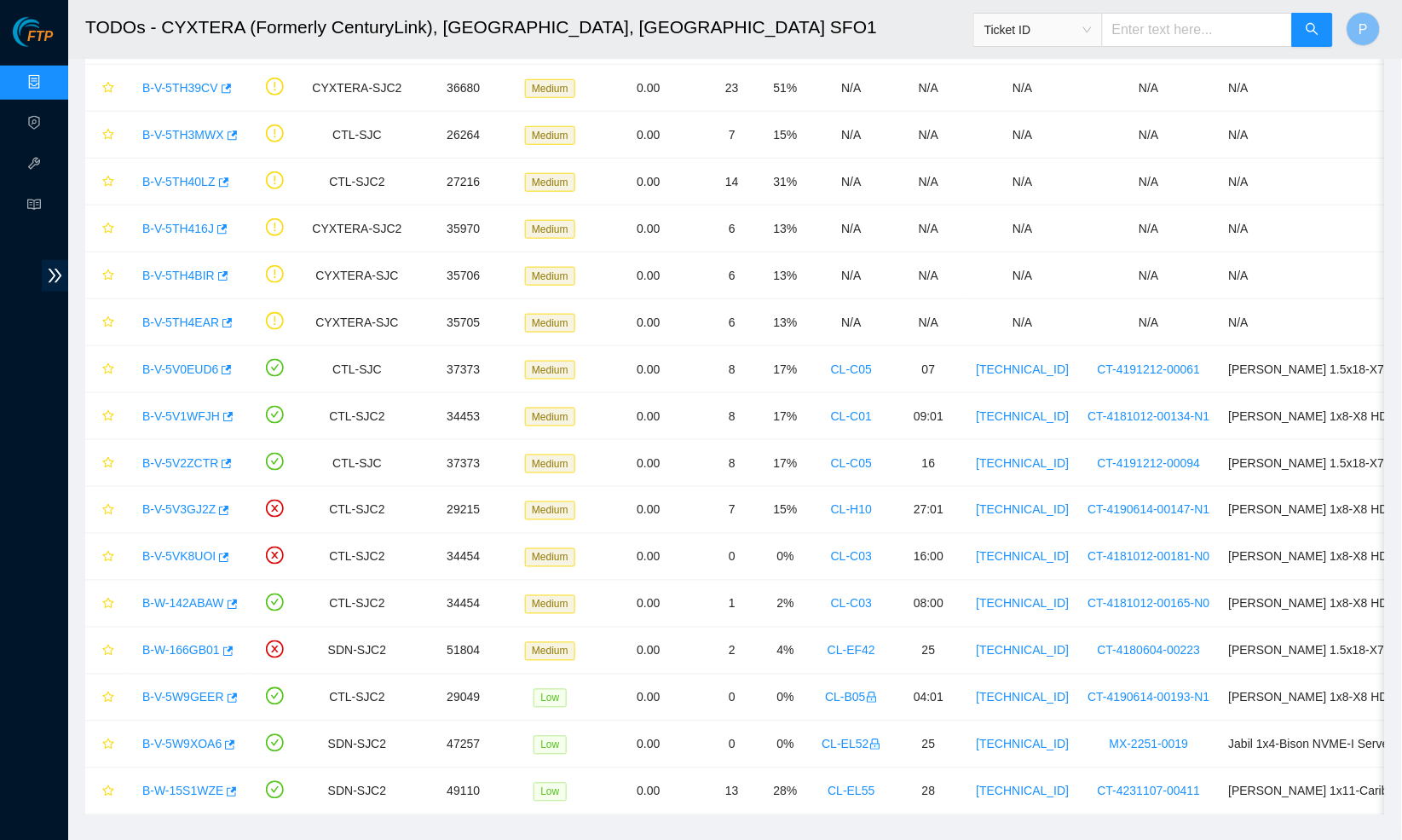
scroll to position [336, 0]
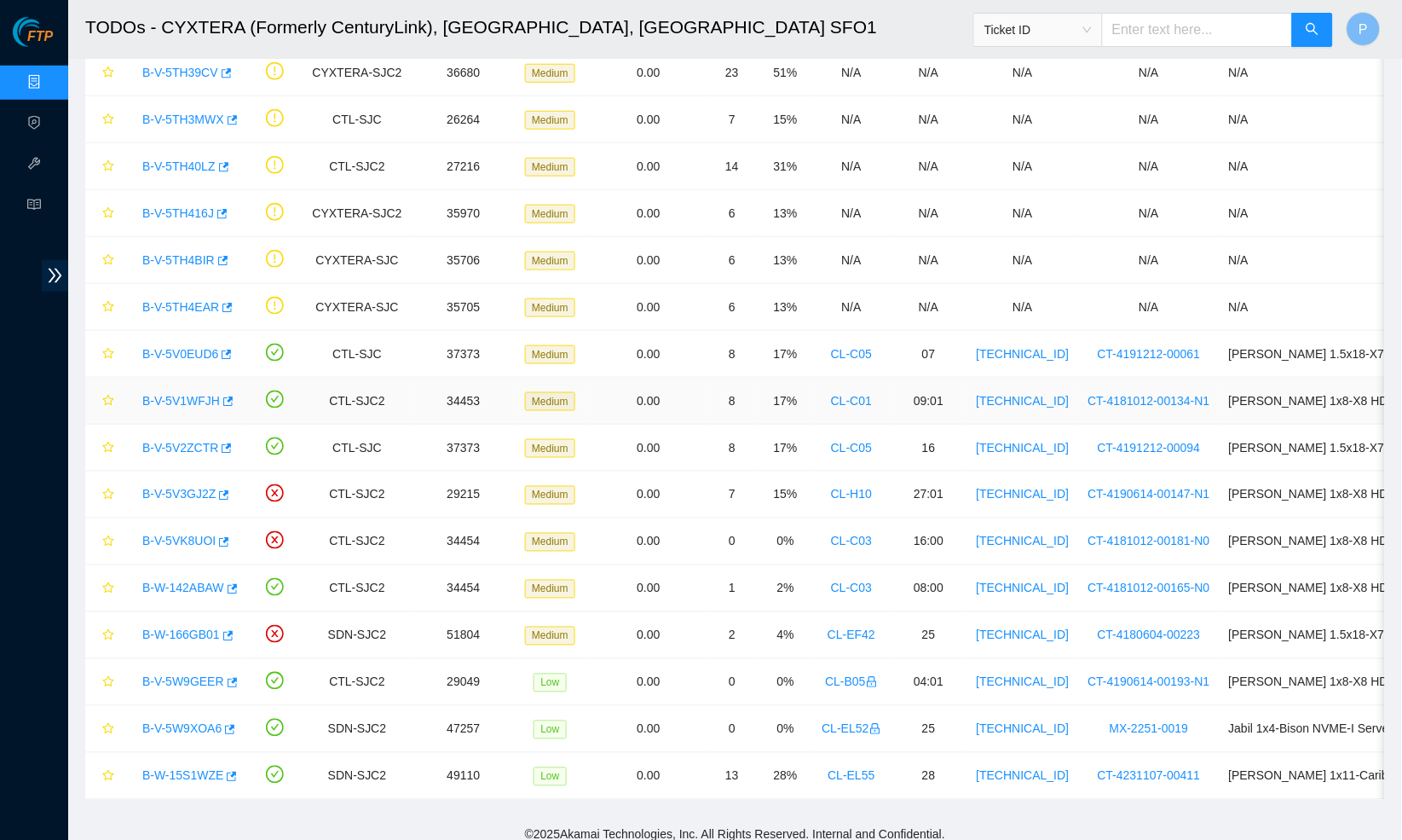
click at [188, 398] on link "B-V-5V1WFJH" at bounding box center [182, 400] width 78 height 14
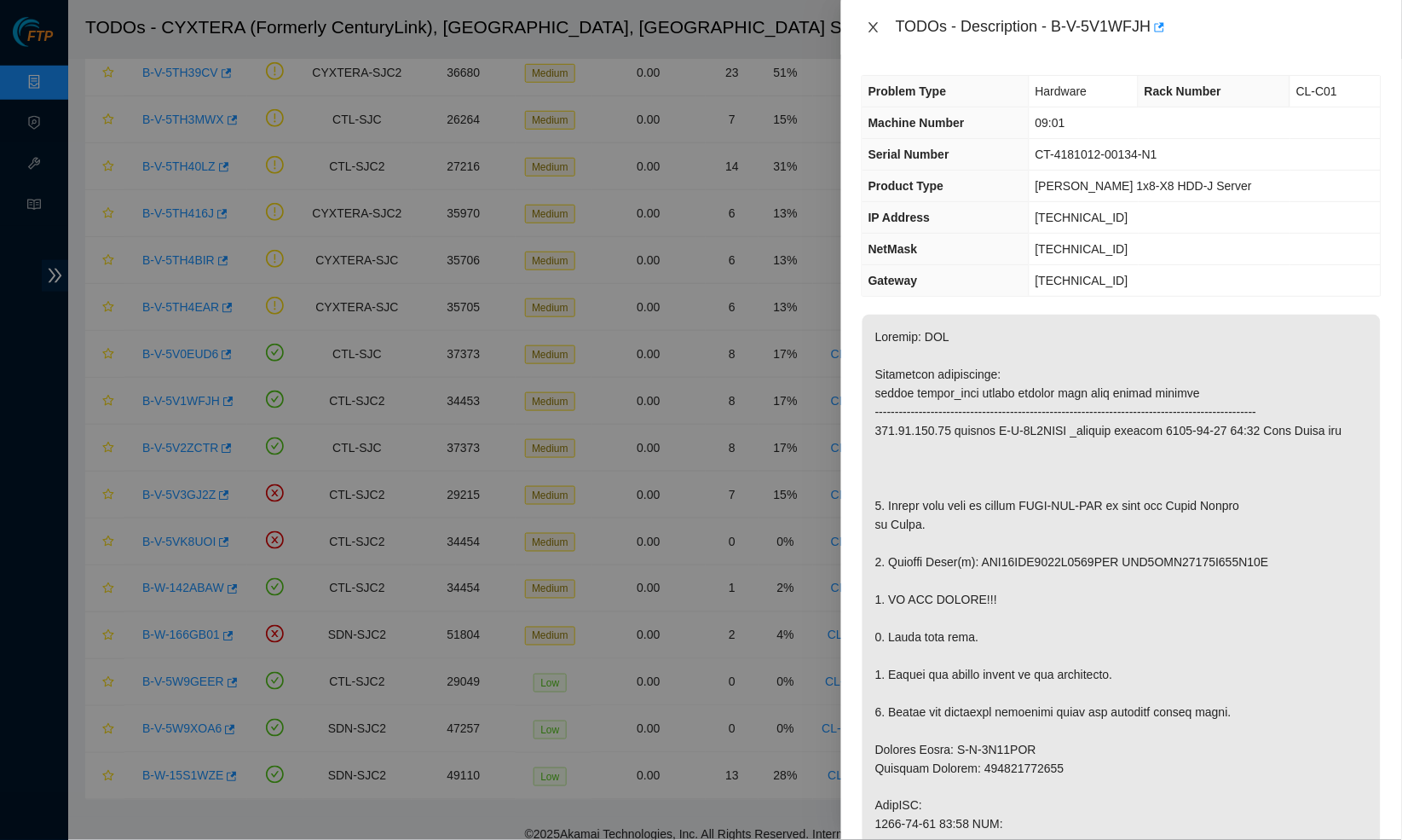
click at [872, 31] on icon "close" at bounding box center [873, 27] width 14 height 14
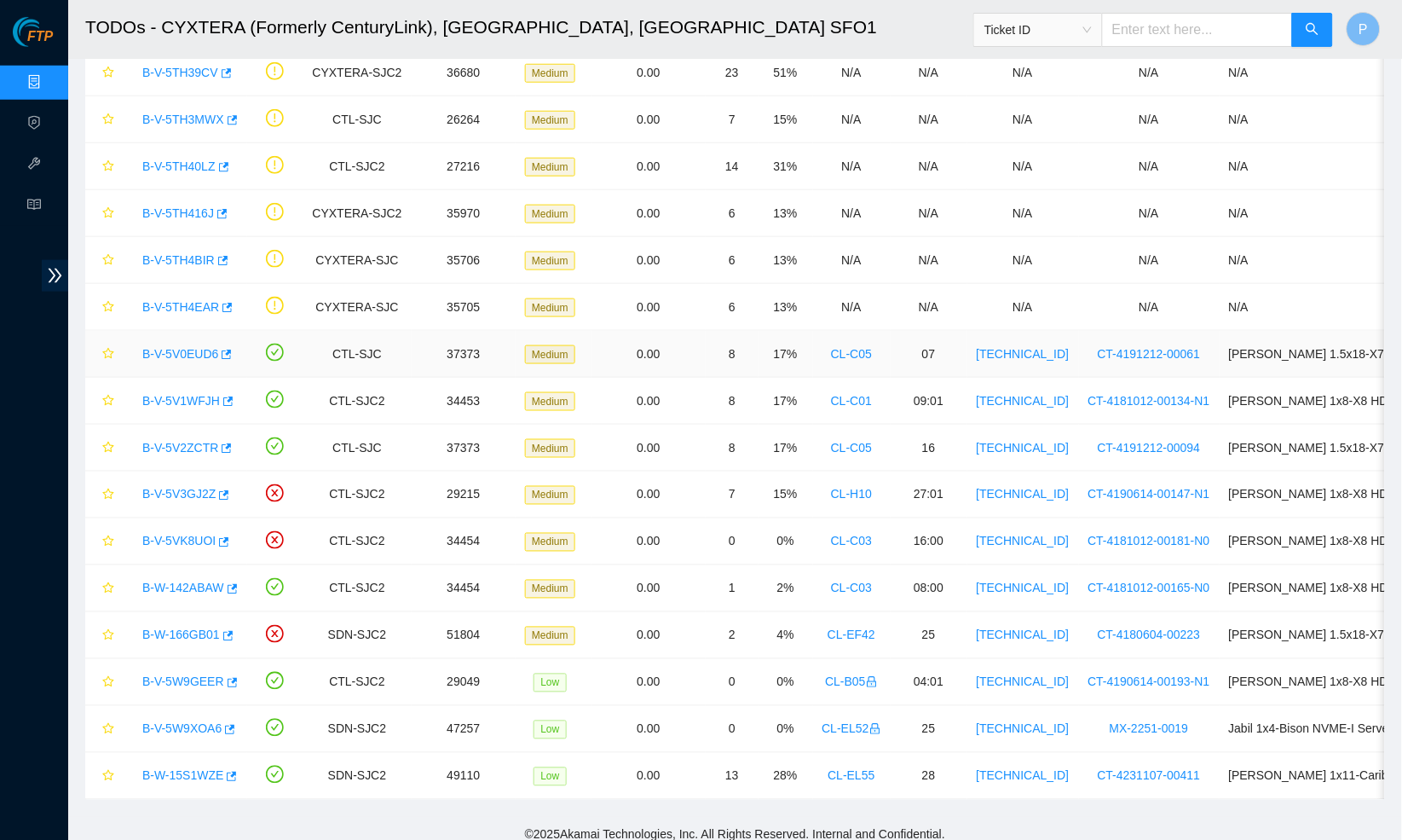
click at [184, 355] on link "B-V-5V0EUD6" at bounding box center [181, 354] width 76 height 14
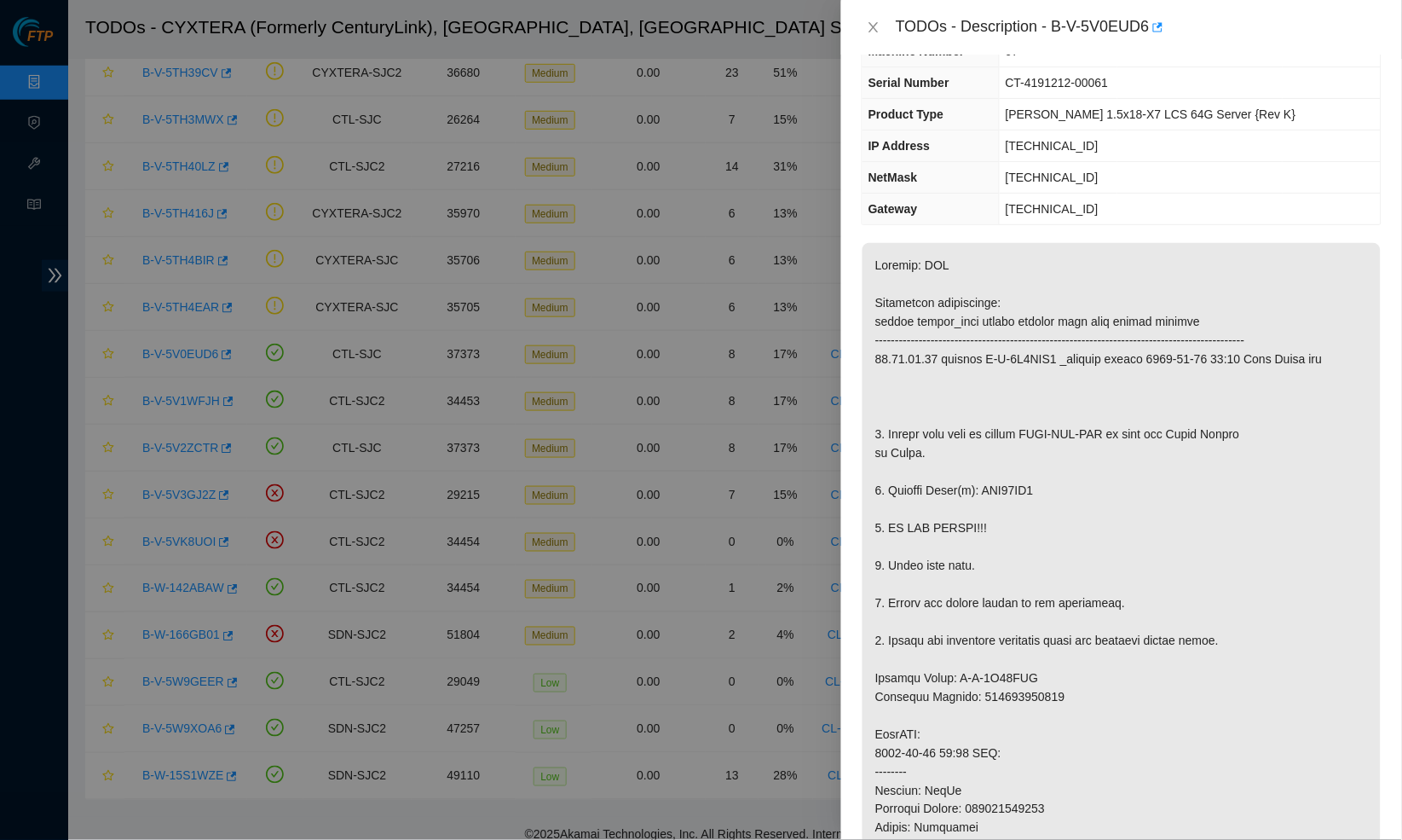
scroll to position [102, 0]
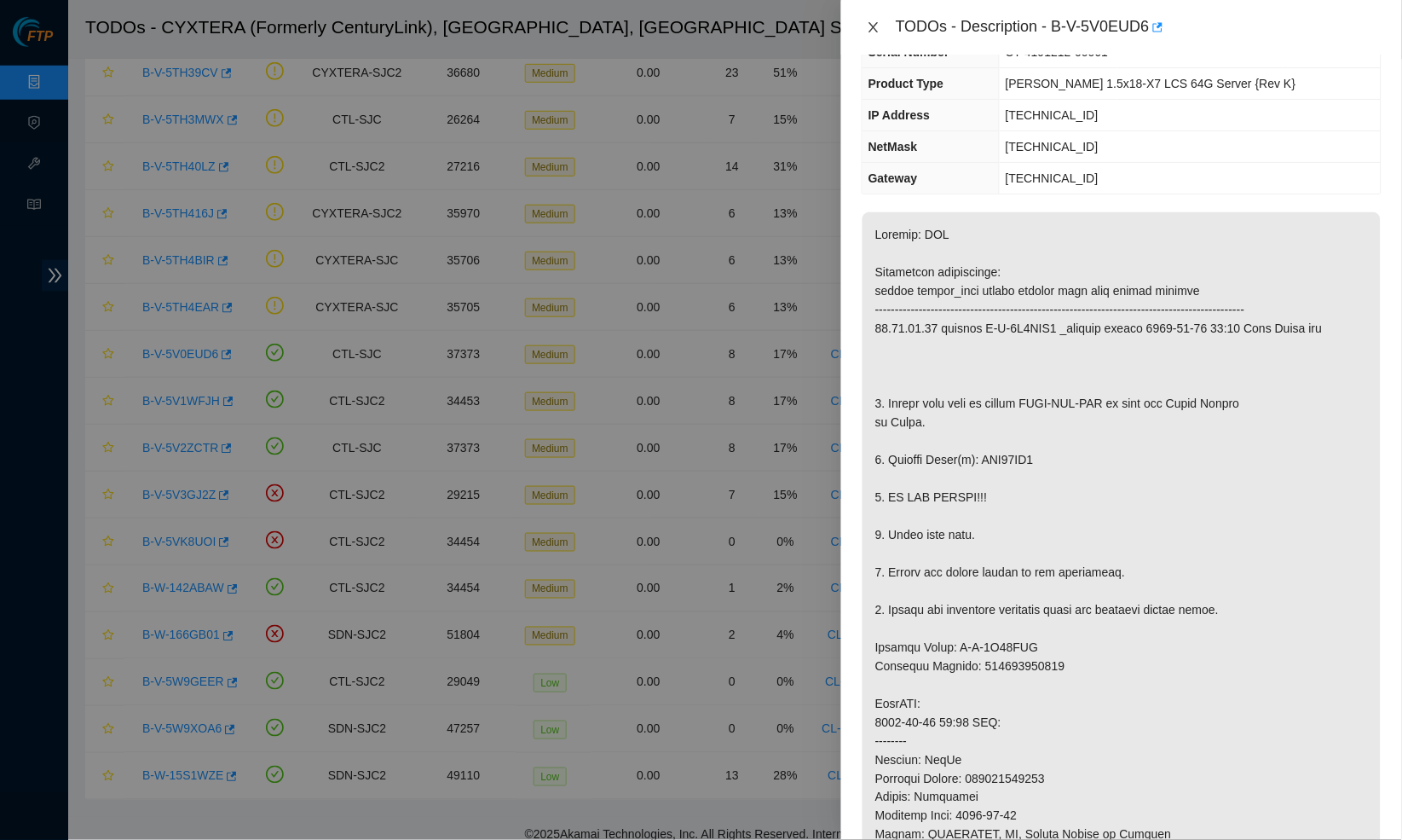
click at [876, 24] on icon "close" at bounding box center [873, 27] width 14 height 14
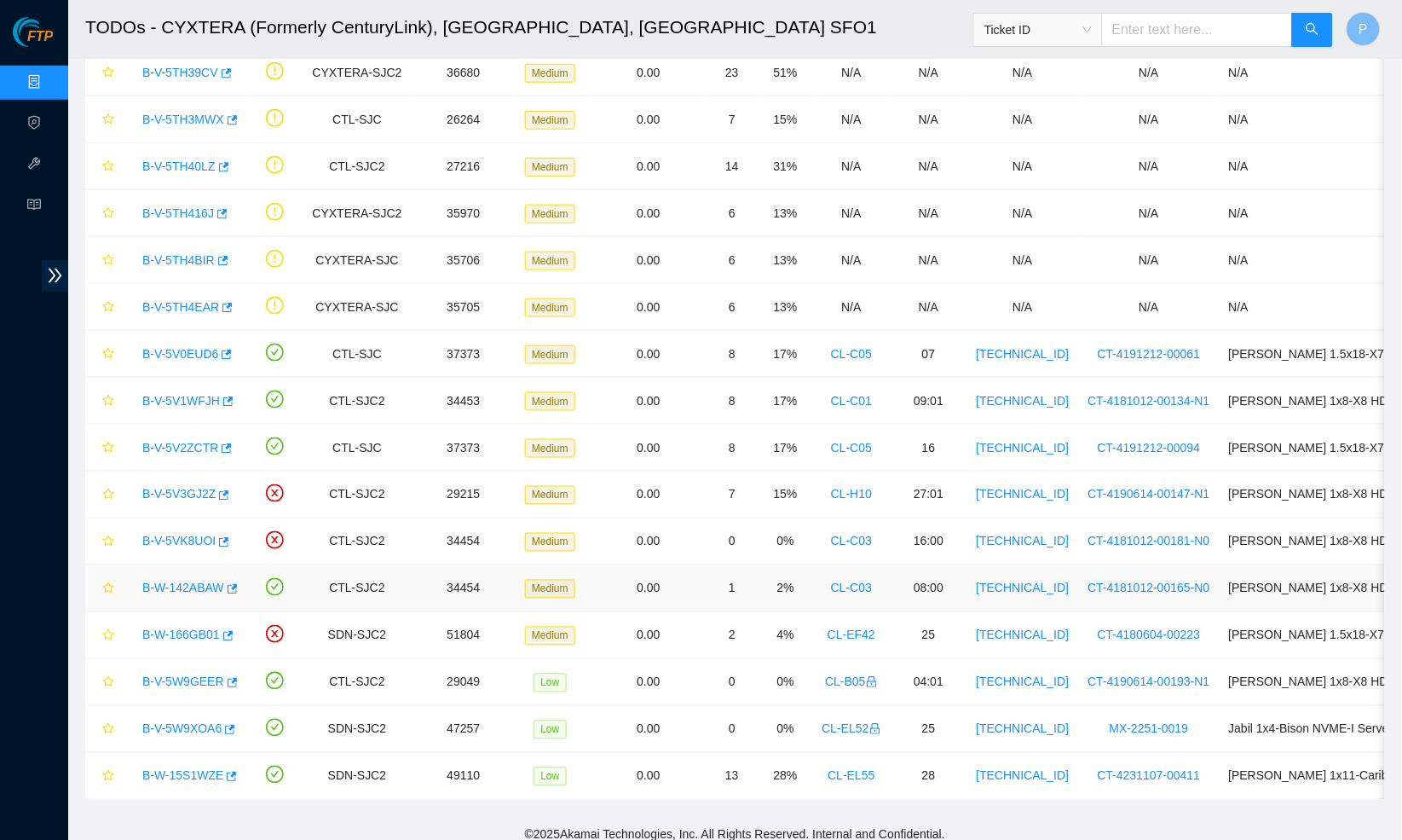
click at [192, 583] on link "B-W-142ABAW" at bounding box center [183, 588] width 81 height 14
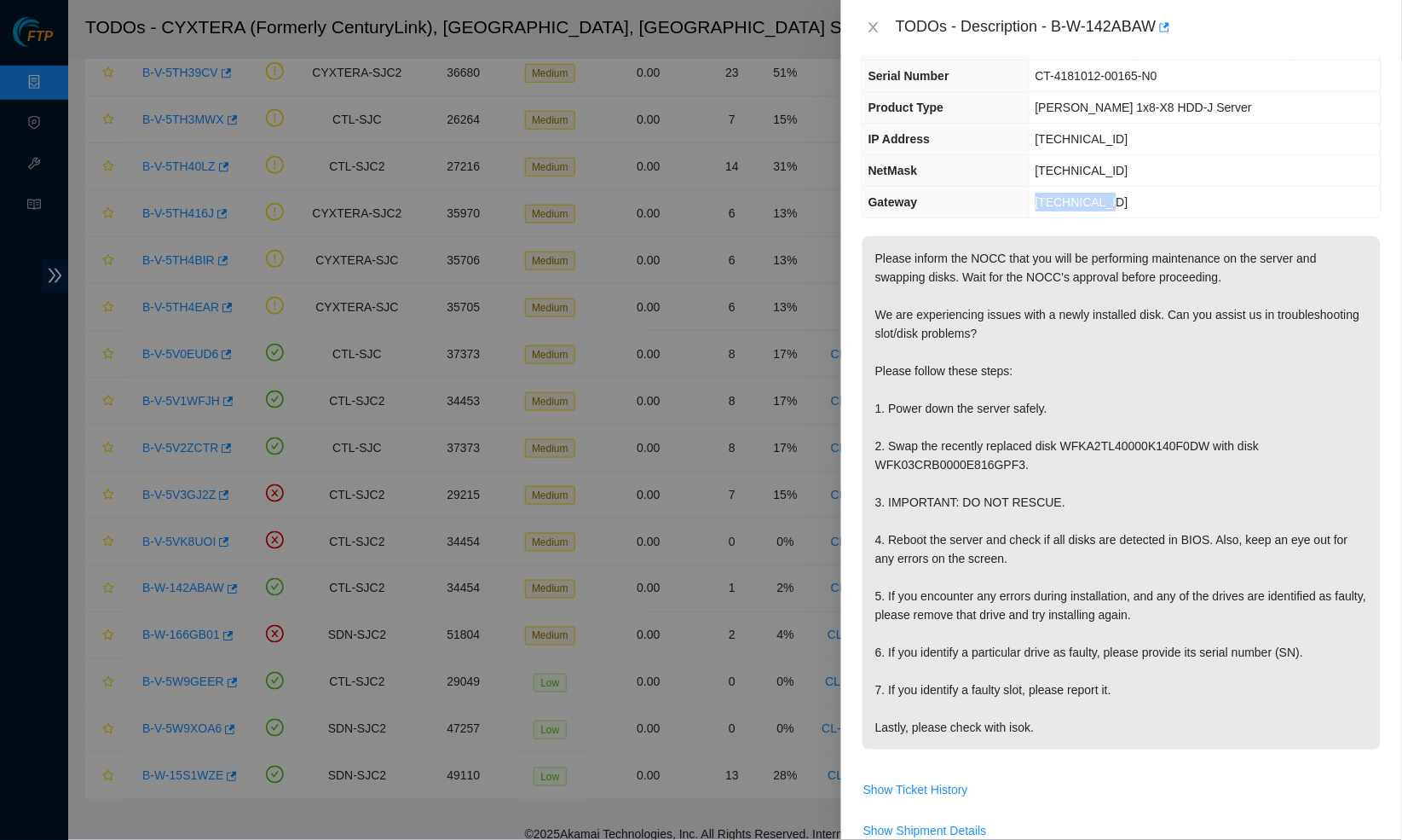
drag, startPoint x: 1135, startPoint y: 197, endPoint x: 1049, endPoint y: 199, distance: 86.0
click at [1049, 199] on td "184.28.225.1" at bounding box center [1205, 203] width 352 height 31
click at [886, 33] on div "TODOs - Description - B-W-142ABAW" at bounding box center [1122, 27] width 520 height 27
click at [876, 23] on icon "close" at bounding box center [873, 27] width 14 height 14
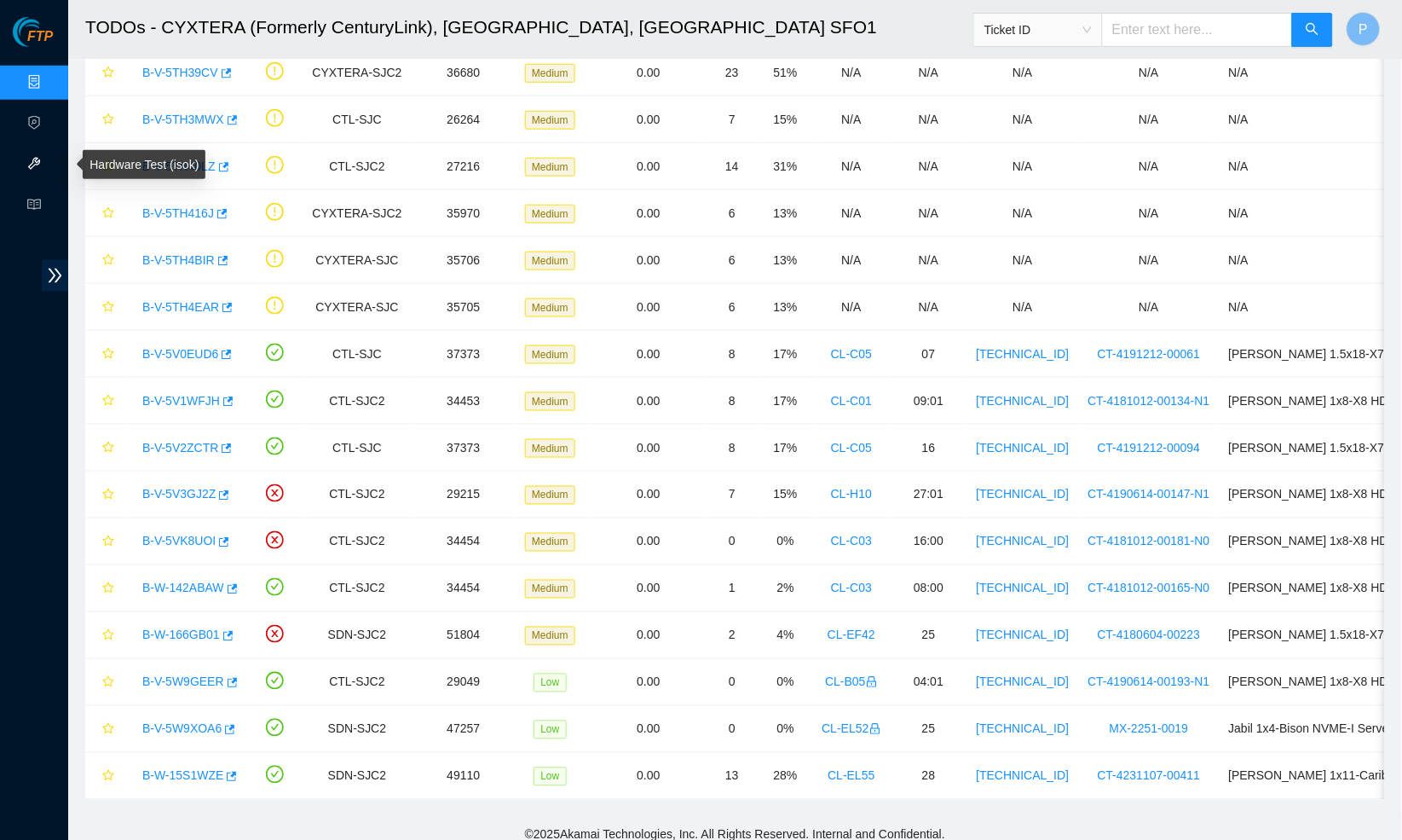
click at [49, 163] on link "Hardware Test (isok)" at bounding box center [104, 164] width 109 height 14
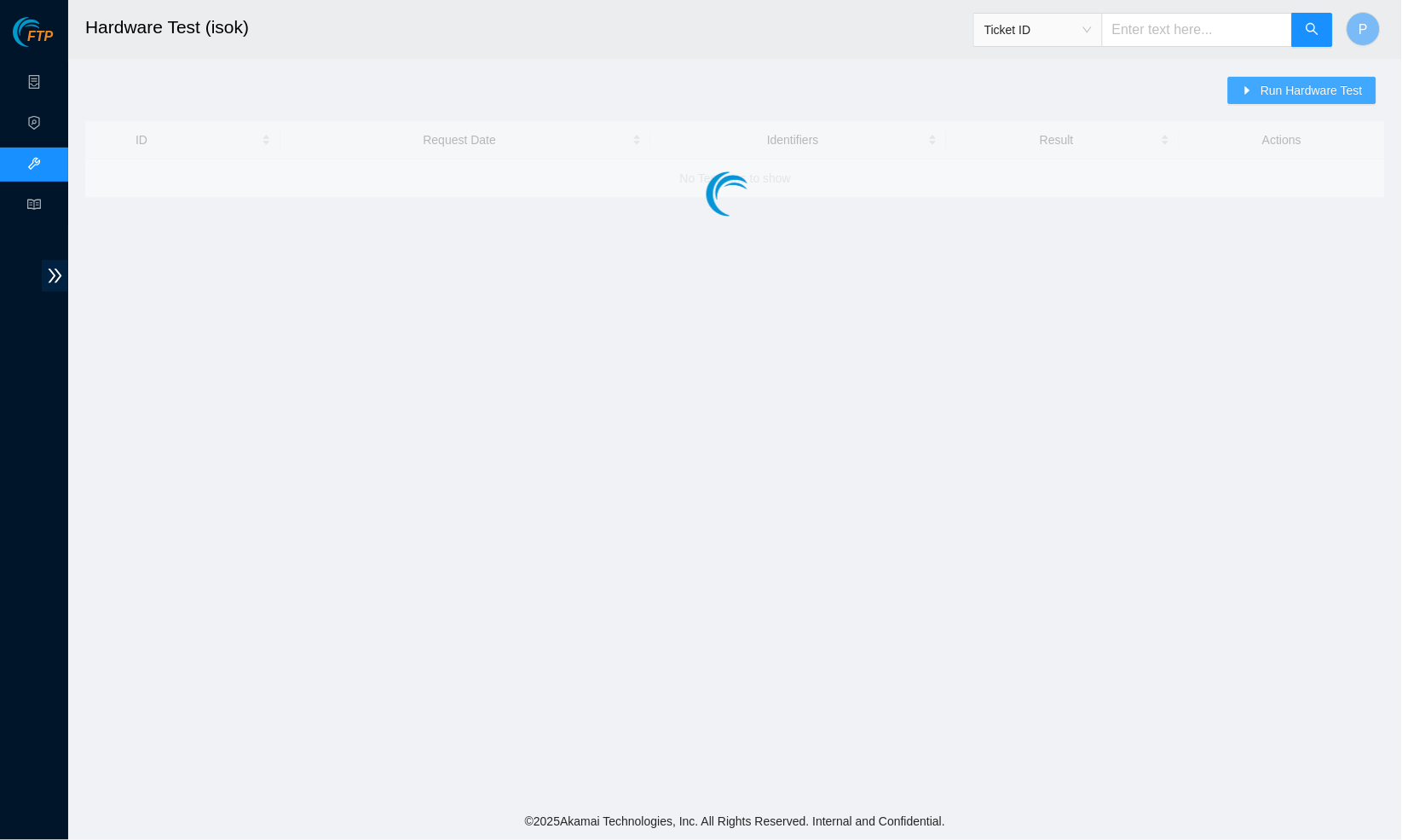
click at [1246, 84] on icon "caret-right" at bounding box center [1247, 90] width 12 height 12
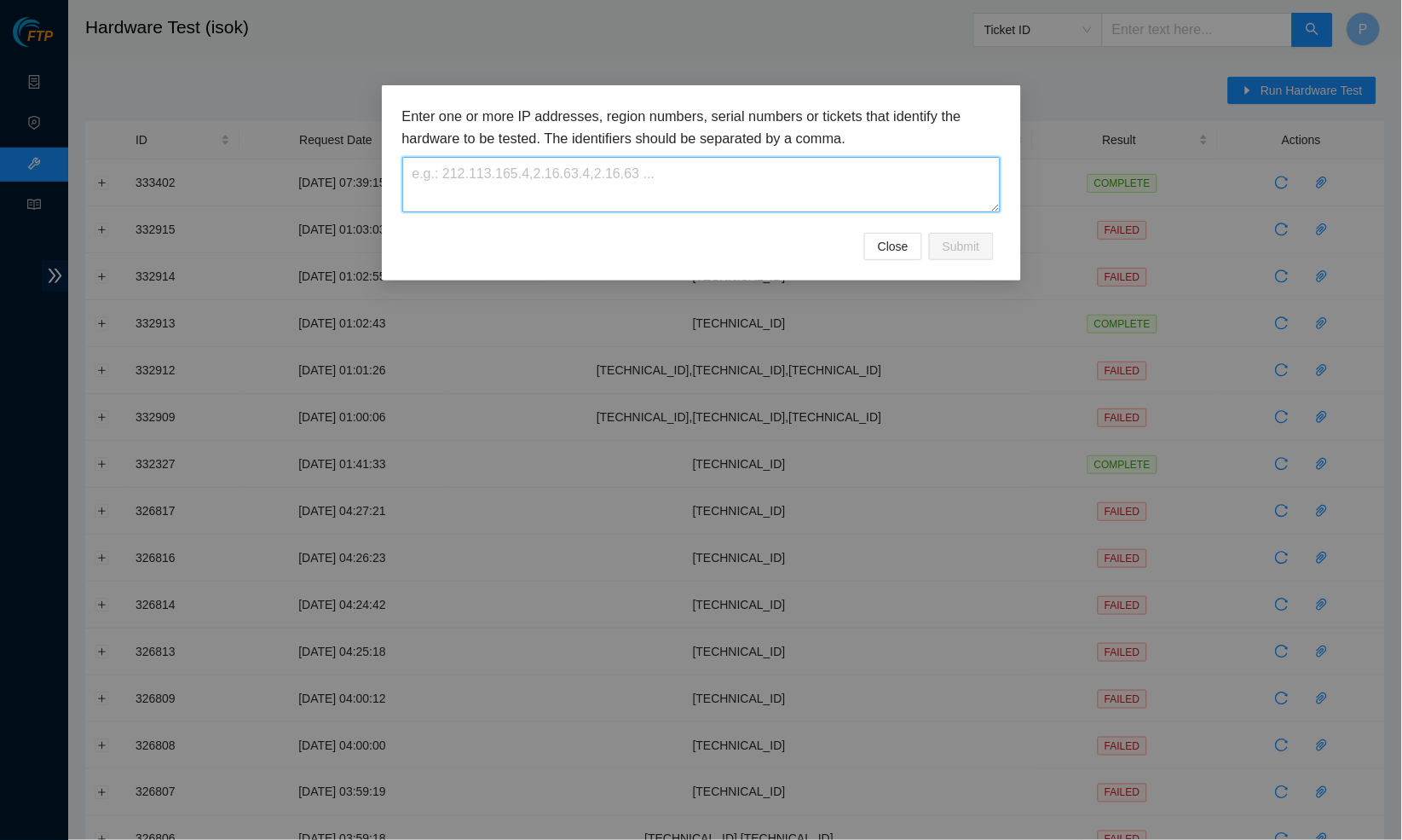
click at [610, 188] on textarea at bounding box center [702, 184] width 598 height 56
paste textarea "184.28.225.1"
type textarea "184.28.225.1"
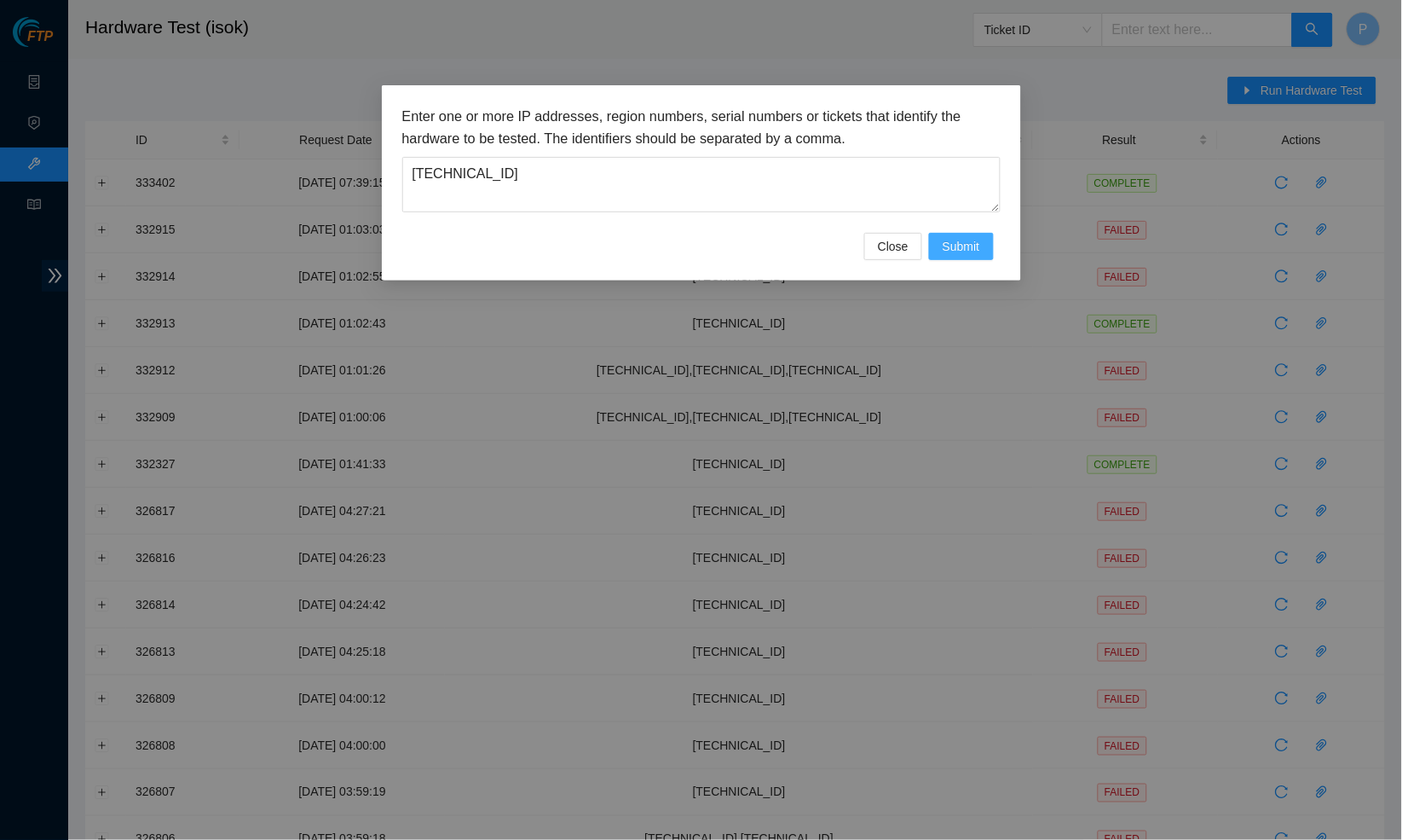
click at [952, 234] on button "Submit" at bounding box center [962, 245] width 65 height 27
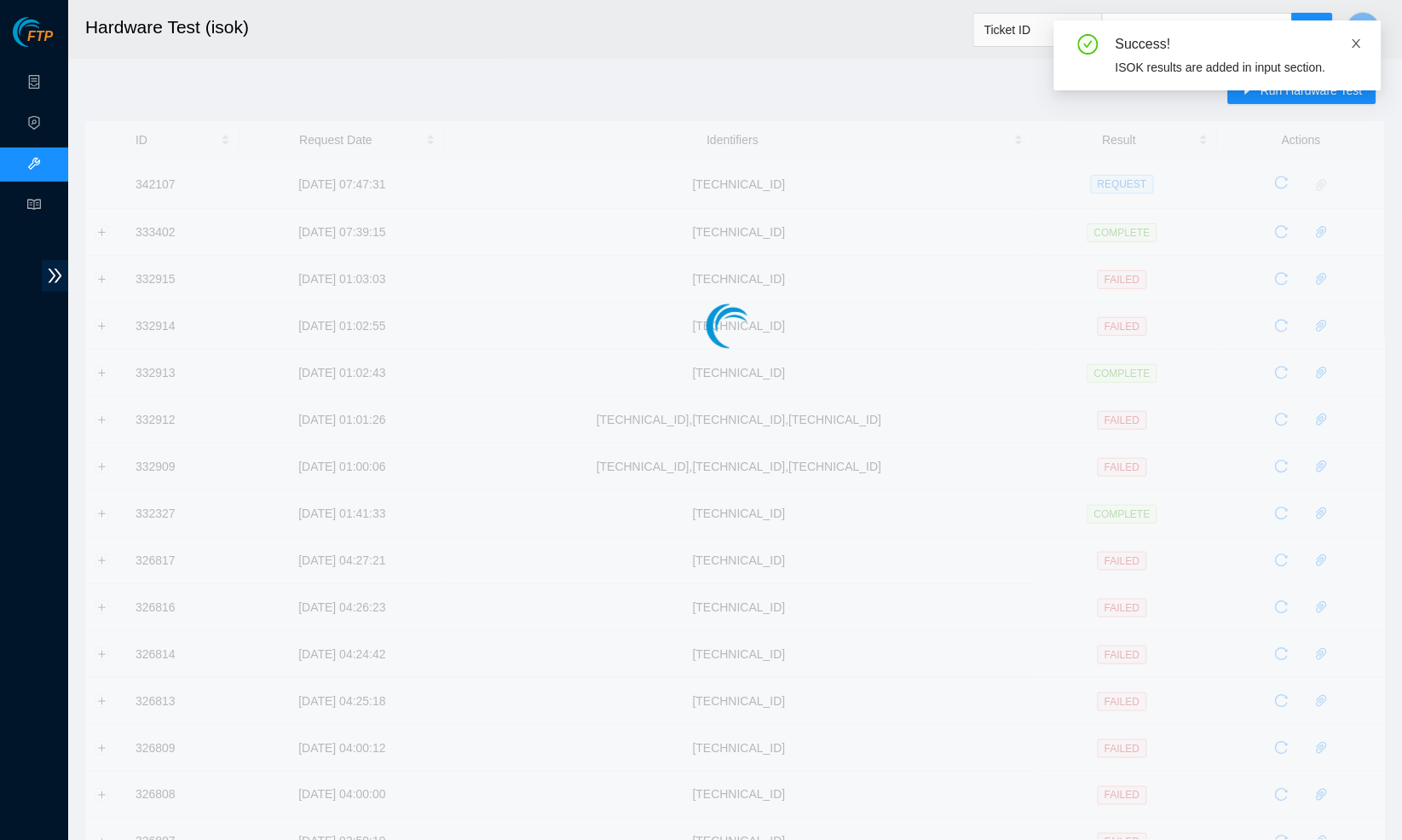
click at [1353, 37] on span at bounding box center [1357, 44] width 12 height 14
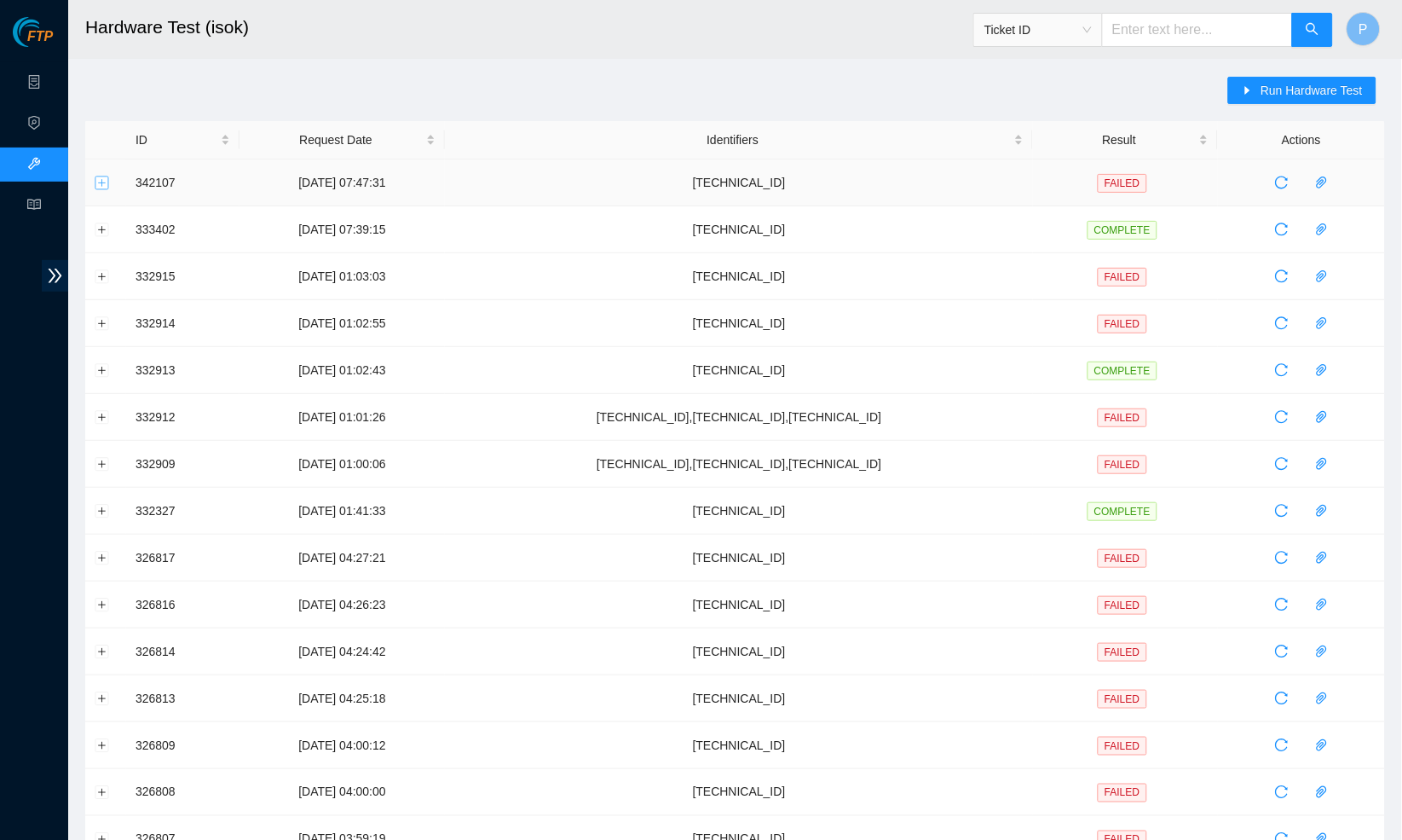
click at [105, 181] on button "Expand row" at bounding box center [102, 182] width 14 height 14
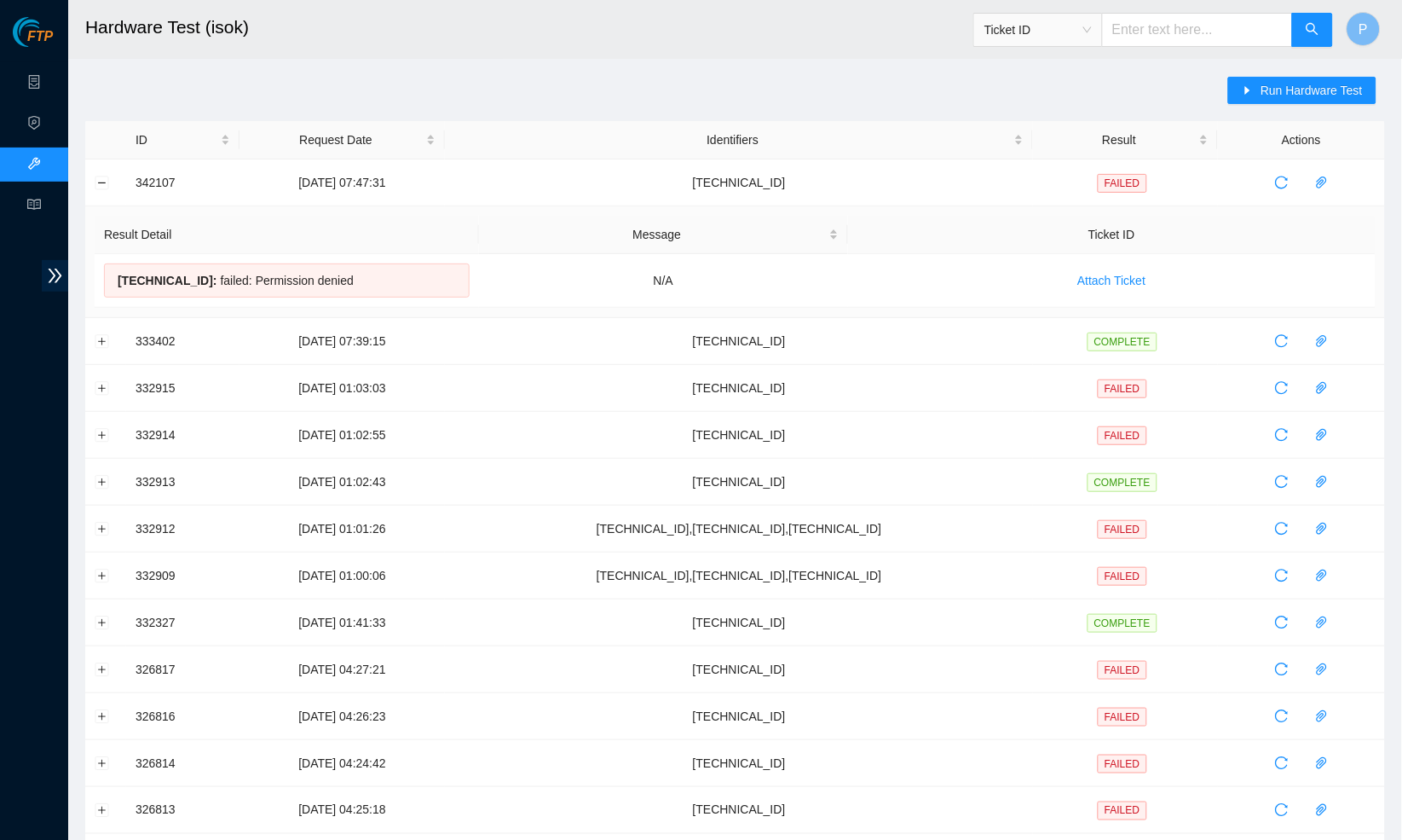
click at [1200, 29] on input "text" at bounding box center [1197, 30] width 191 height 34
drag, startPoint x: 1235, startPoint y: 23, endPoint x: 1077, endPoint y: 23, distance: 158.0
click at [1077, 23] on span "Ticket ID 473665215925" at bounding box center [1153, 30] width 360 height 34
click at [1077, 31] on span "Ticket ID" at bounding box center [1038, 30] width 107 height 26
type input "473665215925"
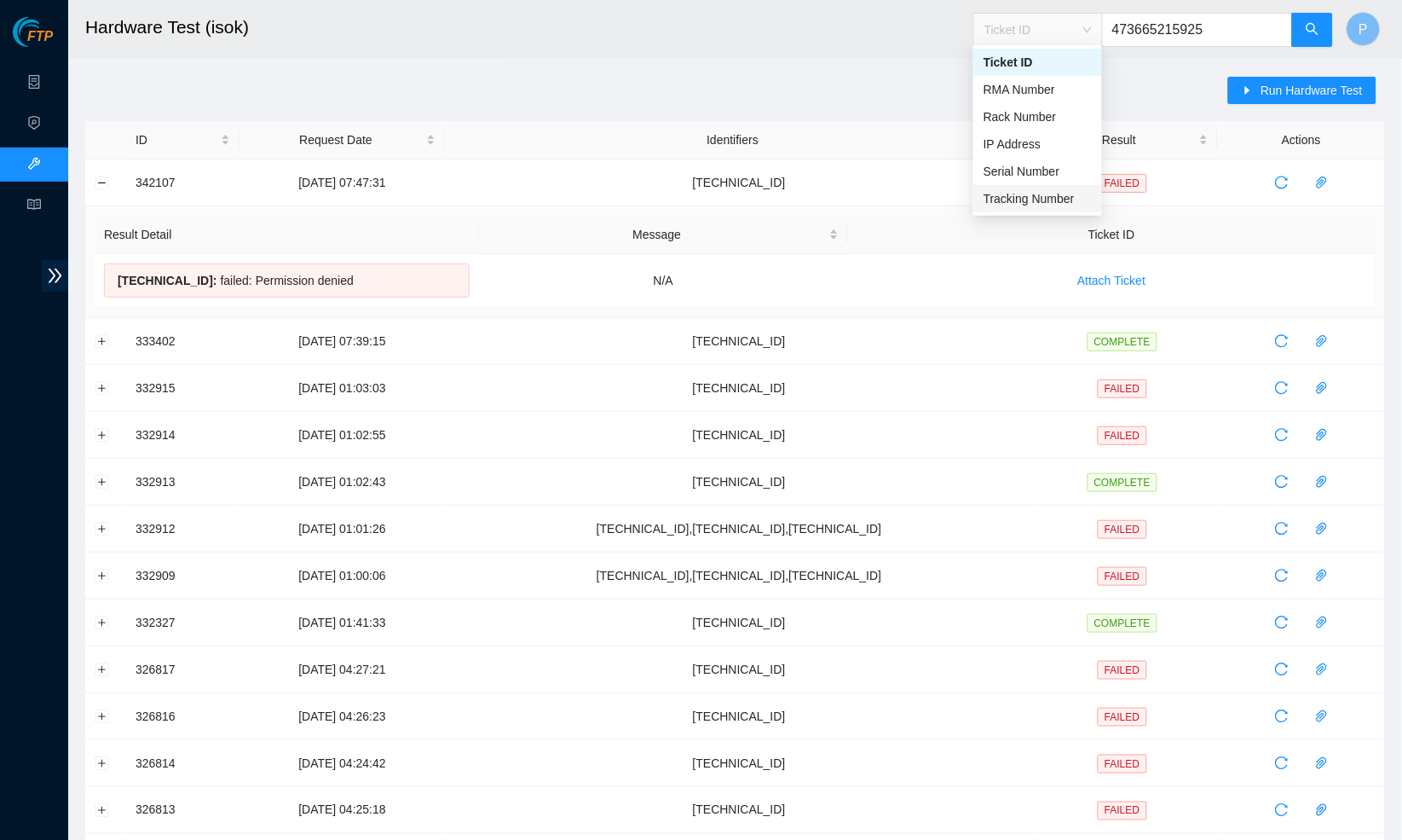
click at [1036, 197] on div "Tracking Number" at bounding box center [1037, 198] width 108 height 19
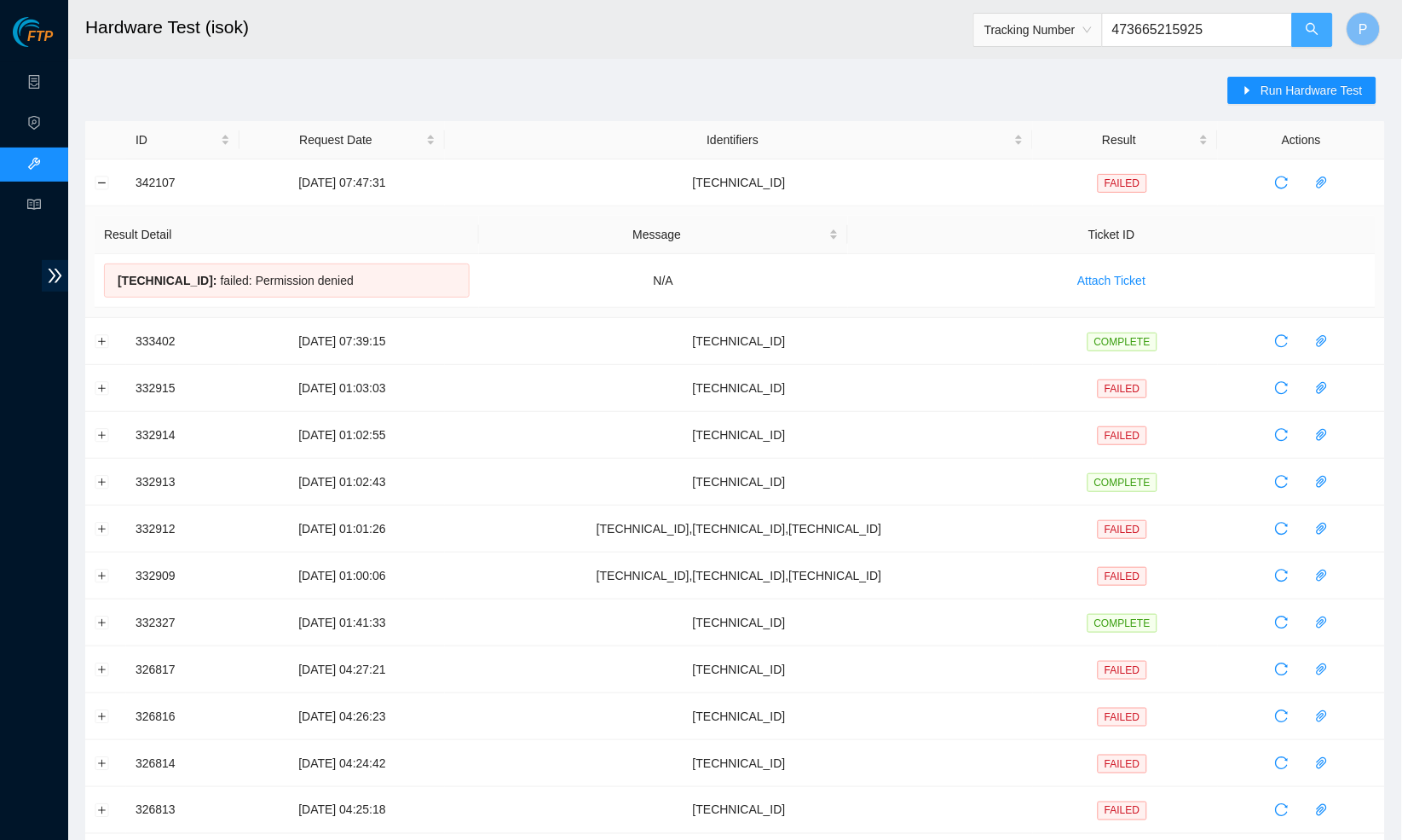
drag, startPoint x: 1303, startPoint y: 10, endPoint x: 1314, endPoint y: 33, distance: 25.5
click at [1314, 33] on span "Tracking Number 473665215925" at bounding box center [1153, 25] width 360 height 44
click at [1314, 33] on icon "search" at bounding box center [1312, 29] width 14 height 14
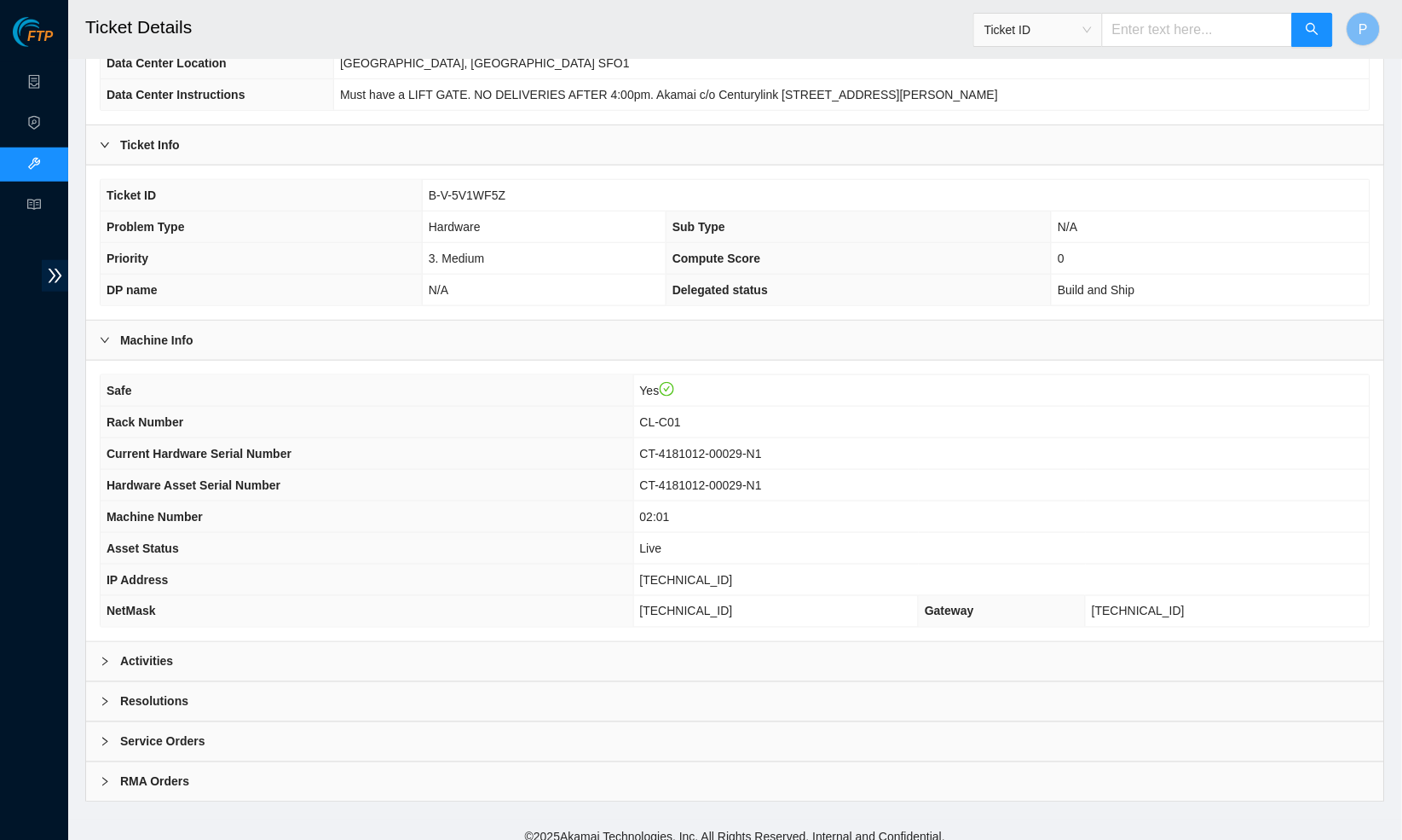
click at [431, 657] on div "Activities" at bounding box center [735, 661] width 1298 height 39
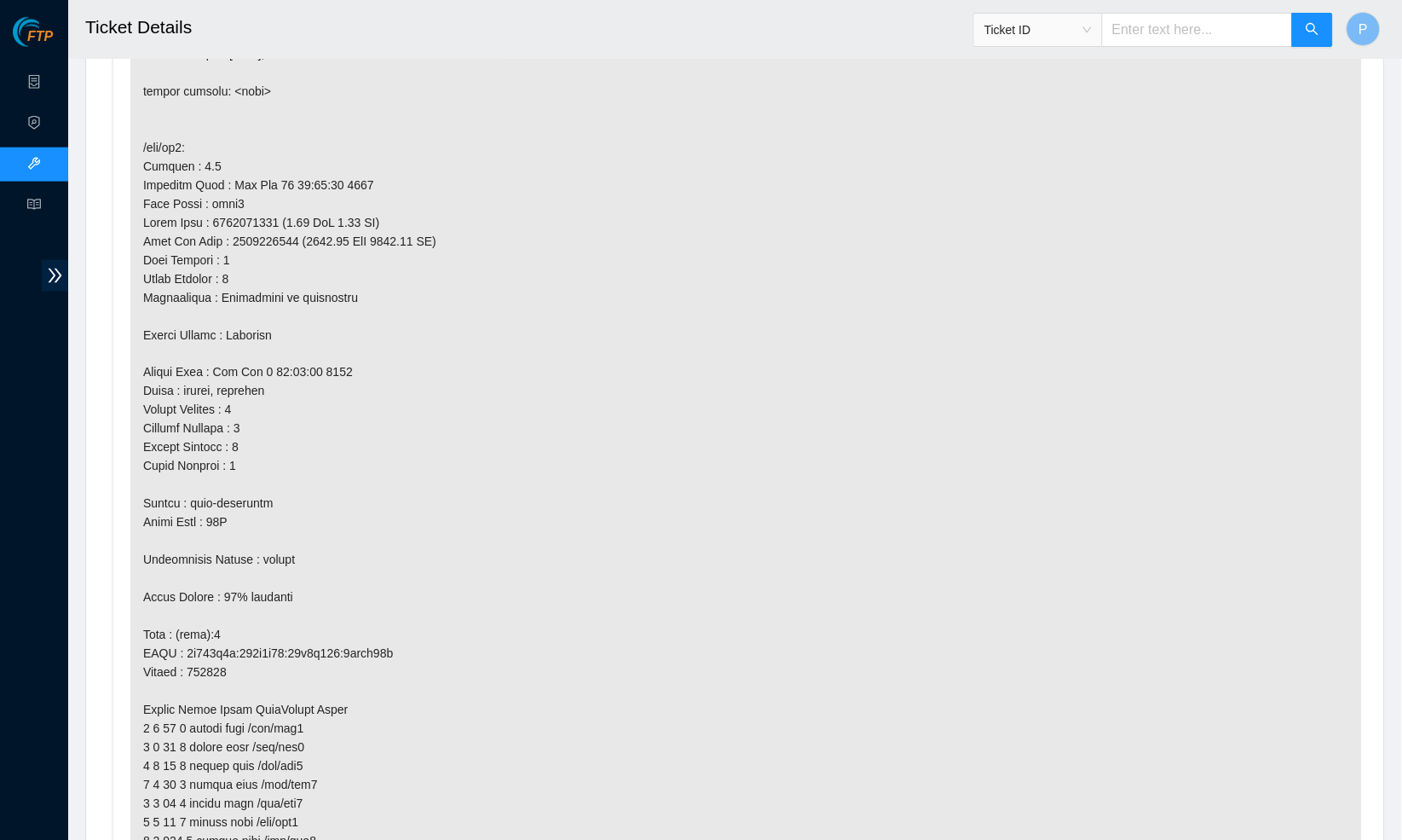
scroll to position [2015, 0]
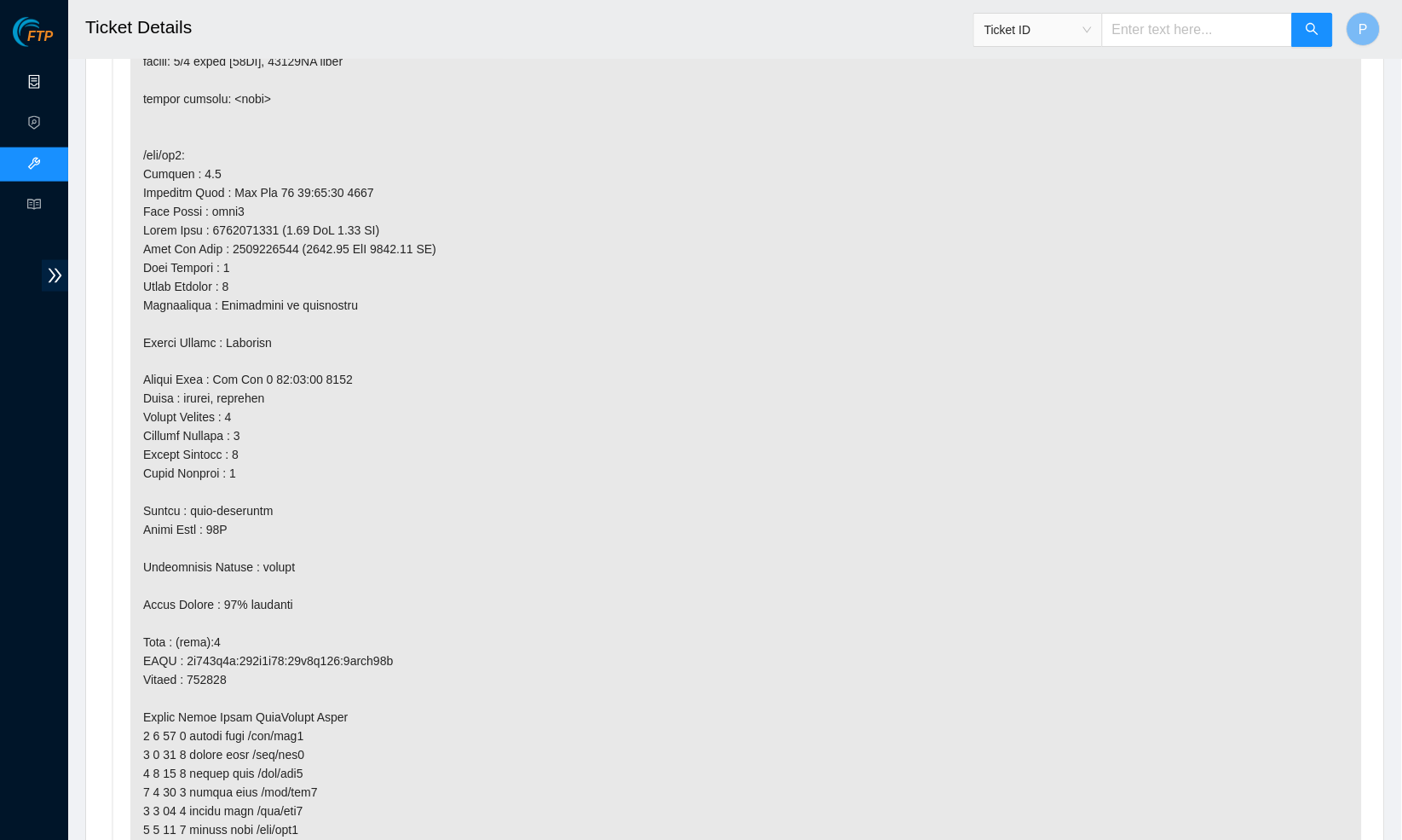
click at [49, 77] on link "Data Centers" at bounding box center [83, 82] width 69 height 14
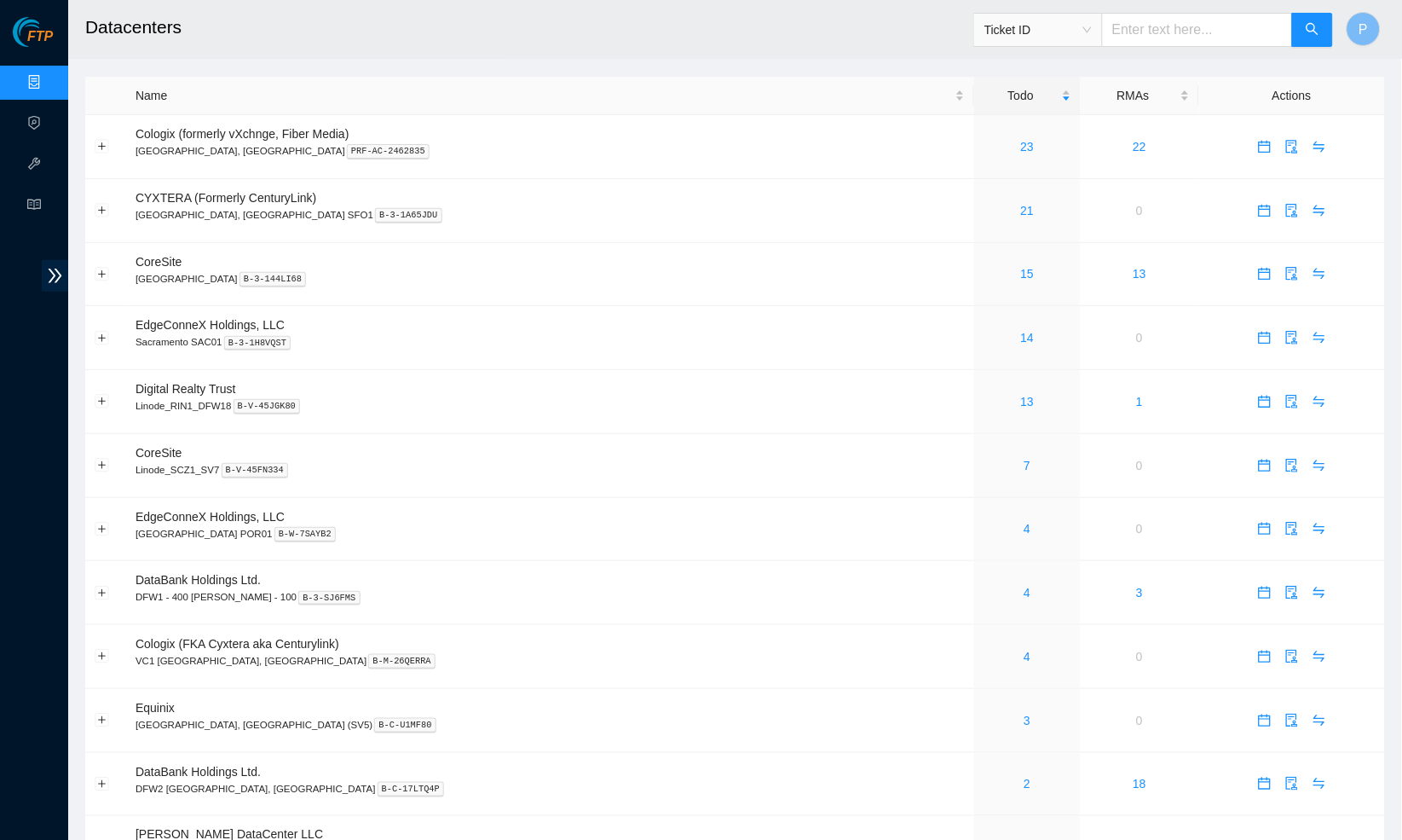
click at [1129, 40] on input "text" at bounding box center [1197, 30] width 191 height 34
paste input "Ticket # CS2106238"
type input "Ticket # CS2106238"
click at [1049, 36] on span "Ticket ID" at bounding box center [1038, 30] width 107 height 26
click at [1010, 201] on div "Tracking Number" at bounding box center [1037, 198] width 108 height 19
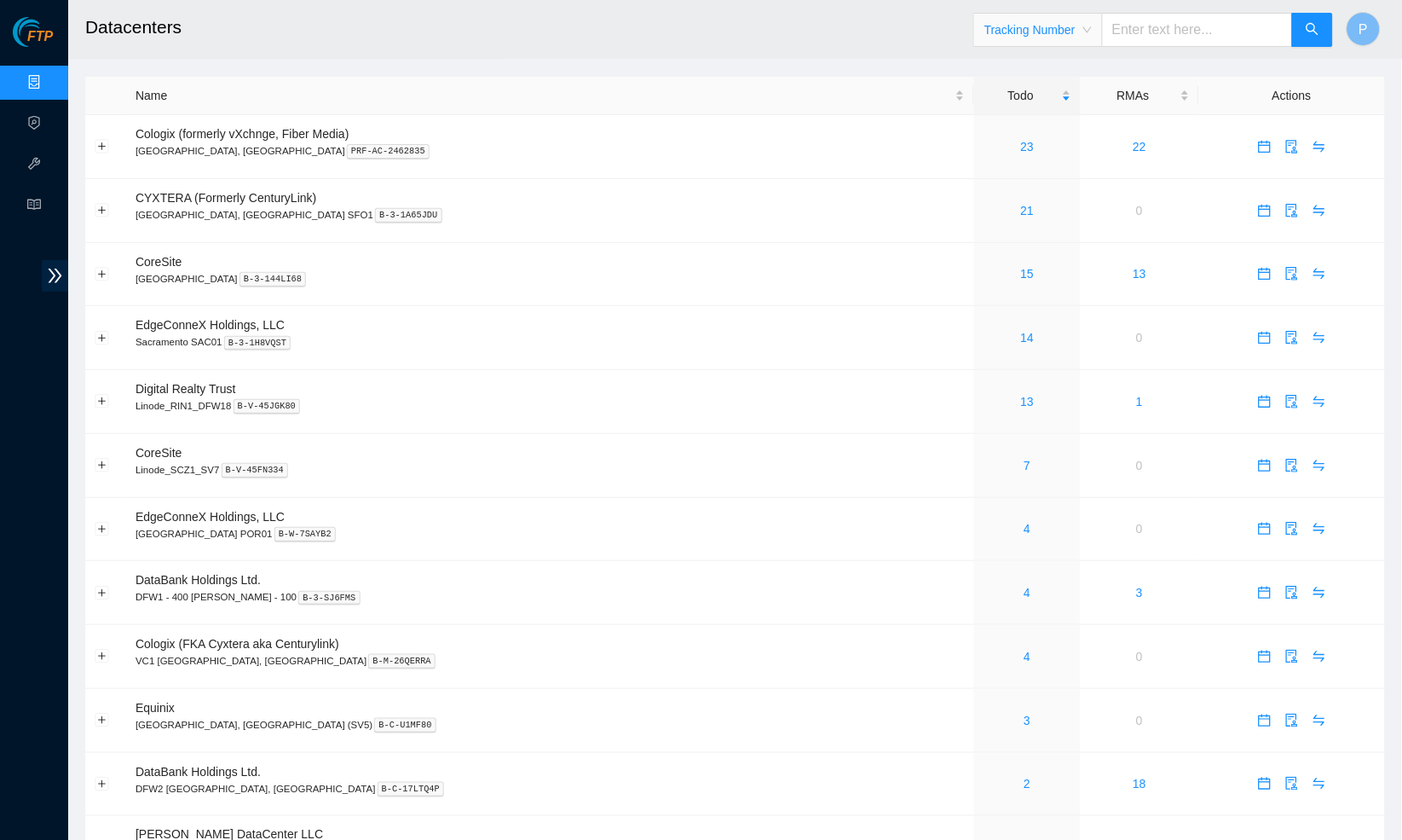
click at [1172, 29] on input "text" at bounding box center [1197, 30] width 191 height 34
type input "473665215925"
drag, startPoint x: 1229, startPoint y: 30, endPoint x: 1081, endPoint y: 30, distance: 148.0
click at [1081, 30] on span "Tracking Number 473665215925" at bounding box center [1153, 30] width 360 height 34
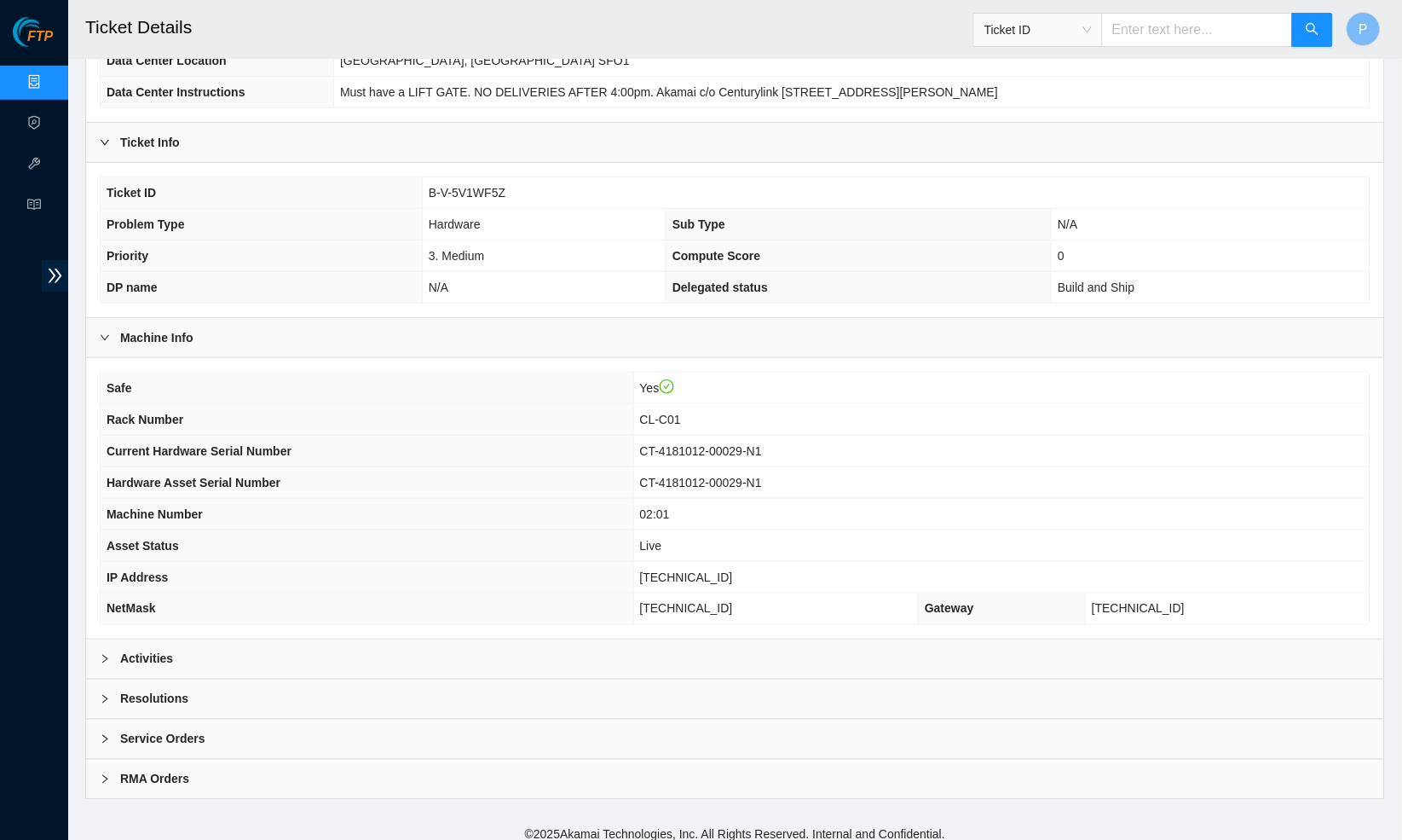
scroll to position [208, 0]
click at [269, 651] on div "Activities" at bounding box center [735, 661] width 1298 height 39
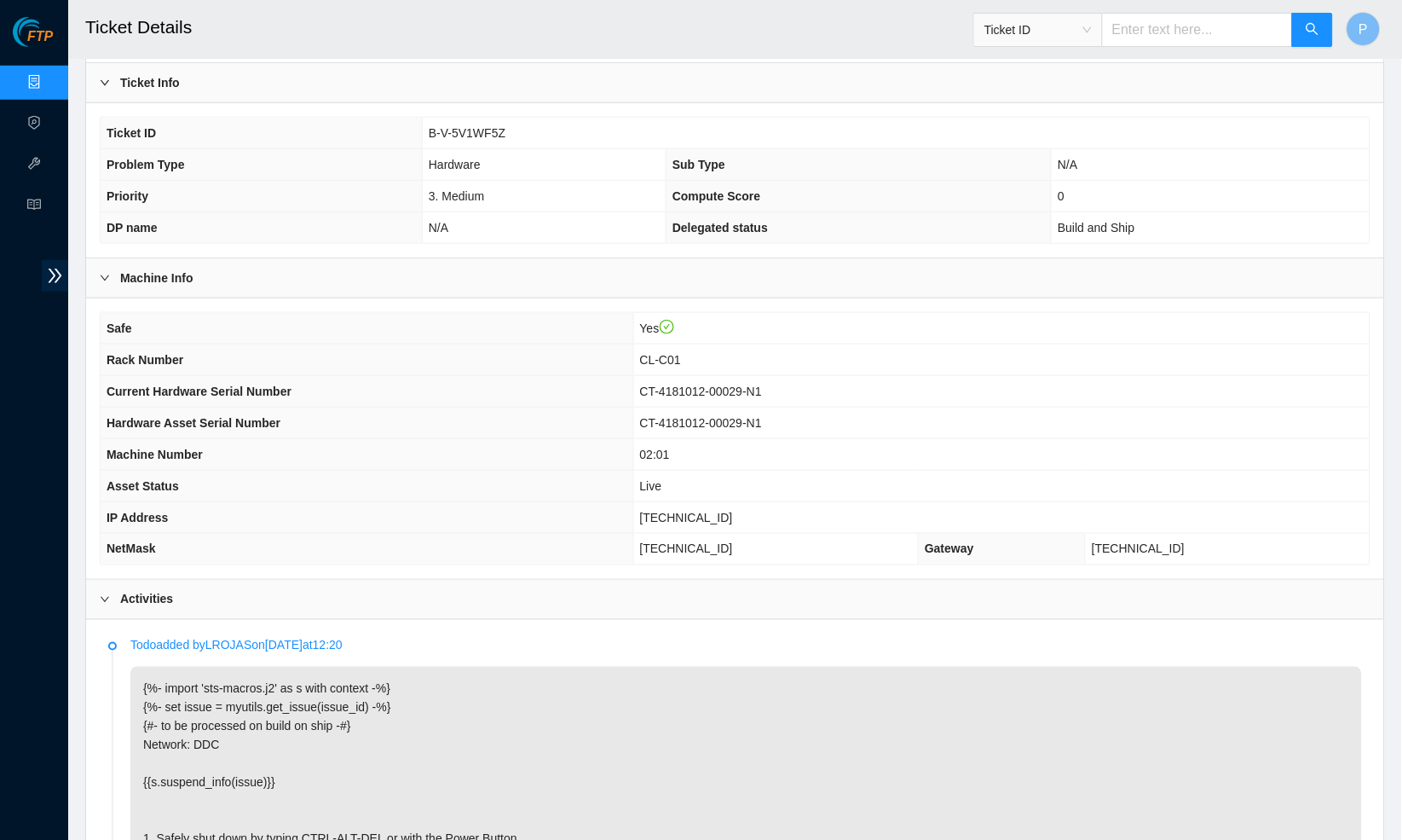
scroll to position [275, 0]
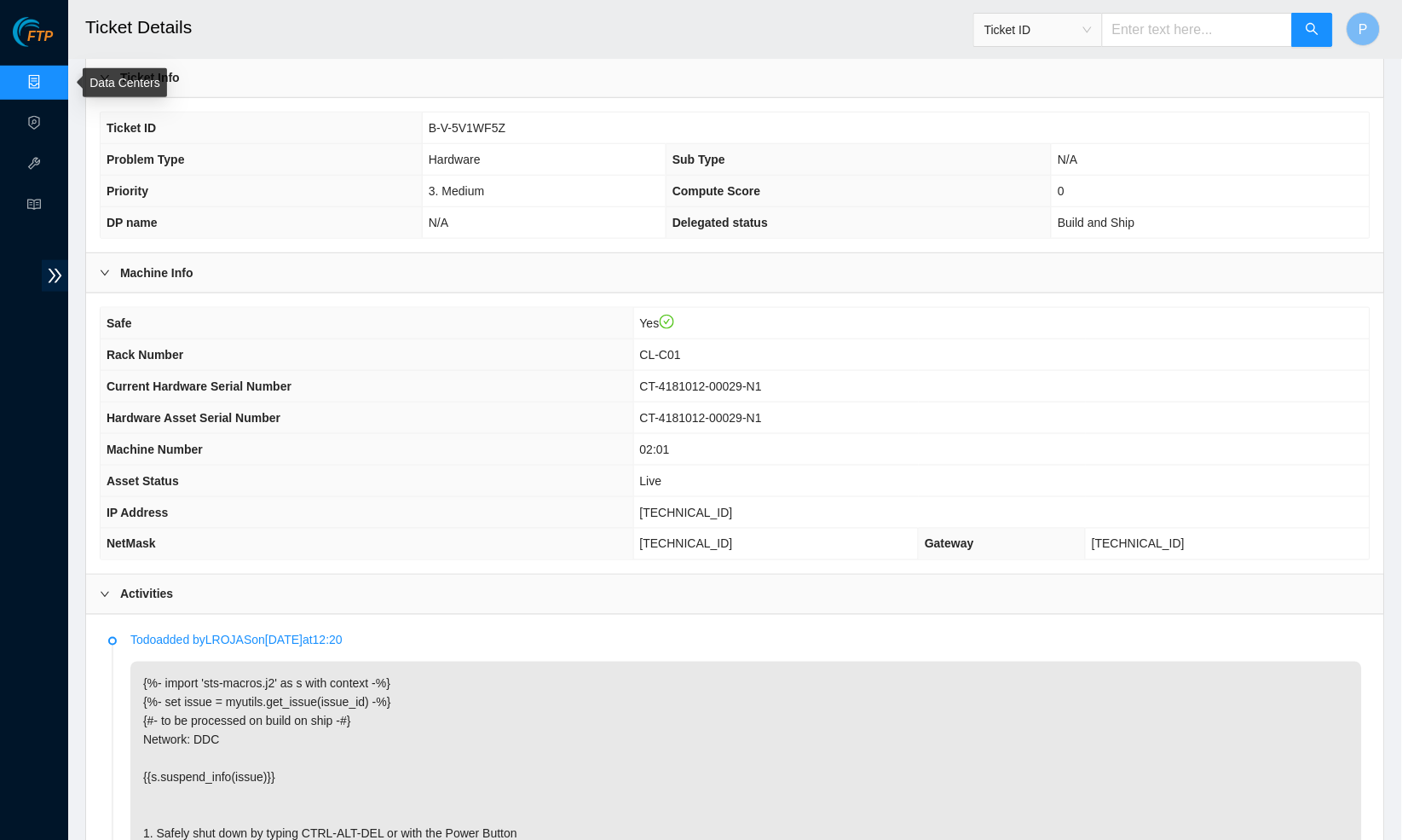
click at [49, 76] on link "Data Centers" at bounding box center [83, 82] width 69 height 14
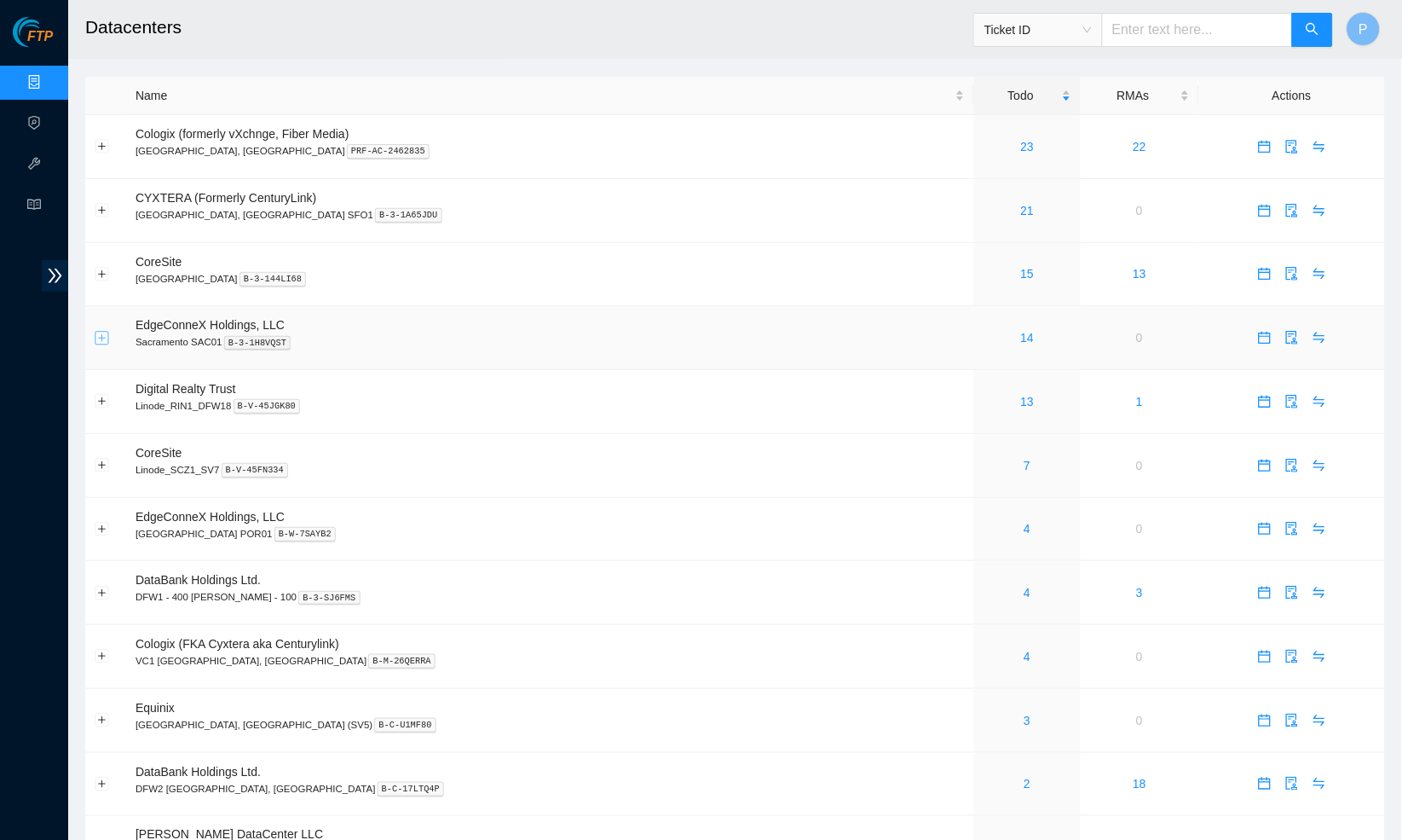
click at [103, 332] on button "Expand row" at bounding box center [102, 337] width 14 height 14
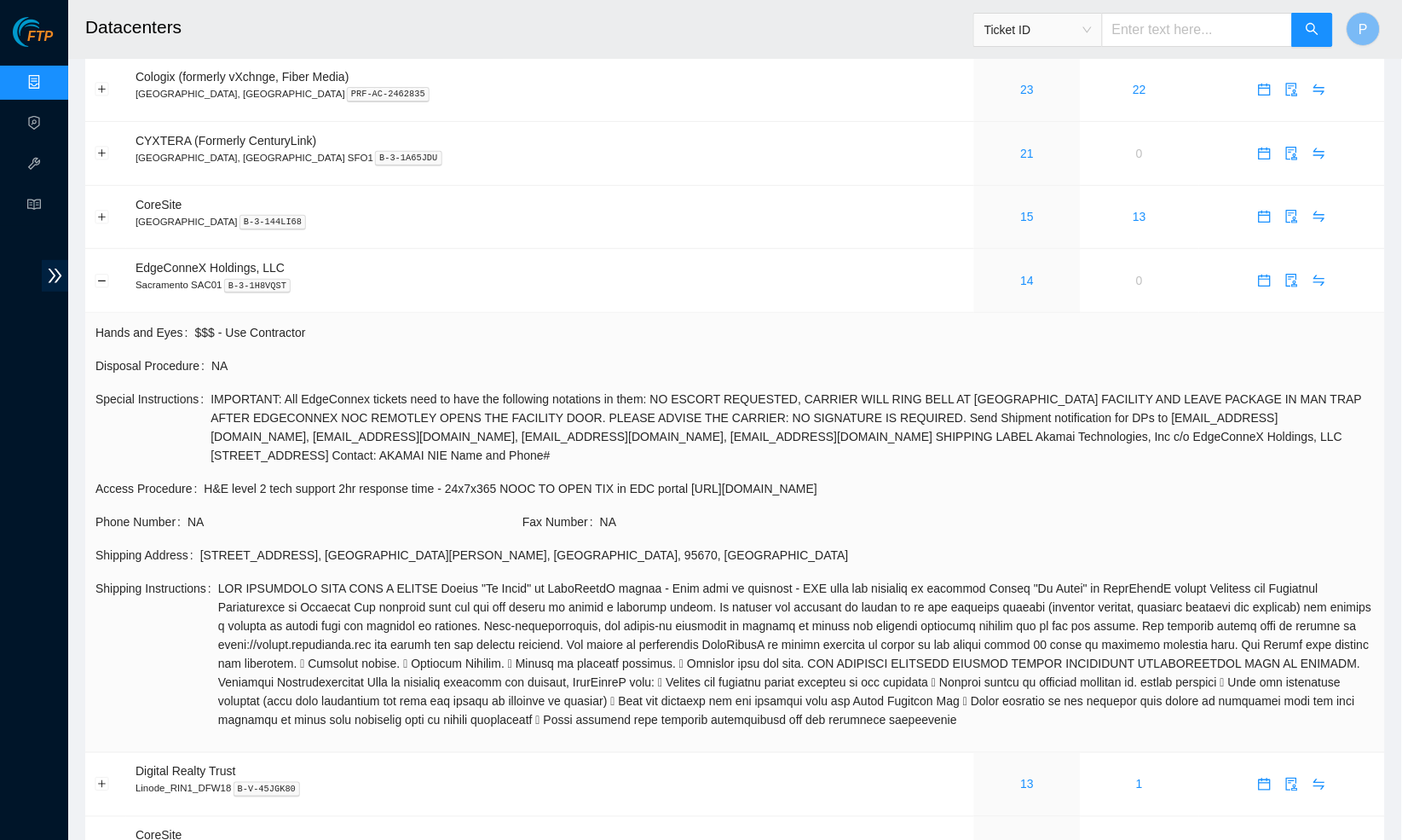
scroll to position [59, 0]
drag, startPoint x: 565, startPoint y: 541, endPoint x: 206, endPoint y: 535, distance: 359.1
click at [206, 544] on div "10980 Gold Center Dr , Rancho Cordova , CA , 95670 , USA" at bounding box center [787, 553] width 1175 height 19
click at [377, 518] on span "NA" at bounding box center [355, 520] width 333 height 19
click at [1044, 27] on span "Ticket ID" at bounding box center [1038, 30] width 107 height 26
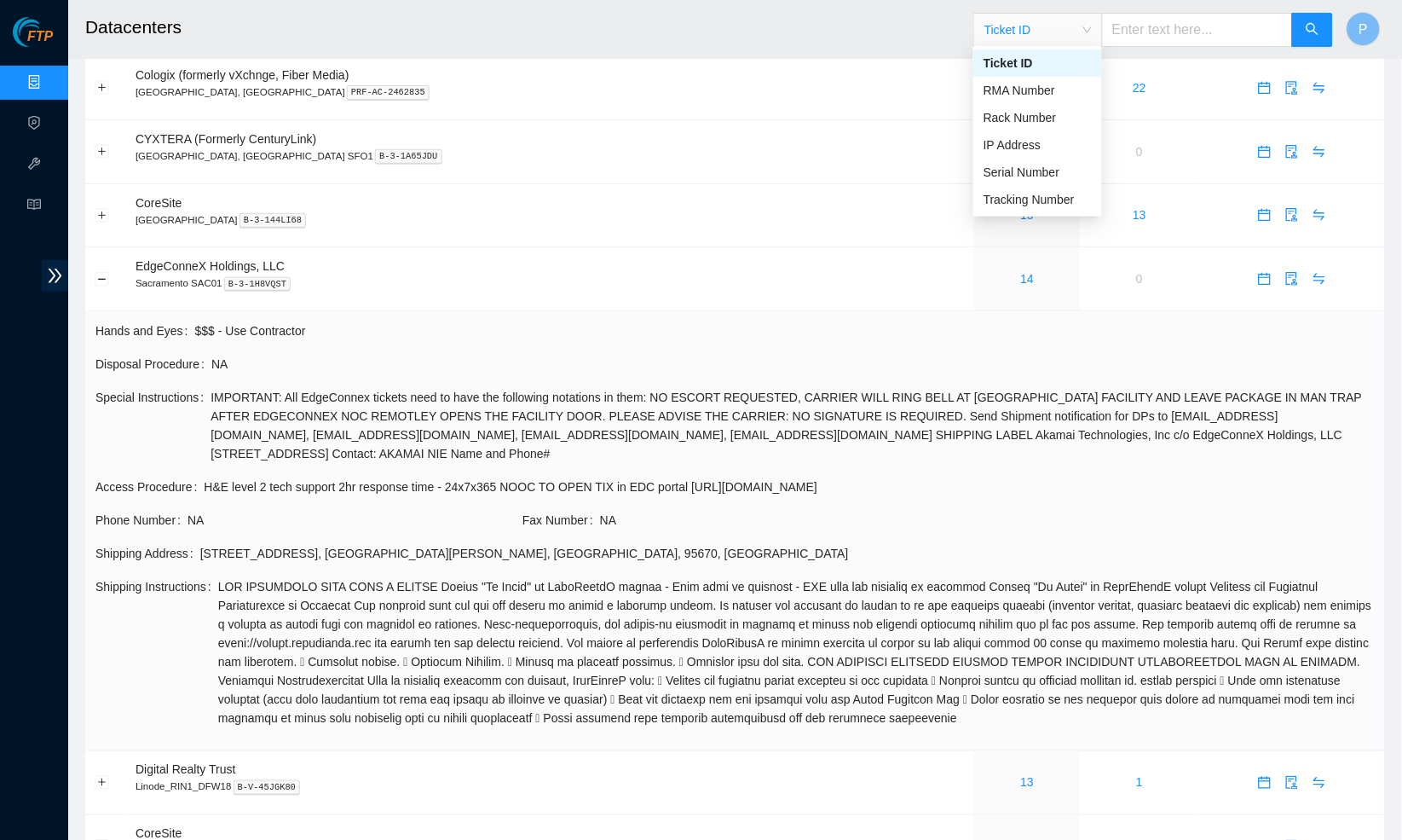
click at [1170, 33] on input "text" at bounding box center [1197, 30] width 191 height 34
paste input "CL-EL55"
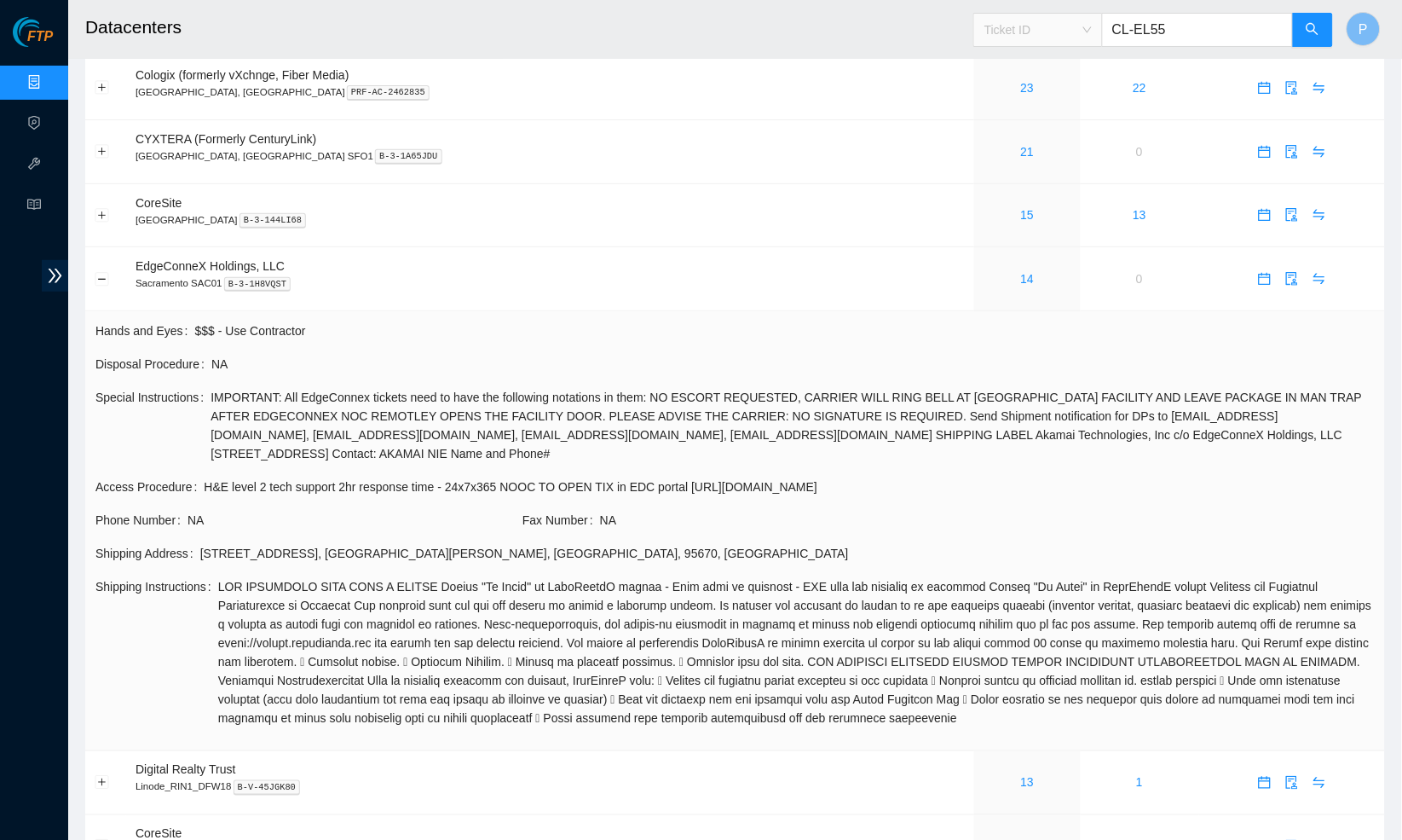
click at [1033, 27] on span "Ticket ID" at bounding box center [1038, 30] width 107 height 26
type input "CL-EL55"
click at [1025, 118] on div "Rack Number" at bounding box center [1037, 118] width 108 height 19
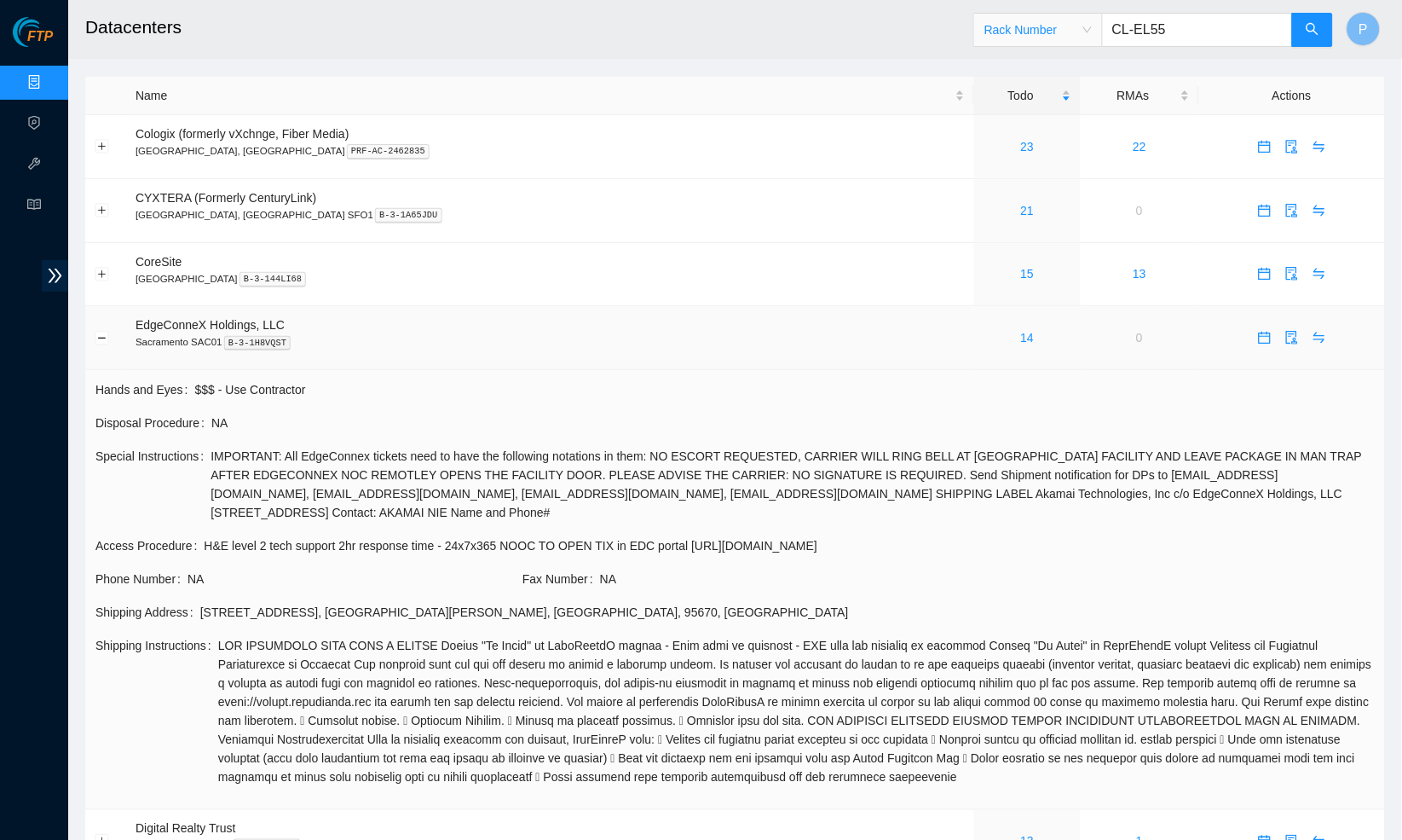
scroll to position [0, 0]
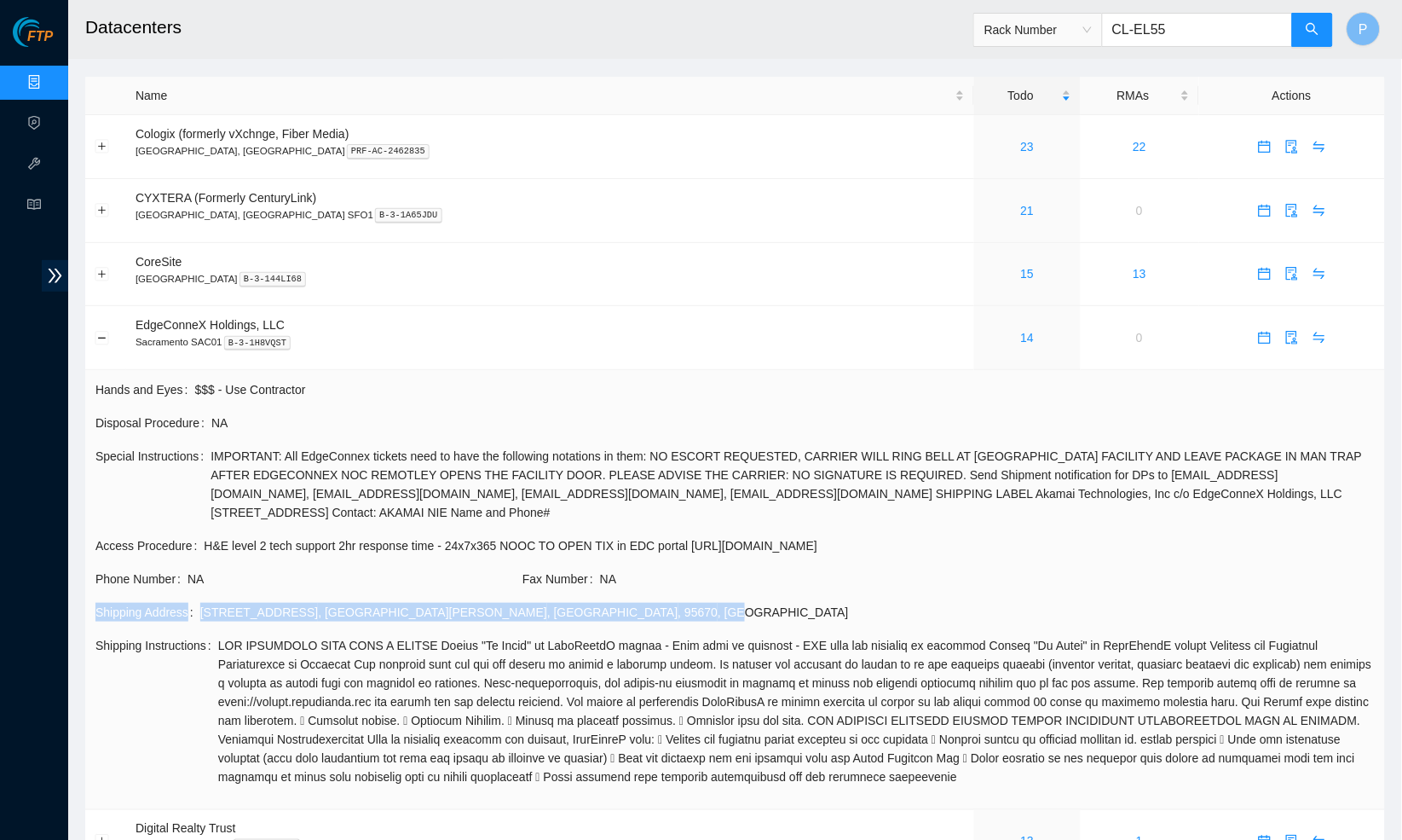
drag, startPoint x: 535, startPoint y: 604, endPoint x: 94, endPoint y: 599, distance: 441.0
click at [95, 603] on div "Shipping Address 10980 Gold Center Dr , Rancho Cordova , CA , 95670 , USA" at bounding box center [735, 612] width 1280 height 19
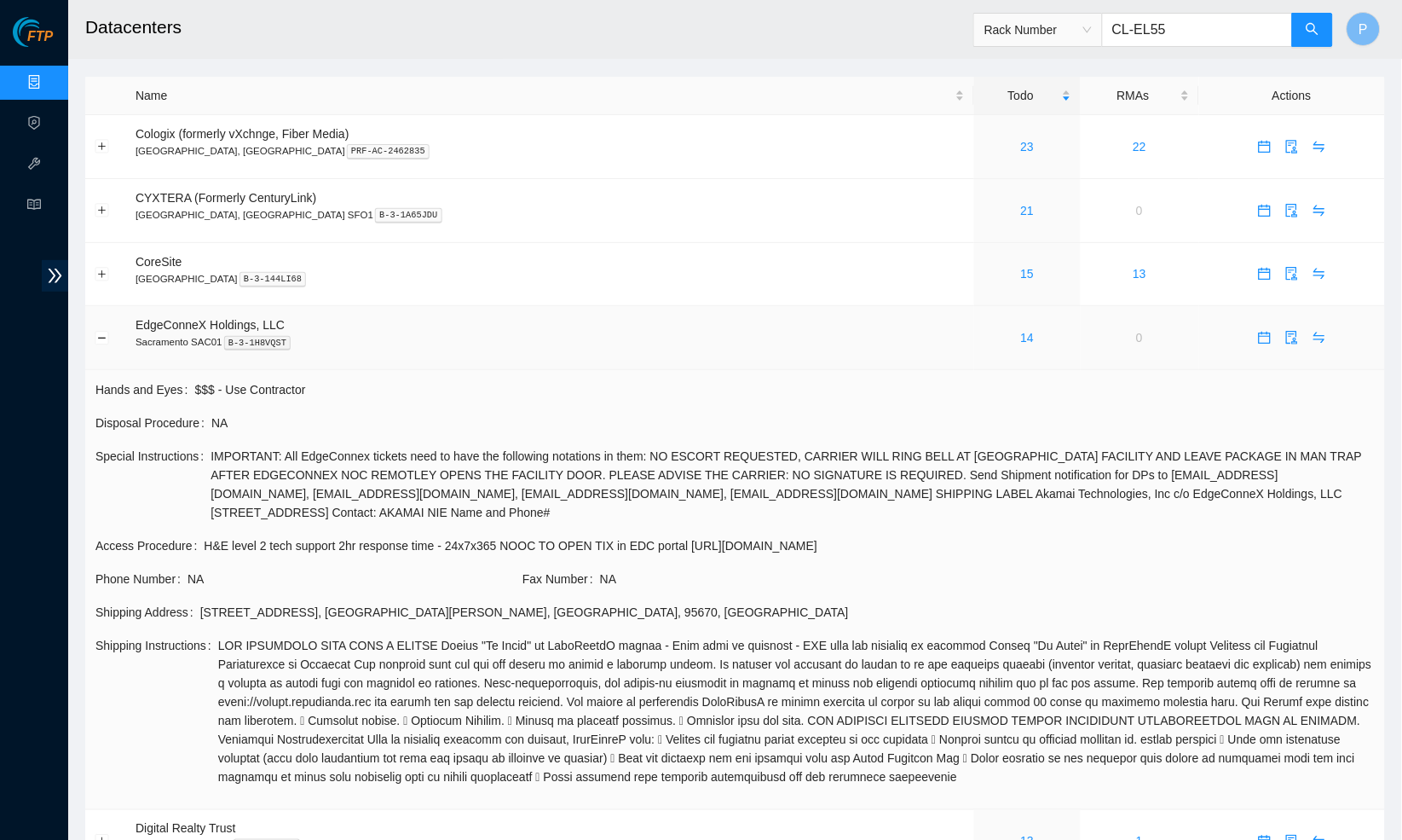
click at [531, 313] on td "EdgeConneX Holdings, LLC Sacramento SAC01 B-3-1H8VQST" at bounding box center [550, 338] width 848 height 64
click at [103, 336] on button "Collapse row" at bounding box center [102, 337] width 14 height 14
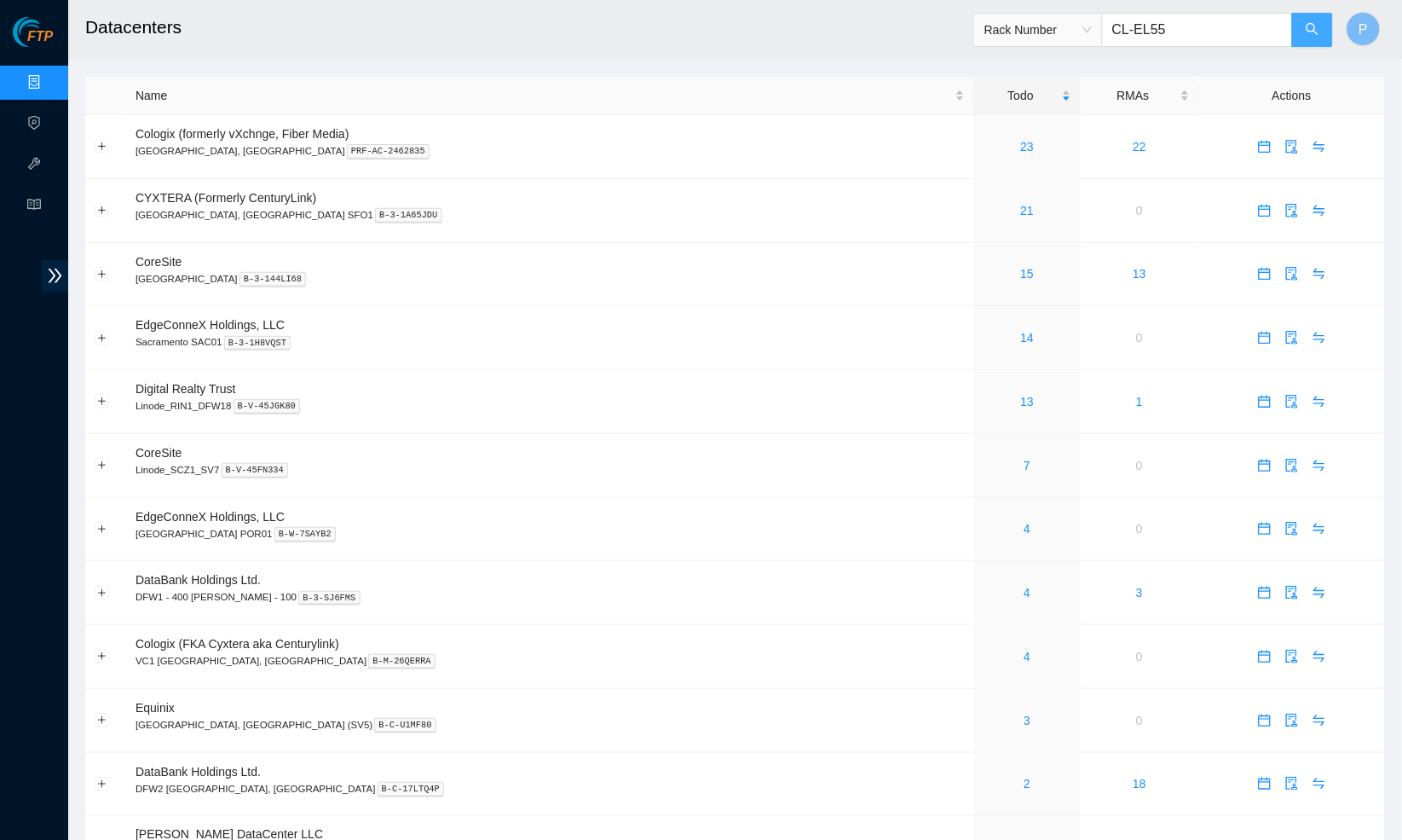
click at [1305, 31] on button "button" at bounding box center [1313, 30] width 41 height 34
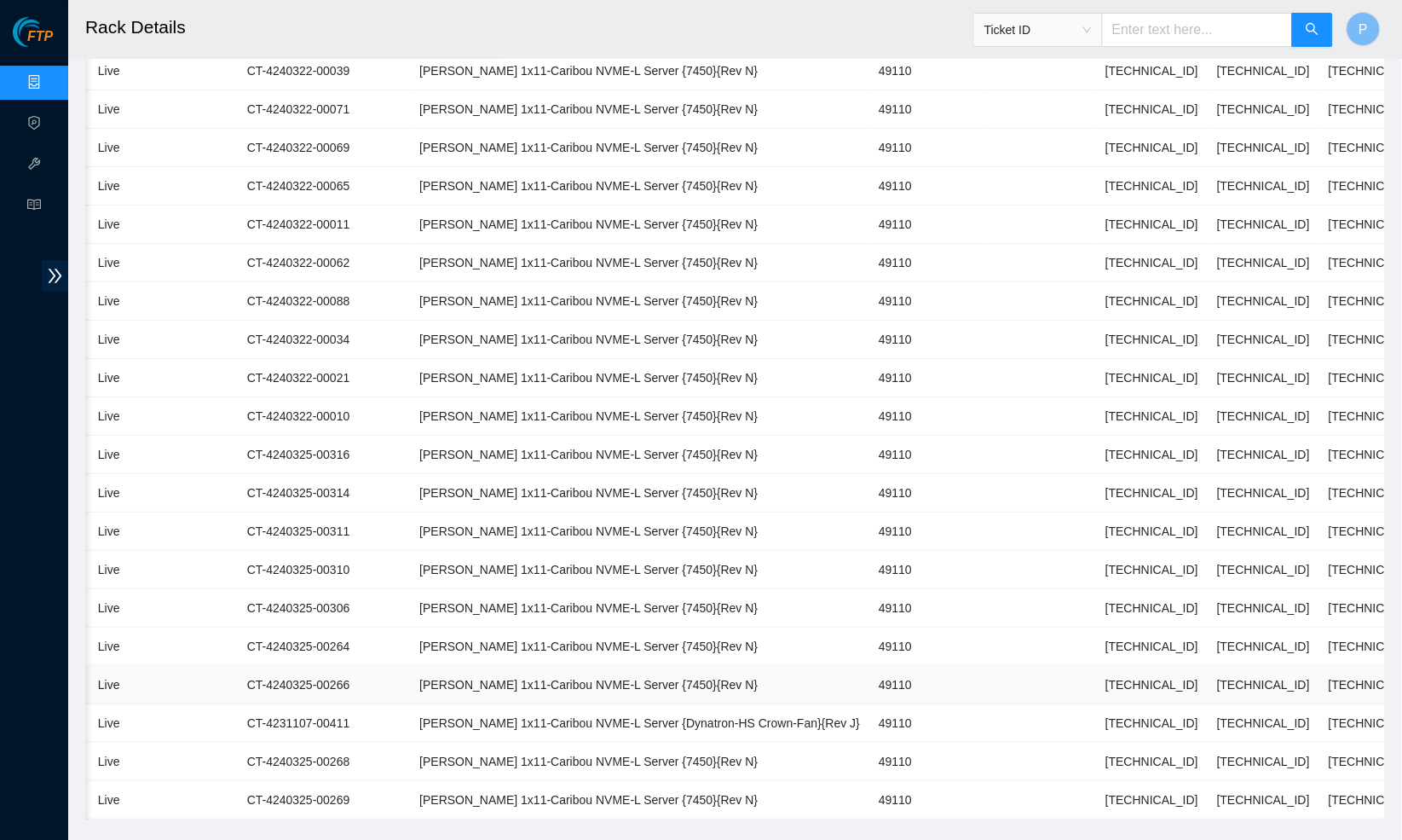
scroll to position [1423, 0]
drag, startPoint x: 1169, startPoint y: 652, endPoint x: 1053, endPoint y: 655, distance: 116.0
click at [1053, 666] on tr "27 Live CT-4240325-00266 Ciara 1x11-Caribou NVME-L Server {7450}{Rev N} 49110 2…" at bounding box center [673, 684] width 1517 height 38
click at [962, 628] on td "49110" at bounding box center [927, 646] width 115 height 38
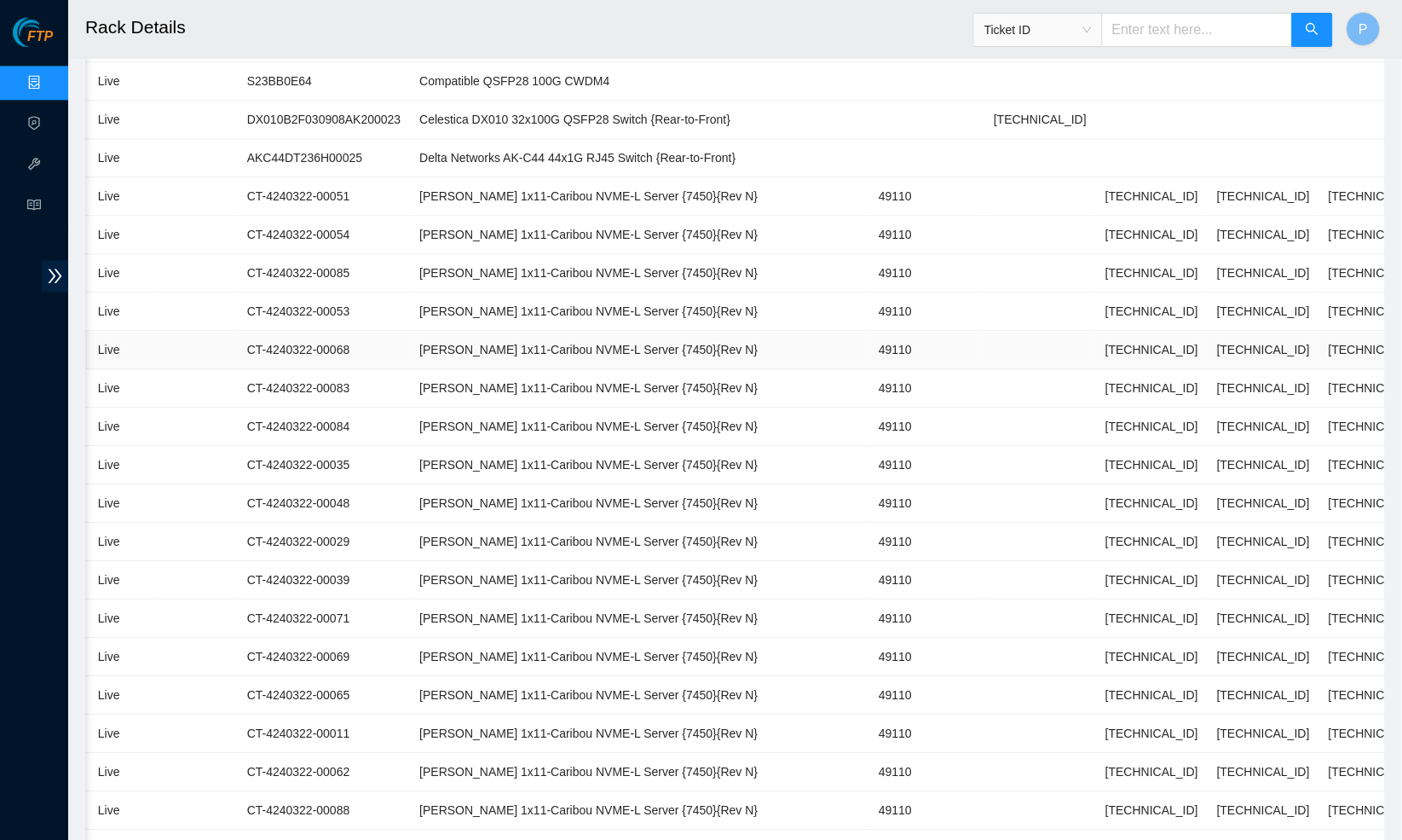
scroll to position [679, 0]
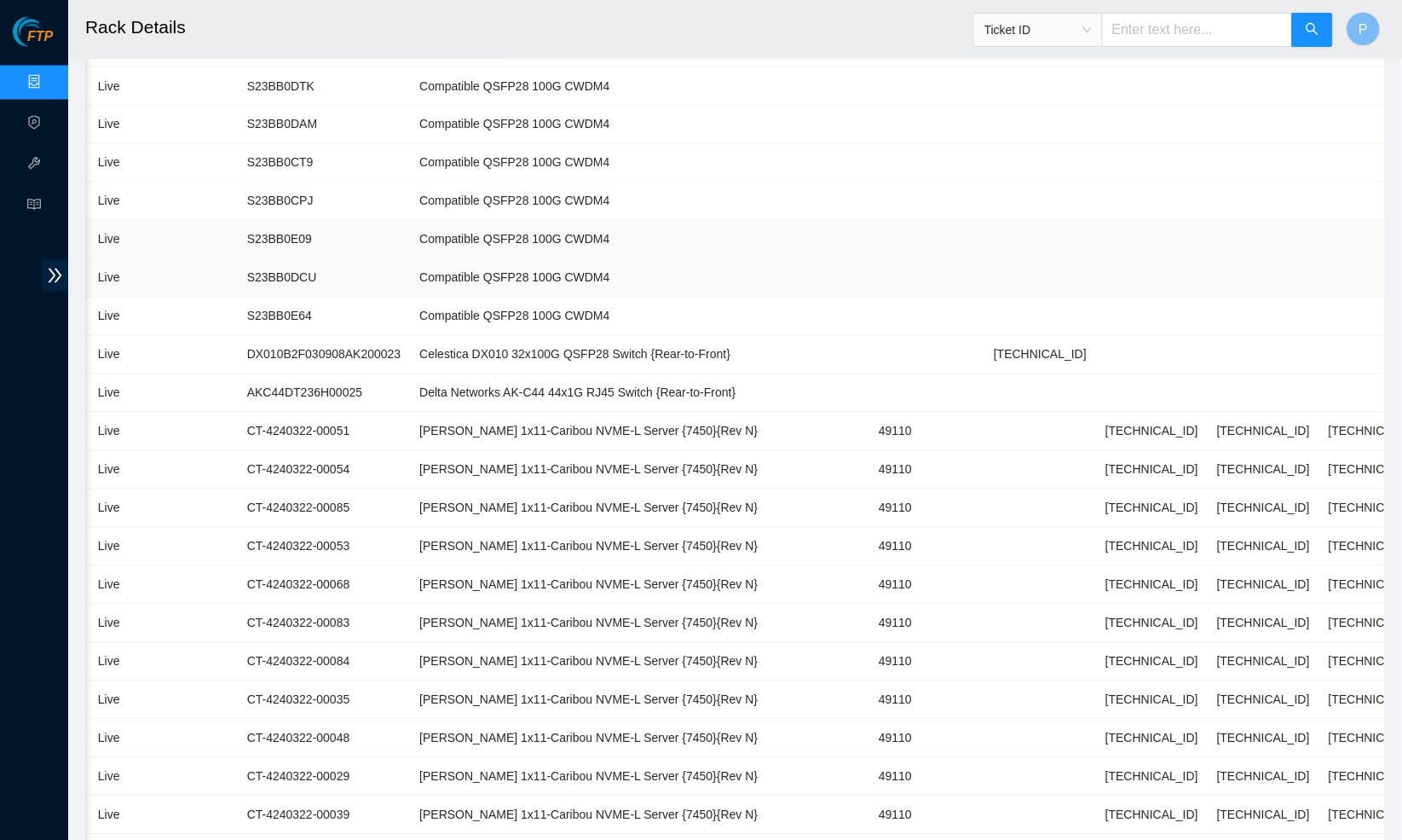
click at [736, 242] on td "Compatible QSFP28 100G CWDM4" at bounding box center [640, 239] width 459 height 38
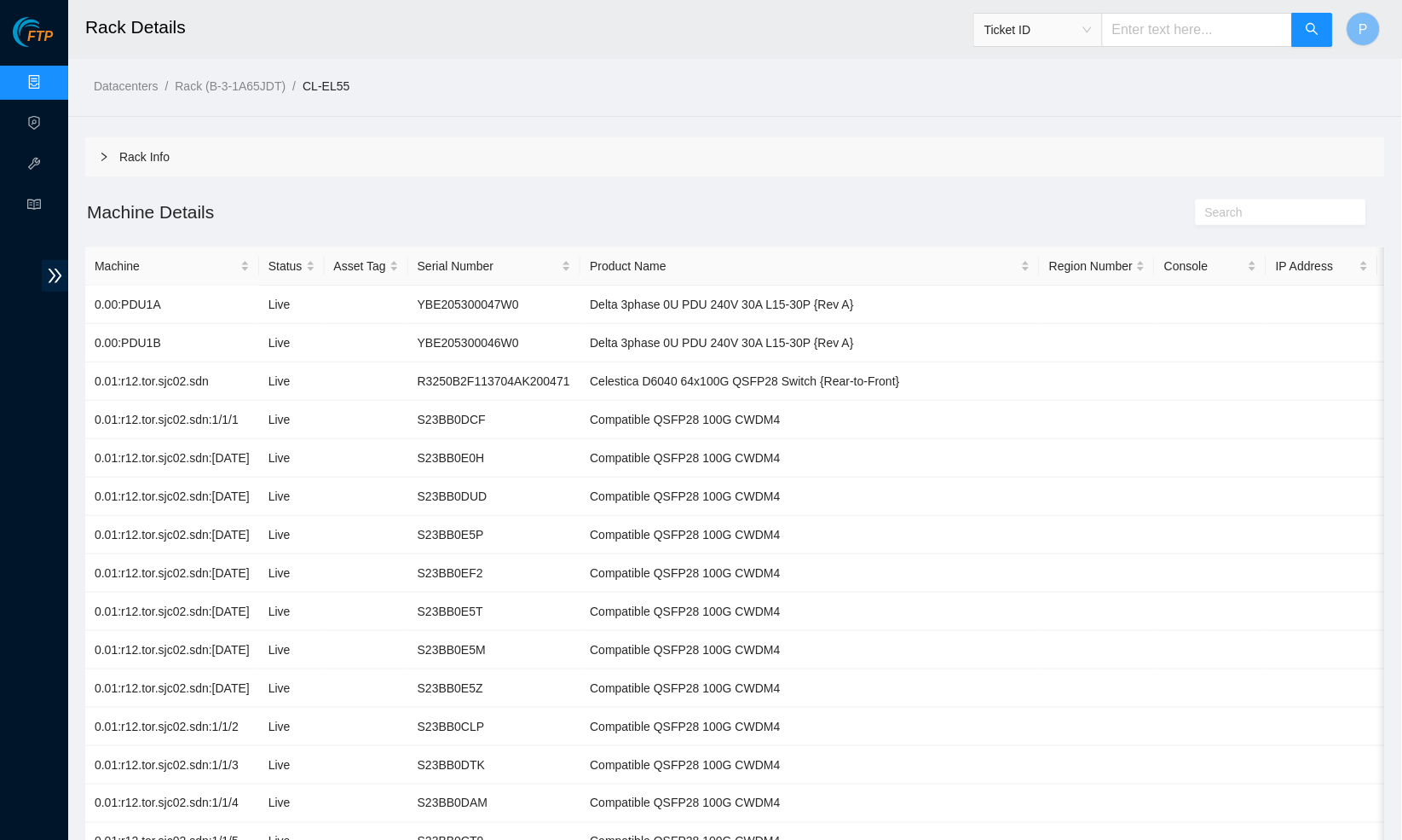
scroll to position [0, 0]
click at [49, 76] on link "Data Centers" at bounding box center [83, 82] width 69 height 14
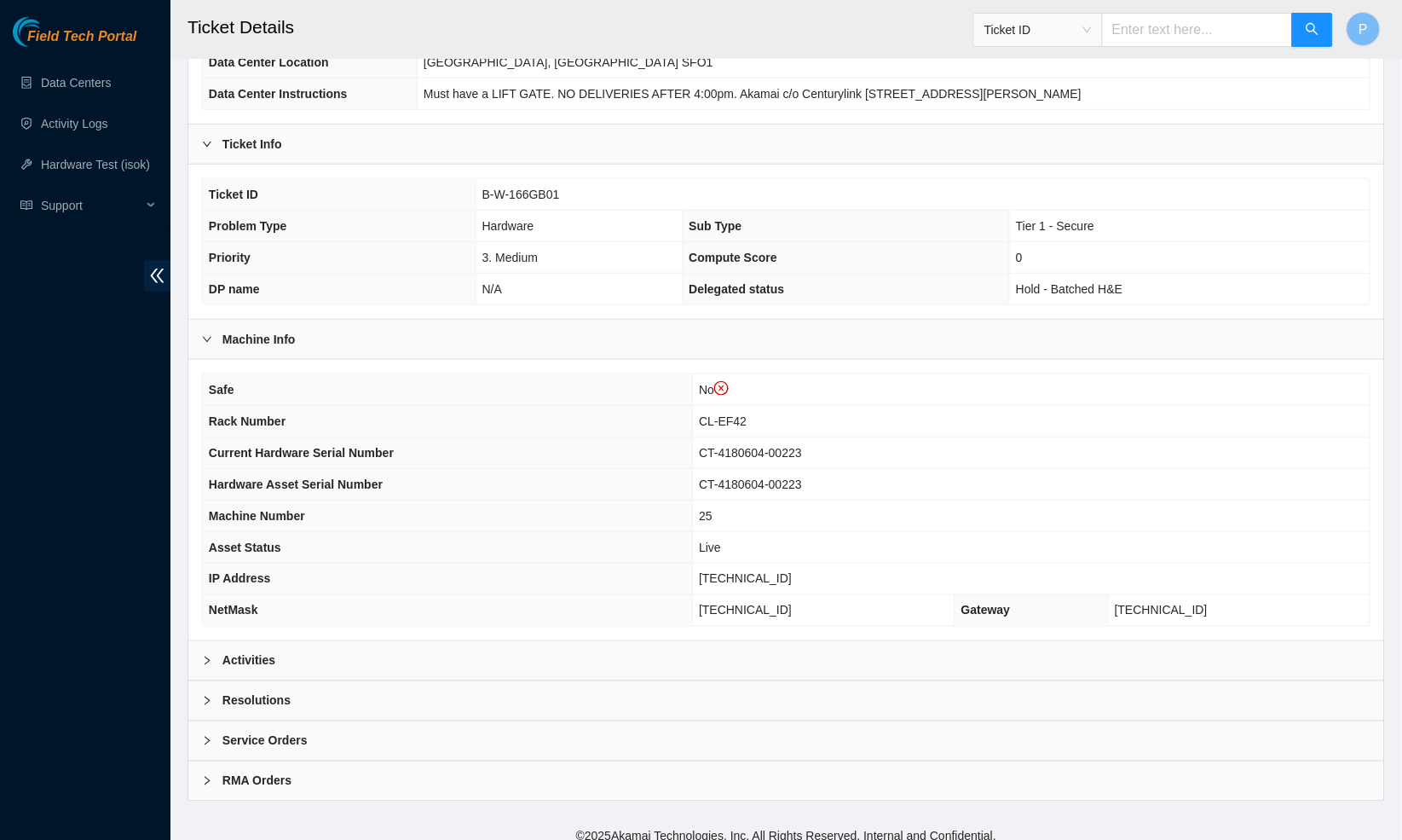
click at [483, 690] on div "Resolutions" at bounding box center [786, 701] width 1196 height 39
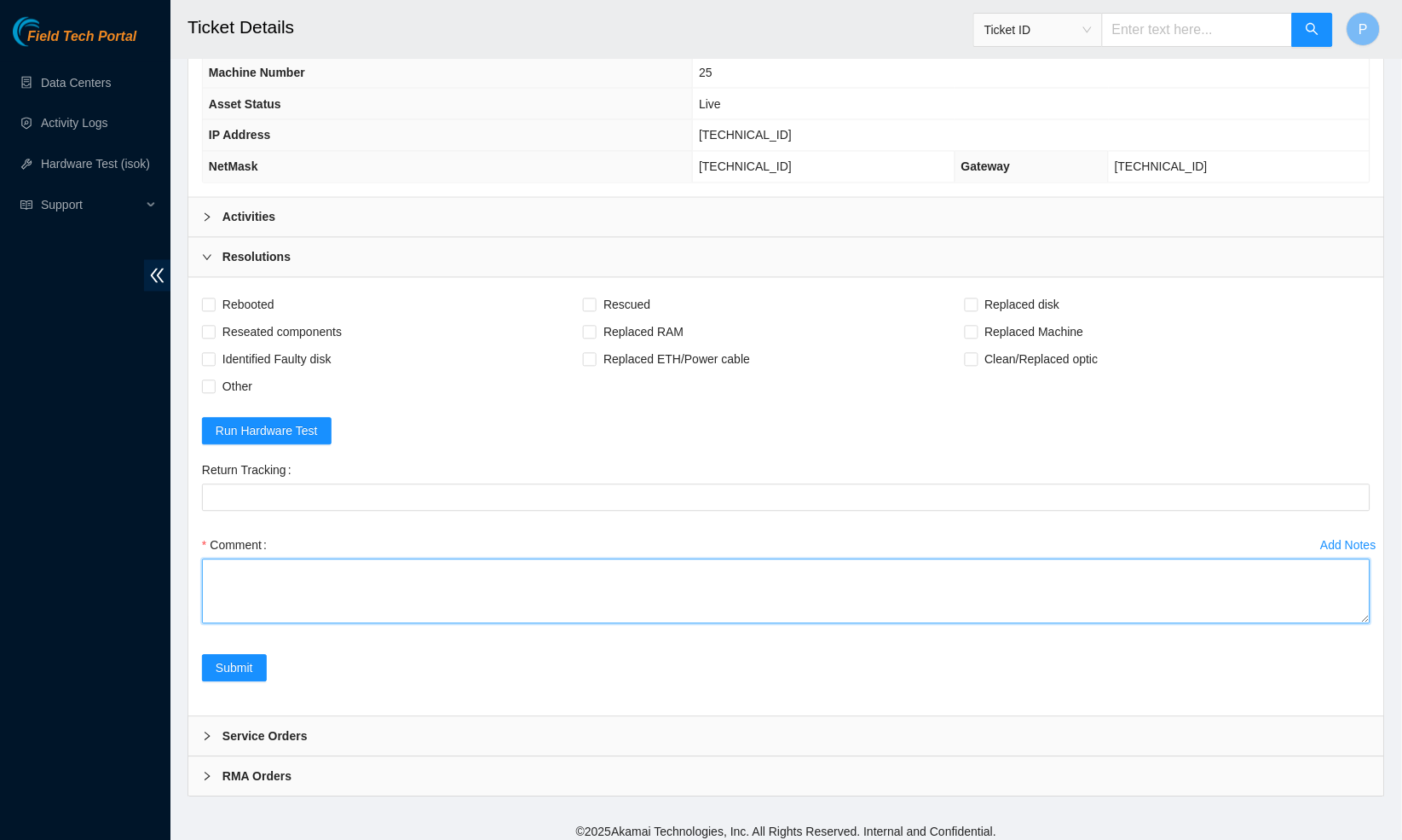
click at [385, 576] on textarea "Comment" at bounding box center [786, 592] width 1169 height 65
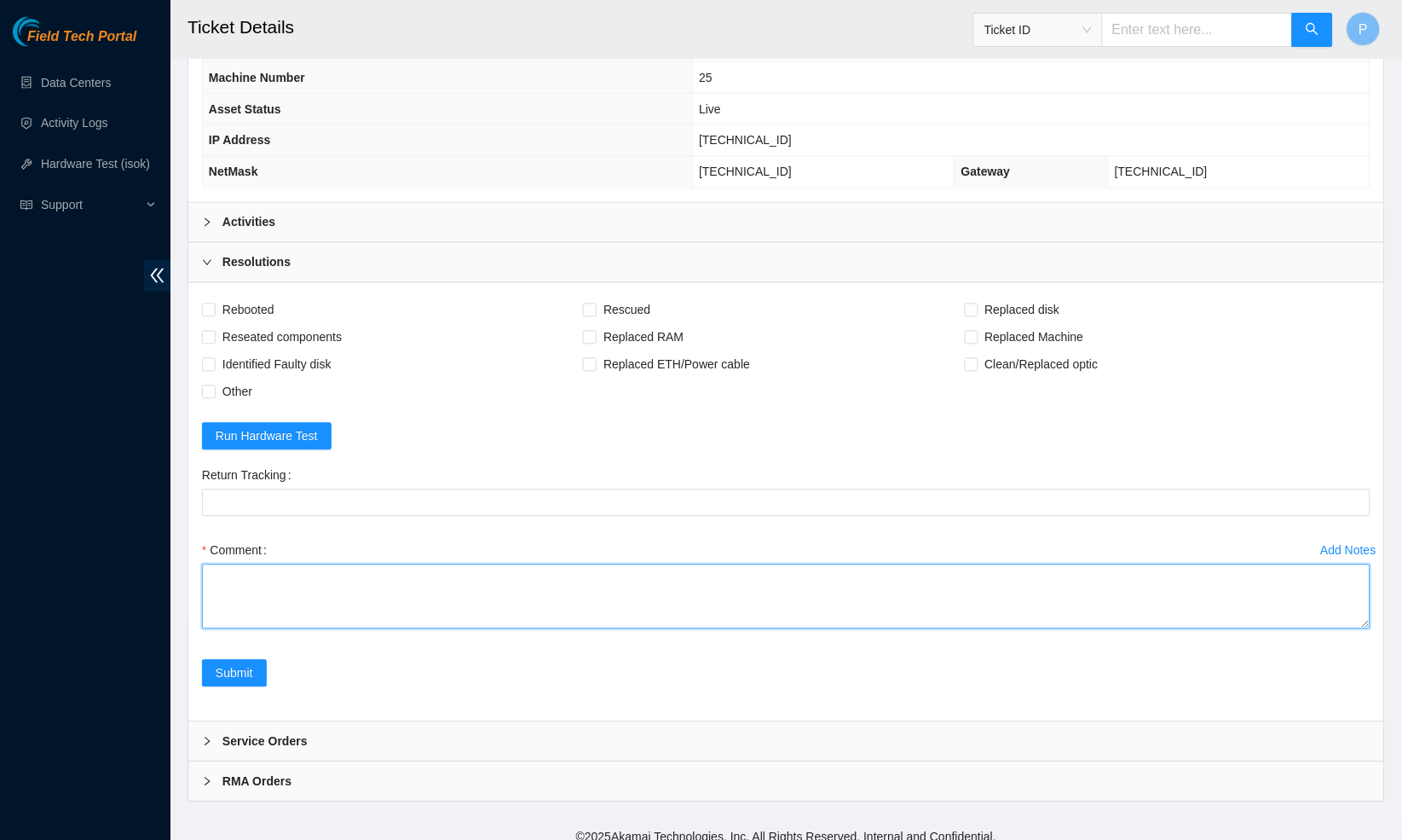
paste textarea "Rack Number CL-EF42 Machine Number 25 Serial Number CT-4180604-00223 Product Ty…"
click at [1362, 629] on textarea "Rack Number CL-EF42 Machine Number 25 Serial Number CT-4180604-00223 Product Ty…" at bounding box center [786, 596] width 1169 height 65
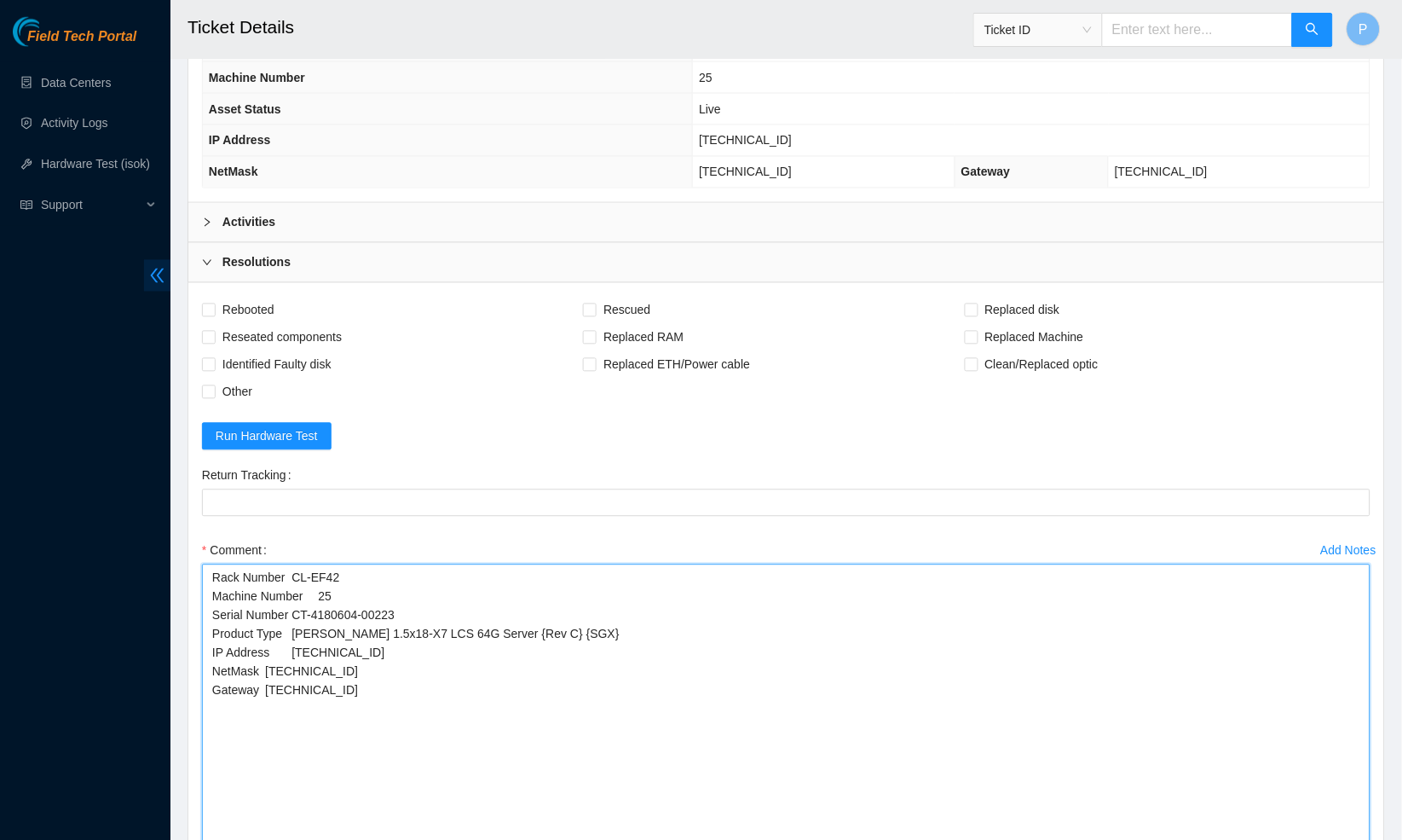
type textarea "Rack Number CL-EF42 Machine Number 25 Serial Number CT-4180604-00223 Product Ty…"
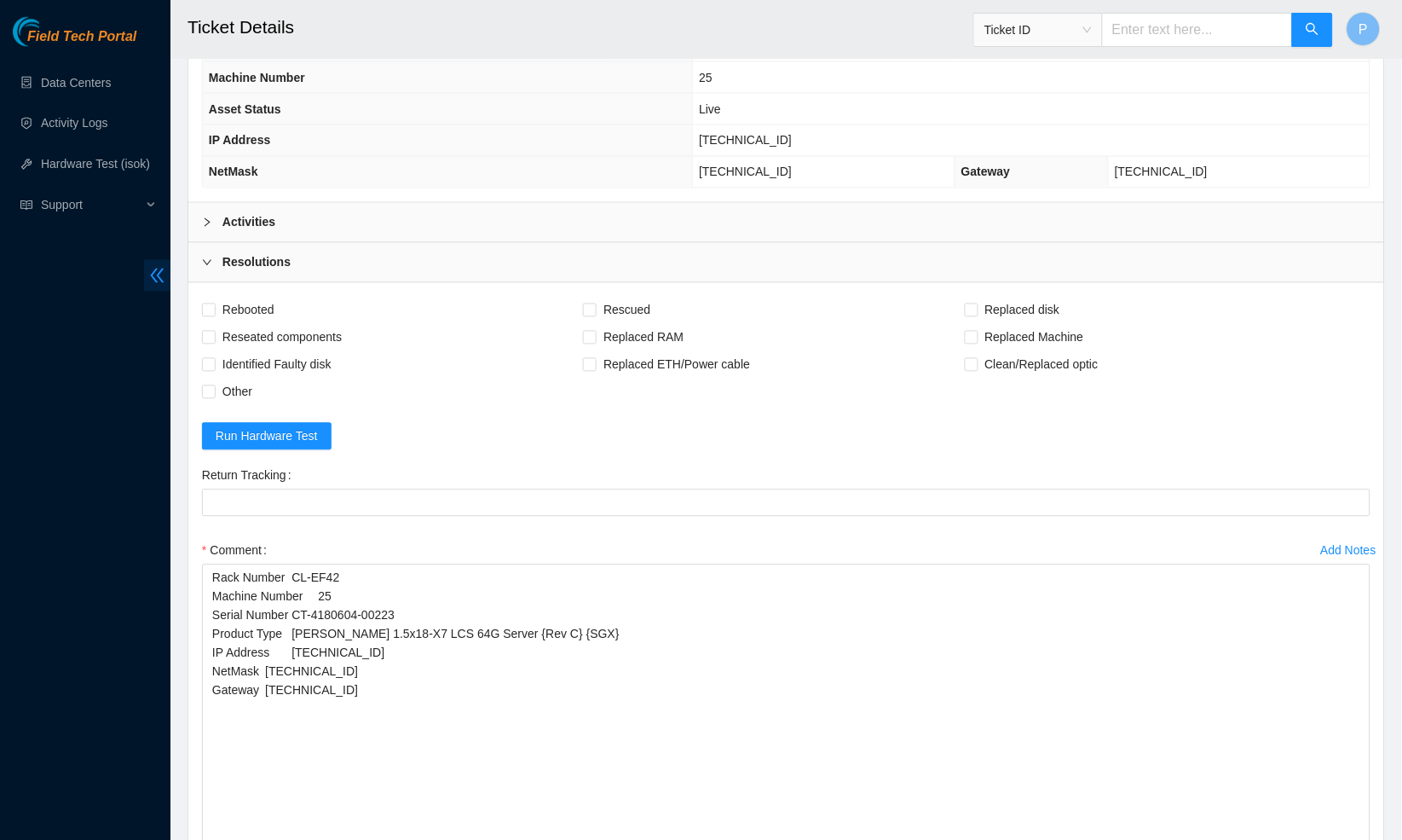
click at [151, 283] on icon "double-left" at bounding box center [156, 275] width 18 height 18
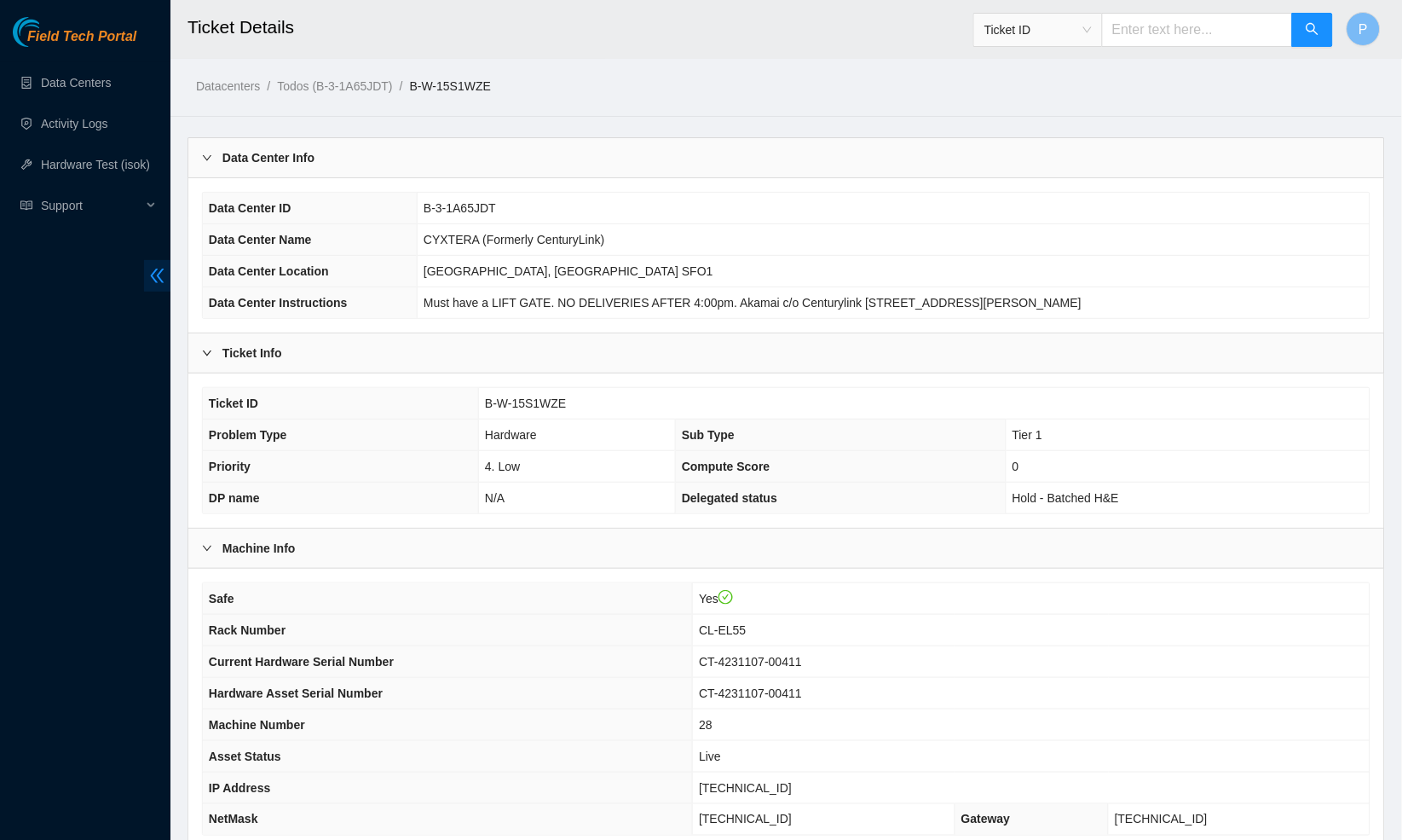
click at [157, 281] on icon "double-left" at bounding box center [156, 275] width 18 height 18
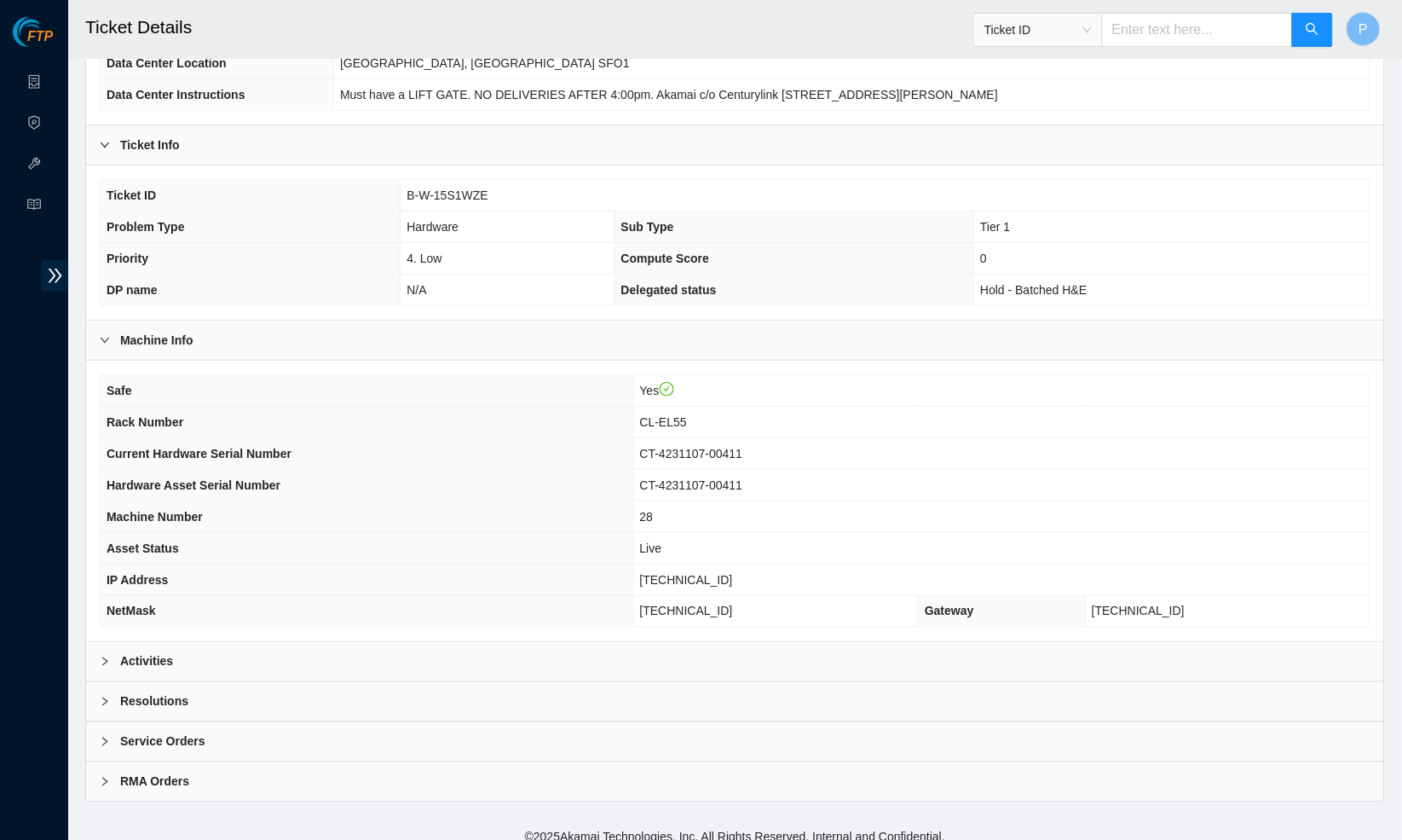
click at [283, 704] on div "Resolutions" at bounding box center [735, 702] width 1298 height 39
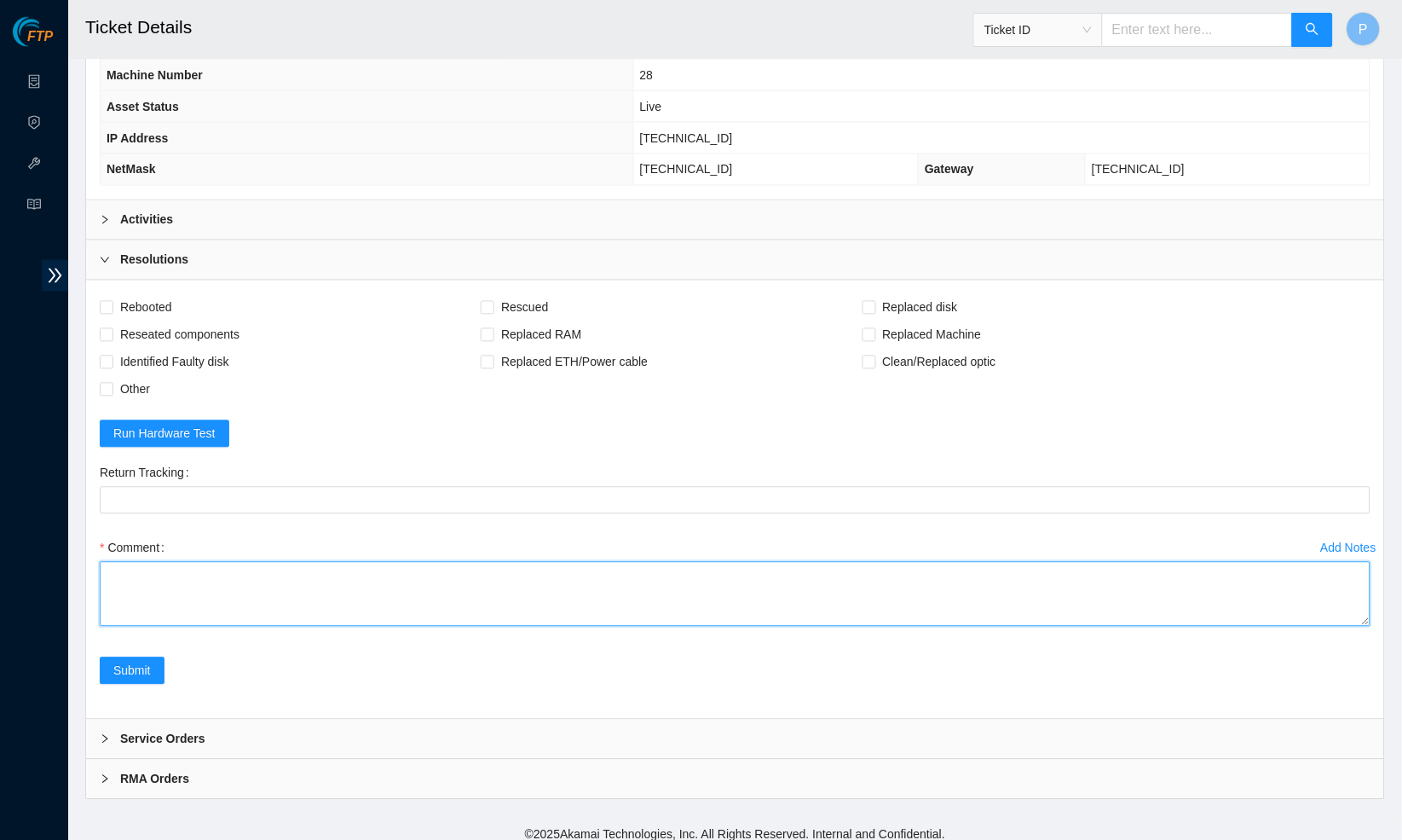
click at [339, 588] on textarea "Comment" at bounding box center [735, 595] width 1271 height 65
paste textarea "Rack Number CL-EL55 Machine Number 28 Serial Number CT-4231107-00411 Product Ty…"
type textarea "Rack Number CL-EL55 Machine Number 28 Serial Number CT-4231107-00411 Product Ty…"
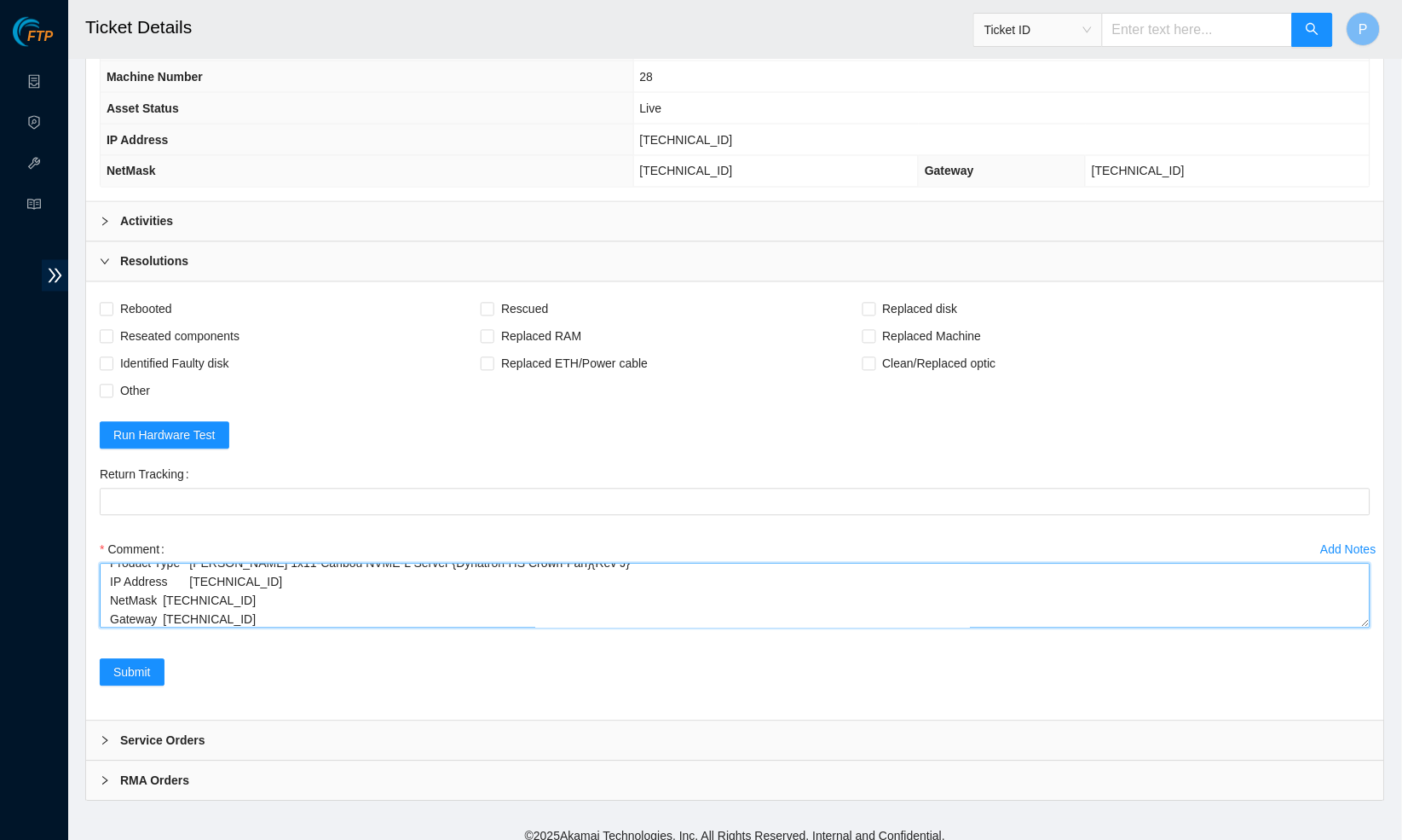
scroll to position [0, 0]
click at [1365, 629] on textarea "Rack Number CL-EL55 Machine Number 28 Serial Number CT-4231107-00411 Product Ty…" at bounding box center [735, 596] width 1271 height 65
